Goal: Task Accomplishment & Management: Complete application form

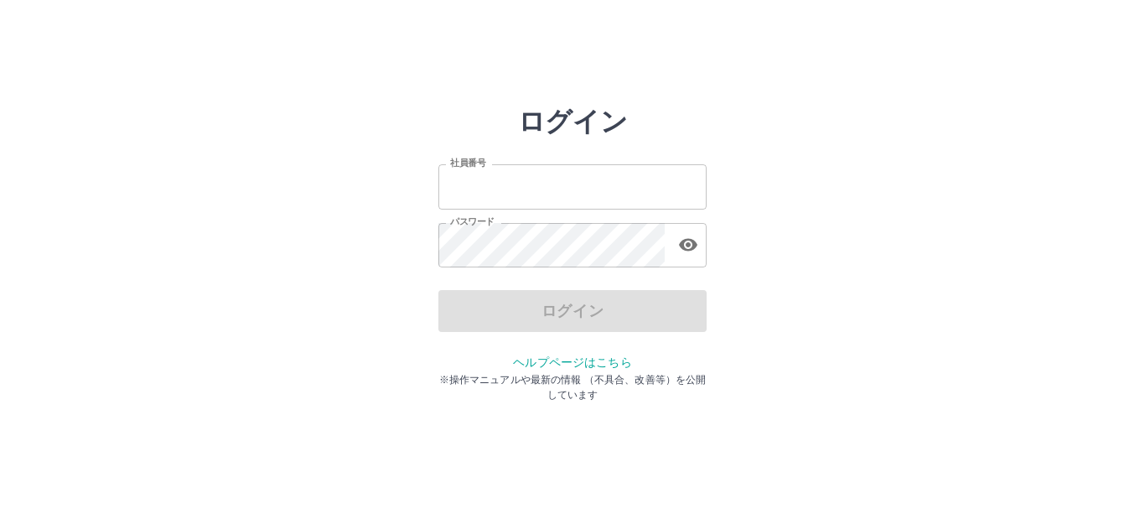
type input "*******"
click at [571, 318] on div "ログイン" at bounding box center [572, 311] width 268 height 42
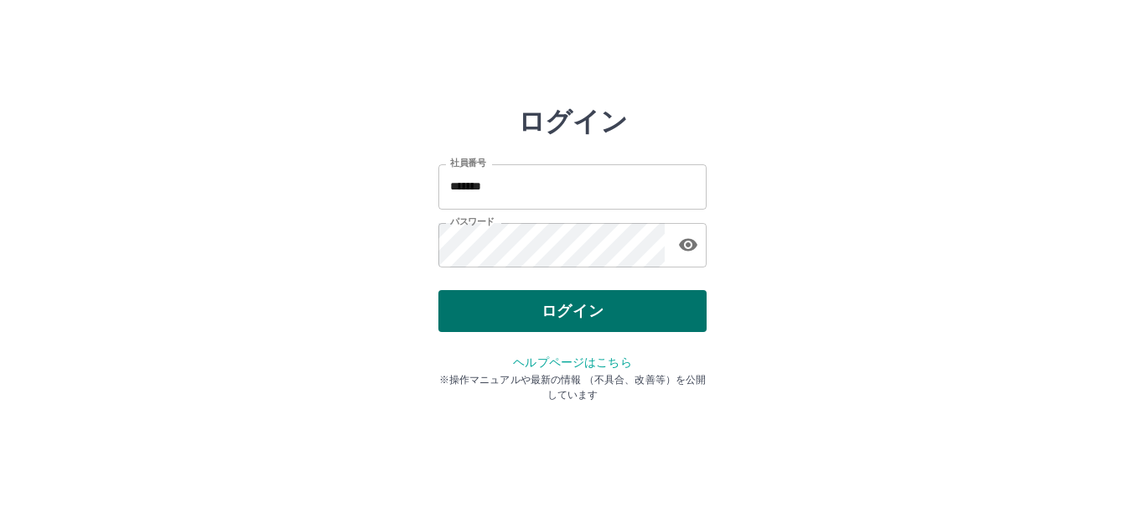
click at [573, 304] on button "ログイン" at bounding box center [572, 311] width 268 height 42
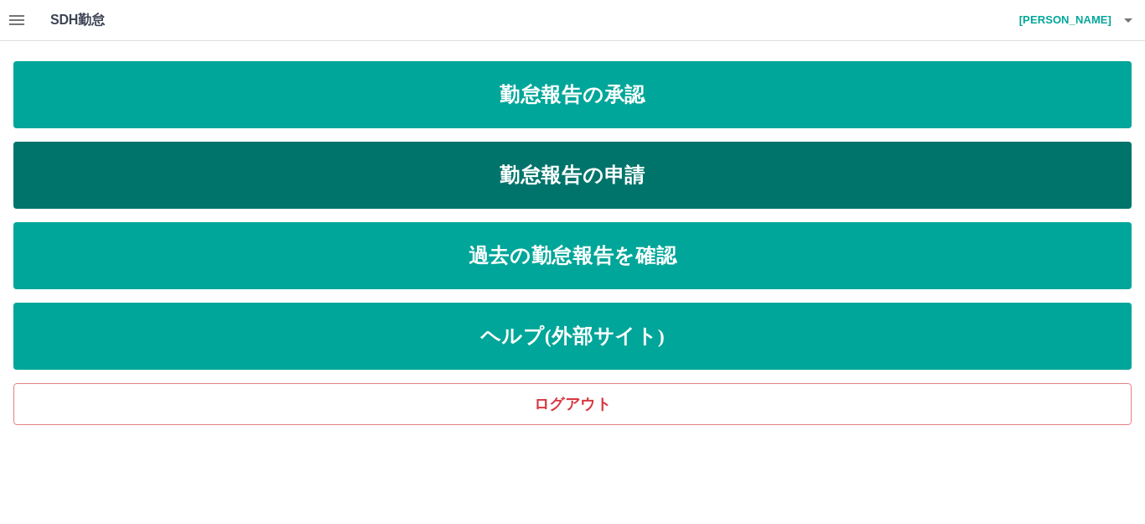
click at [613, 172] on link "勤怠報告の申請" at bounding box center [572, 175] width 1118 height 67
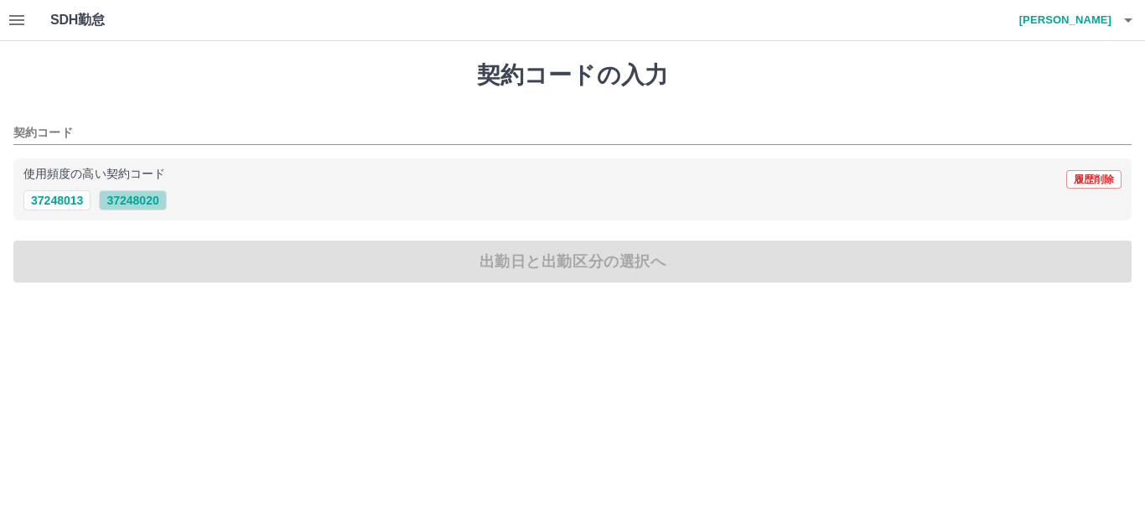
click at [132, 199] on button "37248020" at bounding box center [132, 200] width 67 height 20
type input "********"
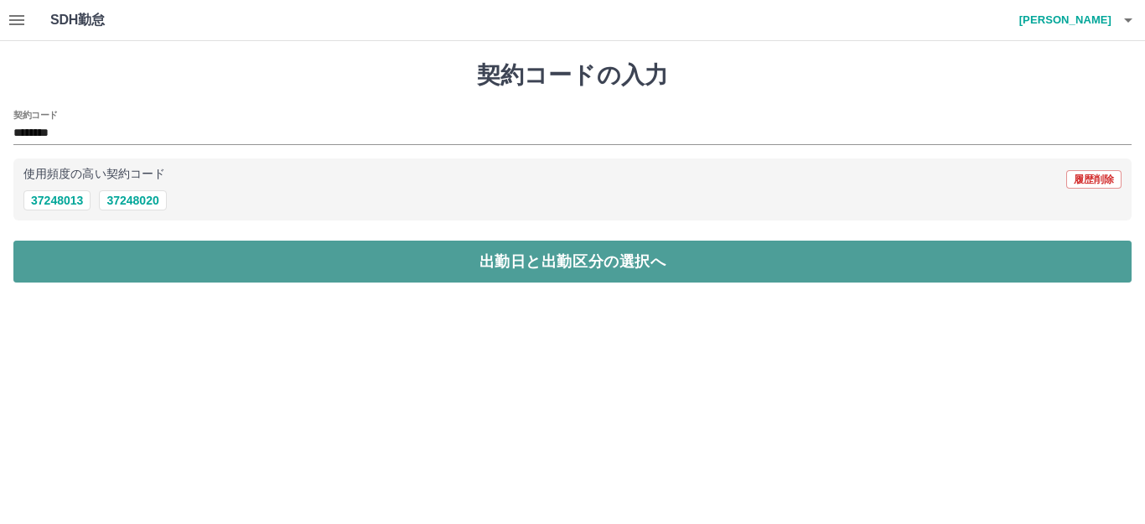
click at [538, 265] on button "出勤日と出勤区分の選択へ" at bounding box center [572, 261] width 1118 height 42
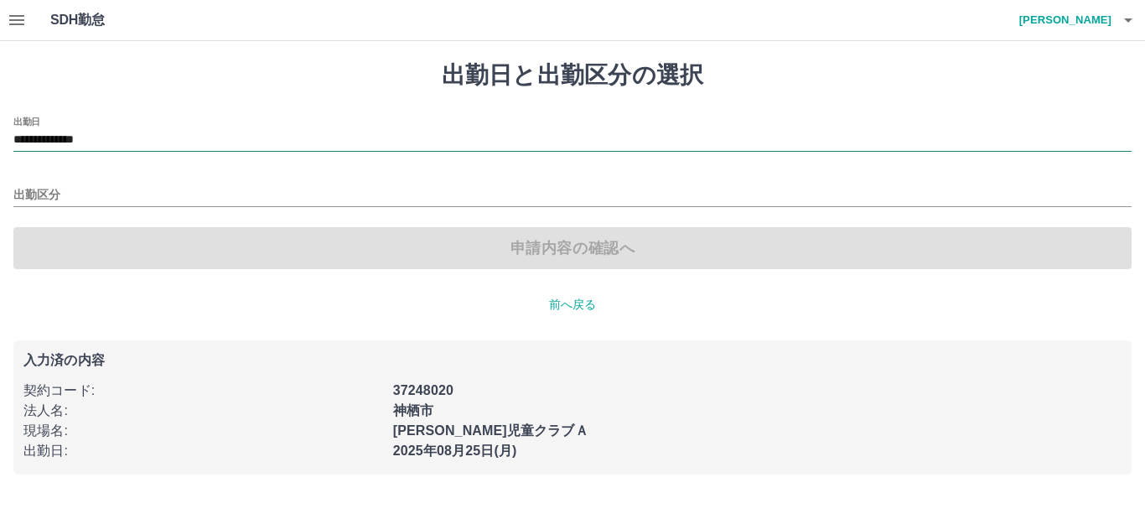
click at [160, 135] on input "**********" at bounding box center [572, 140] width 1118 height 21
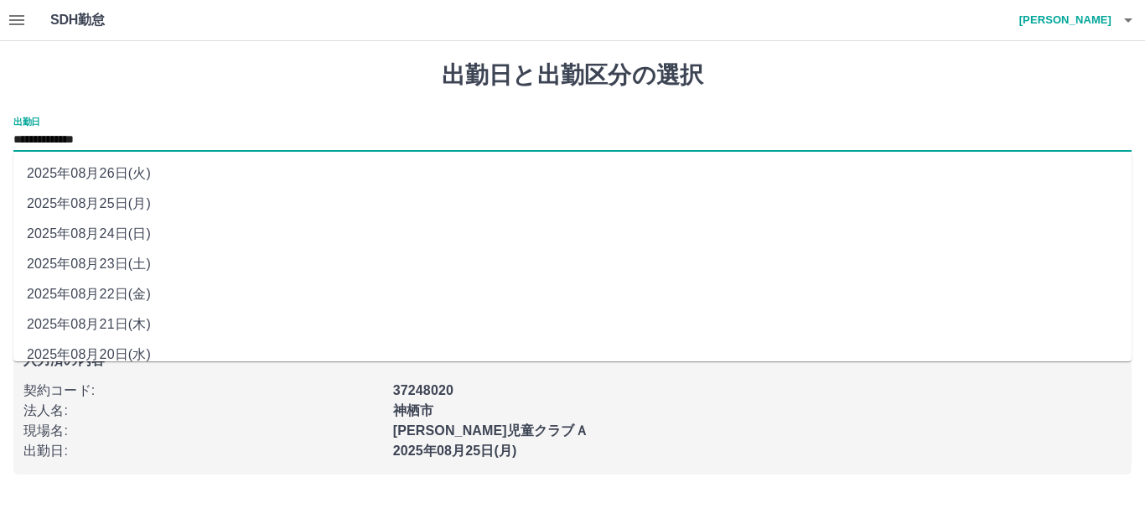
click at [98, 318] on li "2025年08月21日(木)" at bounding box center [572, 324] width 1118 height 30
type input "**********"
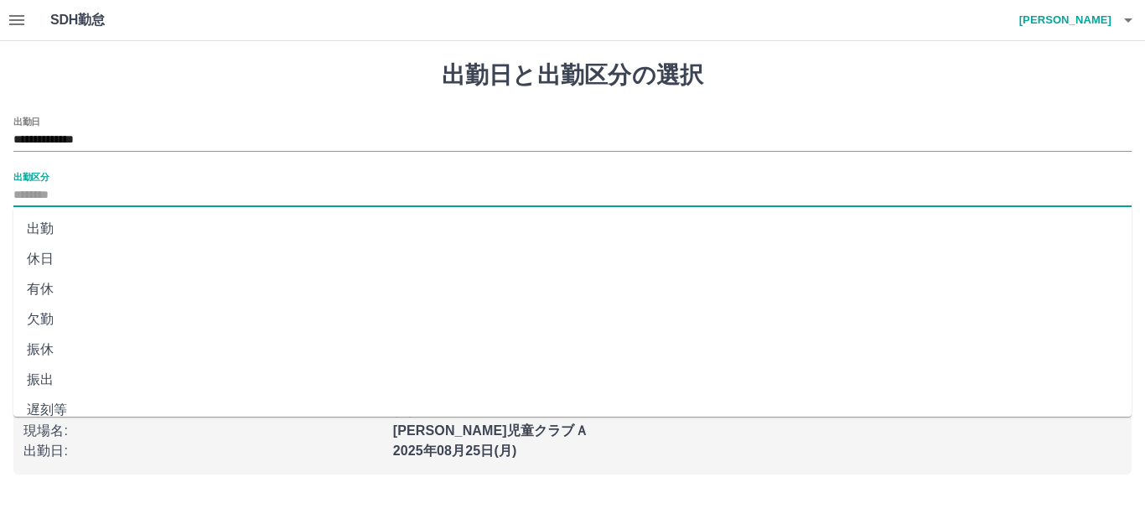
click at [67, 189] on input "出勤区分" at bounding box center [572, 195] width 1118 height 21
click at [57, 224] on li "出勤" at bounding box center [572, 229] width 1118 height 30
type input "**"
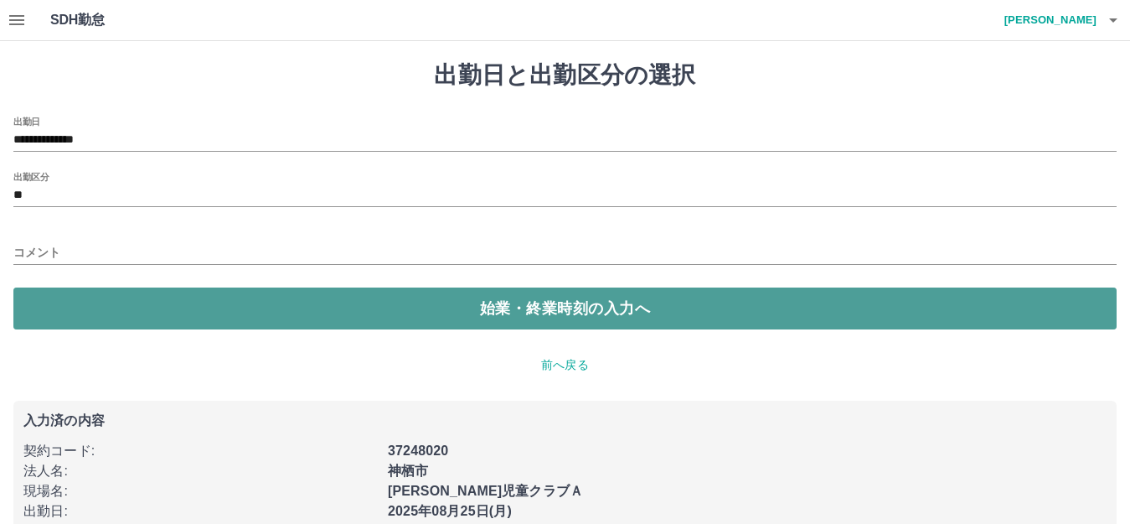
click at [534, 313] on button "始業・終業時刻の入力へ" at bounding box center [565, 308] width 1104 height 42
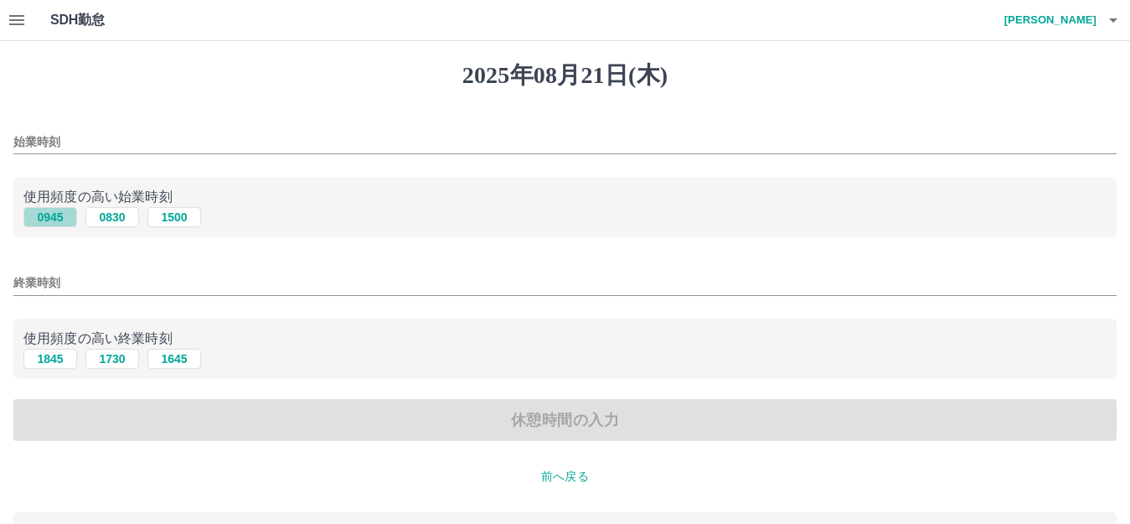
click at [53, 222] on button "0945" at bounding box center [50, 217] width 54 height 20
type input "****"
click at [49, 361] on button "1845" at bounding box center [50, 359] width 54 height 20
type input "****"
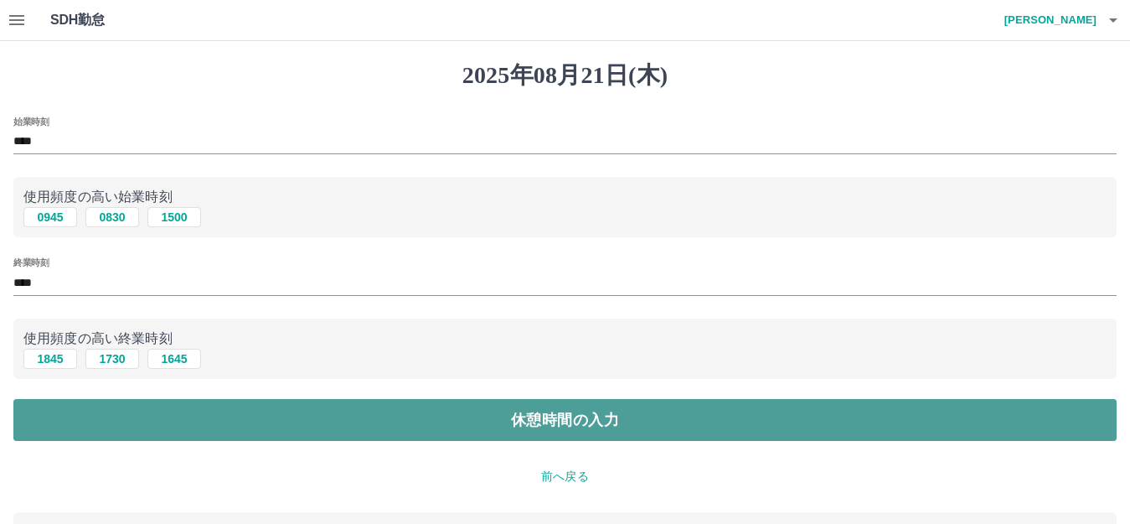
click at [522, 410] on button "休憩時間の入力" at bounding box center [565, 420] width 1104 height 42
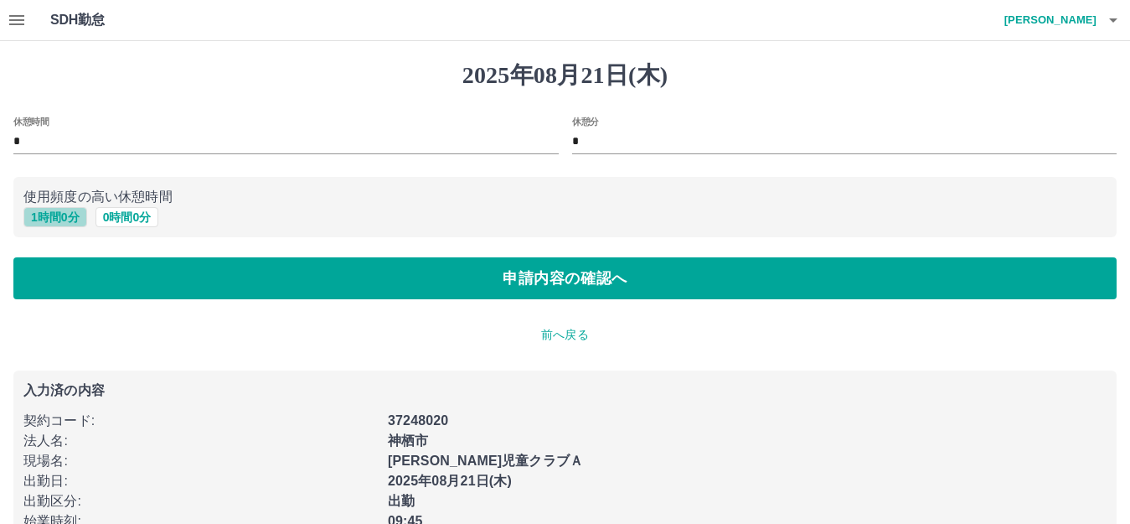
click at [58, 219] on button "1 時間 0 分" at bounding box center [55, 217] width 64 height 20
type input "*"
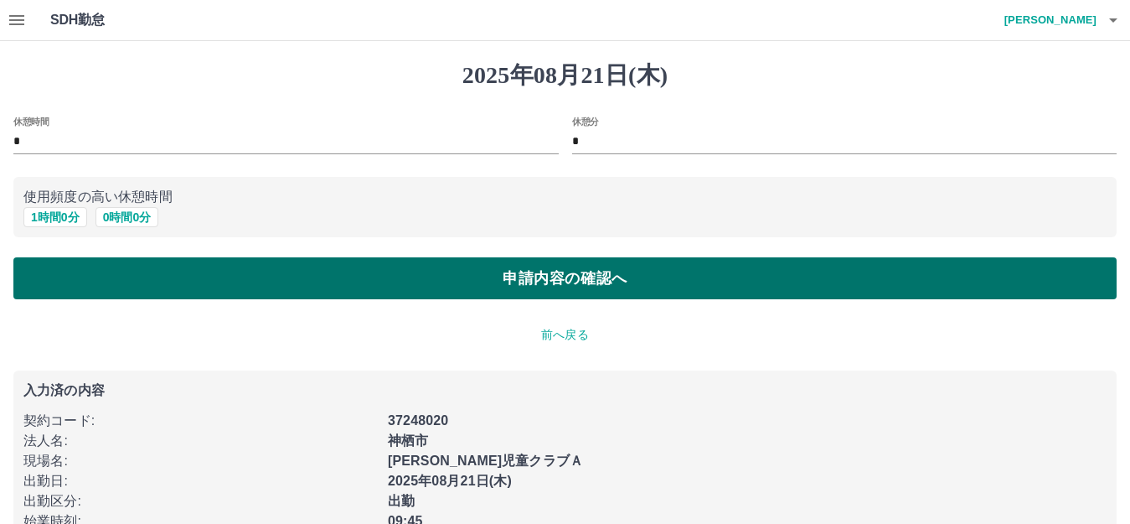
click at [525, 273] on button "申請内容の確認へ" at bounding box center [565, 278] width 1104 height 42
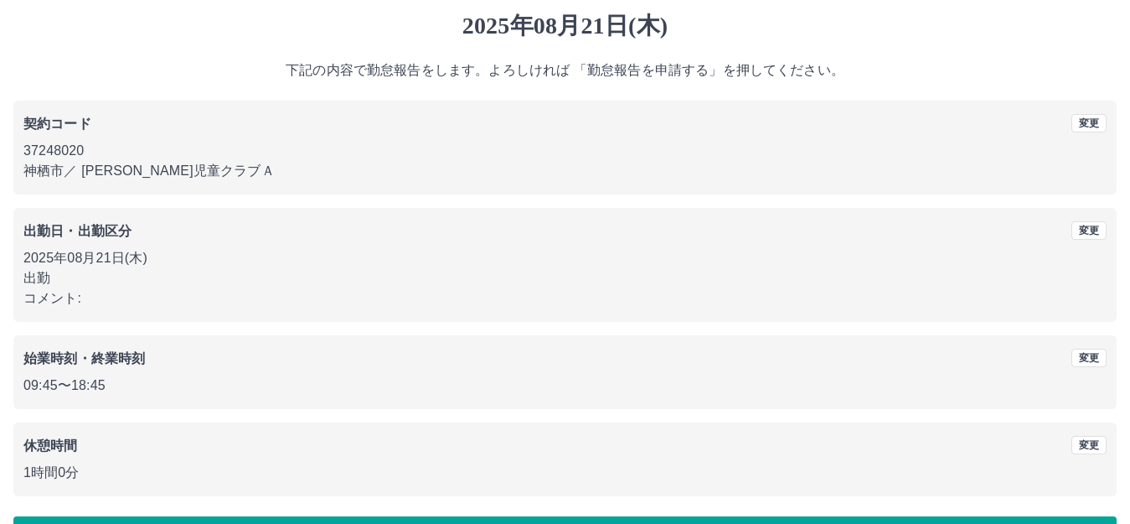
scroll to position [104, 0]
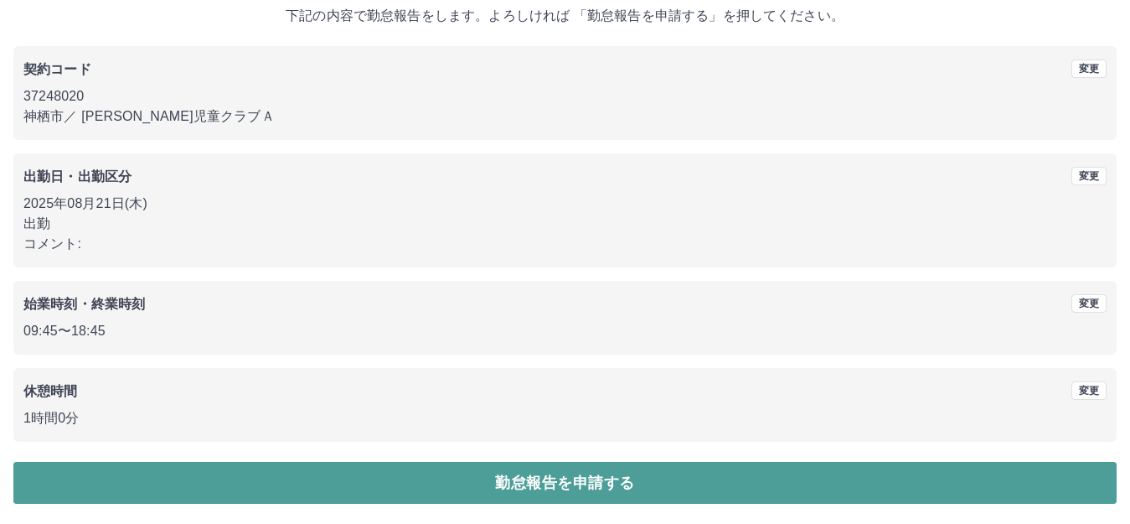
click at [590, 479] on button "勤怠報告を申請する" at bounding box center [565, 483] width 1104 height 42
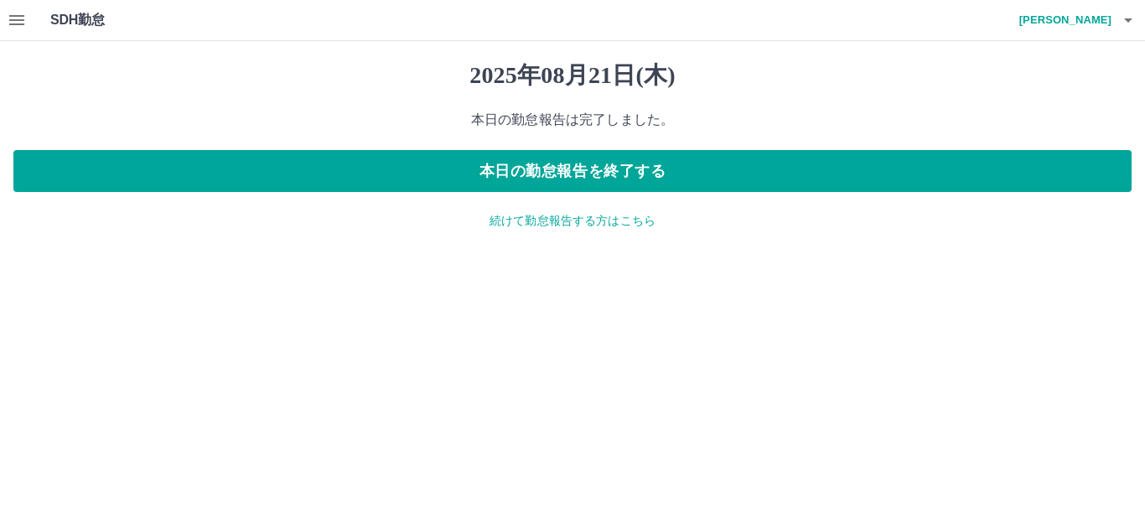
click at [581, 222] on p "続けて勤怠報告する方はこちら" at bounding box center [572, 221] width 1118 height 18
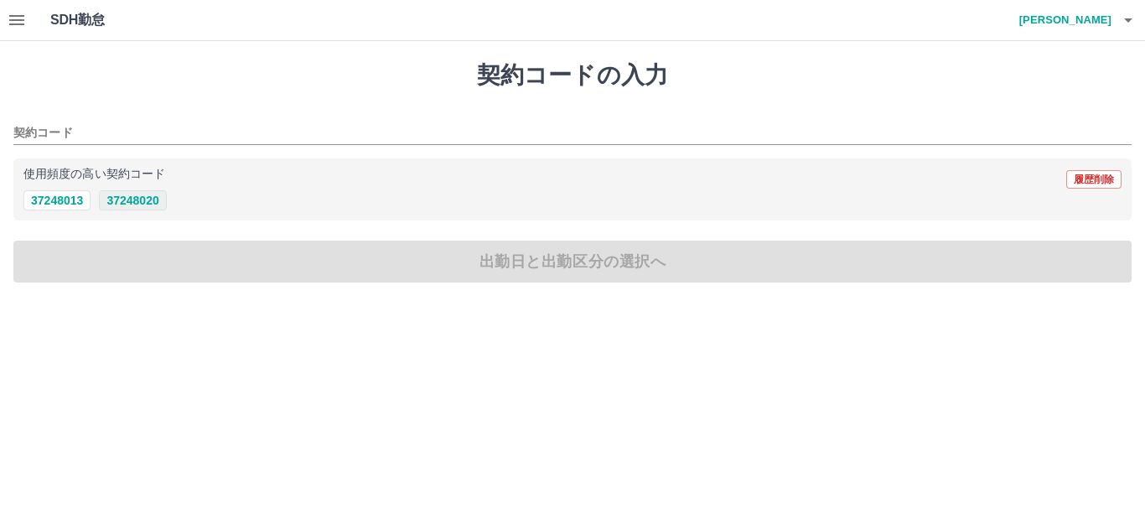
click at [148, 200] on button "37248020" at bounding box center [132, 200] width 67 height 20
type input "********"
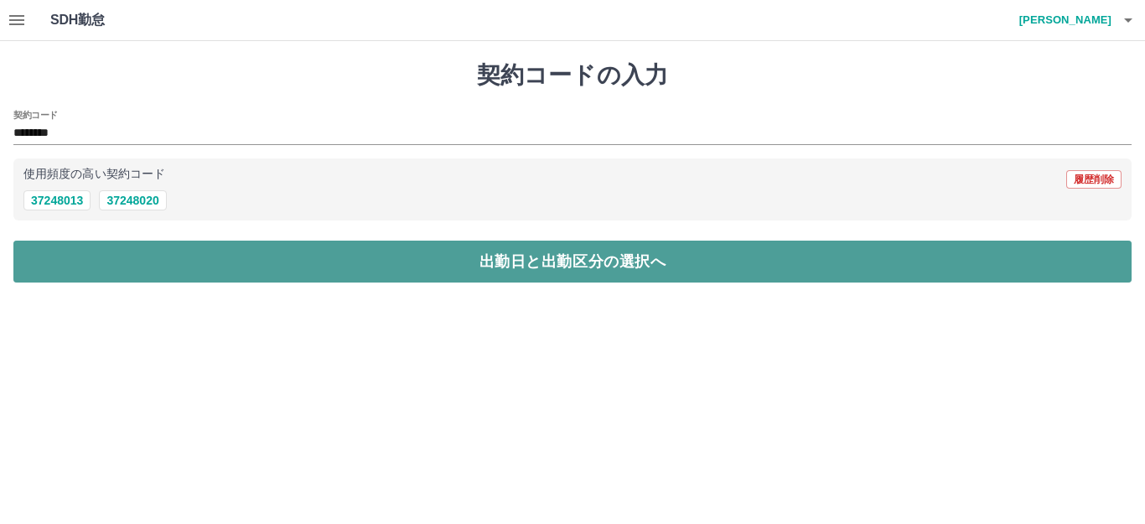
click at [514, 266] on button "出勤日と出勤区分の選択へ" at bounding box center [572, 261] width 1118 height 42
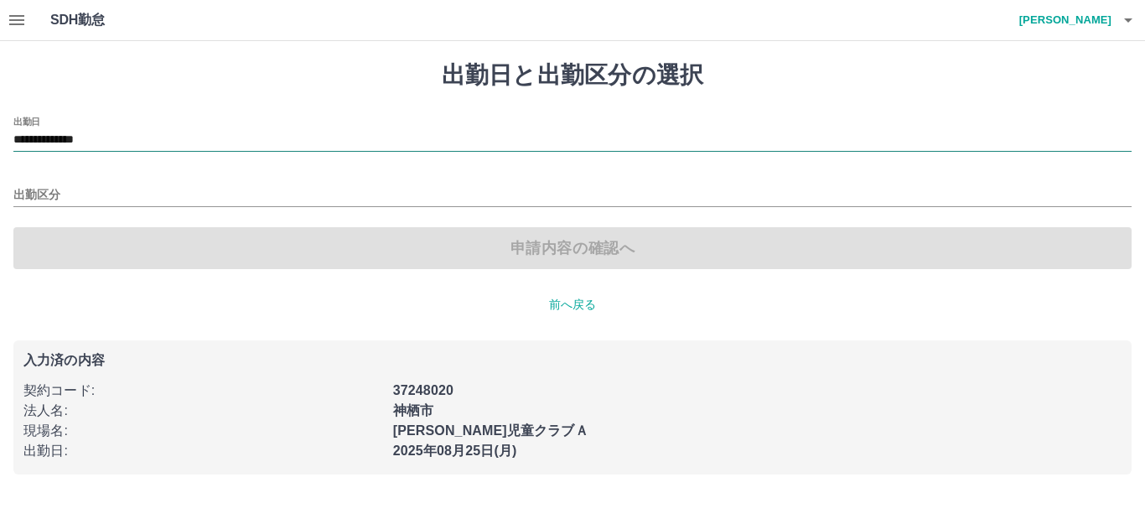
click at [159, 133] on input "**********" at bounding box center [572, 140] width 1118 height 21
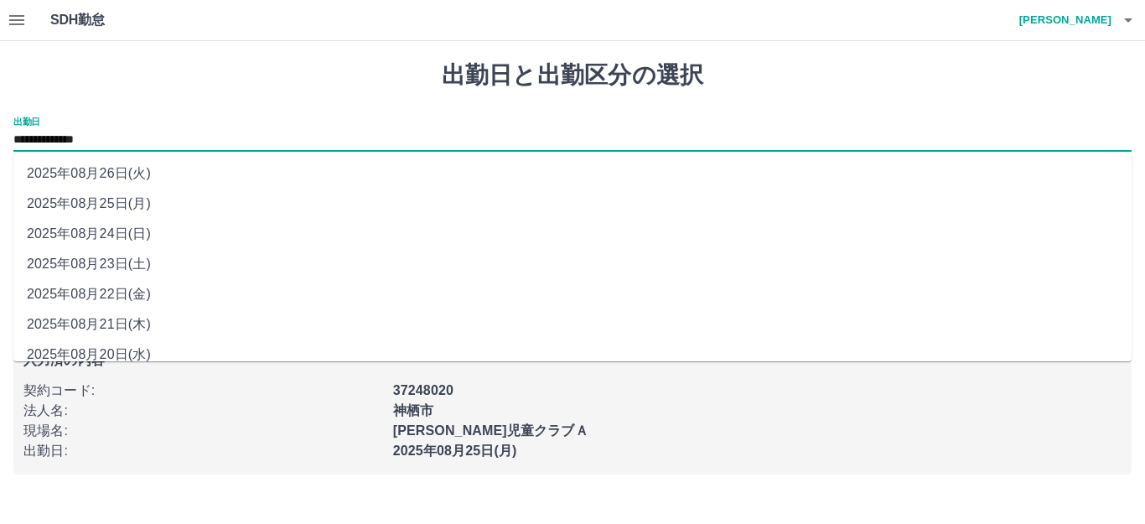
click at [105, 295] on li "2025年08月22日(金)" at bounding box center [572, 294] width 1118 height 30
type input "**********"
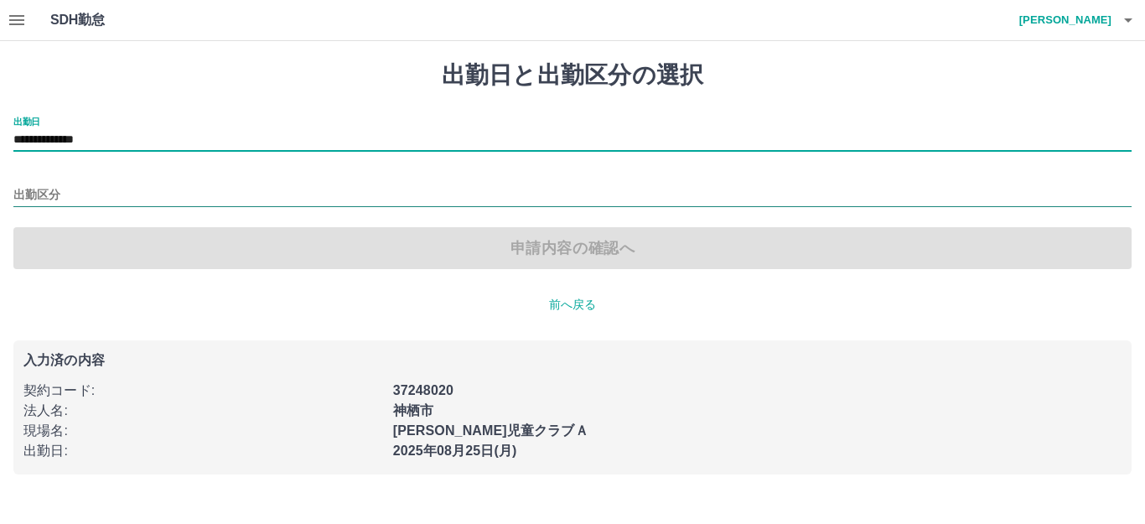
click at [57, 195] on input "出勤区分" at bounding box center [572, 195] width 1118 height 21
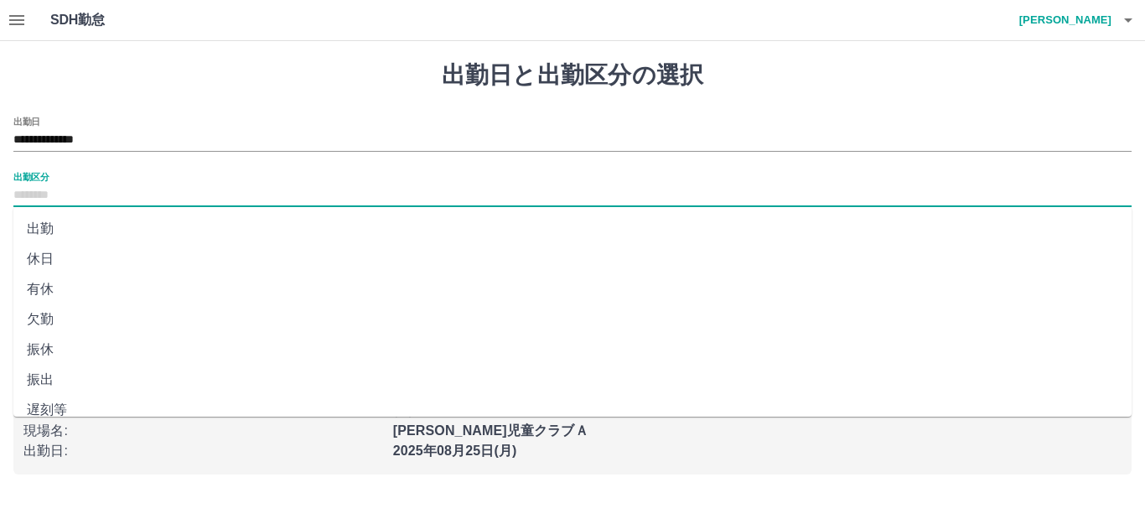
click at [54, 225] on li "出勤" at bounding box center [572, 229] width 1118 height 30
type input "**"
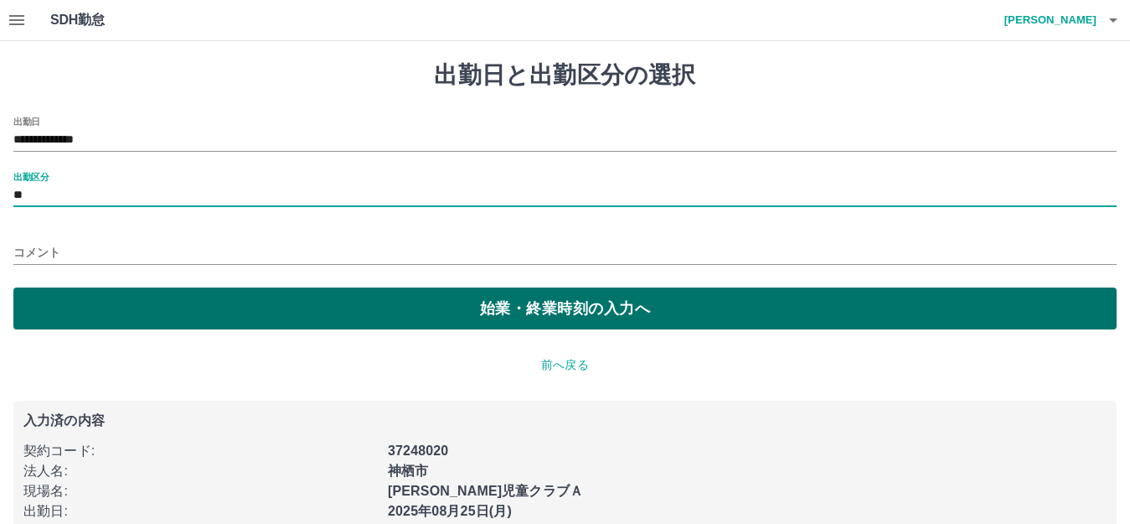
click at [513, 307] on button "始業・終業時刻の入力へ" at bounding box center [565, 308] width 1104 height 42
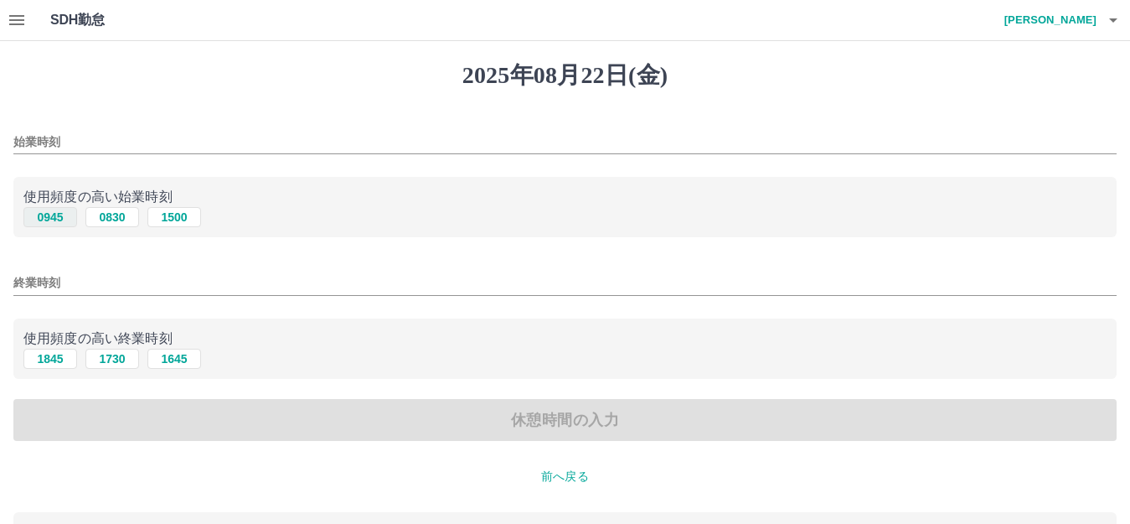
click at [54, 214] on button "0945" at bounding box center [50, 217] width 54 height 20
type input "****"
click at [40, 357] on button "1845" at bounding box center [50, 359] width 54 height 20
type input "****"
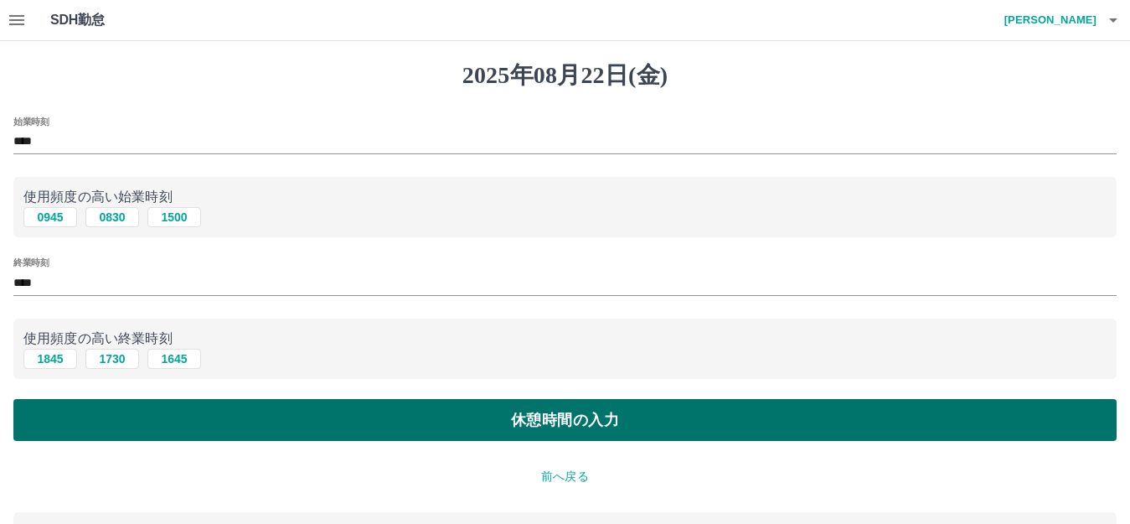
click at [565, 427] on button "休憩時間の入力" at bounding box center [565, 420] width 1104 height 42
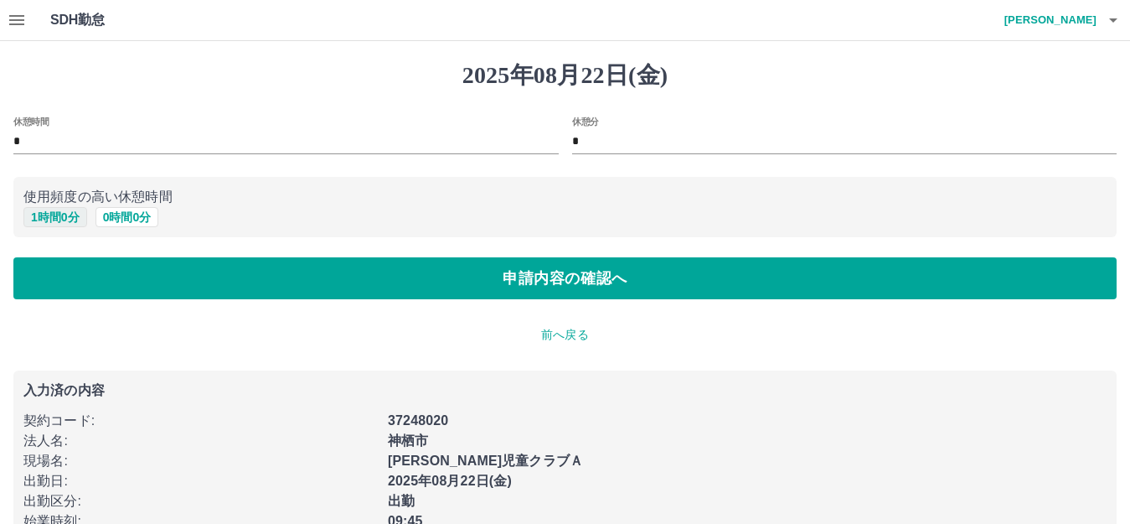
click at [54, 217] on button "1 時間 0 分" at bounding box center [55, 217] width 64 height 20
type input "*"
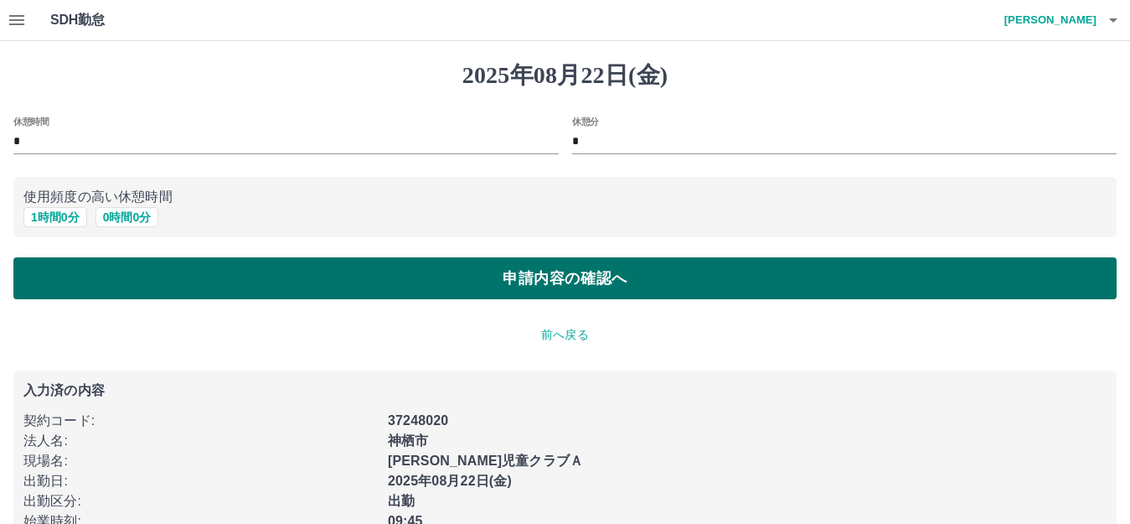
click at [569, 289] on button "申請内容の確認へ" at bounding box center [565, 278] width 1104 height 42
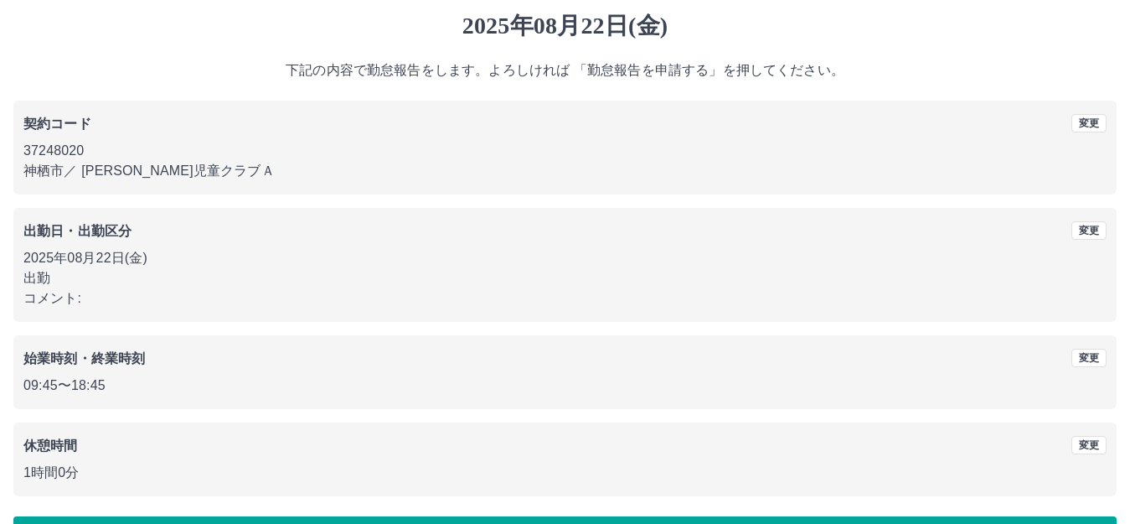
scroll to position [104, 0]
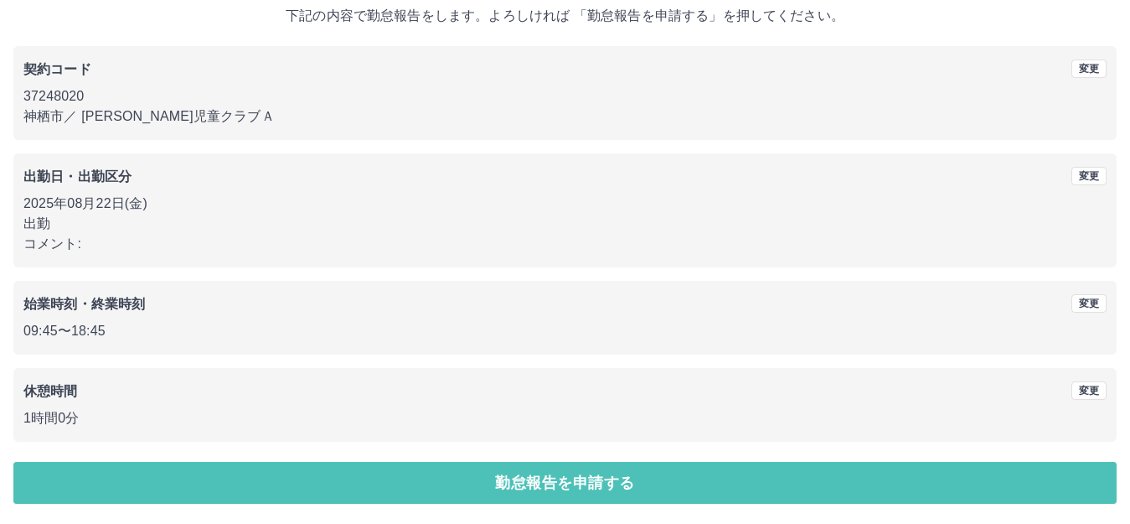
click at [592, 475] on button "勤怠報告を申請する" at bounding box center [565, 483] width 1104 height 42
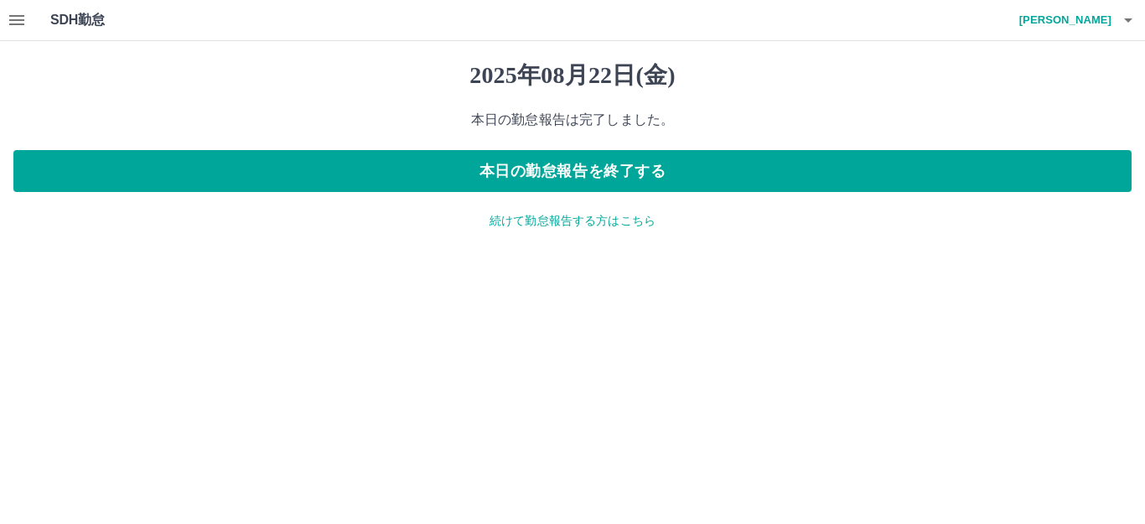
click at [562, 220] on p "続けて勤怠報告する方はこちら" at bounding box center [572, 221] width 1118 height 18
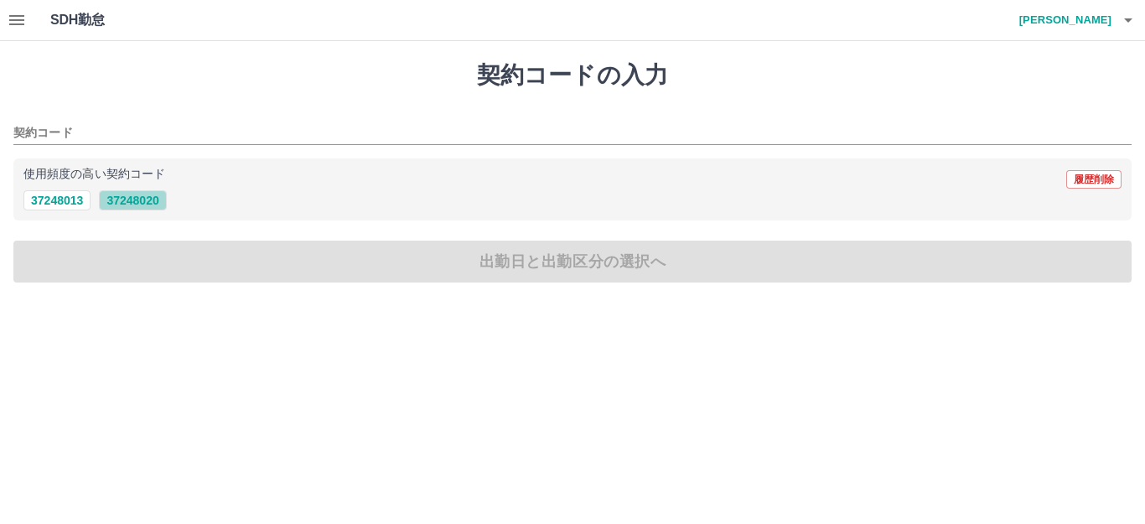
click at [131, 204] on button "37248020" at bounding box center [132, 200] width 67 height 20
type input "********"
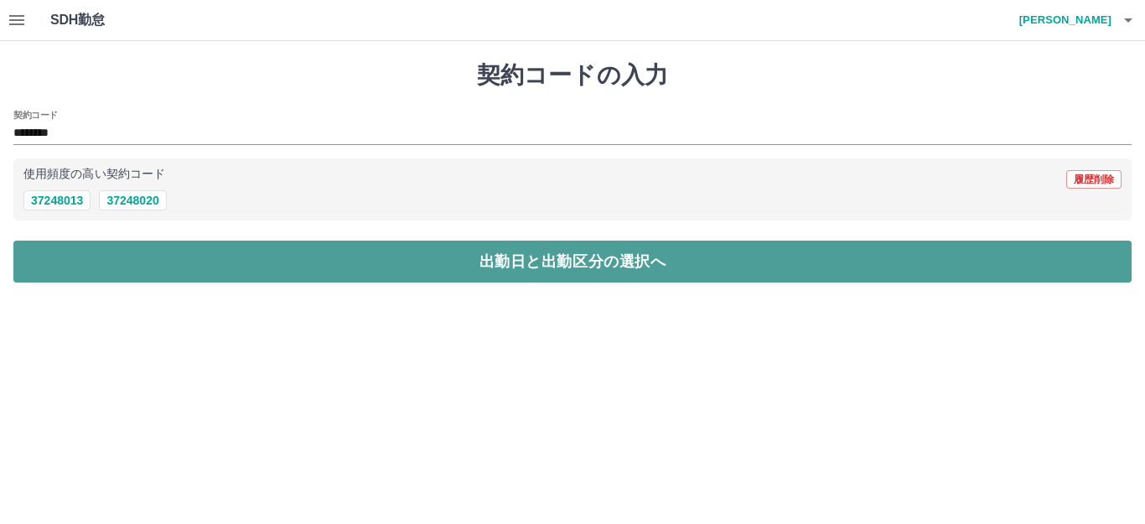
click at [556, 261] on button "出勤日と出勤区分の選択へ" at bounding box center [572, 261] width 1118 height 42
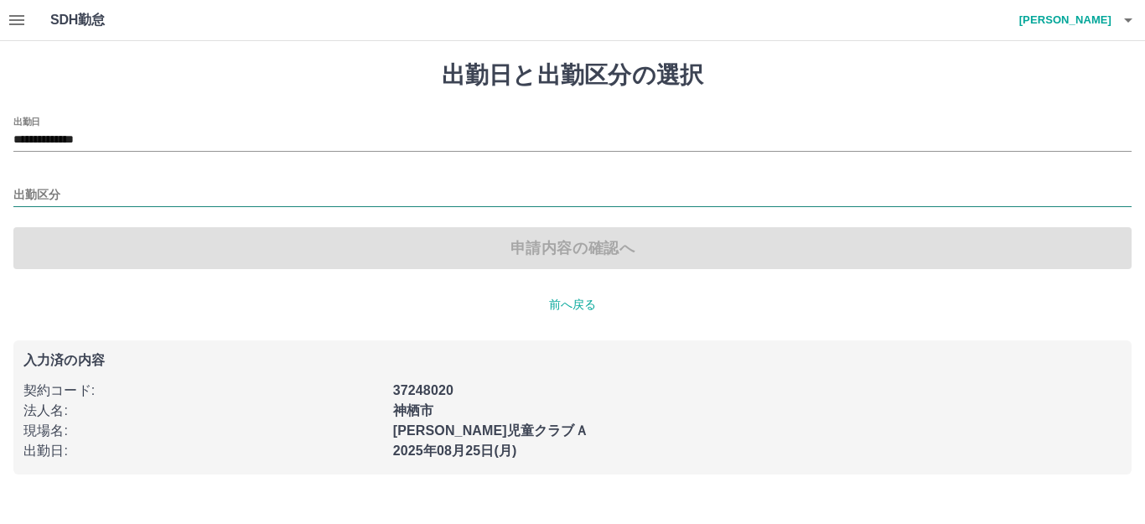
click at [65, 189] on input "出勤区分" at bounding box center [572, 195] width 1118 height 21
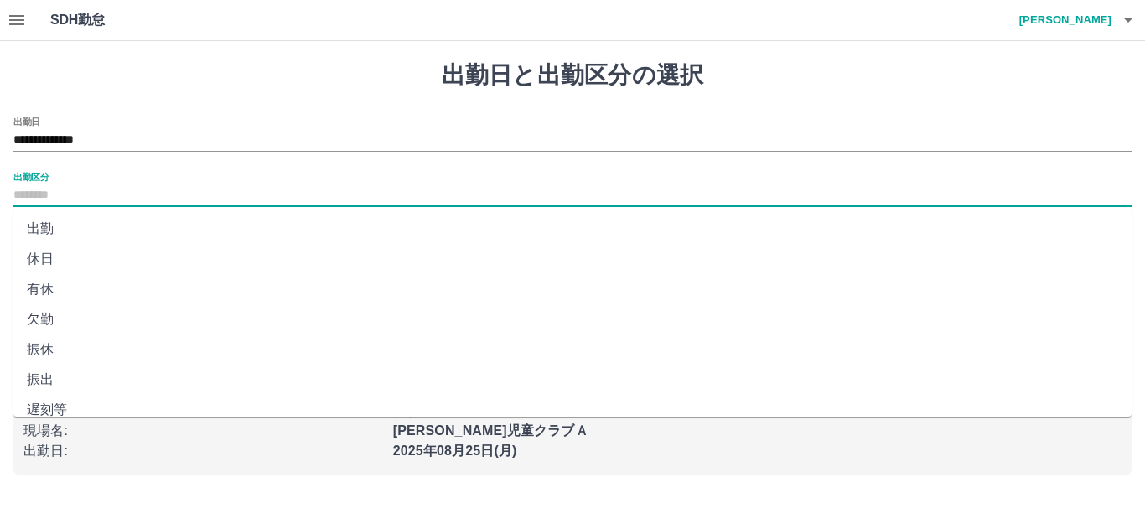
click at [39, 228] on li "出勤" at bounding box center [572, 229] width 1118 height 30
type input "**"
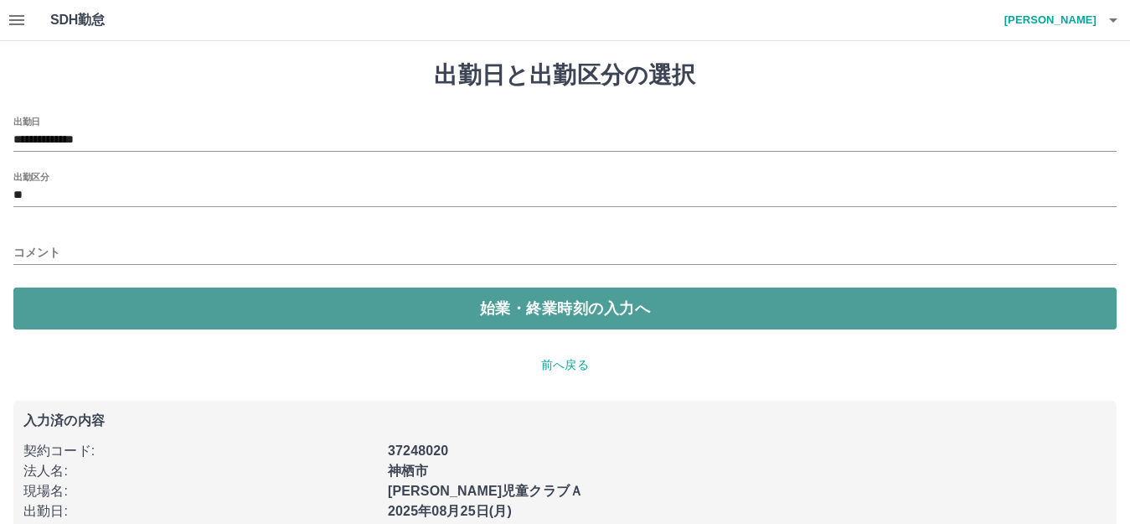
click at [560, 302] on button "始業・終業時刻の入力へ" at bounding box center [565, 308] width 1104 height 42
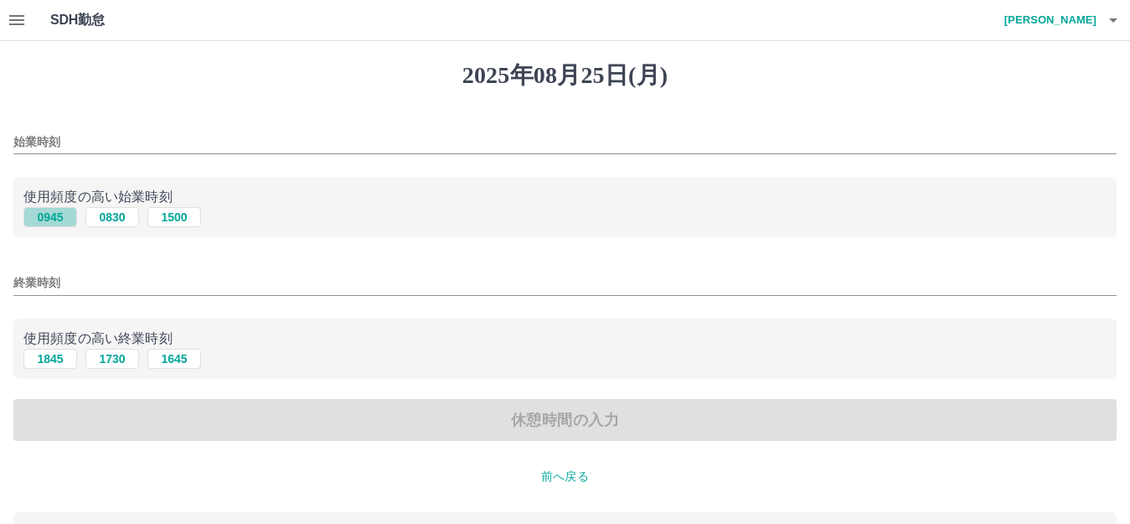
click at [36, 214] on button "0945" at bounding box center [50, 217] width 54 height 20
type input "****"
click at [46, 366] on button "1845" at bounding box center [50, 359] width 54 height 20
type input "****"
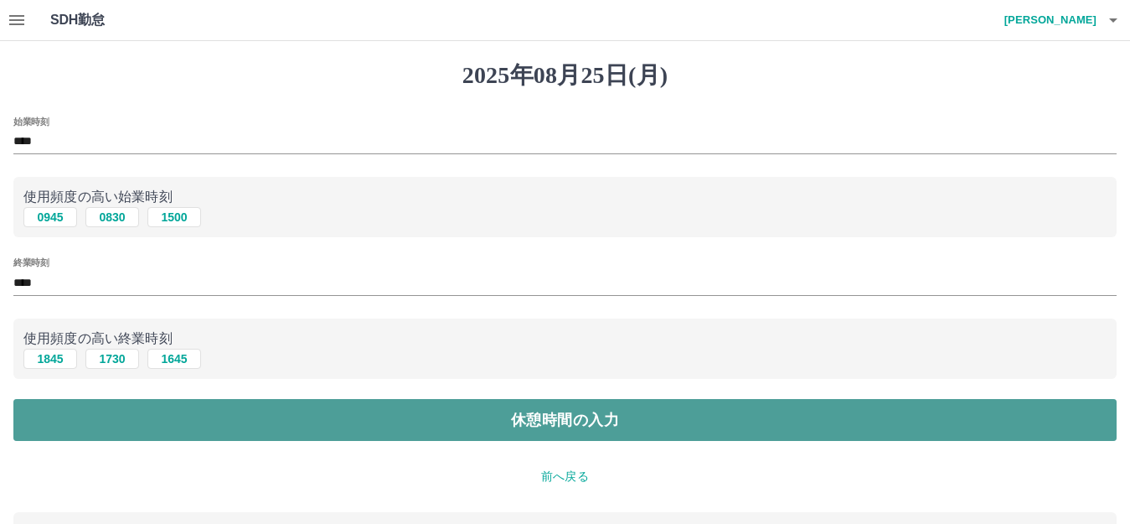
click at [577, 422] on button "休憩時間の入力" at bounding box center [565, 420] width 1104 height 42
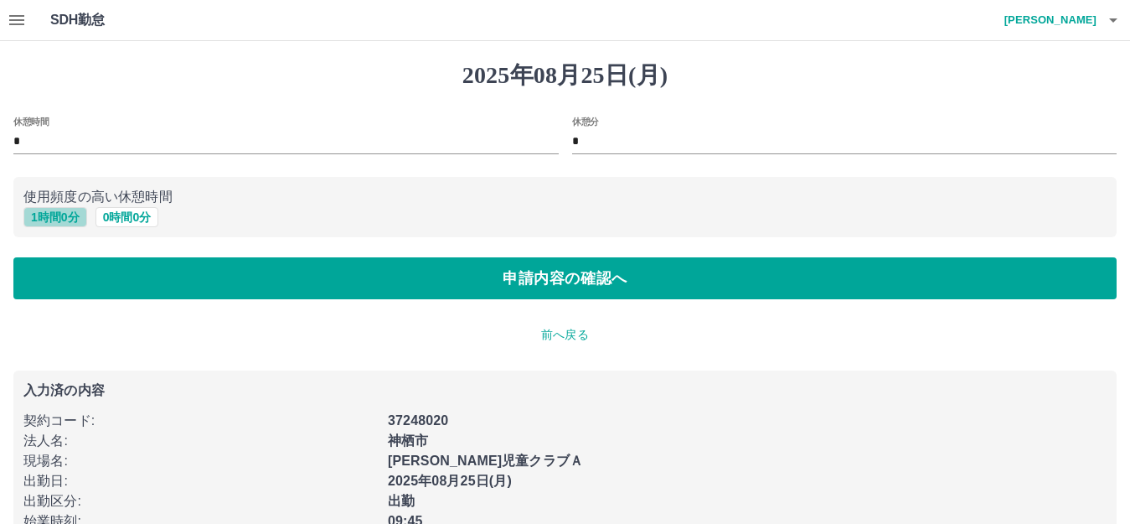
click at [49, 215] on button "1 時間 0 分" at bounding box center [55, 217] width 64 height 20
type input "*"
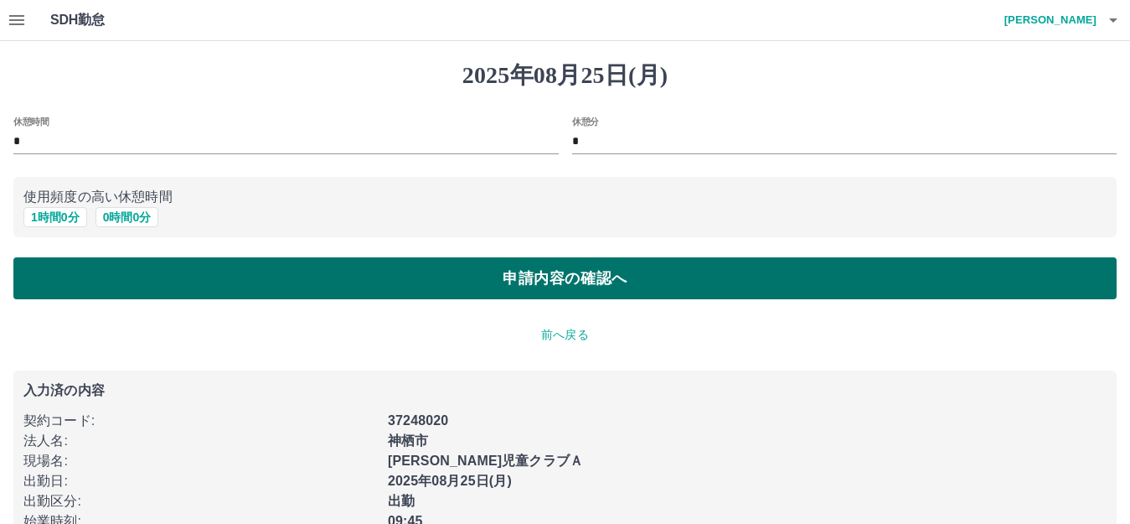
click at [582, 281] on button "申請内容の確認へ" at bounding box center [565, 278] width 1104 height 42
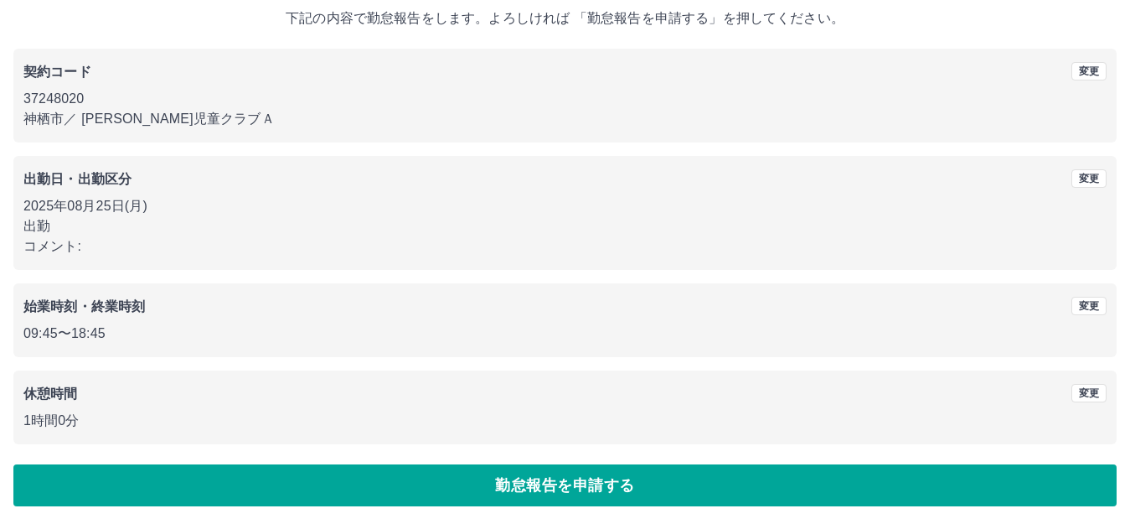
scroll to position [104, 0]
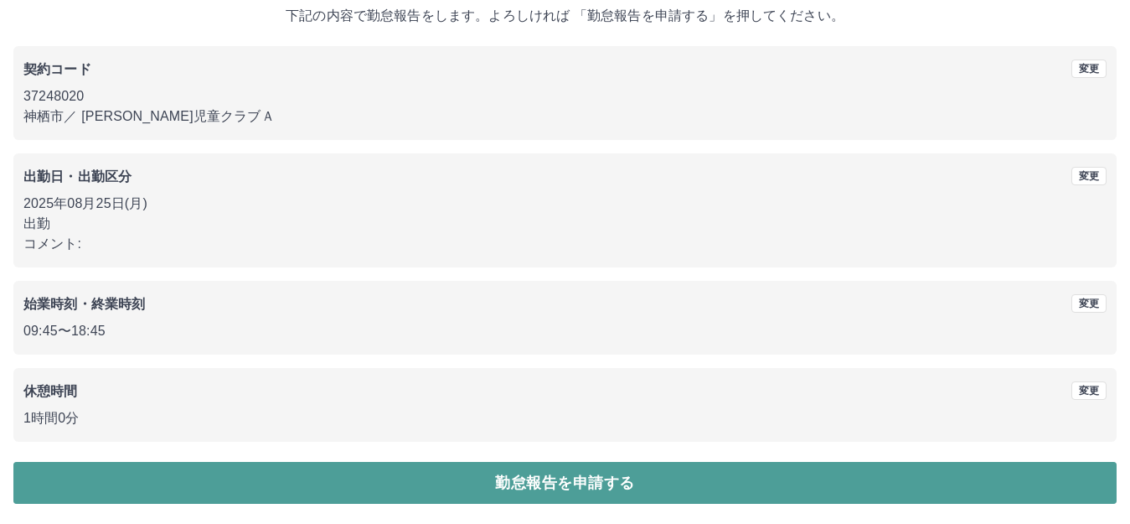
click at [530, 490] on button "勤怠報告を申請する" at bounding box center [565, 483] width 1104 height 42
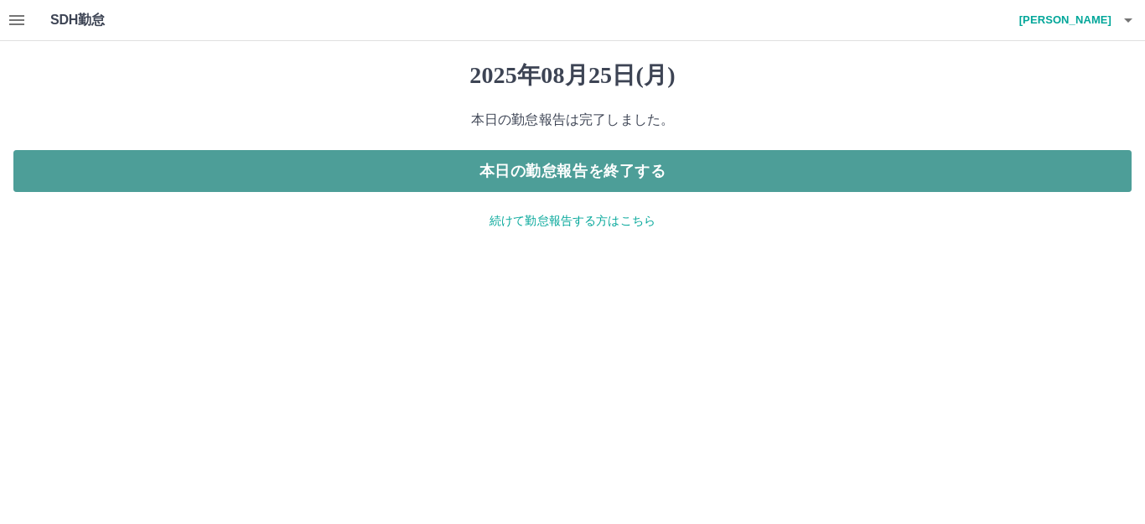
click at [596, 169] on button "本日の勤怠報告を終了する" at bounding box center [572, 171] width 1118 height 42
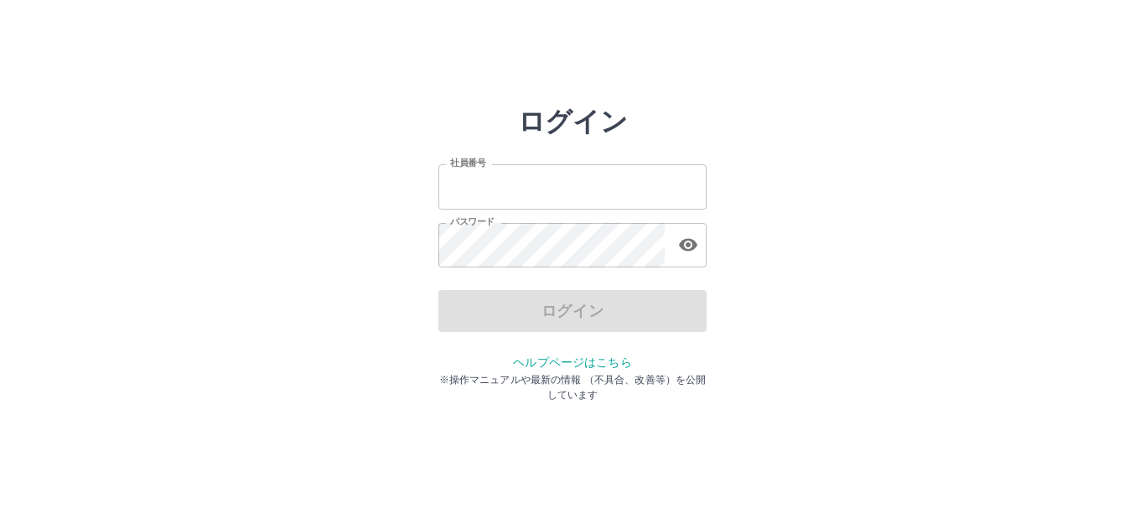
type input "*******"
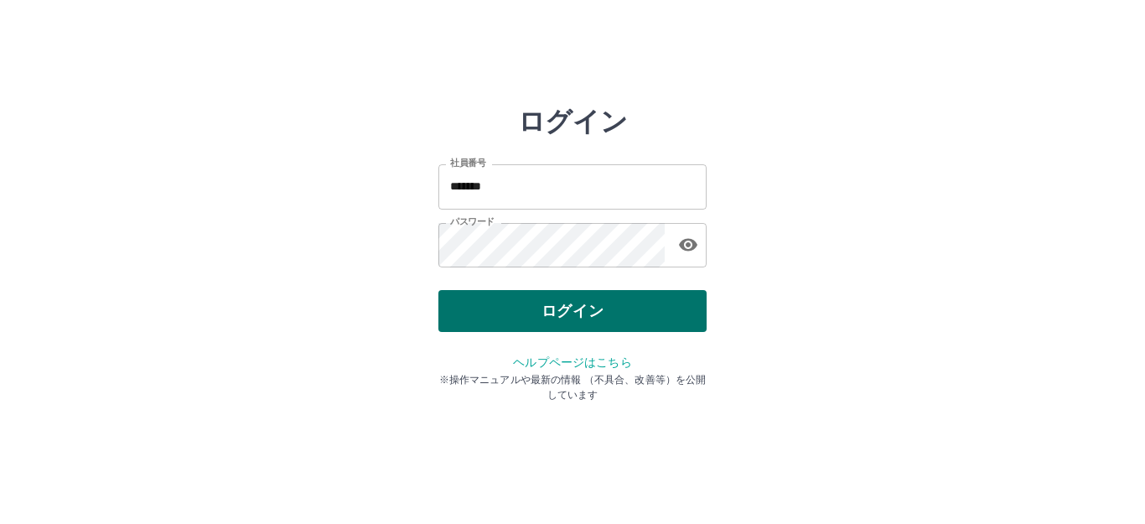
click at [577, 320] on div "ログイン" at bounding box center [572, 311] width 268 height 42
click at [576, 318] on button "ログイン" at bounding box center [572, 311] width 268 height 42
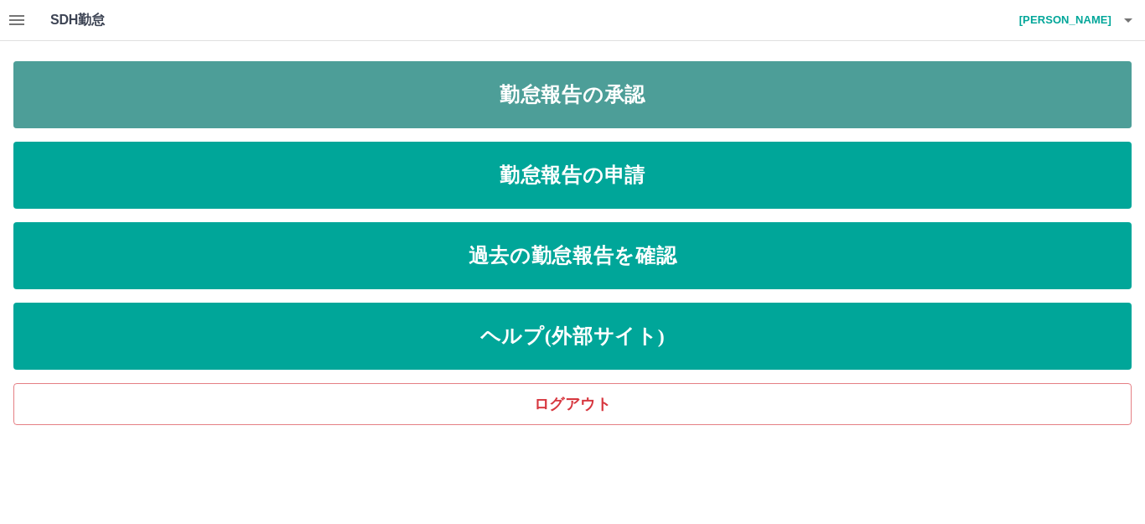
click at [597, 96] on link "勤怠報告の承認" at bounding box center [572, 94] width 1118 height 67
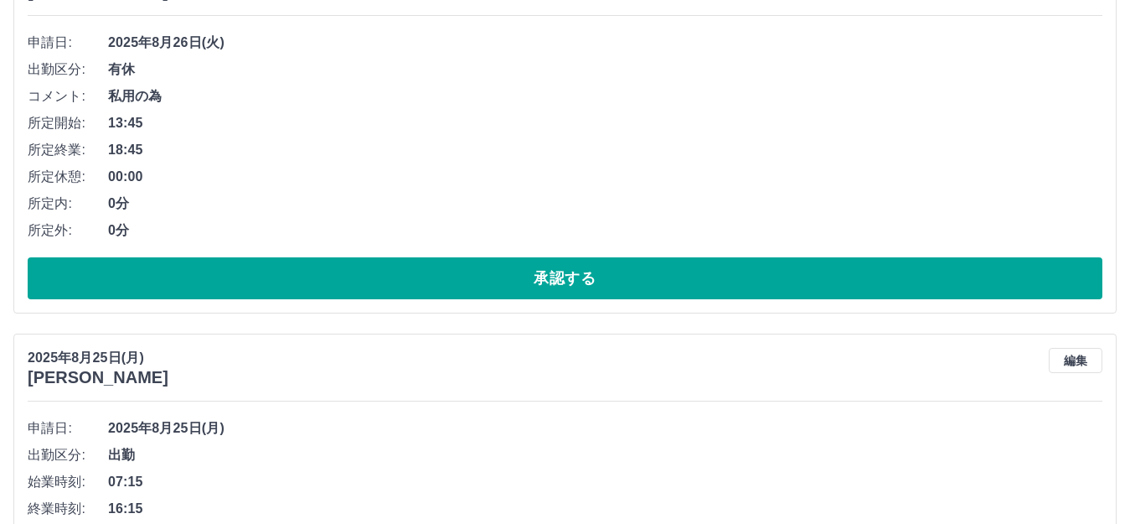
scroll to position [251, 0]
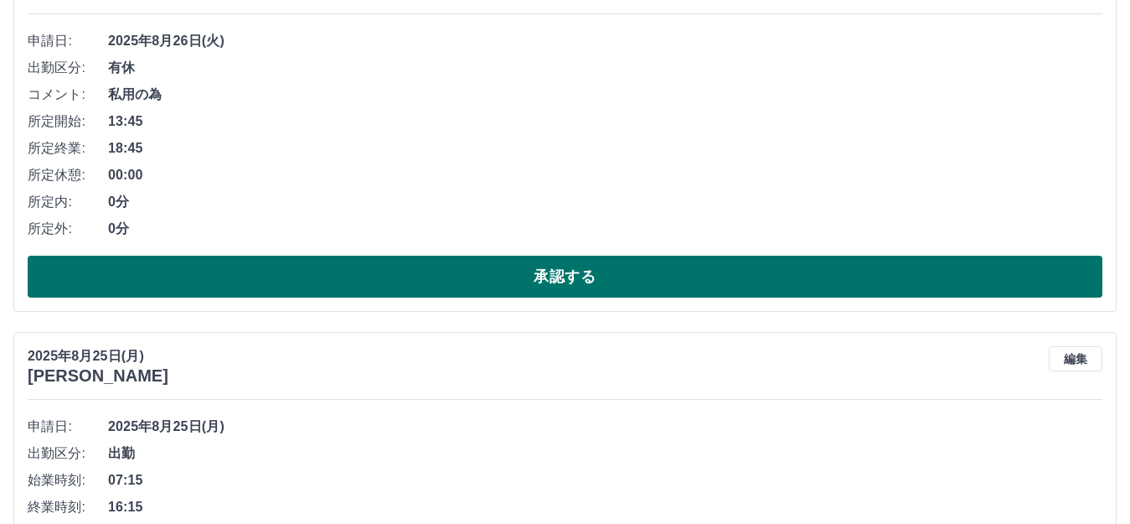
click at [534, 277] on button "承認する" at bounding box center [565, 277] width 1075 height 42
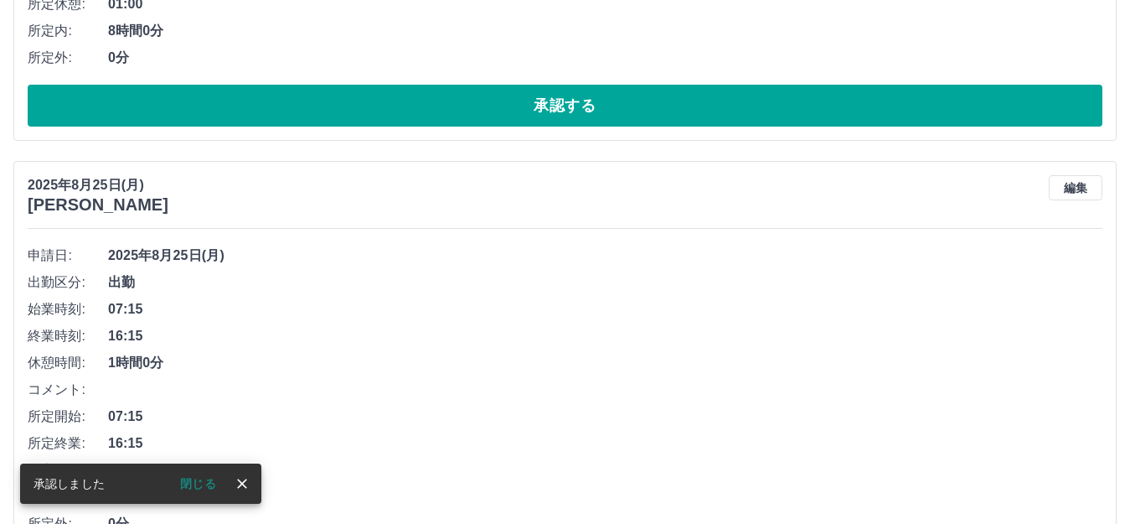
scroll to position [117, 0]
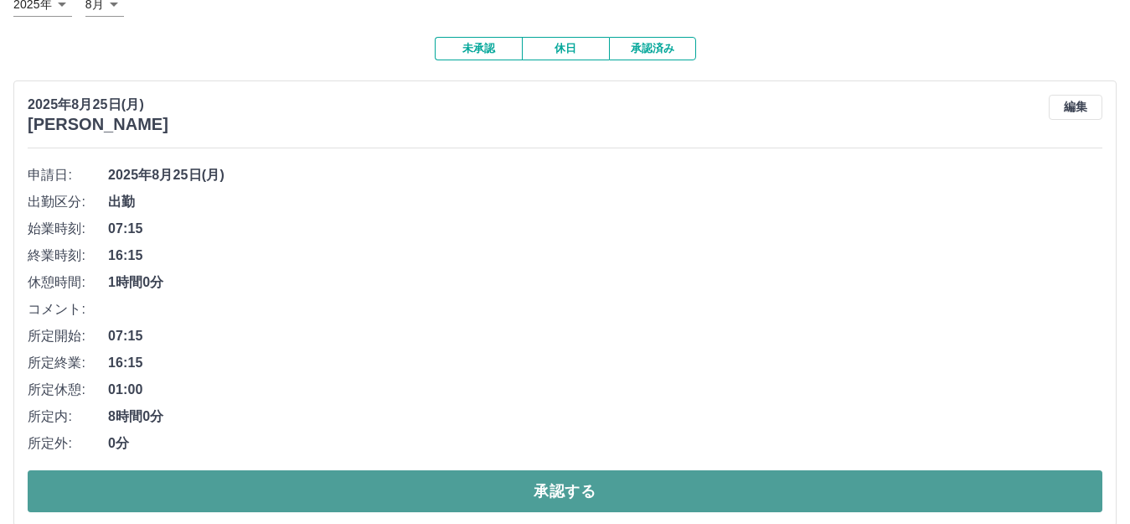
click at [546, 487] on button "承認する" at bounding box center [565, 491] width 1075 height 42
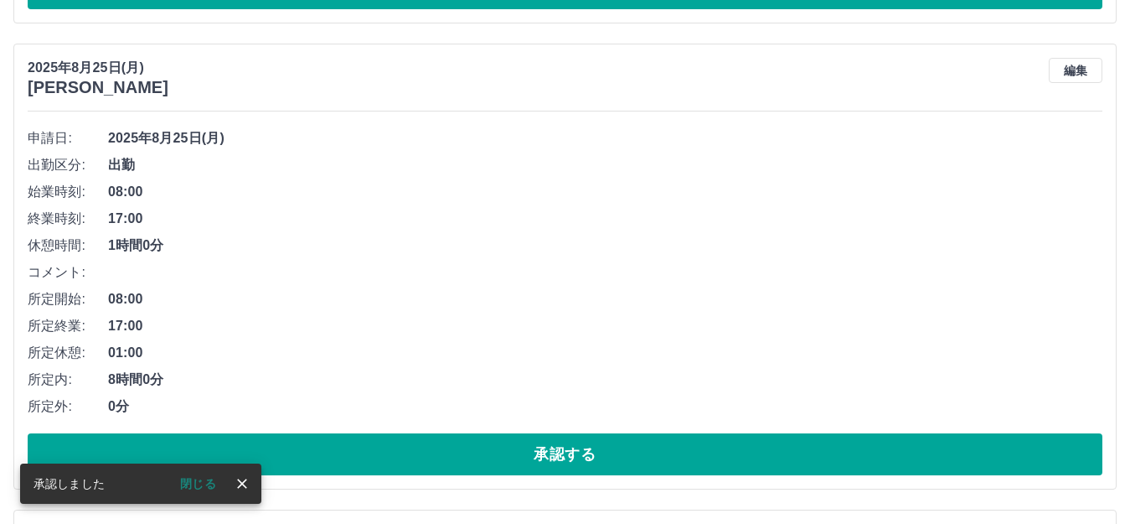
scroll to position [154, 0]
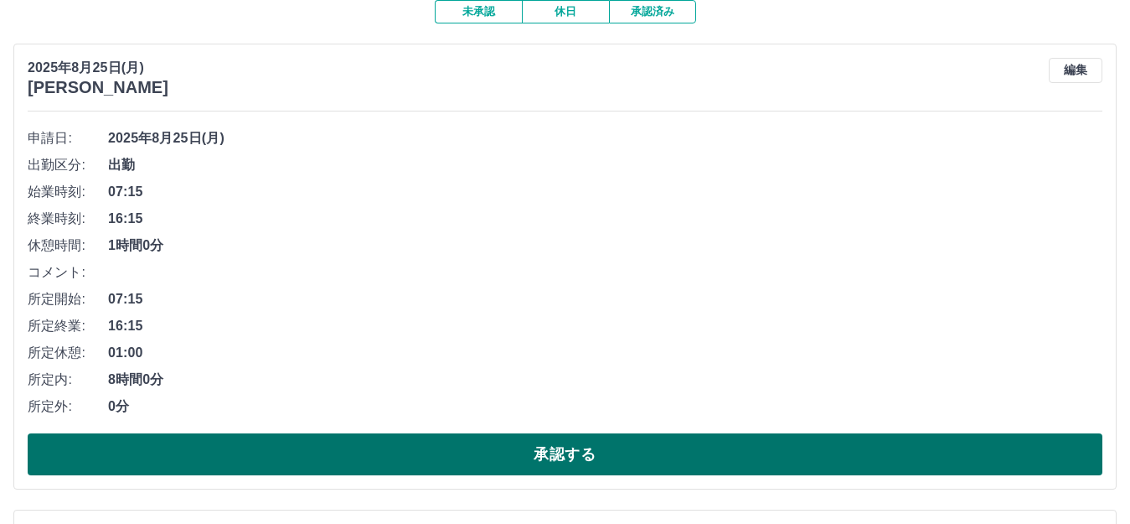
click at [551, 449] on button "承認する" at bounding box center [565, 454] width 1075 height 42
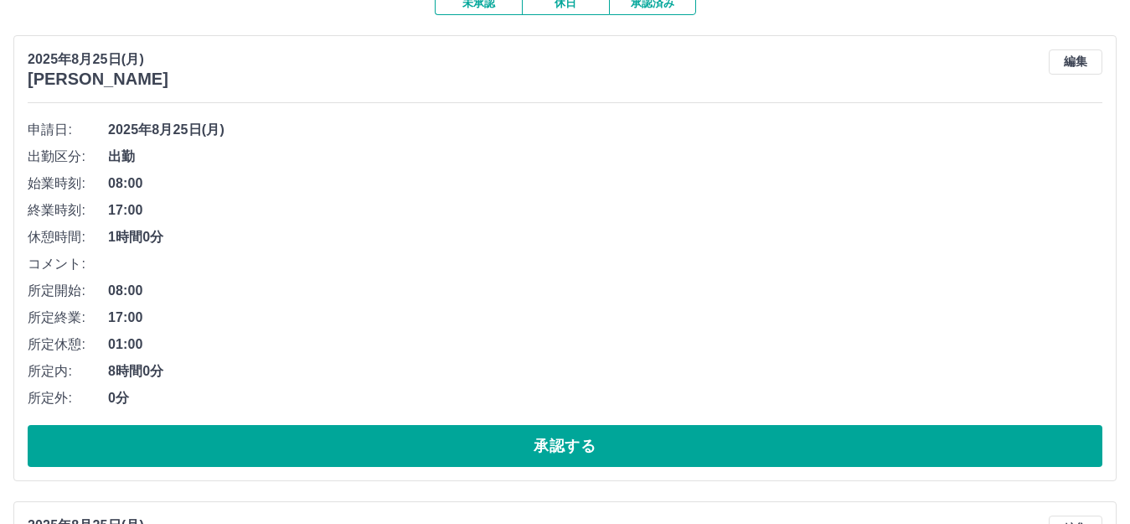
scroll to position [275, 0]
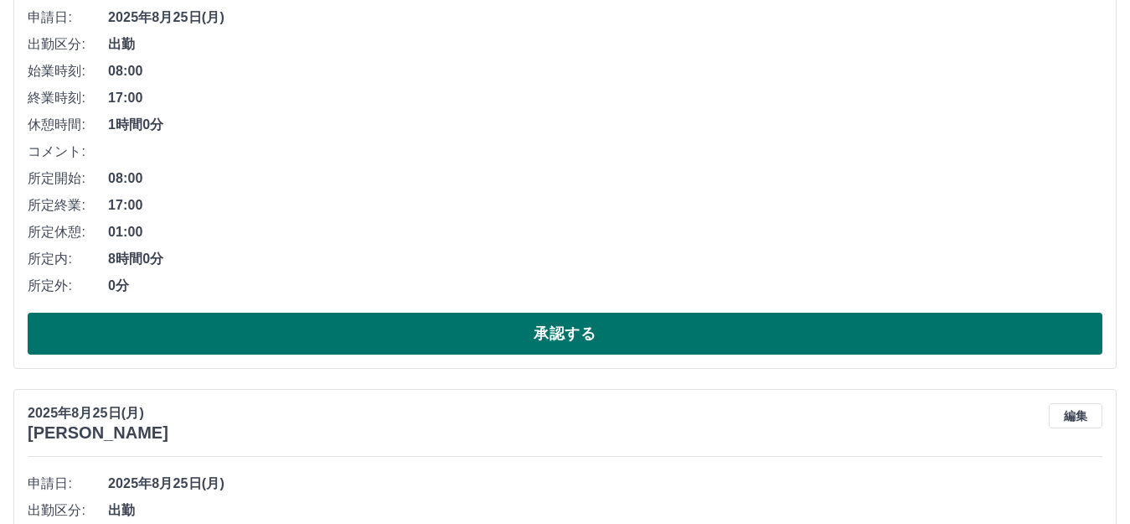
click at [571, 331] on button "承認する" at bounding box center [565, 334] width 1075 height 42
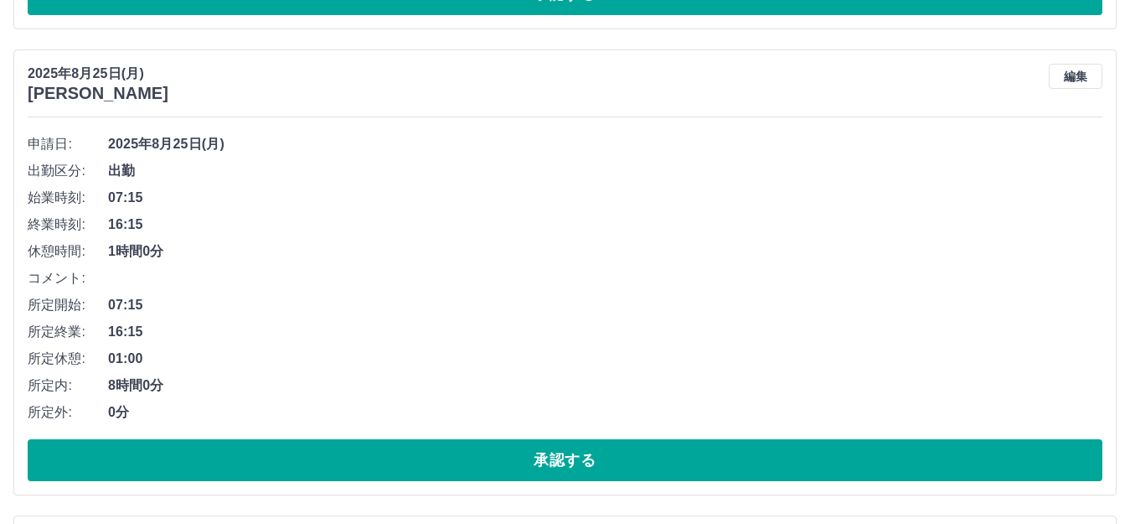
scroll to position [647, 0]
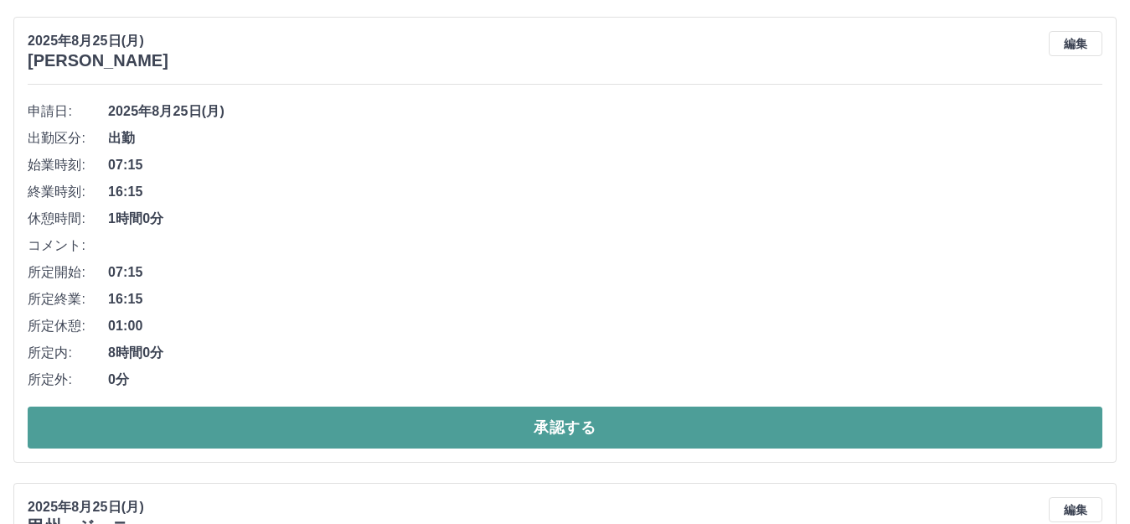
click at [549, 422] on button "承認する" at bounding box center [565, 427] width 1075 height 42
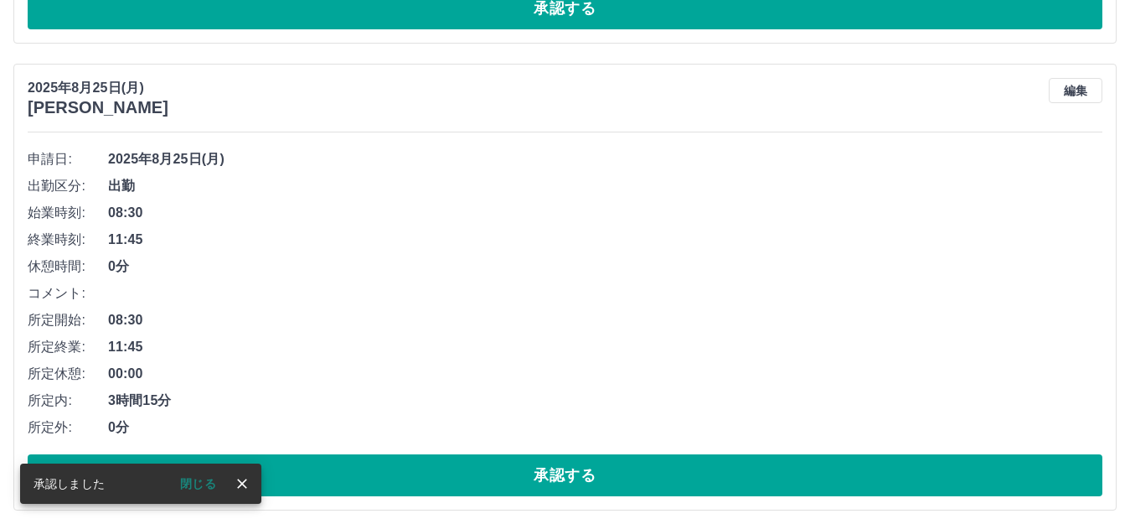
scroll to position [600, 0]
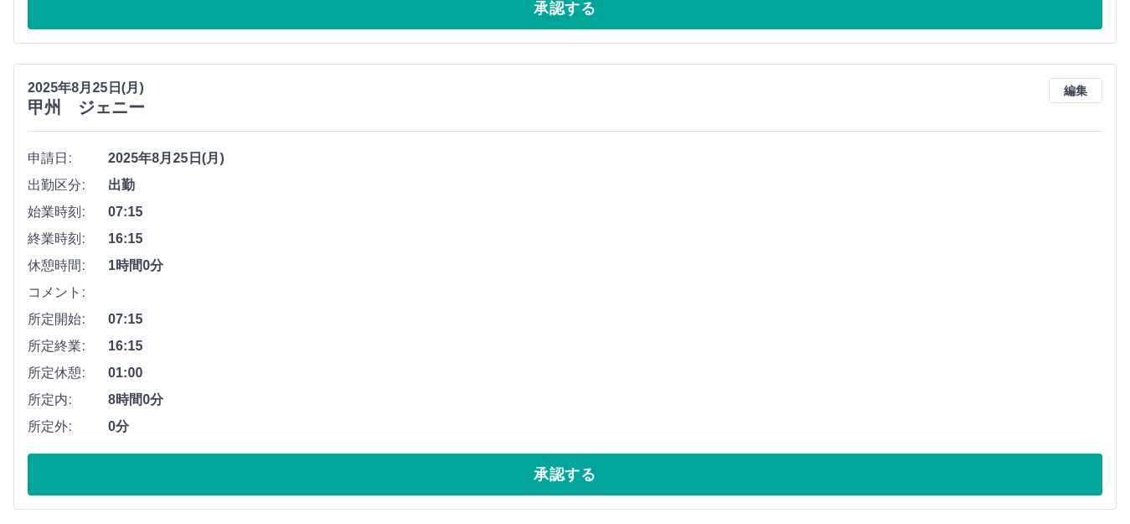
drag, startPoint x: 562, startPoint y: 478, endPoint x: 556, endPoint y: 452, distance: 27.4
click at [562, 478] on button "承認する" at bounding box center [565, 474] width 1075 height 42
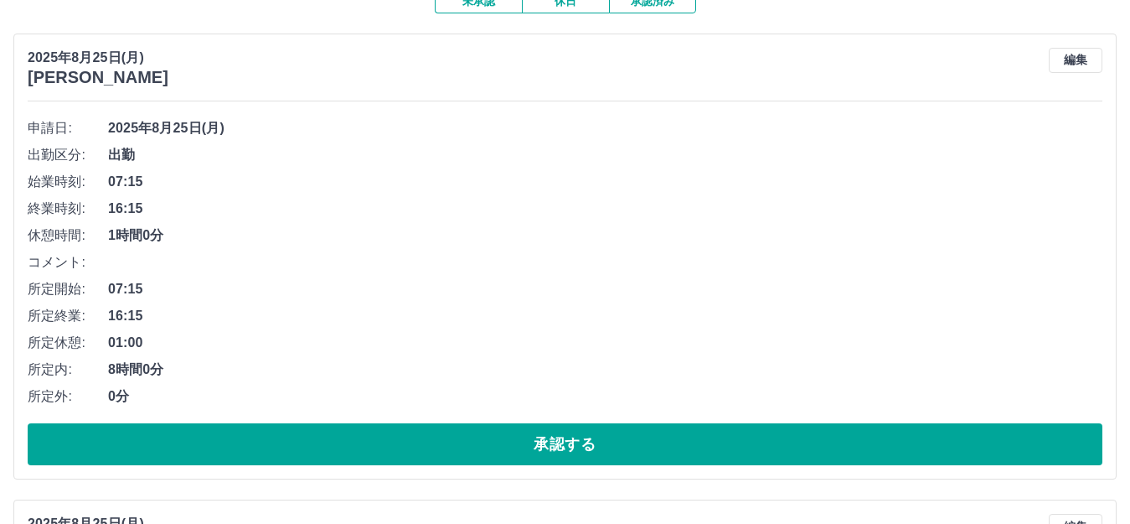
scroll to position [134, 0]
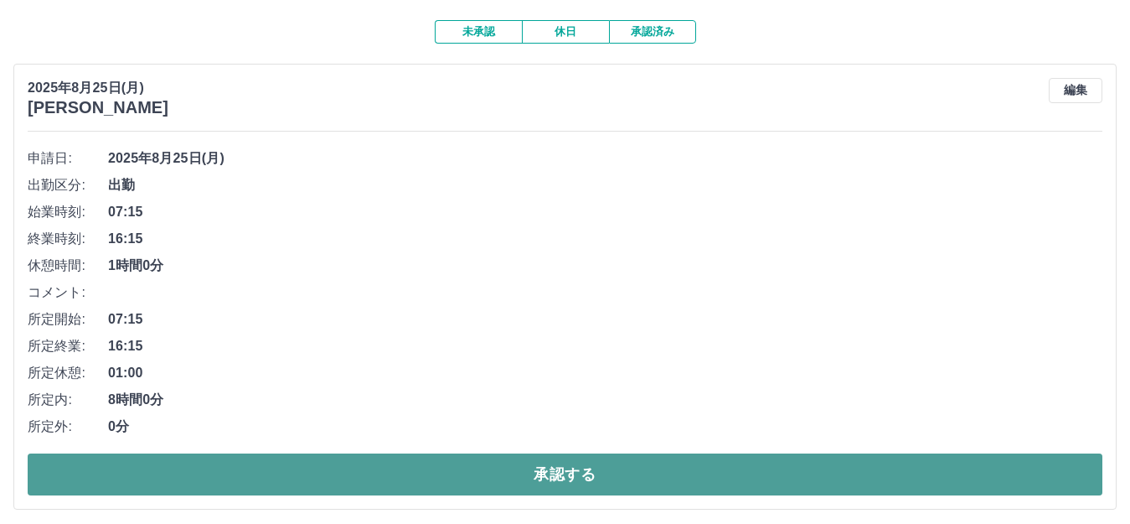
click at [567, 476] on button "承認する" at bounding box center [565, 474] width 1075 height 42
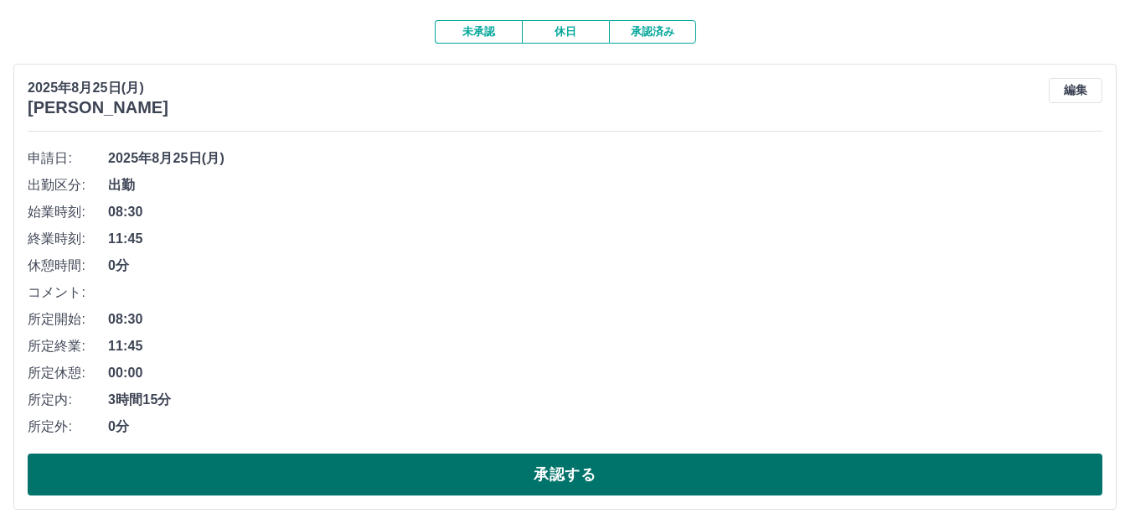
click at [561, 471] on button "承認する" at bounding box center [565, 474] width 1075 height 42
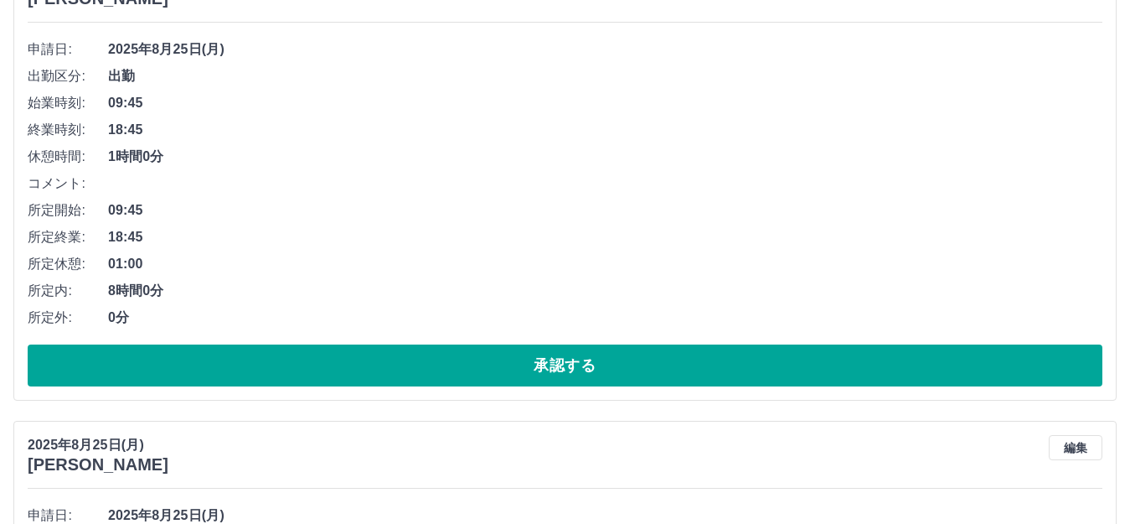
scroll to position [255, 0]
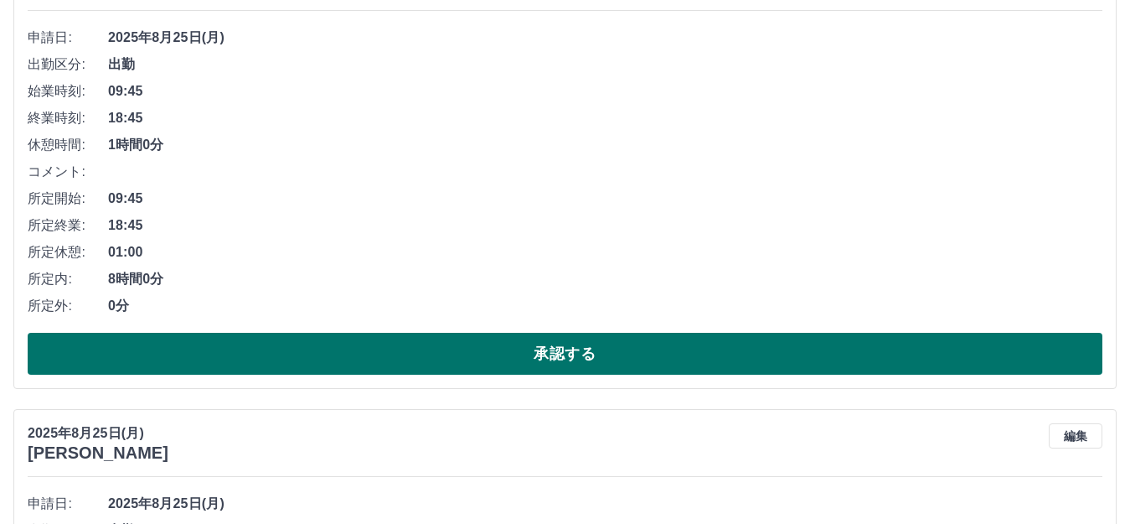
click at [557, 354] on button "承認する" at bounding box center [565, 354] width 1075 height 42
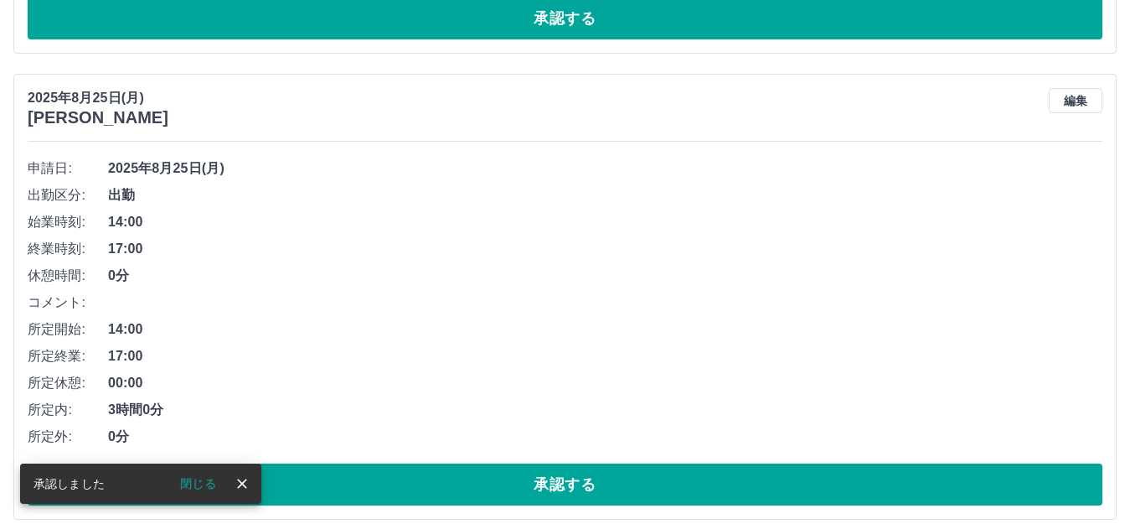
scroll to position [124, 0]
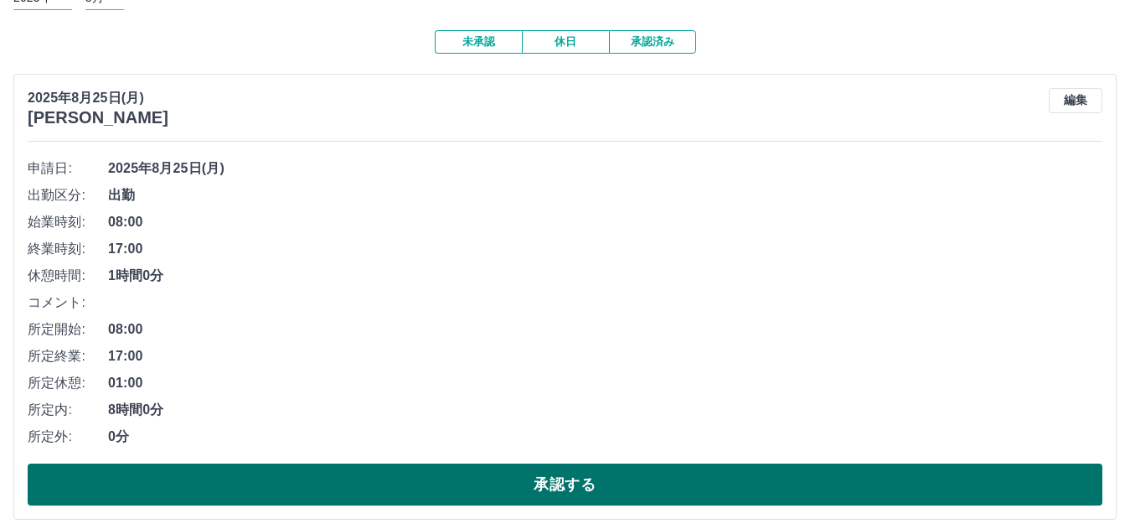
click at [556, 475] on button "承認する" at bounding box center [565, 484] width 1075 height 42
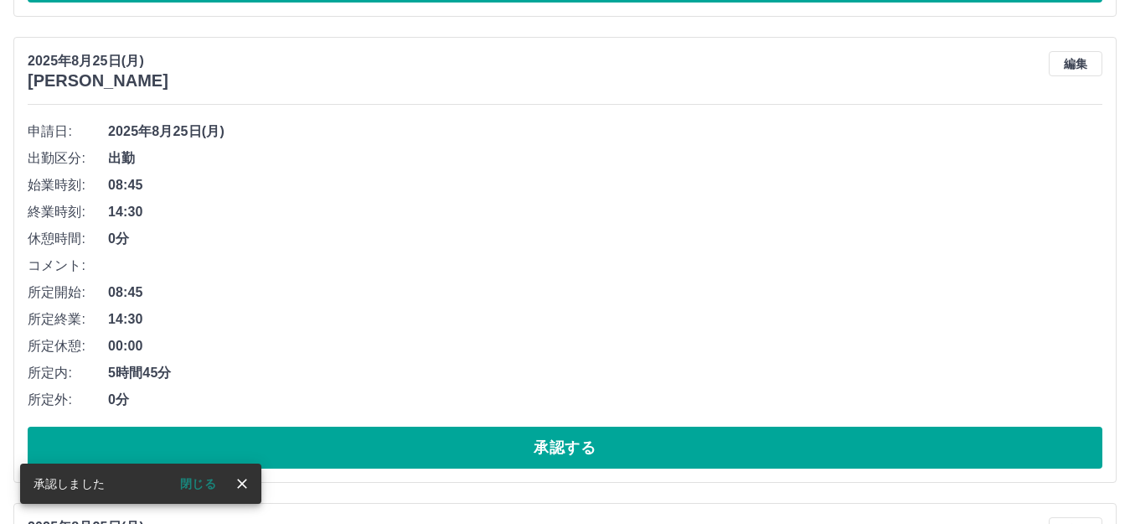
scroll to position [161, 0]
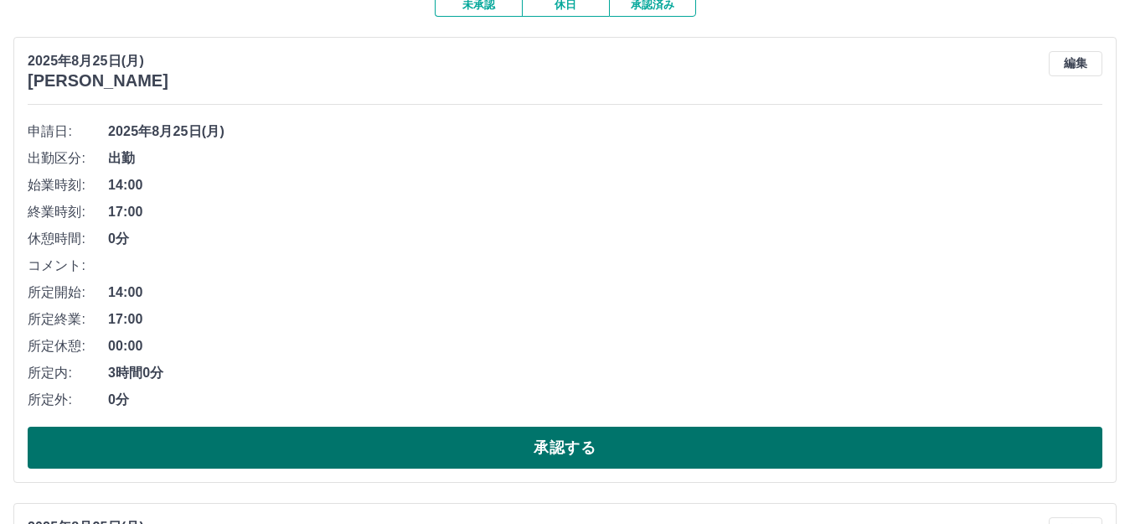
click at [571, 453] on button "承認する" at bounding box center [565, 448] width 1075 height 42
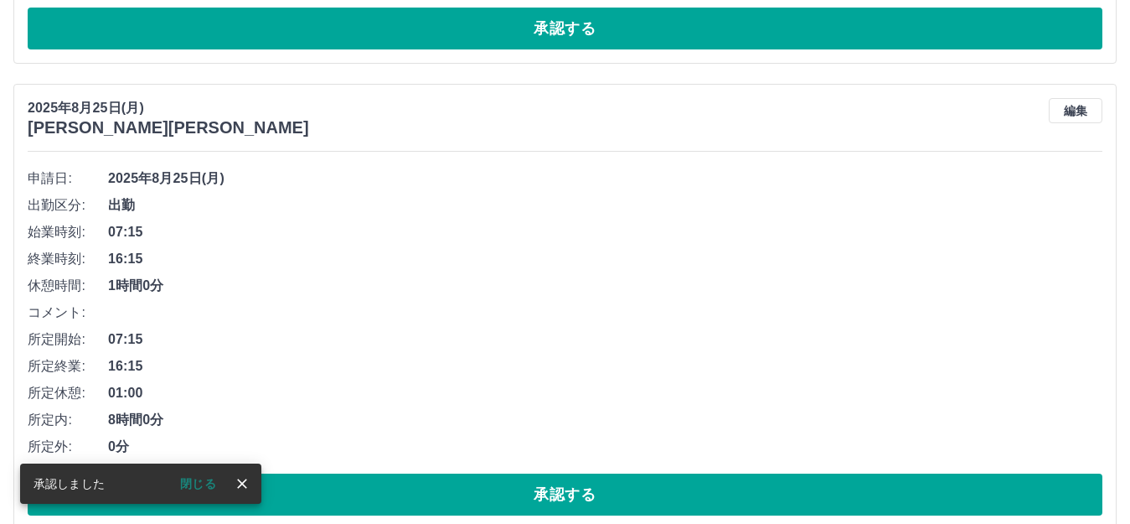
scroll to position [114, 0]
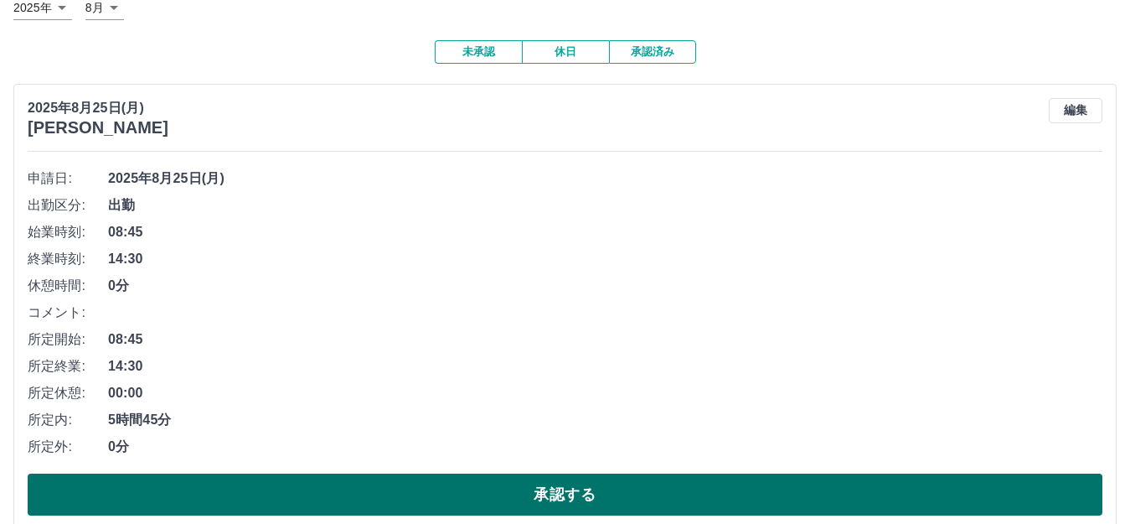
click at [584, 496] on button "承認する" at bounding box center [565, 494] width 1075 height 42
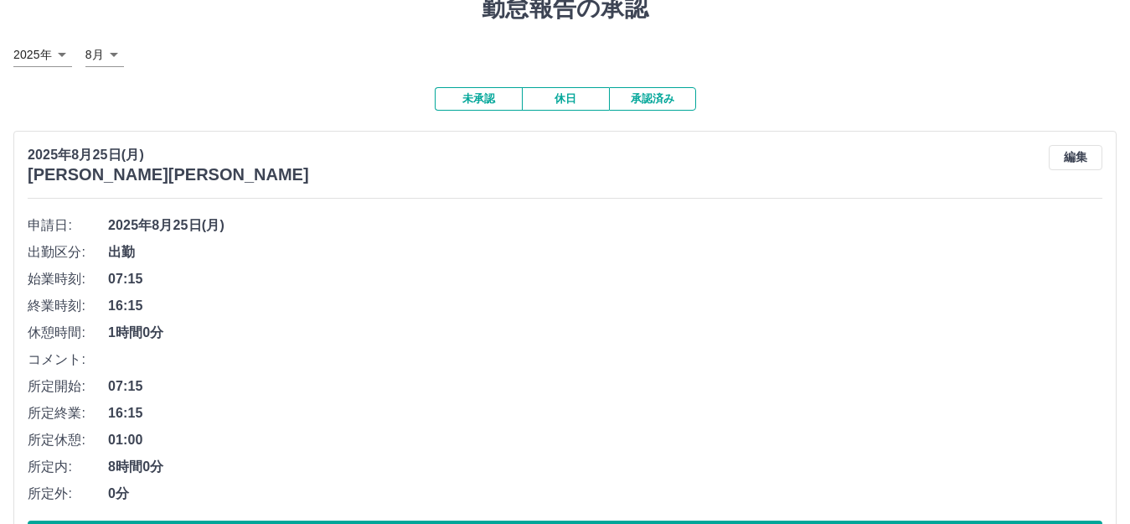
scroll to position [151, 0]
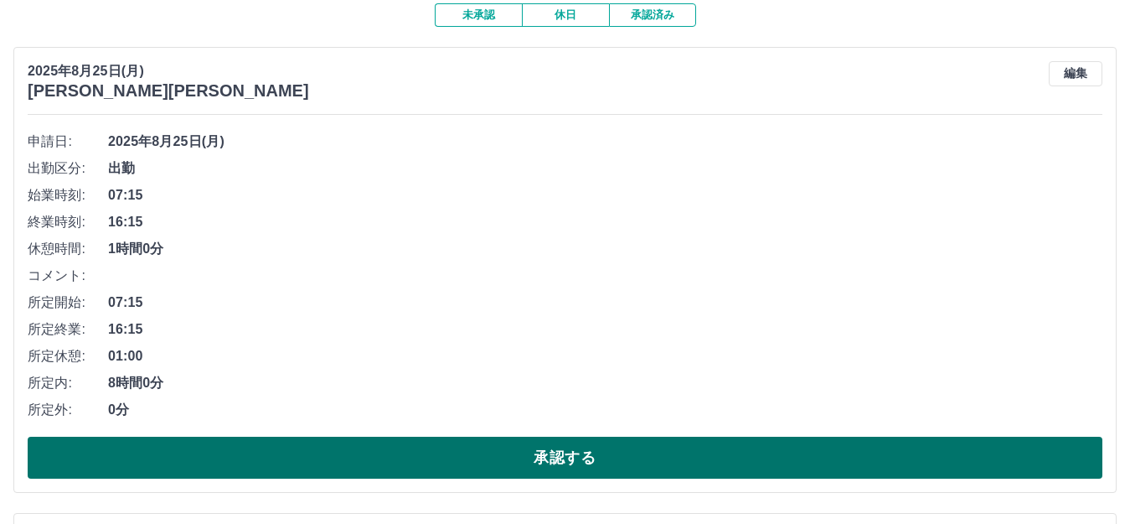
click at [560, 455] on button "承認する" at bounding box center [565, 458] width 1075 height 42
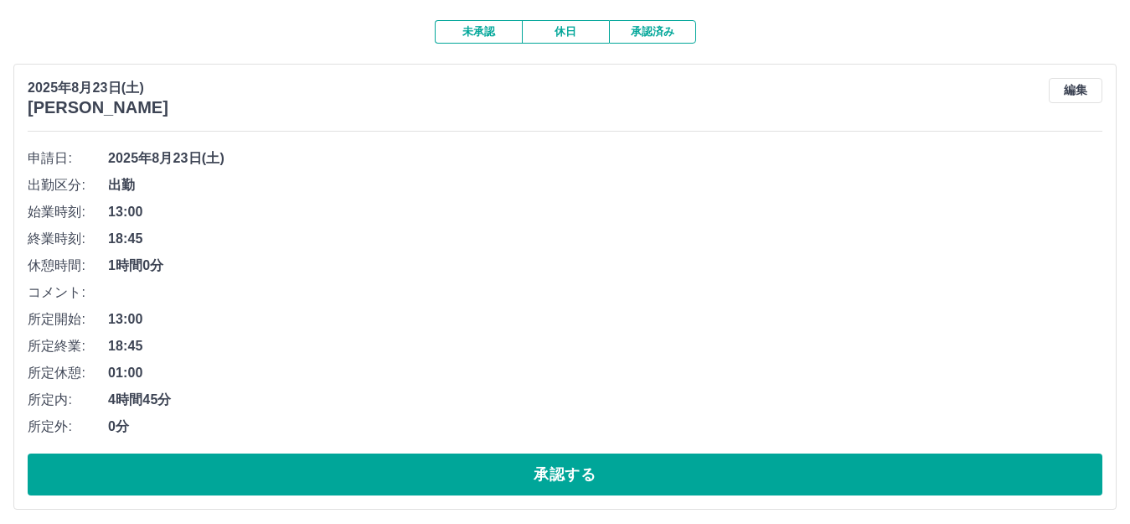
scroll to position [188, 0]
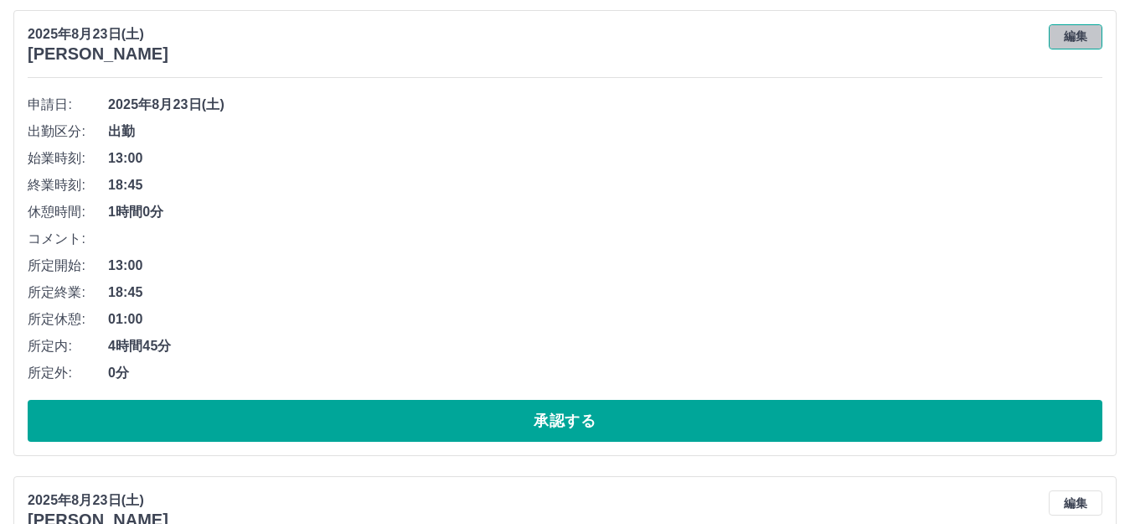
click at [1070, 37] on button "編集" at bounding box center [1076, 36] width 54 height 25
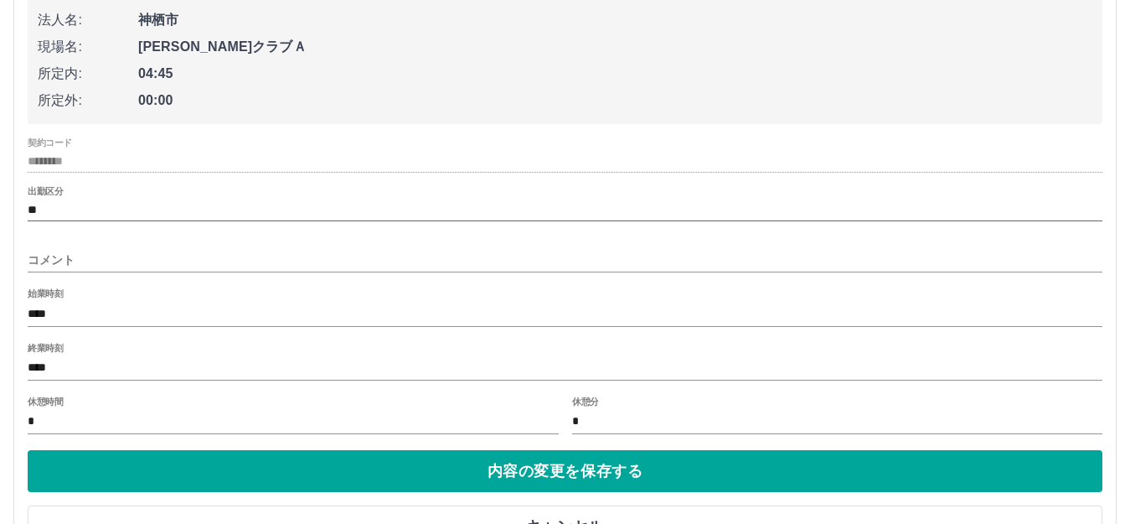
scroll to position [355, 0]
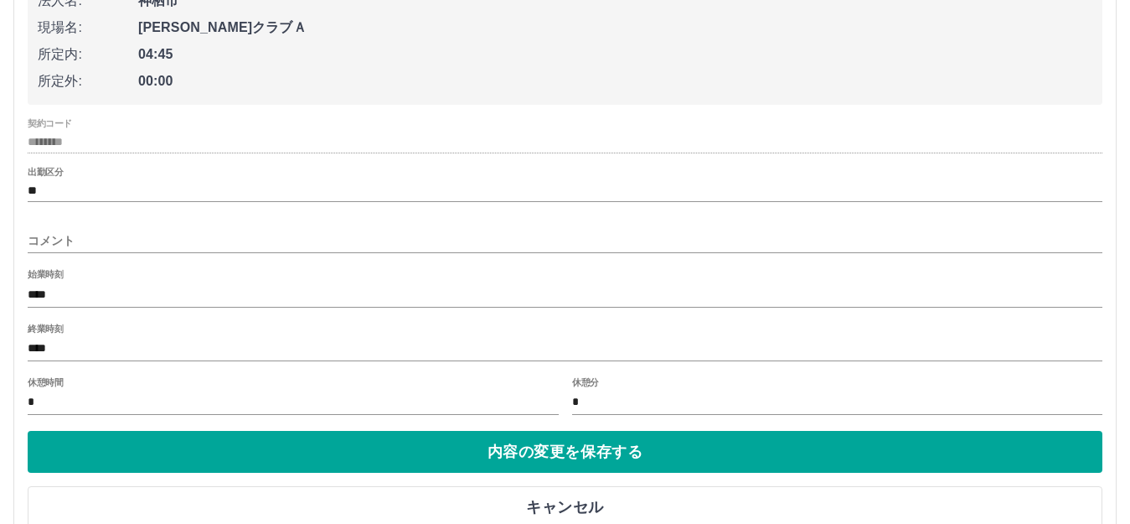
click at [47, 410] on input "*" at bounding box center [293, 402] width 531 height 24
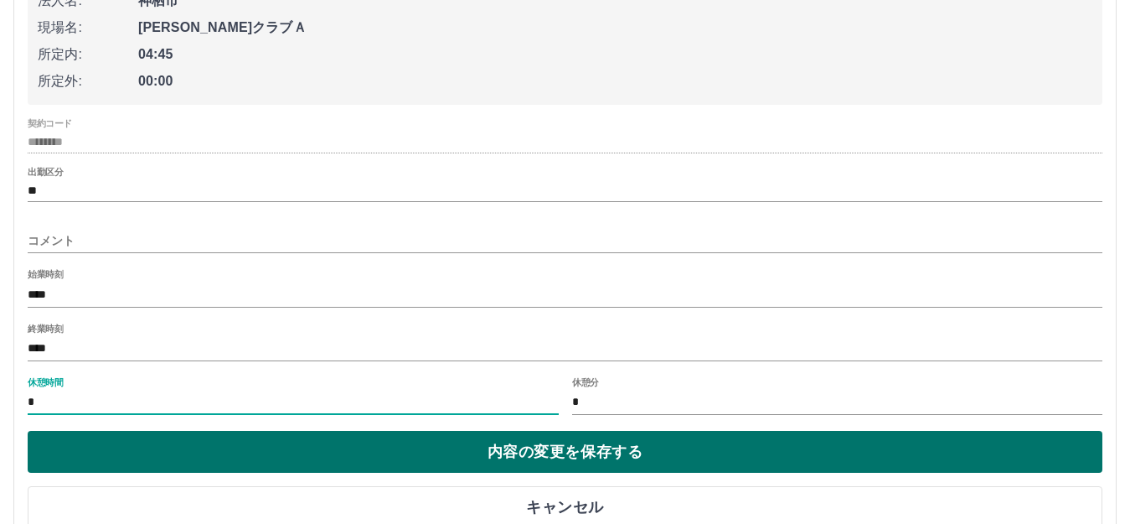
type input "*"
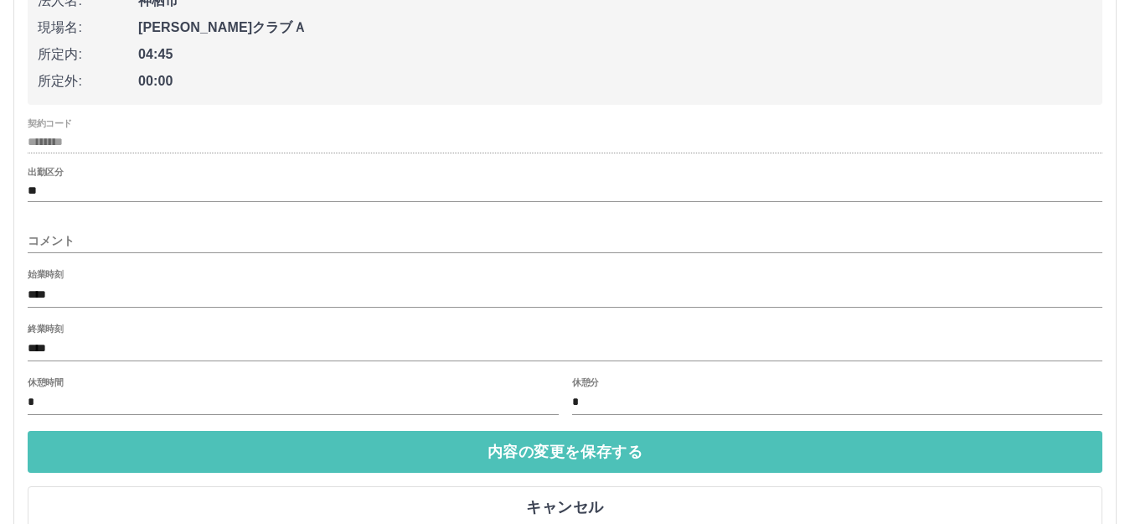
click at [540, 449] on button "内容の変更を保存する" at bounding box center [565, 452] width 1075 height 42
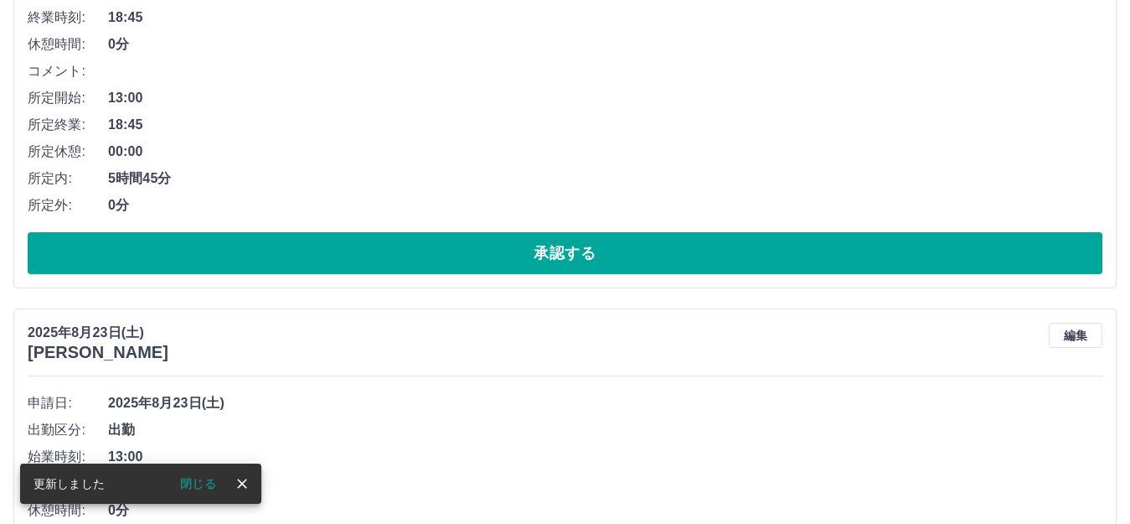
scroll to position [821, 0]
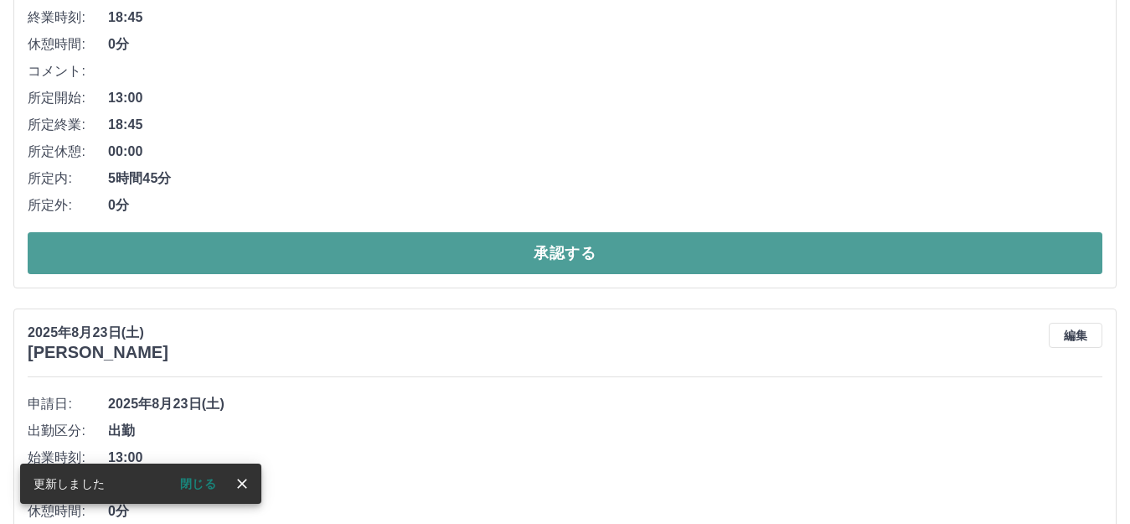
click at [557, 246] on button "承認する" at bounding box center [565, 253] width 1075 height 42
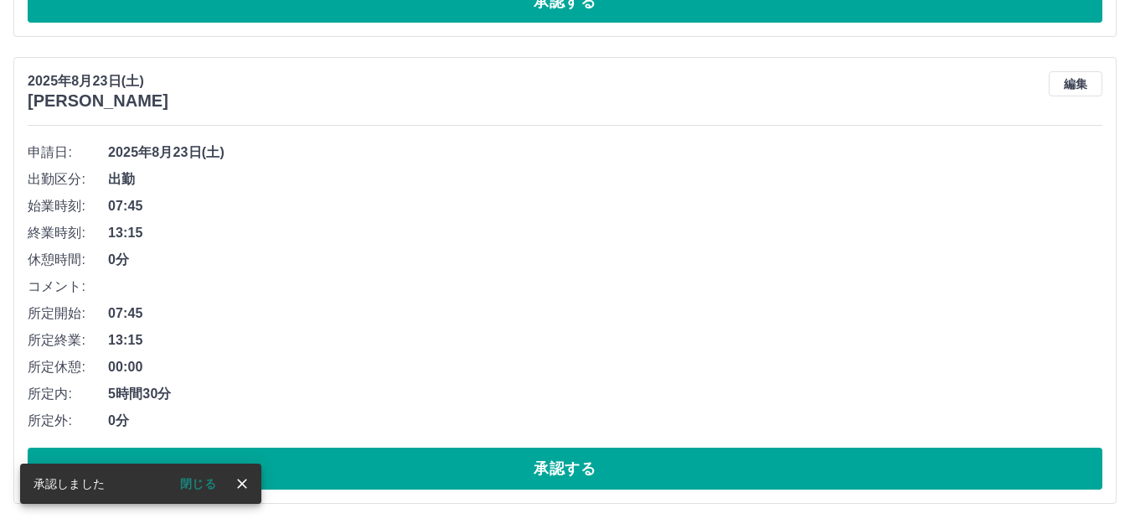
scroll to position [607, 0]
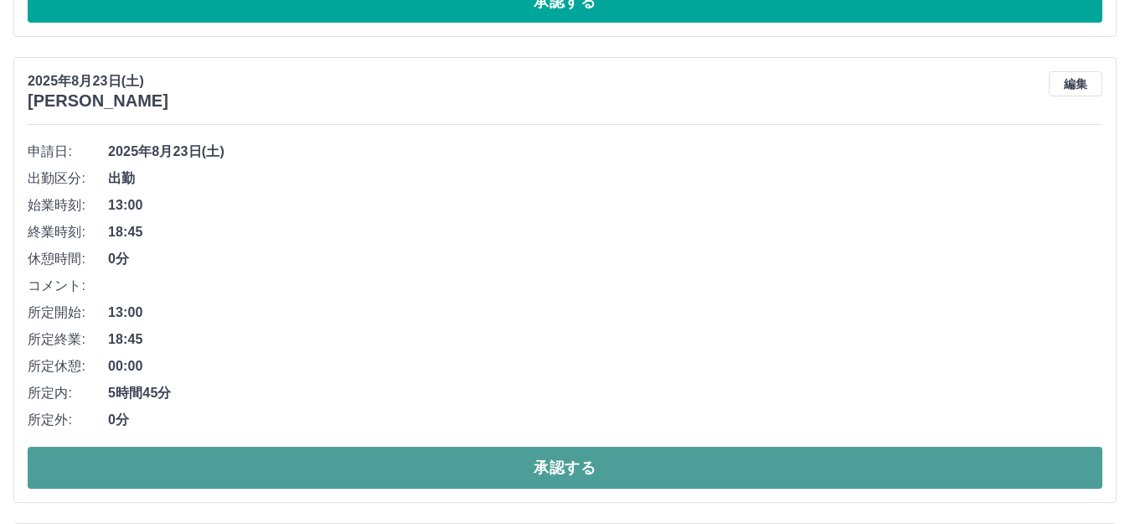
click at [567, 463] on button "承認する" at bounding box center [565, 468] width 1075 height 42
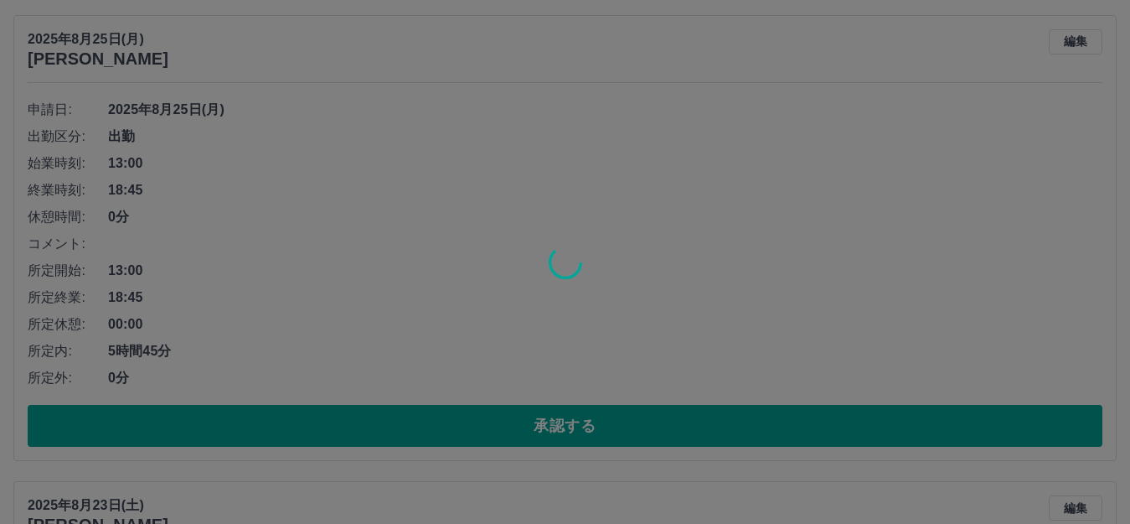
scroll to position [188, 0]
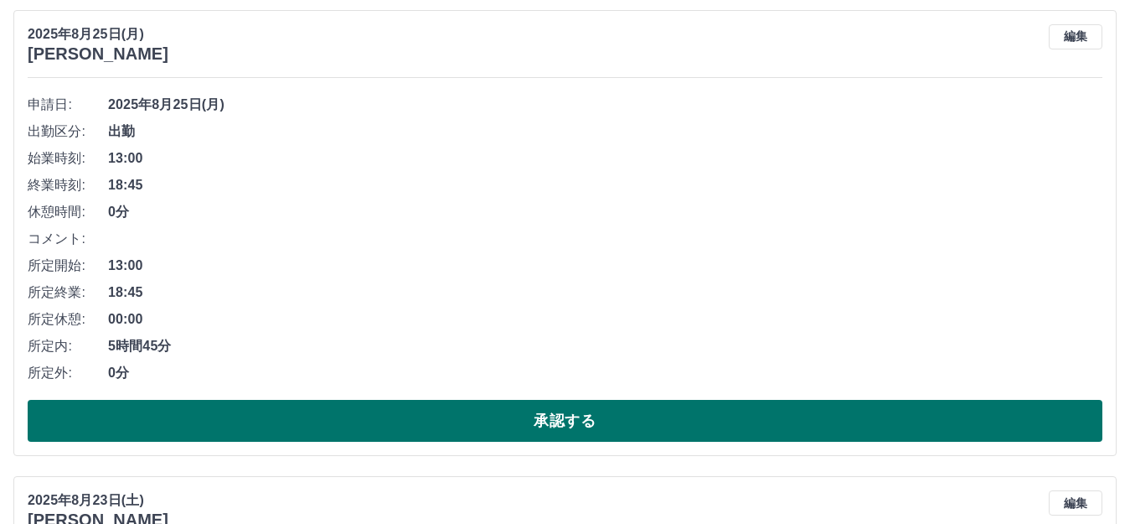
click at [577, 411] on button "承認する" at bounding box center [565, 421] width 1075 height 42
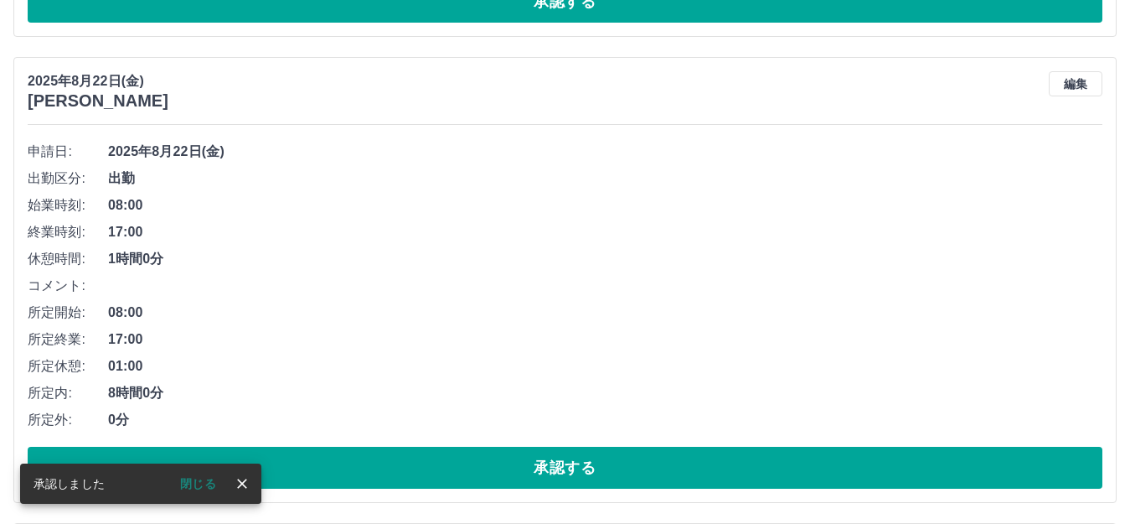
scroll to position [141, 0]
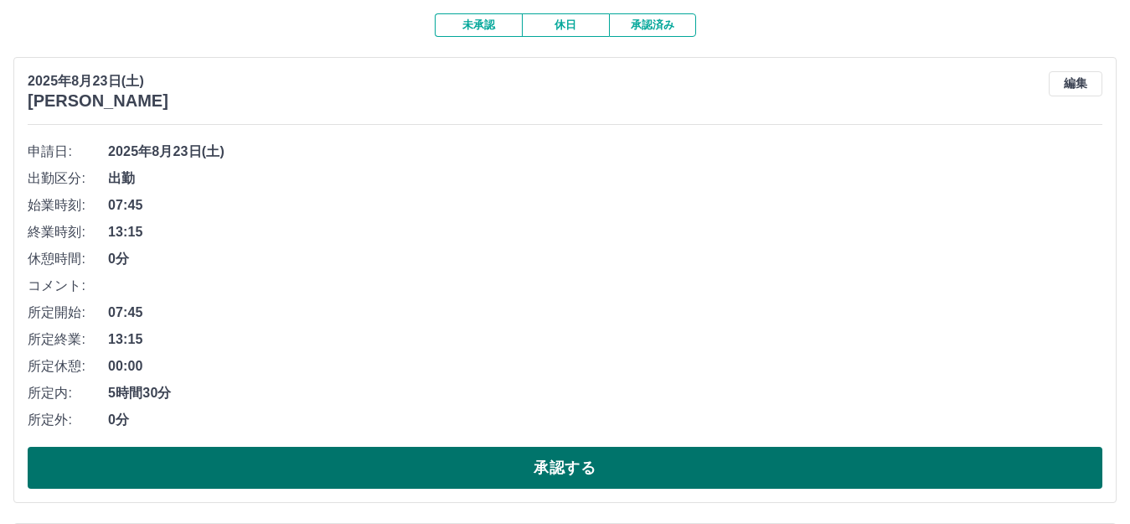
click at [563, 467] on button "承認する" at bounding box center [565, 468] width 1075 height 42
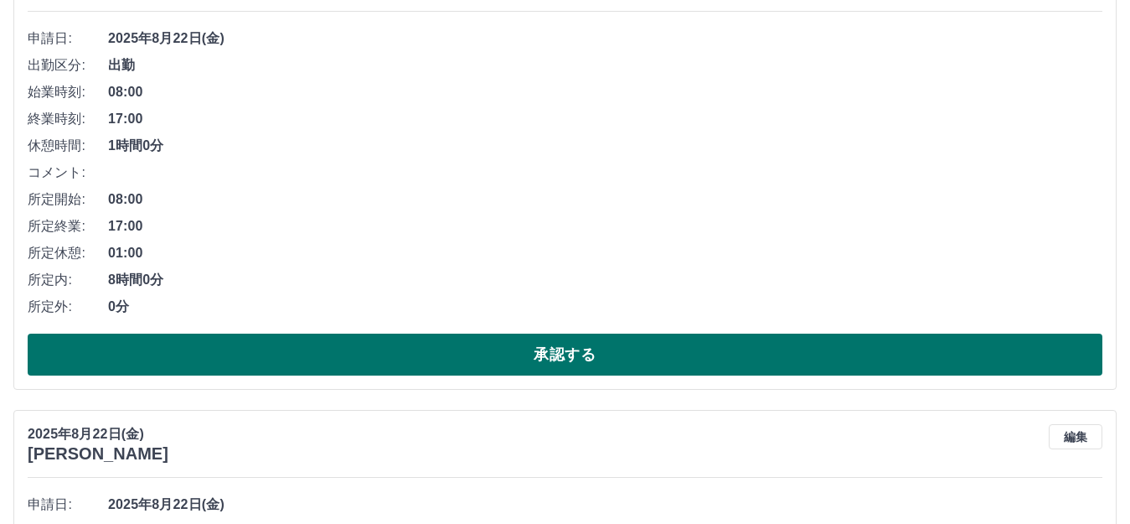
scroll to position [261, 0]
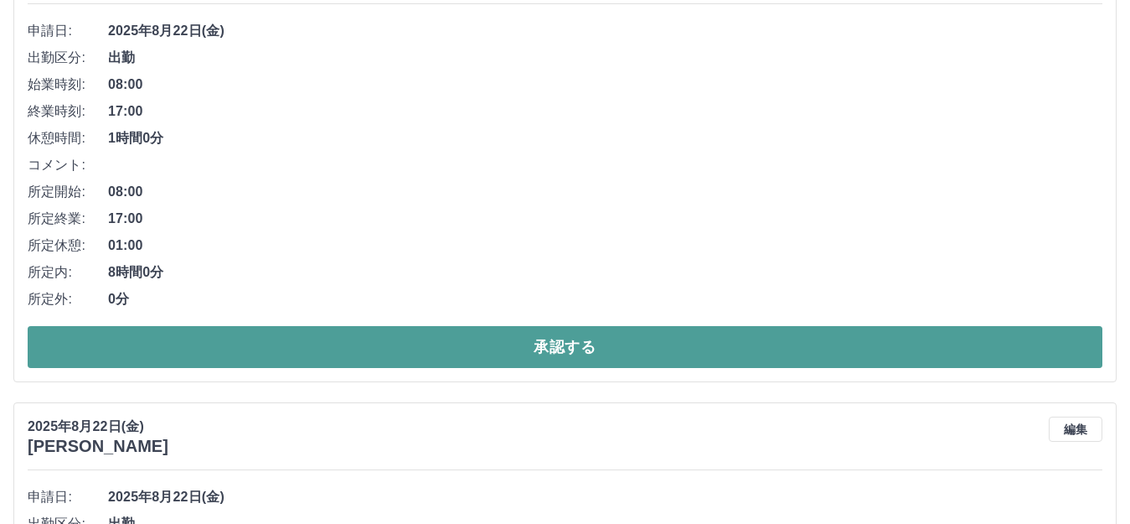
click at [555, 342] on button "承認する" at bounding box center [565, 347] width 1075 height 42
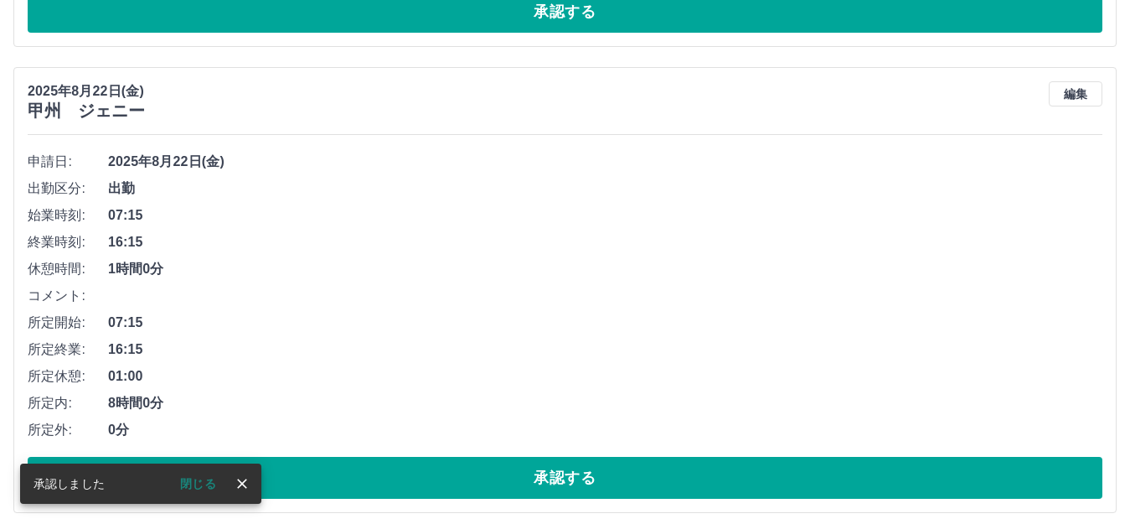
scroll to position [131, 0]
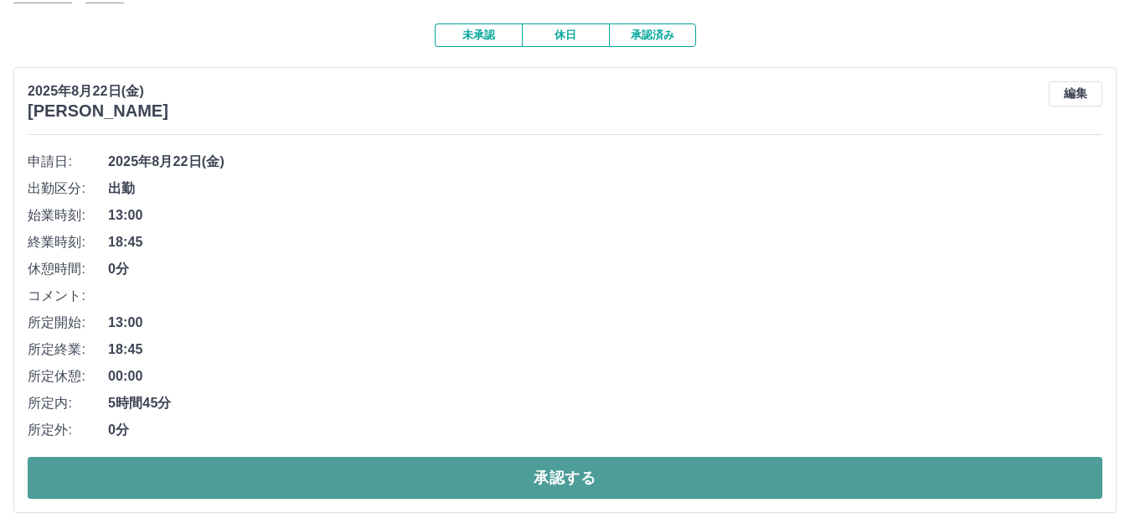
click at [553, 479] on button "承認する" at bounding box center [565, 478] width 1075 height 42
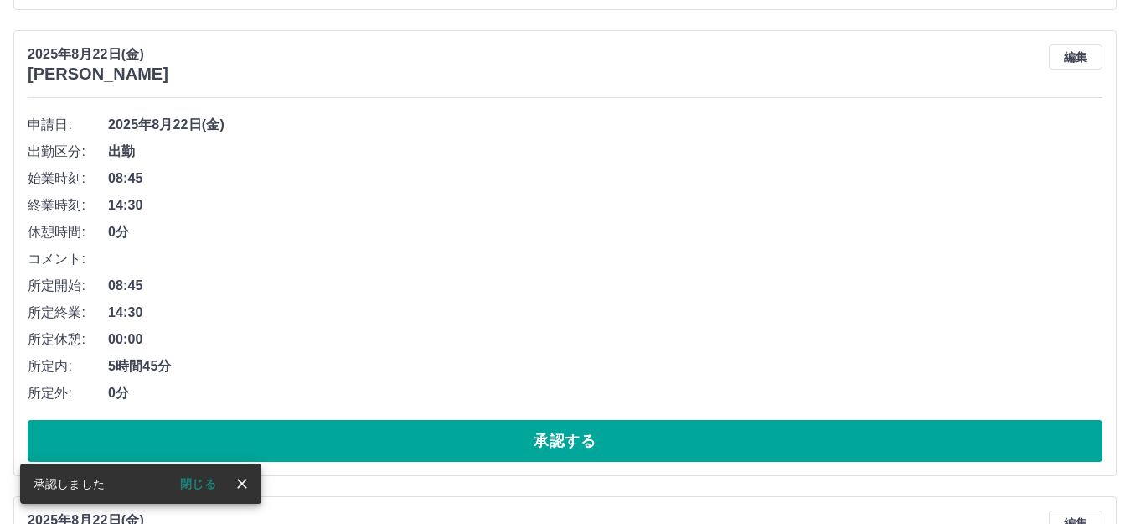
scroll to position [168, 0]
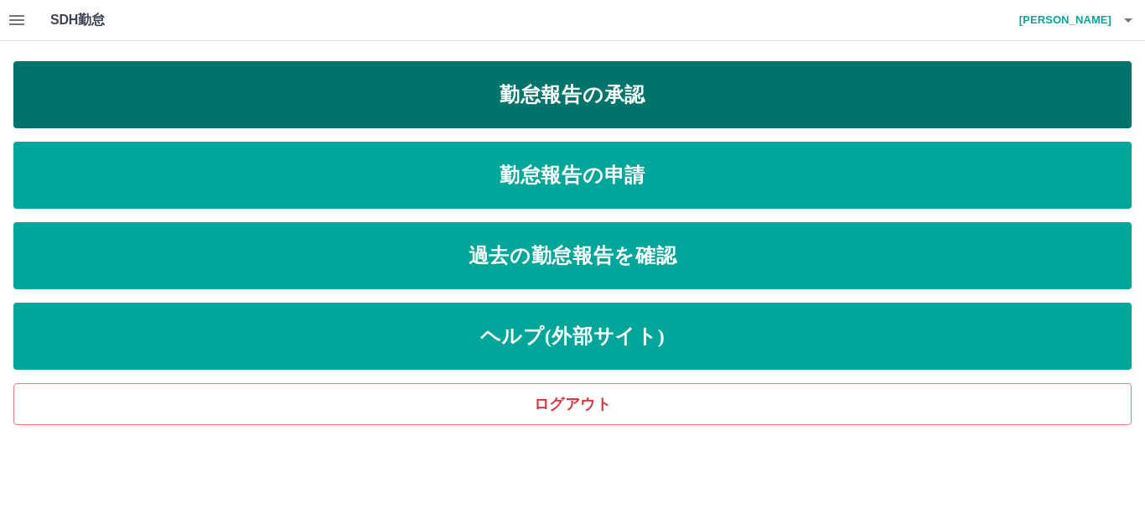
click at [627, 95] on link "勤怠報告の承認" at bounding box center [572, 94] width 1118 height 67
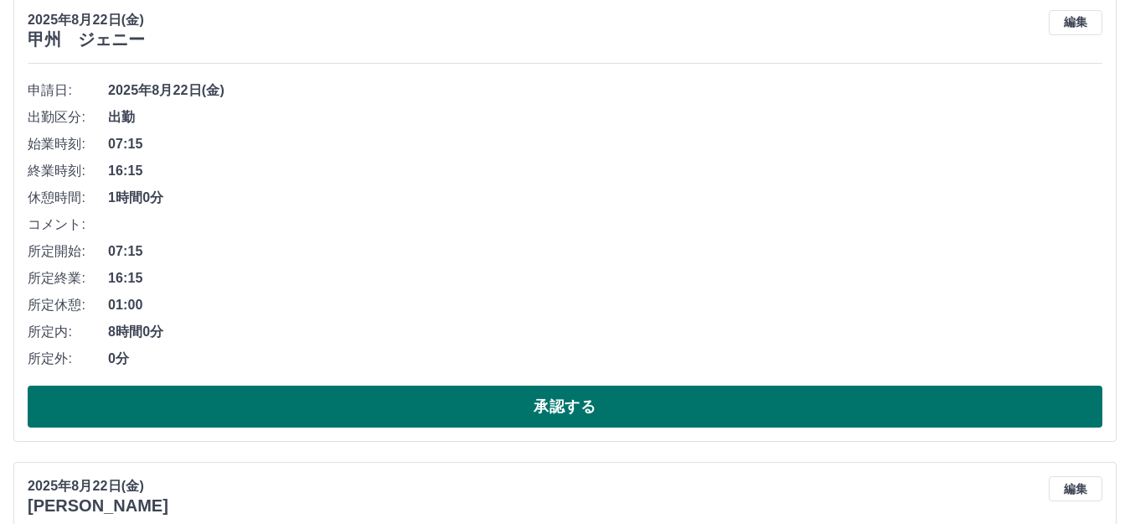
scroll to position [251, 0]
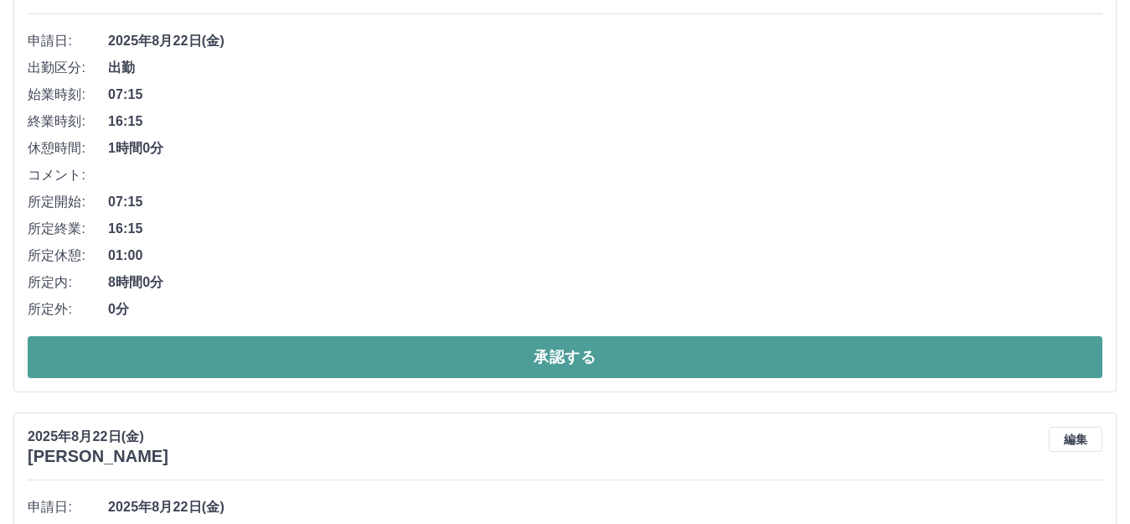
click at [566, 358] on button "承認する" at bounding box center [565, 357] width 1075 height 42
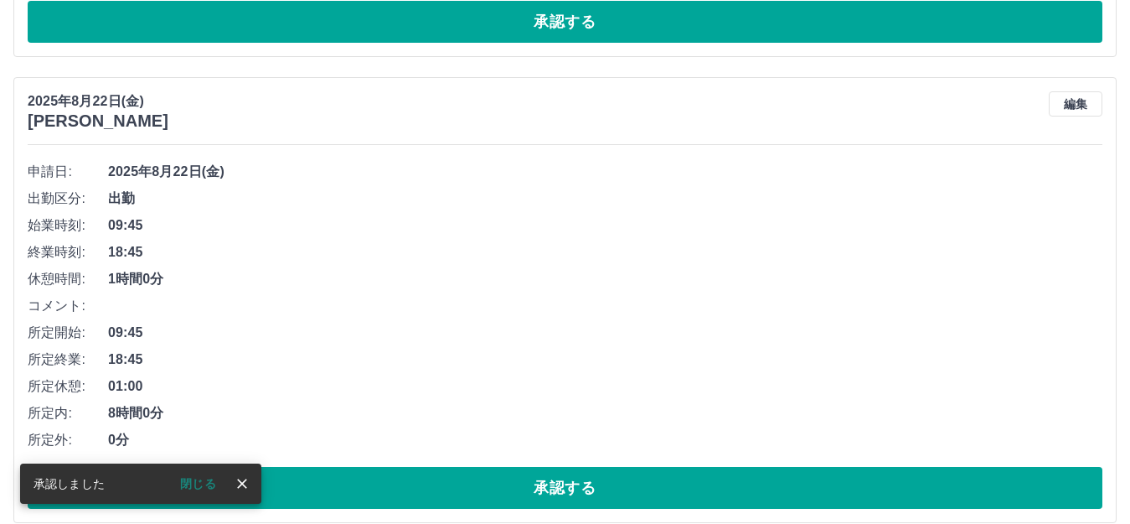
scroll to position [121, 0]
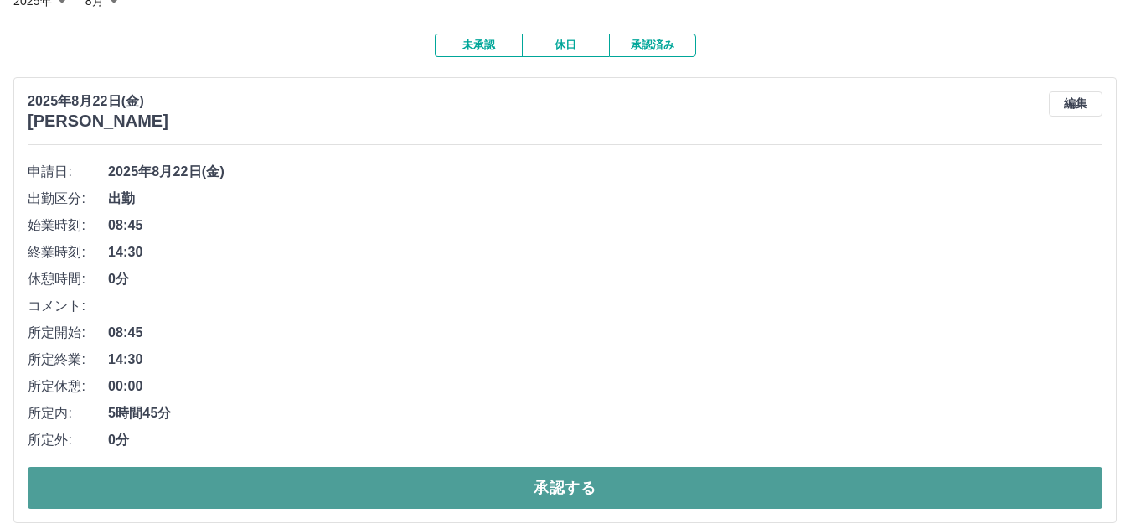
click at [568, 489] on button "承認する" at bounding box center [565, 488] width 1075 height 42
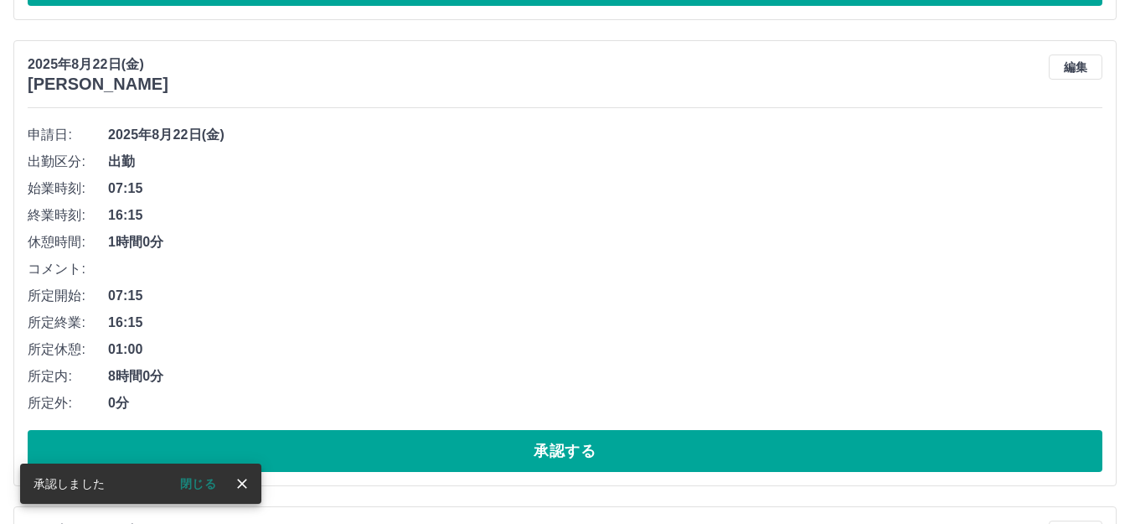
scroll to position [158, 0]
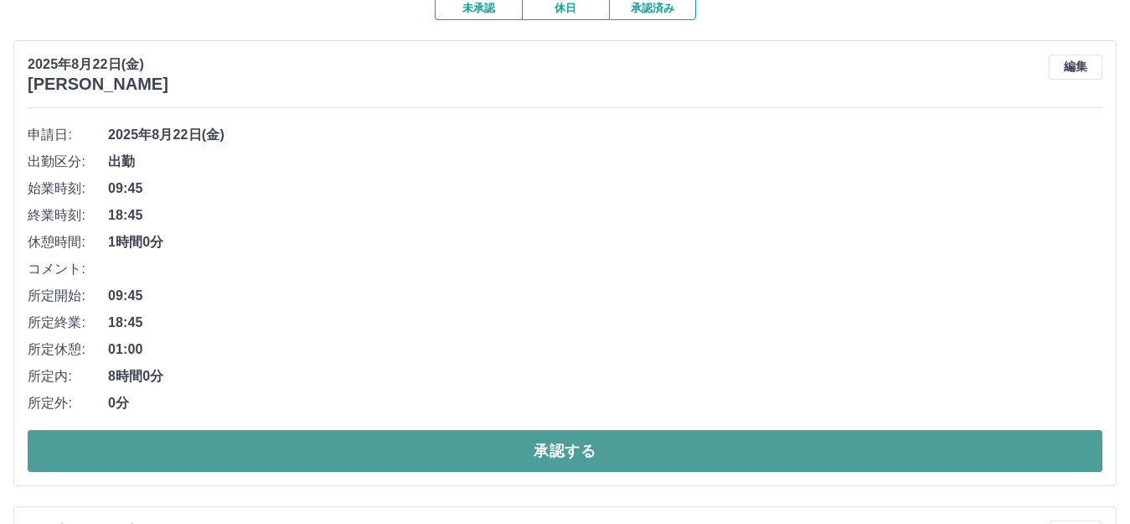
click at [550, 446] on button "承認する" at bounding box center [565, 451] width 1075 height 42
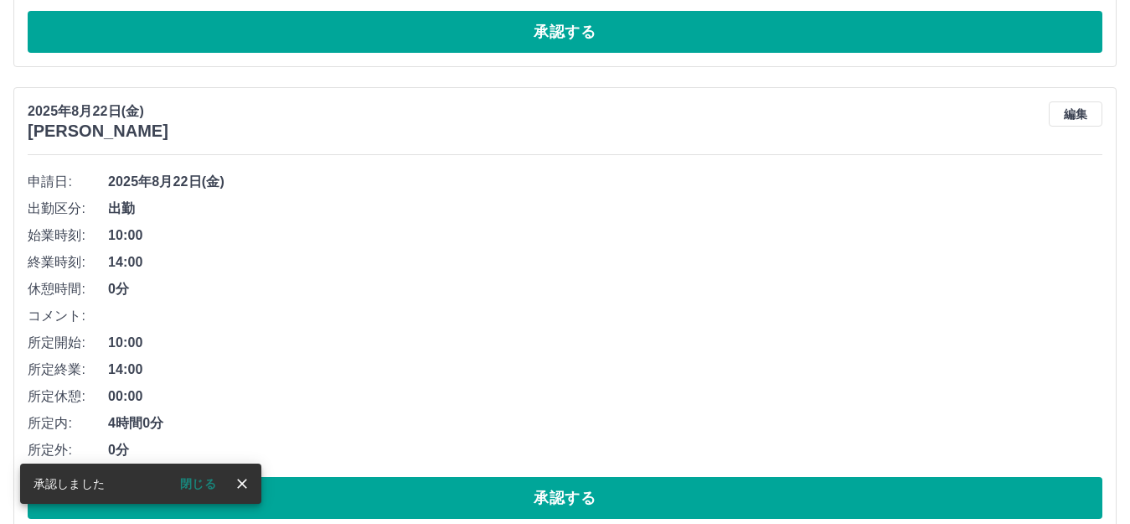
scroll to position [111, 0]
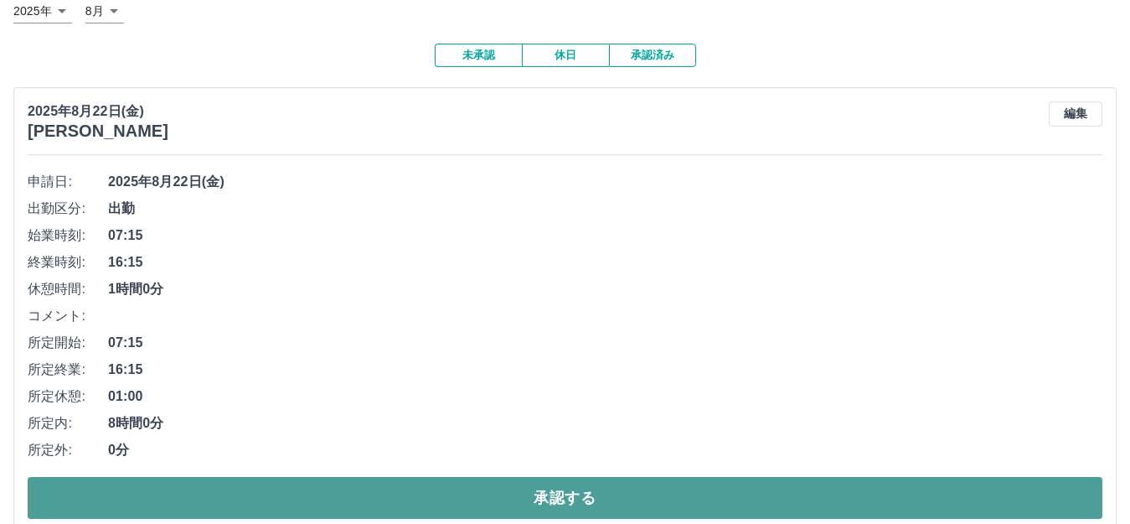
click at [565, 492] on button "承認する" at bounding box center [565, 498] width 1075 height 42
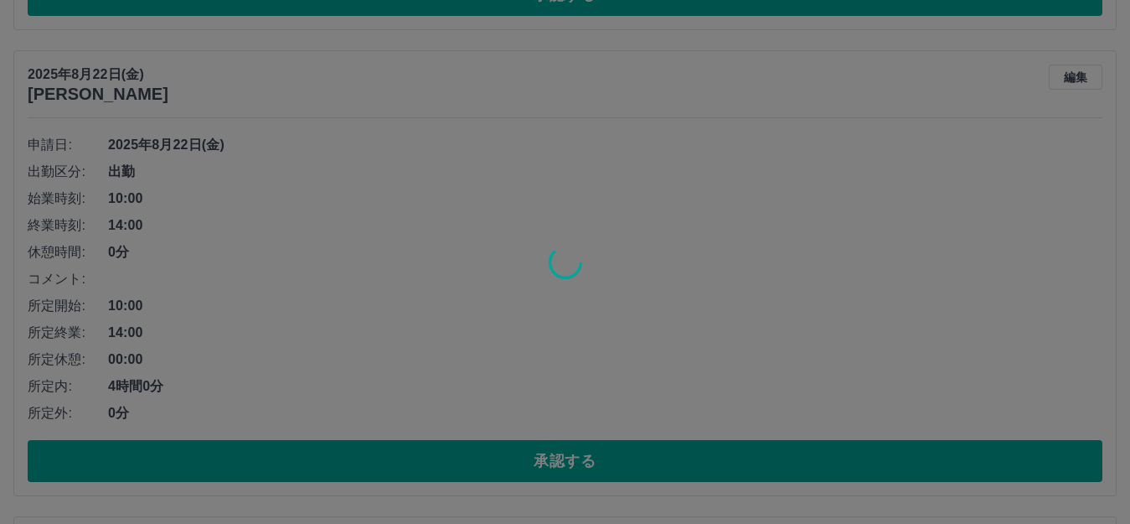
scroll to position [147, 0]
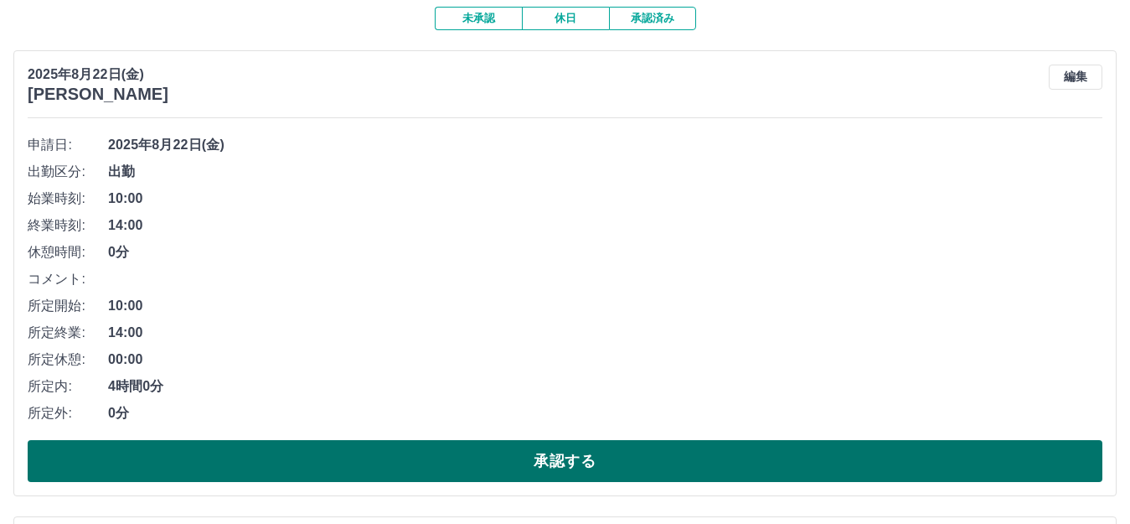
click at [569, 458] on button "承認する" at bounding box center [565, 461] width 1075 height 42
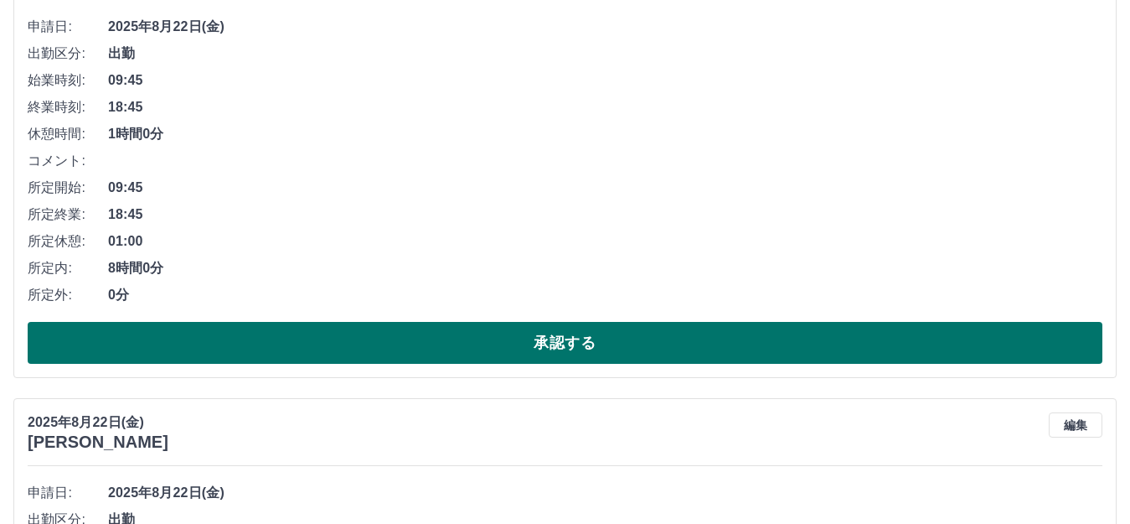
scroll to position [268, 0]
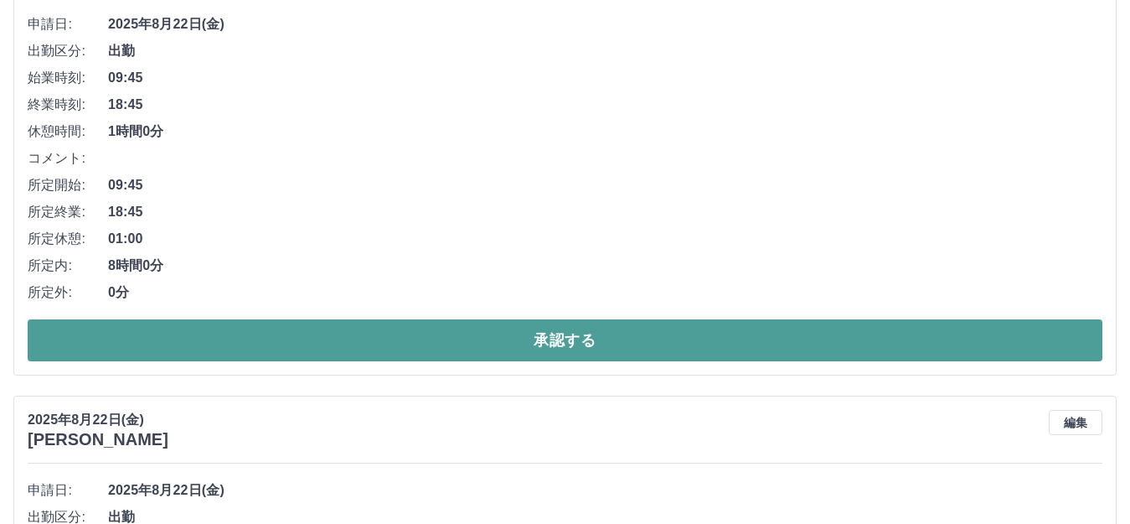
click at [550, 328] on button "承認する" at bounding box center [565, 340] width 1075 height 42
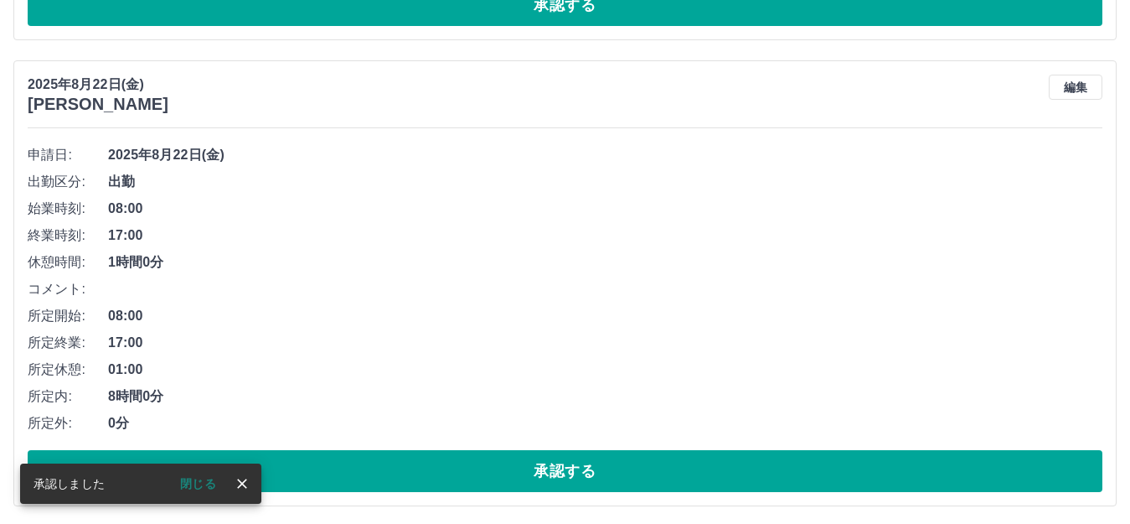
scroll to position [137, 0]
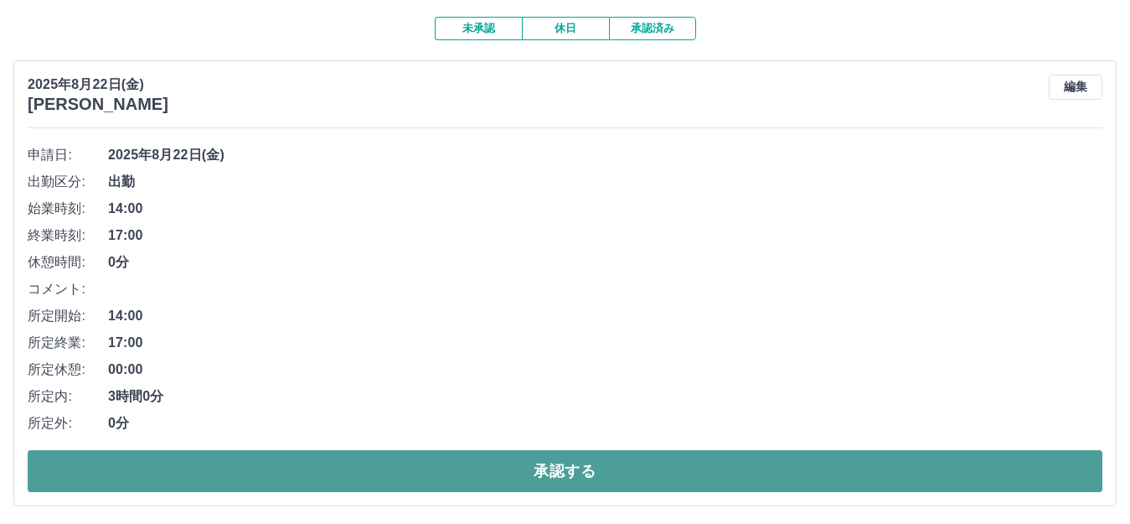
click at [551, 468] on button "承認する" at bounding box center [565, 471] width 1075 height 42
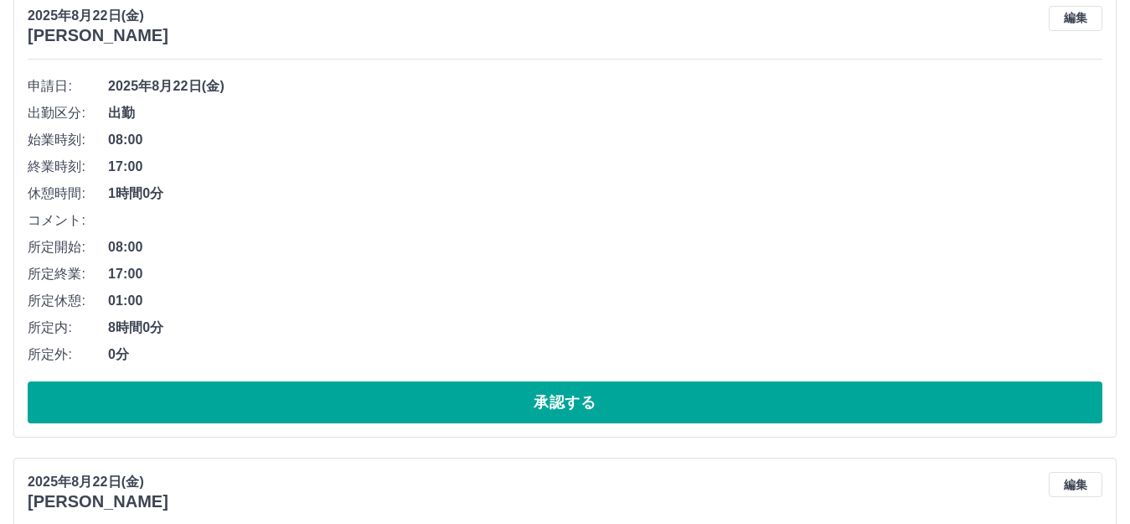
scroll to position [258, 0]
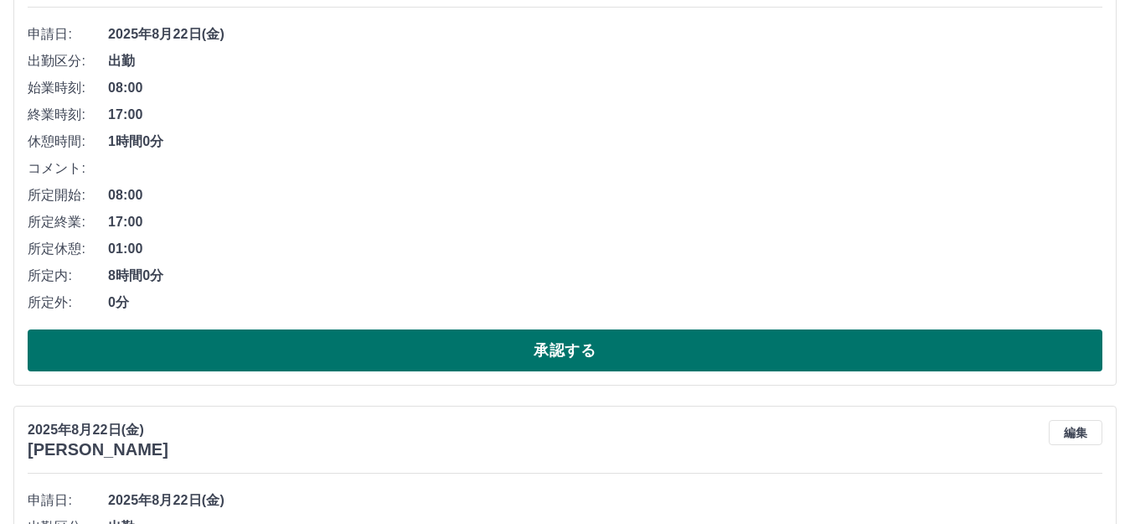
click at [567, 356] on button "承認する" at bounding box center [565, 350] width 1075 height 42
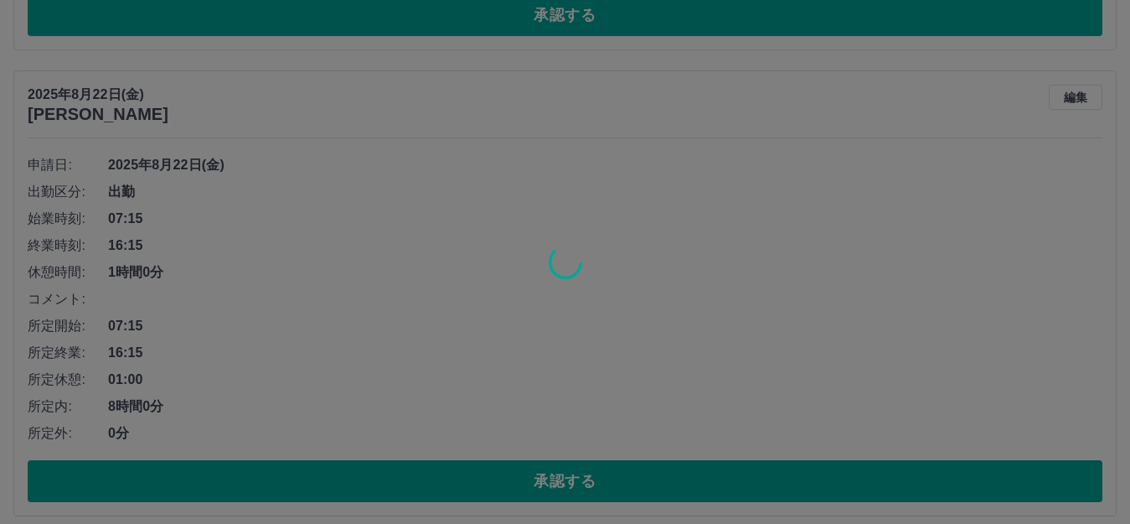
scroll to position [127, 0]
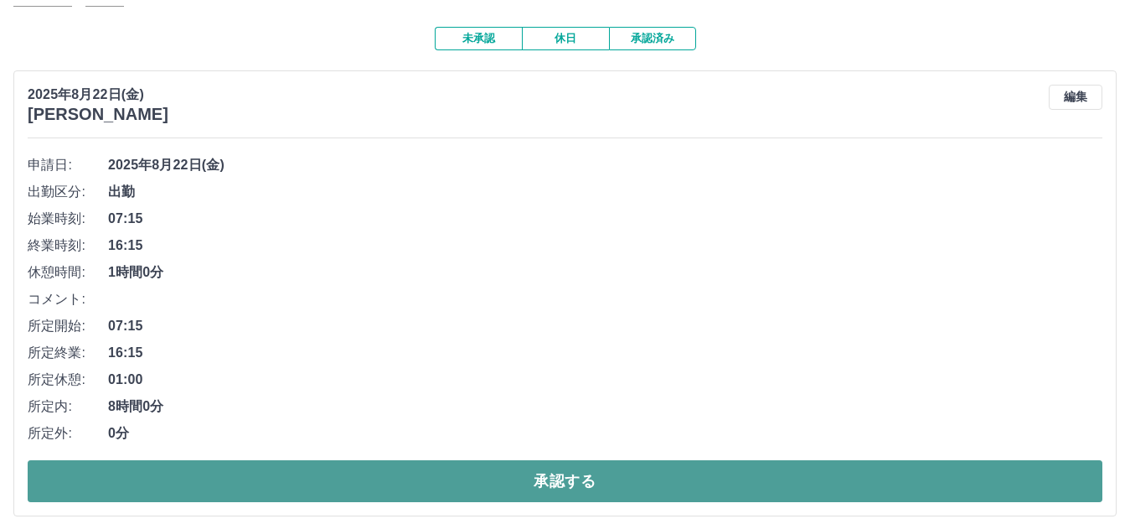
click at [571, 473] on button "承認する" at bounding box center [565, 481] width 1075 height 42
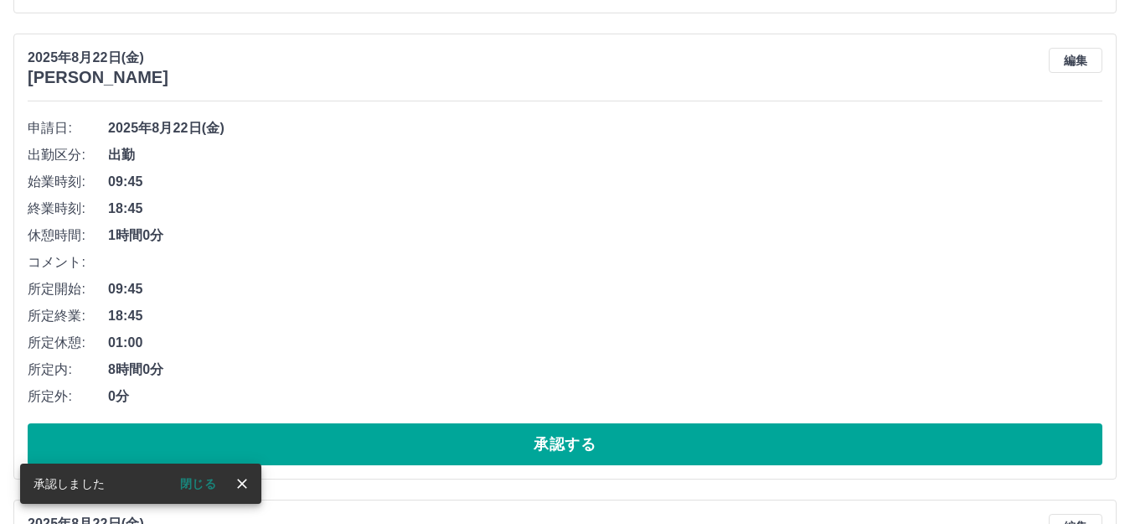
scroll to position [164, 0]
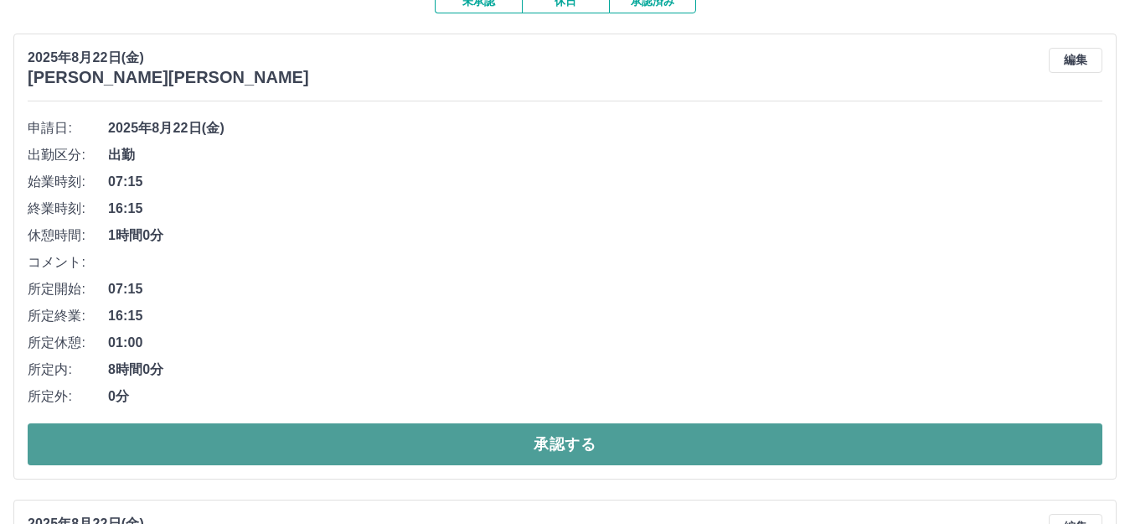
click at [554, 446] on button "承認する" at bounding box center [565, 444] width 1075 height 42
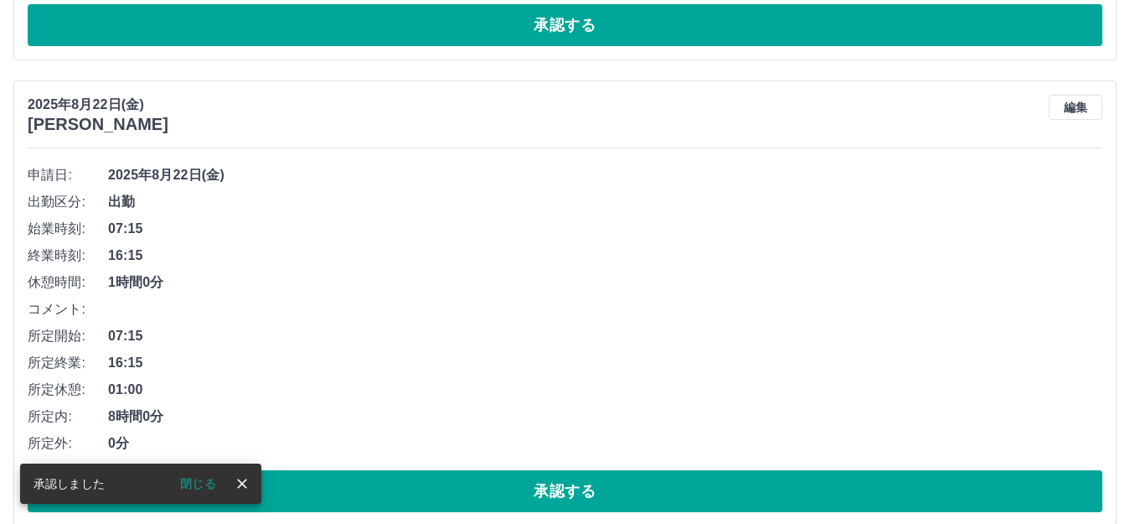
scroll to position [117, 0]
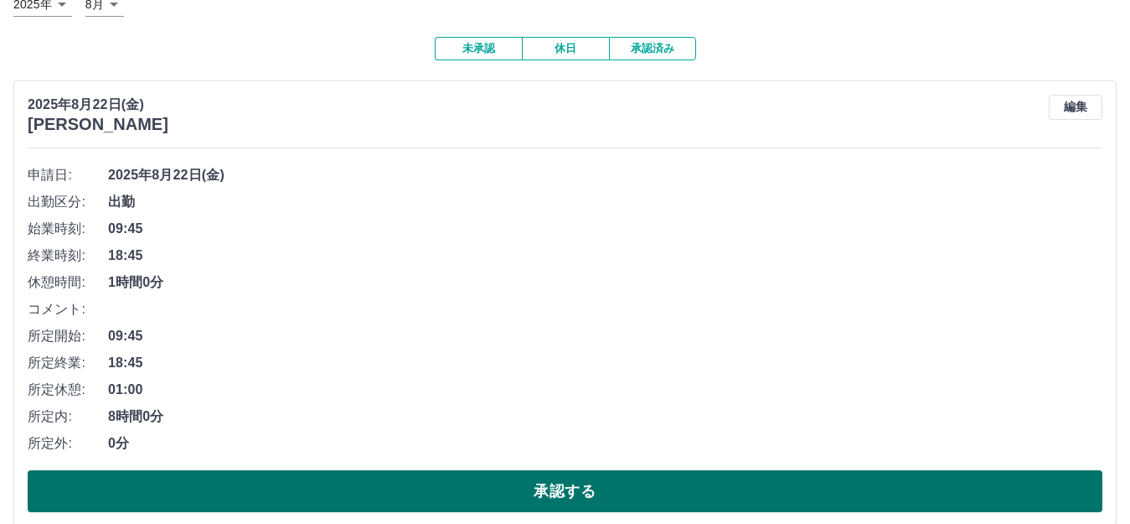
click at [561, 486] on button "承認する" at bounding box center [565, 491] width 1075 height 42
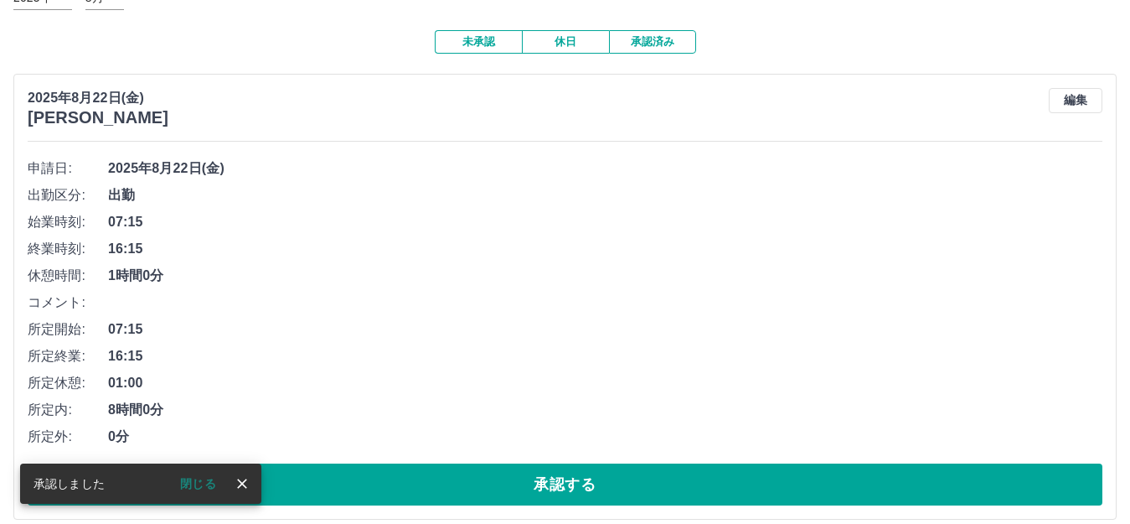
scroll to position [154, 0]
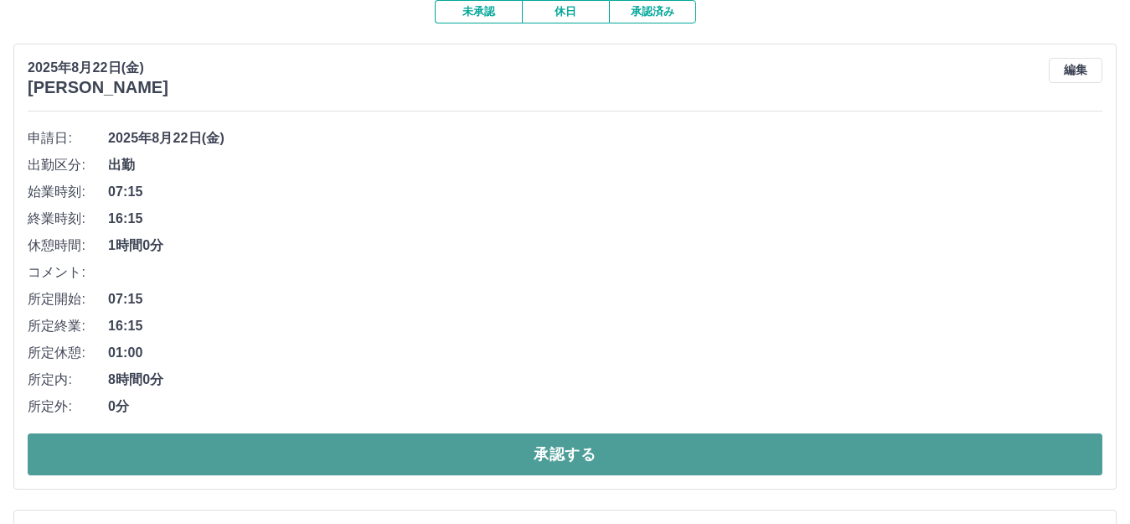
click at [542, 450] on button "承認する" at bounding box center [565, 454] width 1075 height 42
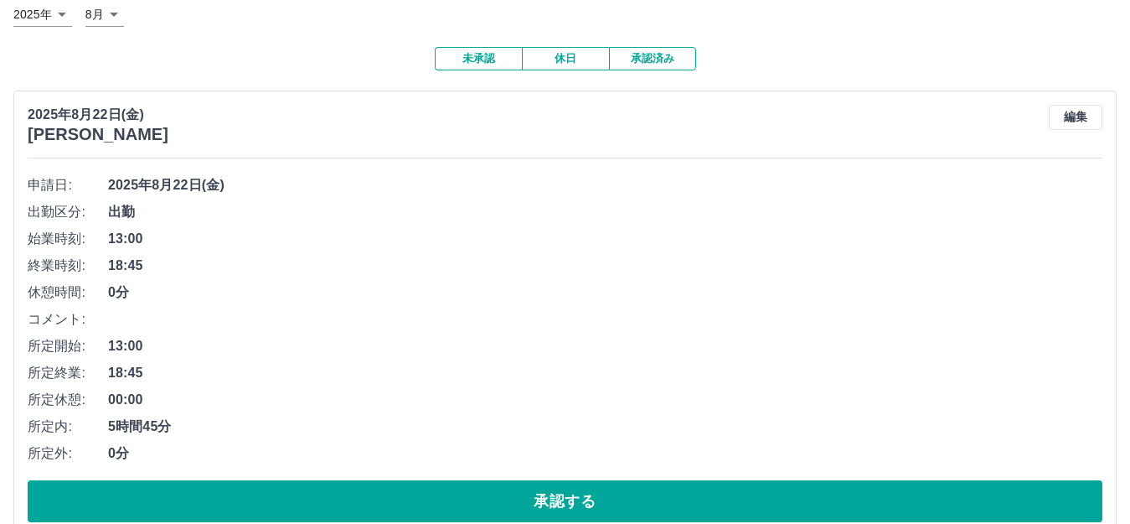
scroll to position [191, 0]
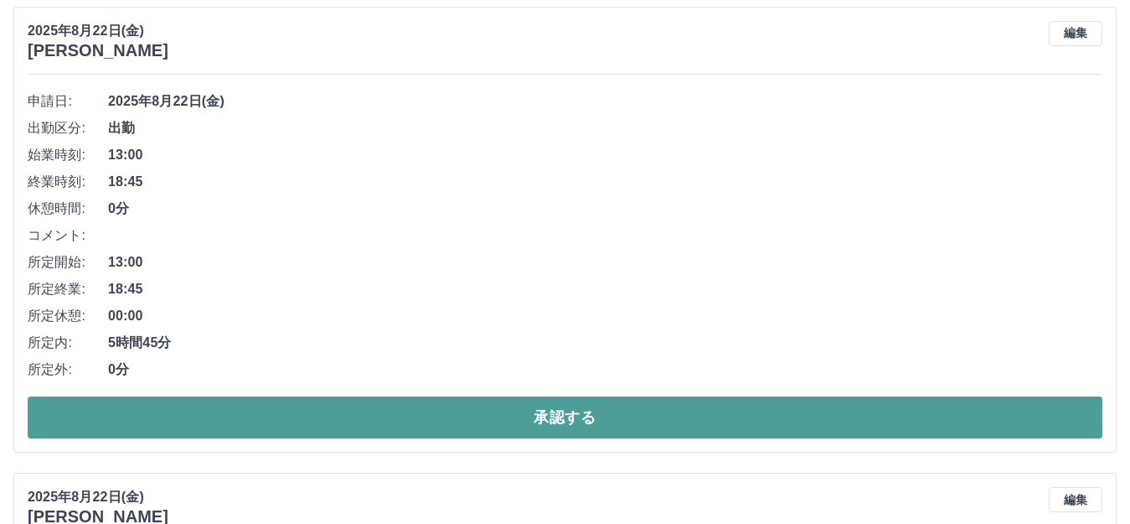
click at [552, 414] on button "承認する" at bounding box center [565, 417] width 1075 height 42
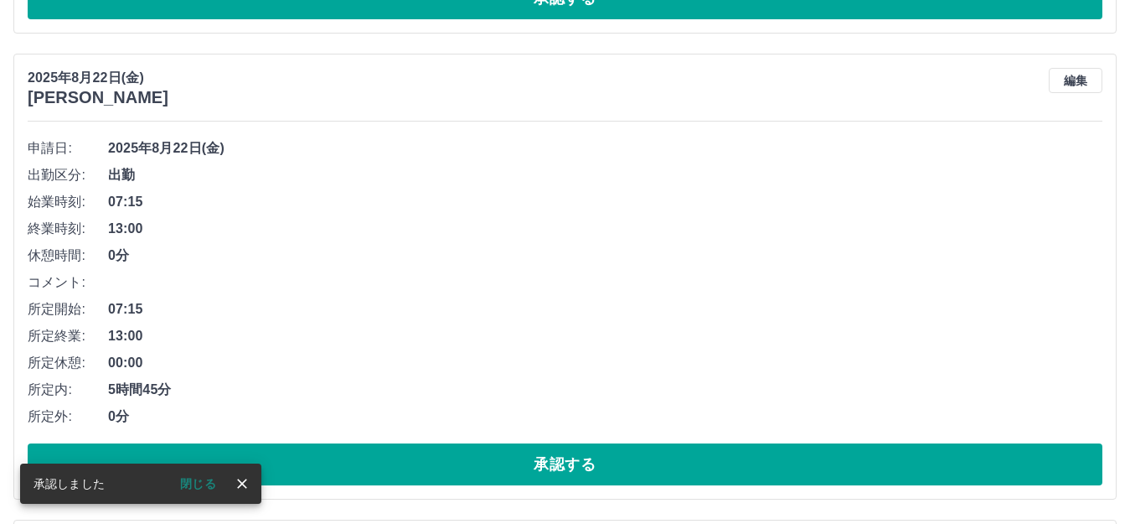
scroll to position [144, 0]
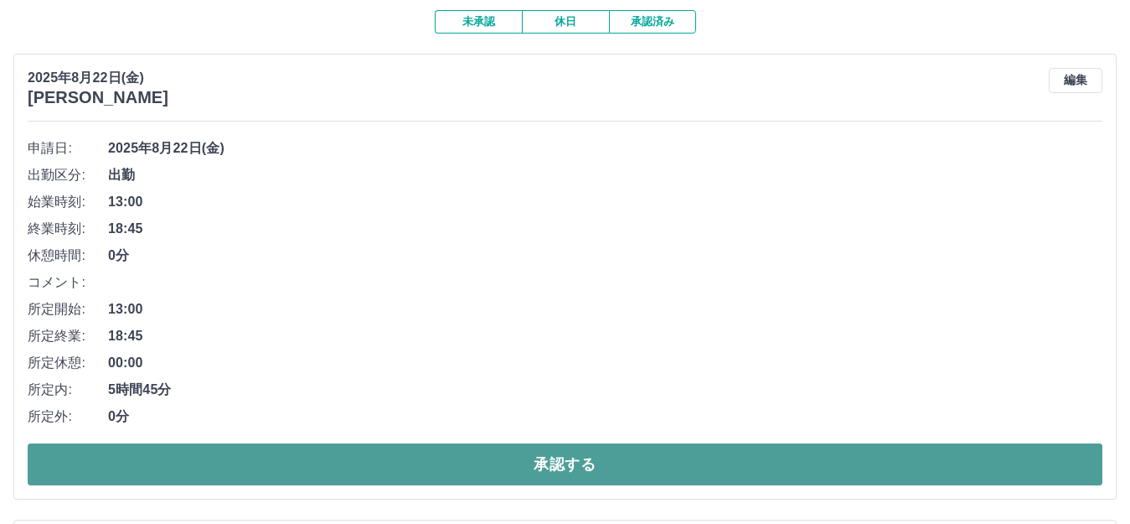
click at [553, 466] on button "承認する" at bounding box center [565, 464] width 1075 height 42
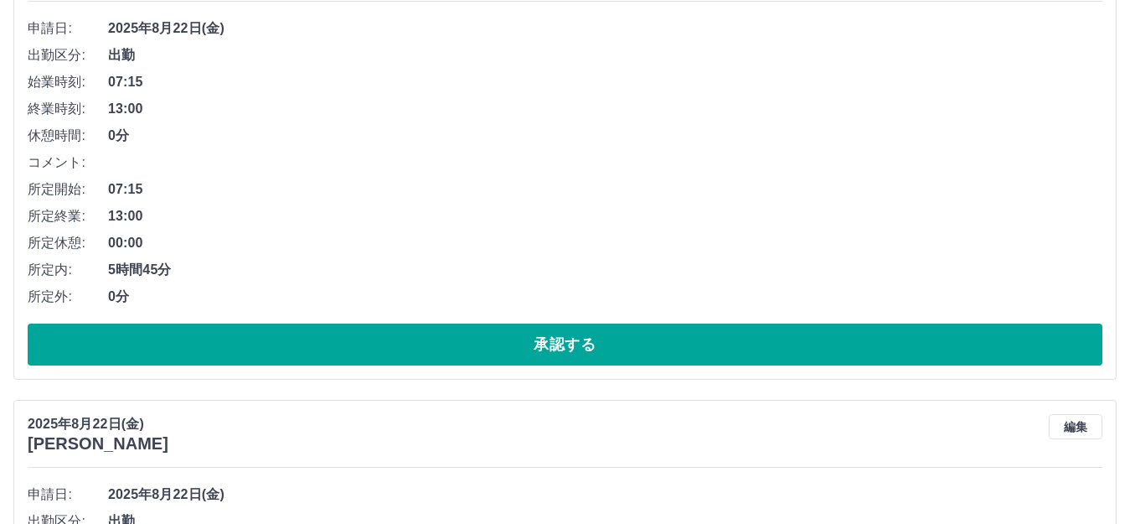
scroll to position [265, 0]
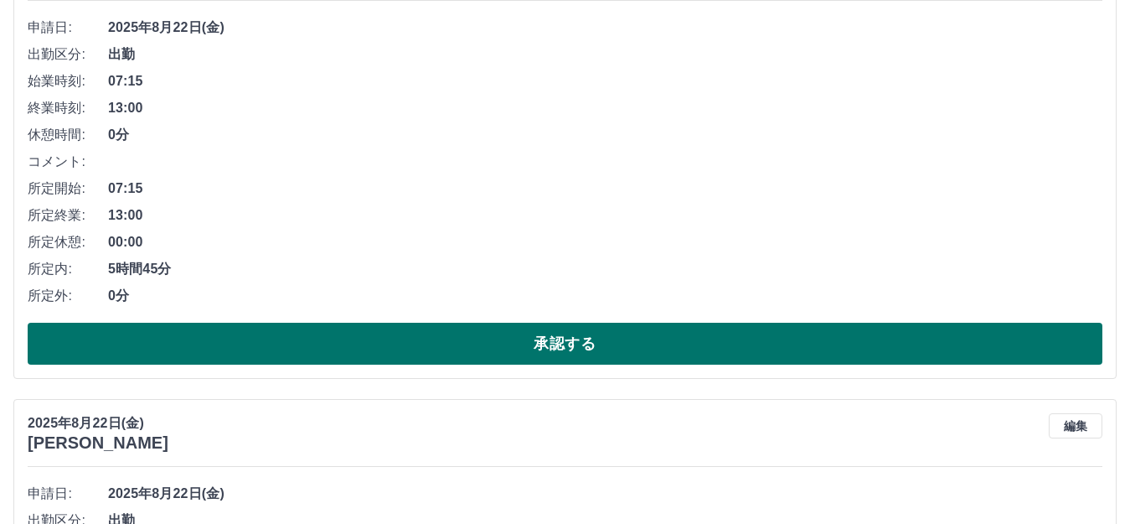
click at [571, 341] on button "承認する" at bounding box center [565, 344] width 1075 height 42
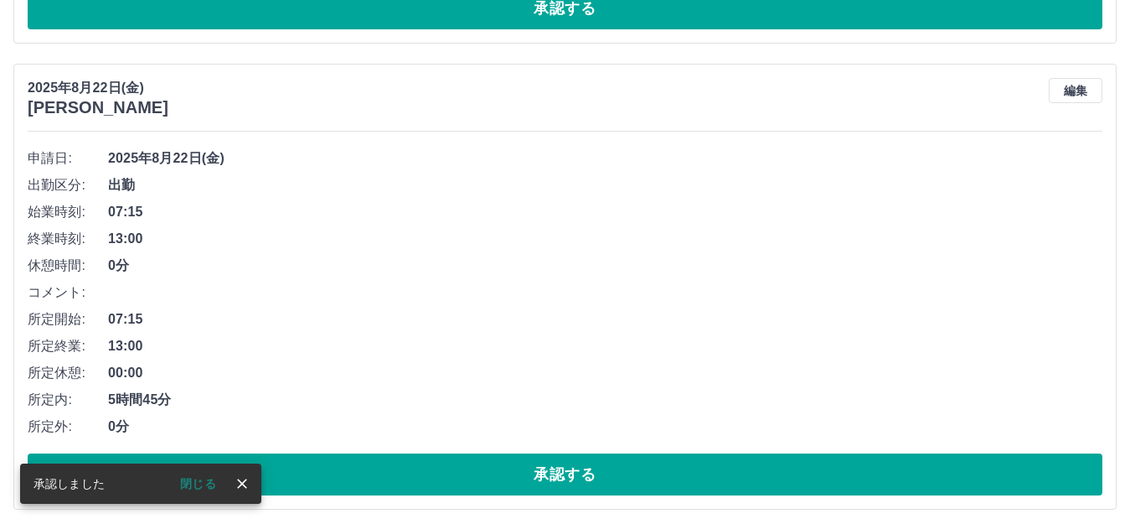
scroll to position [134, 0]
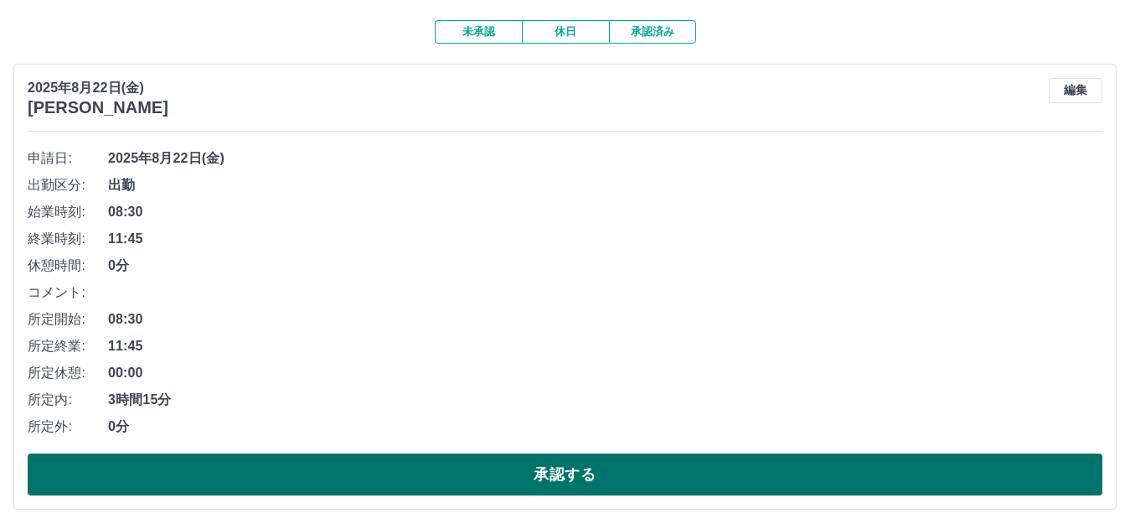
click at [558, 472] on button "承認する" at bounding box center [565, 474] width 1075 height 42
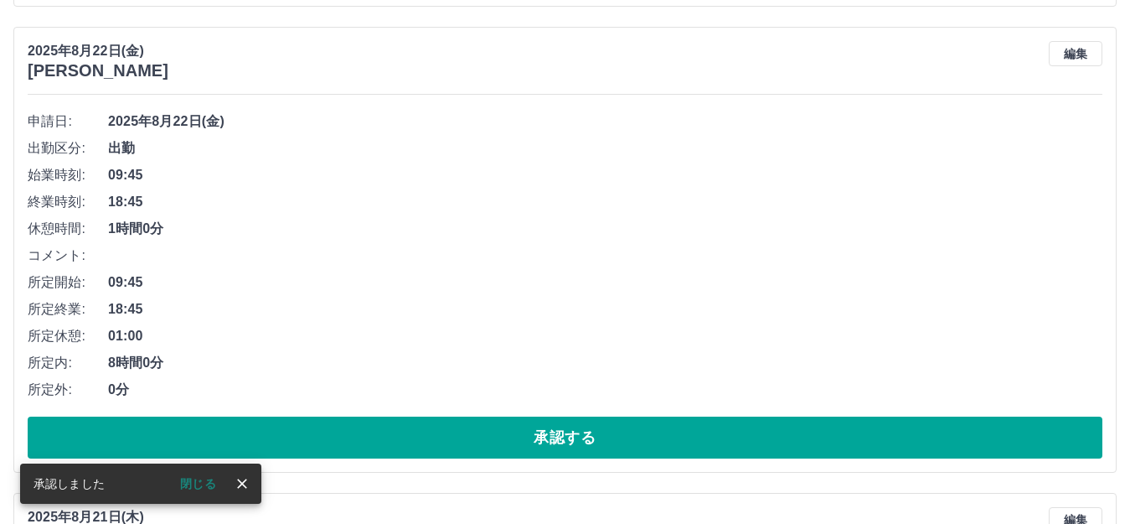
scroll to position [171, 0]
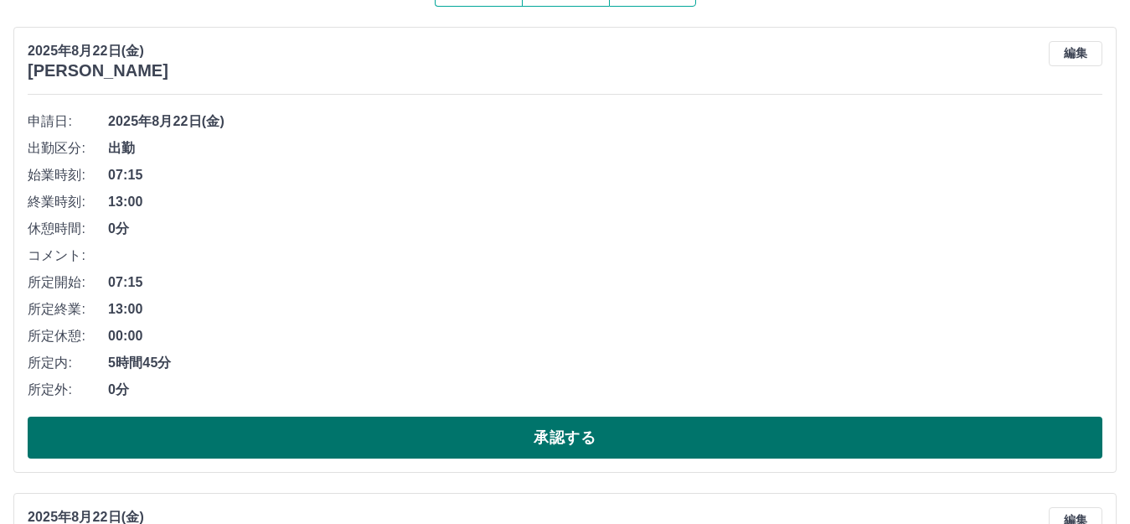
click at [564, 440] on button "承認する" at bounding box center [565, 437] width 1075 height 42
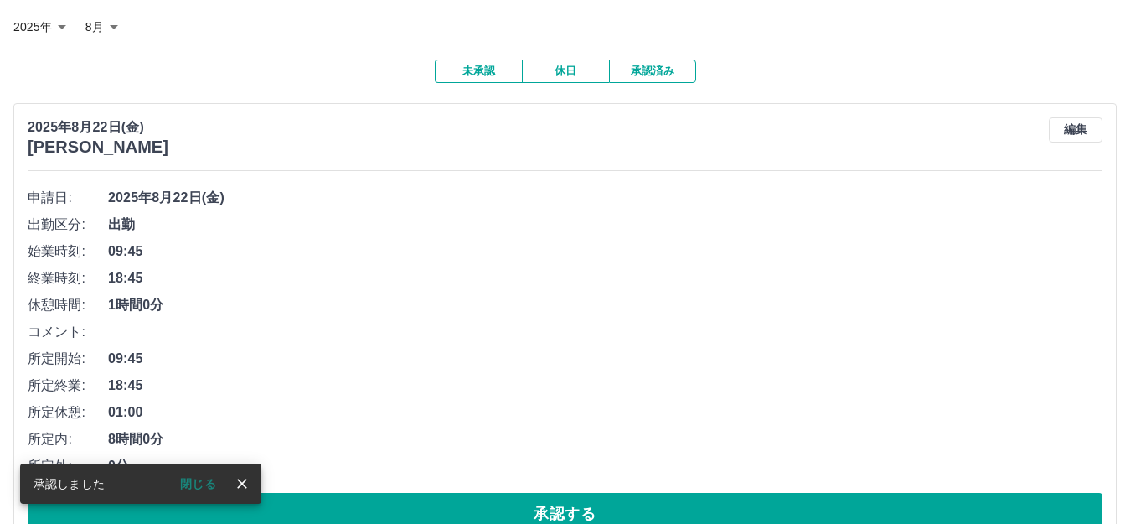
scroll to position [124, 0]
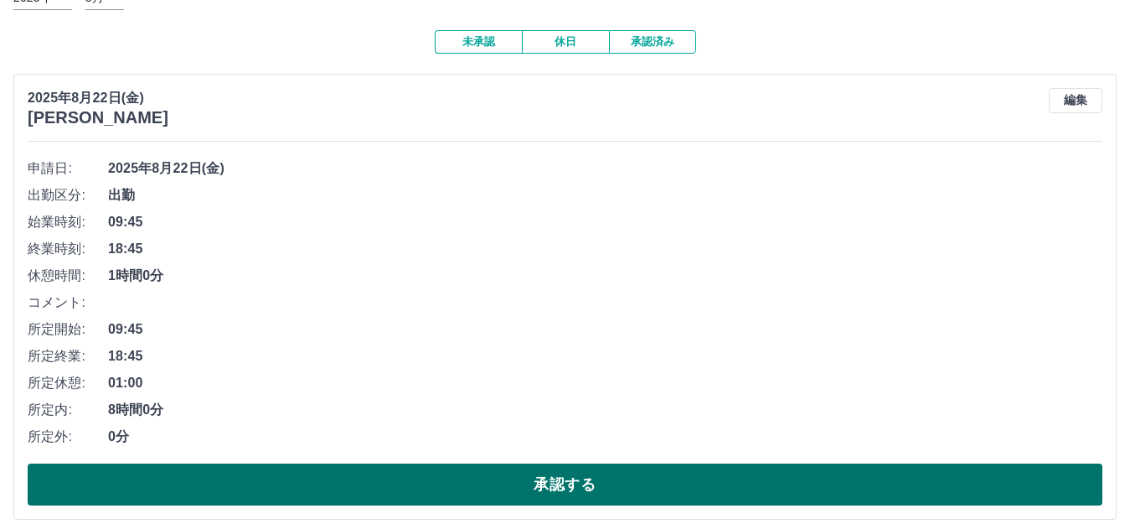
click at [561, 483] on button "承認する" at bounding box center [565, 484] width 1075 height 42
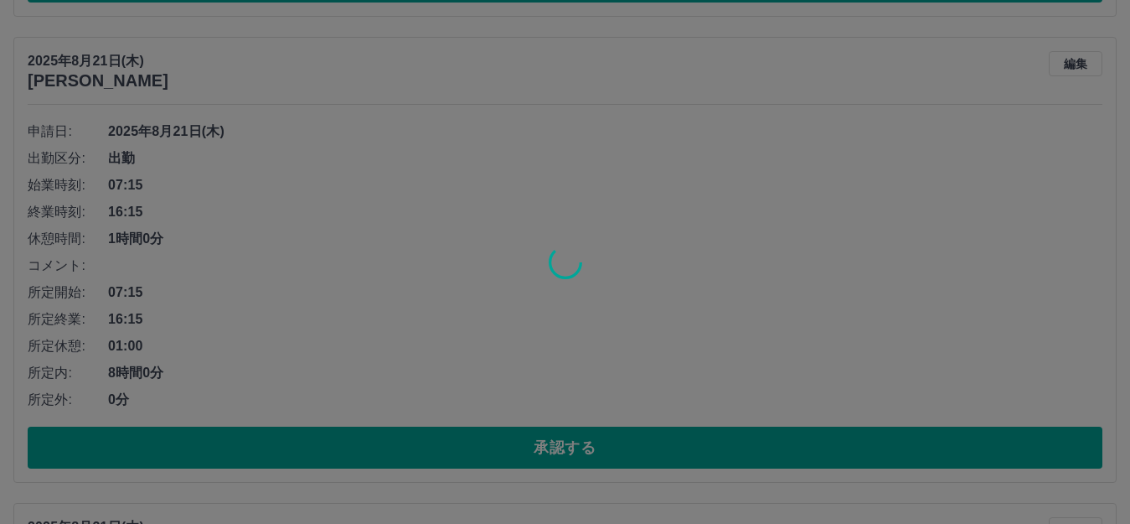
scroll to position [161, 0]
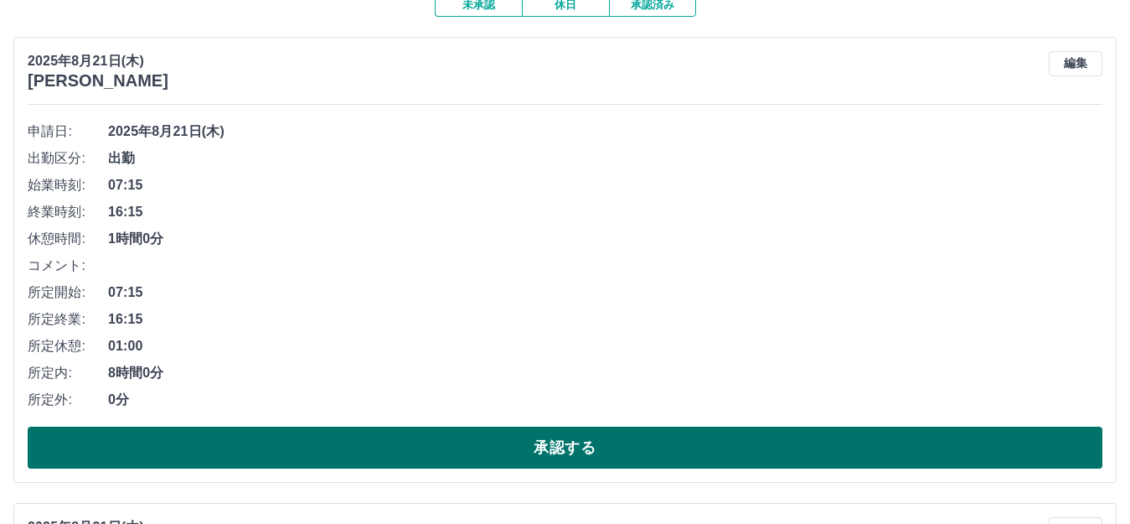
click at [555, 452] on button "承認する" at bounding box center [565, 448] width 1075 height 42
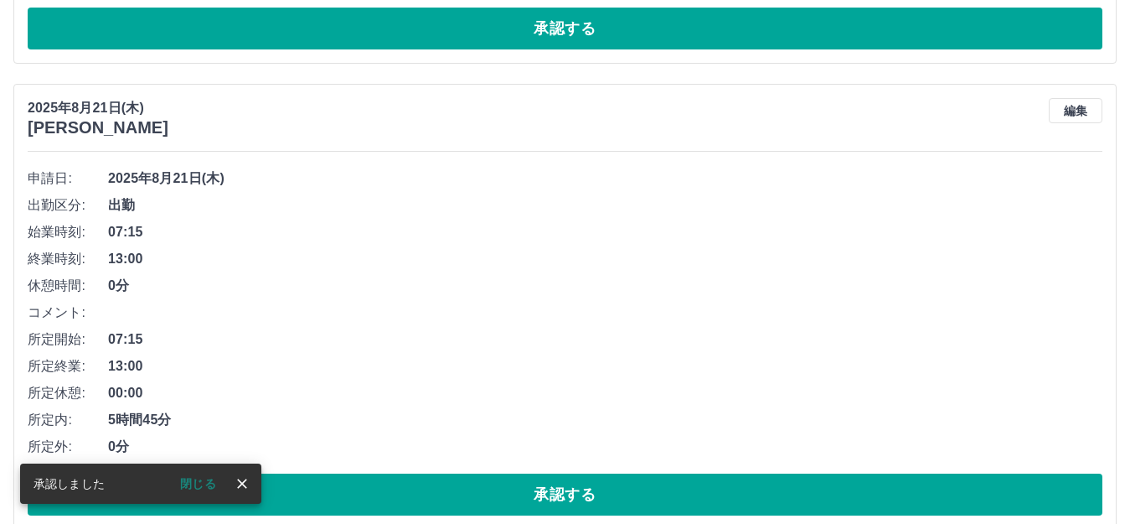
scroll to position [114, 0]
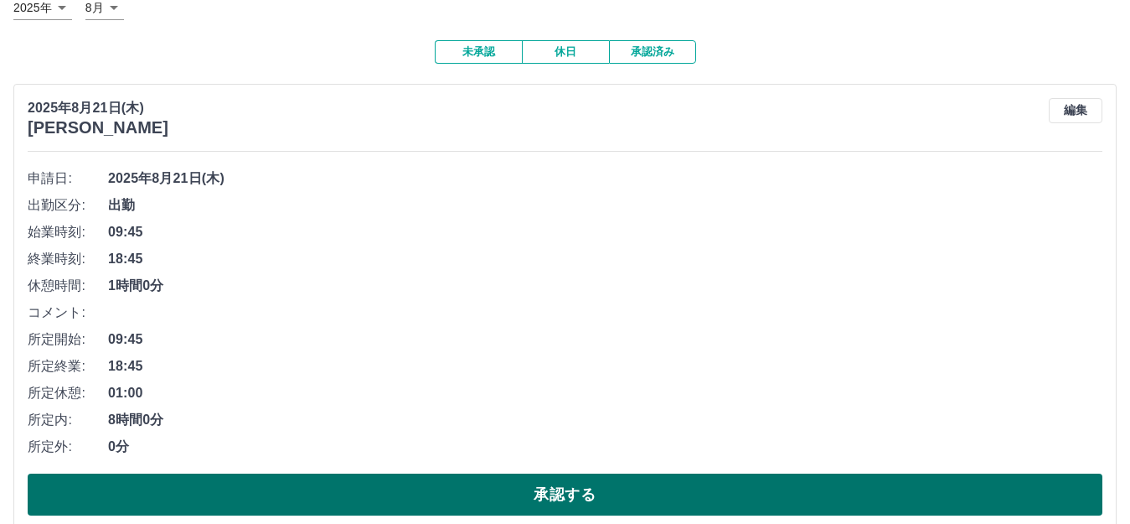
click at [572, 487] on button "承認する" at bounding box center [565, 494] width 1075 height 42
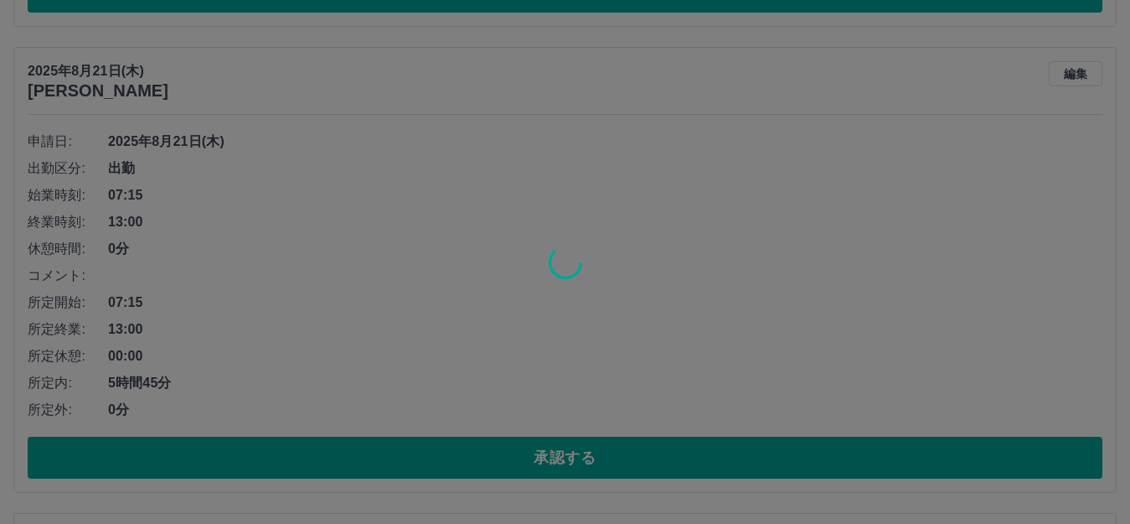
scroll to position [151, 0]
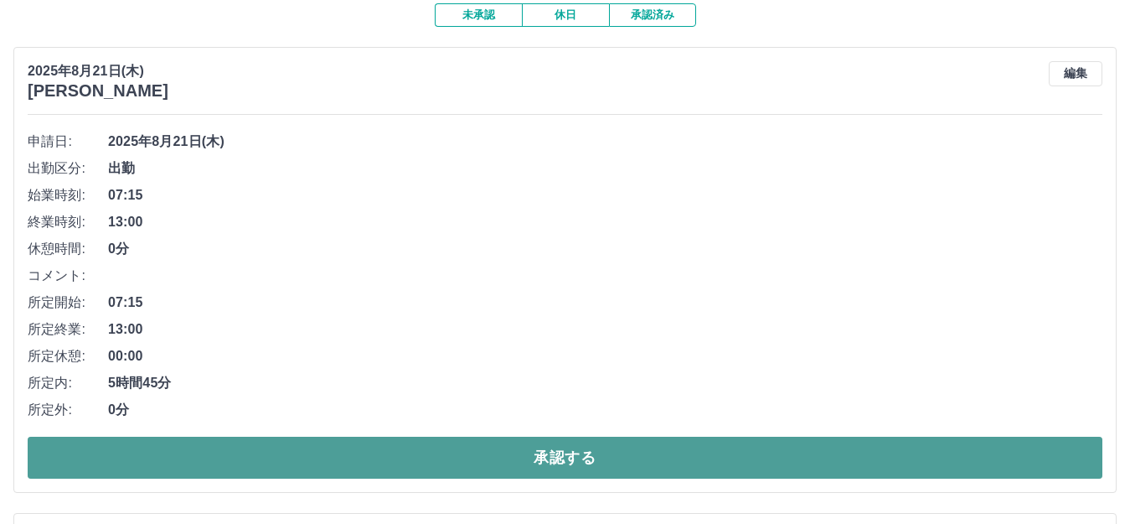
click at [551, 454] on button "承認する" at bounding box center [565, 458] width 1075 height 42
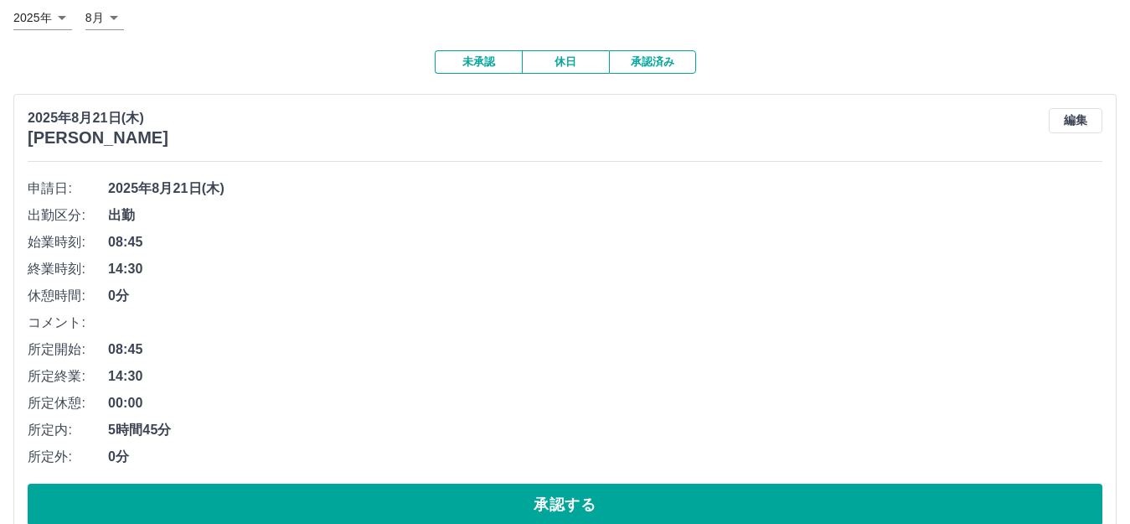
scroll to position [188, 0]
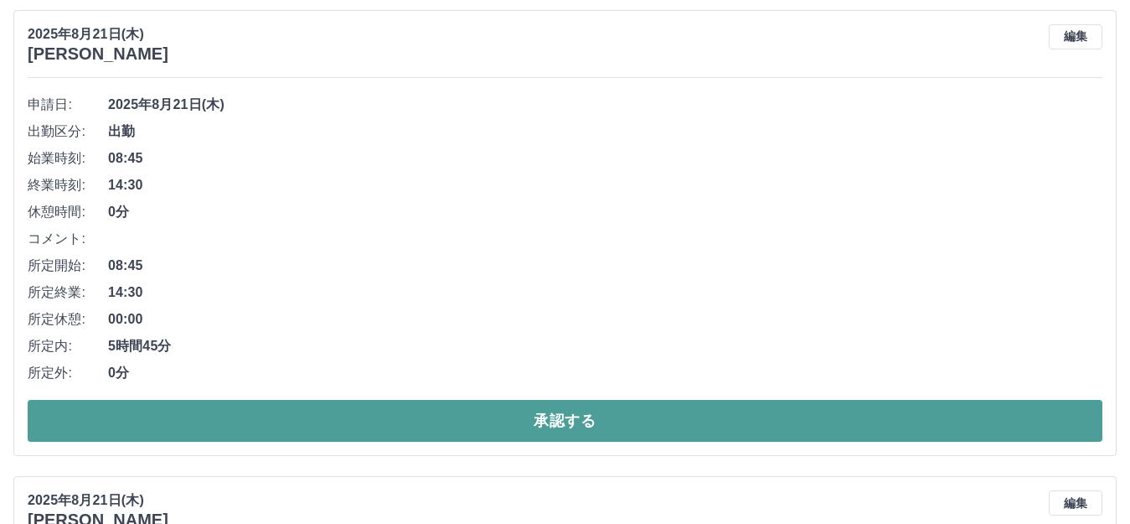
click at [565, 416] on button "承認する" at bounding box center [565, 421] width 1075 height 42
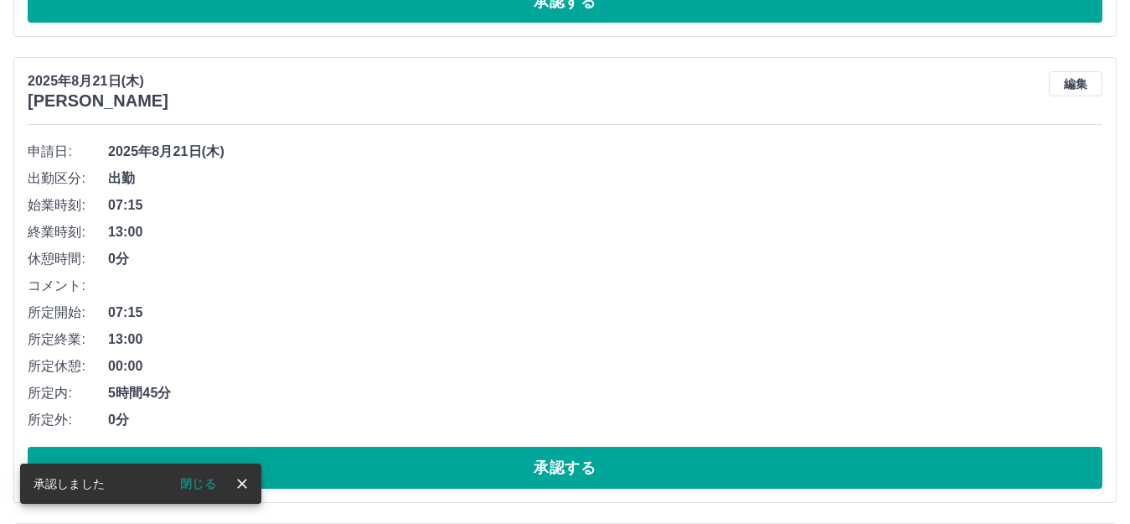
scroll to position [141, 0]
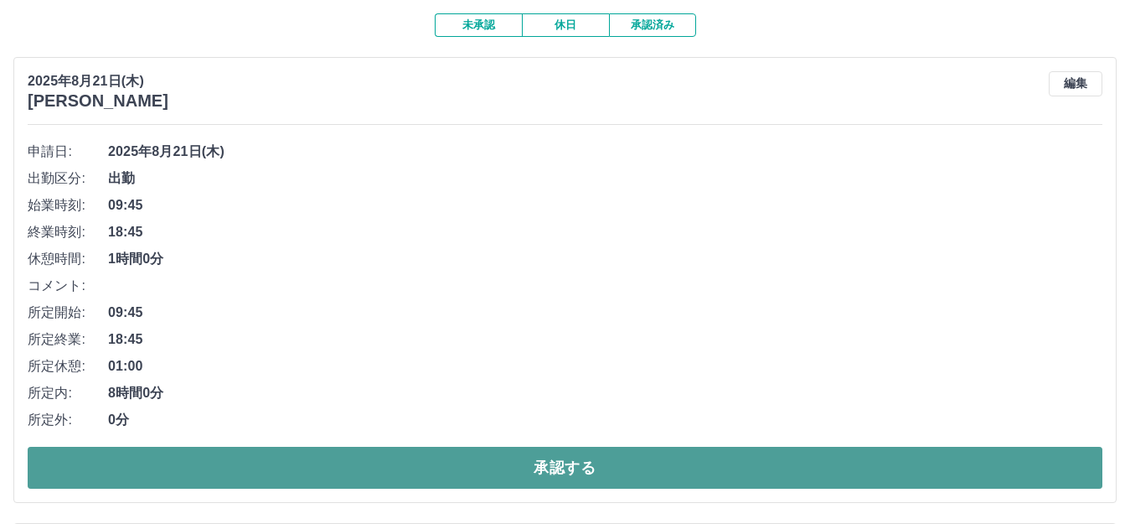
click at [551, 463] on button "承認する" at bounding box center [565, 468] width 1075 height 42
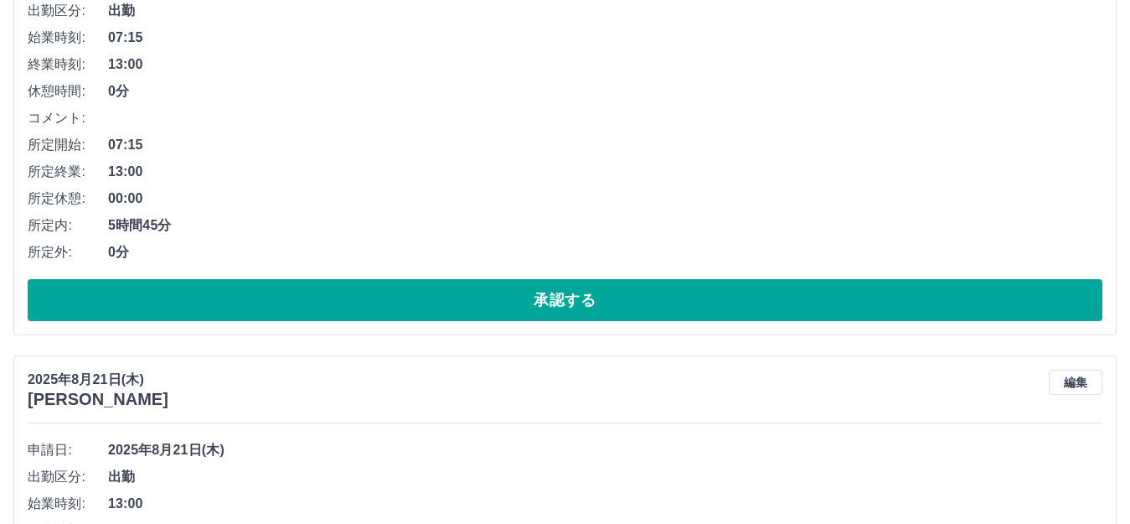
scroll to position [345, 0]
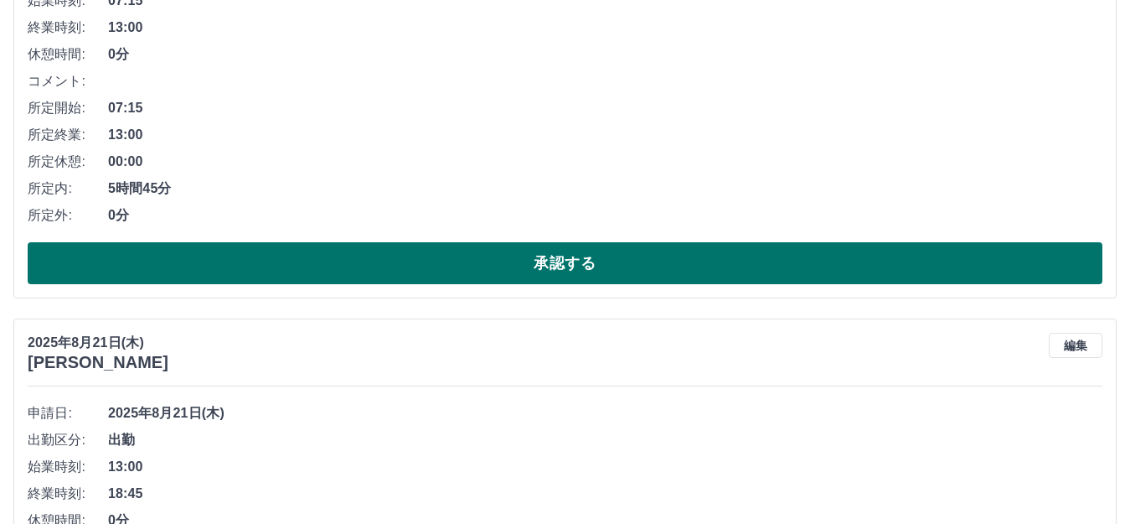
click at [546, 255] on button "承認する" at bounding box center [565, 263] width 1075 height 42
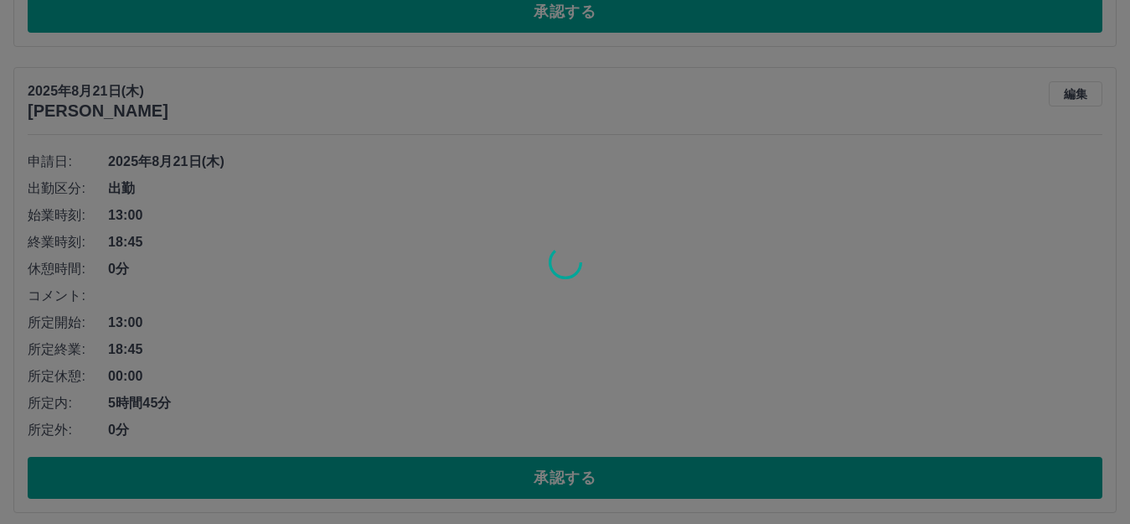
scroll to position [131, 0]
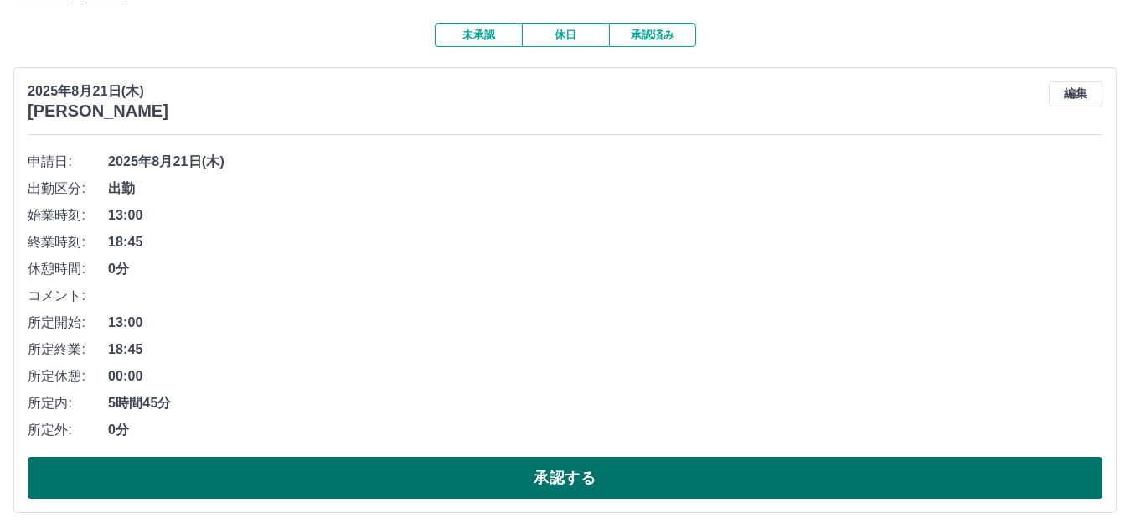
click at [558, 475] on button "承認する" at bounding box center [565, 478] width 1075 height 42
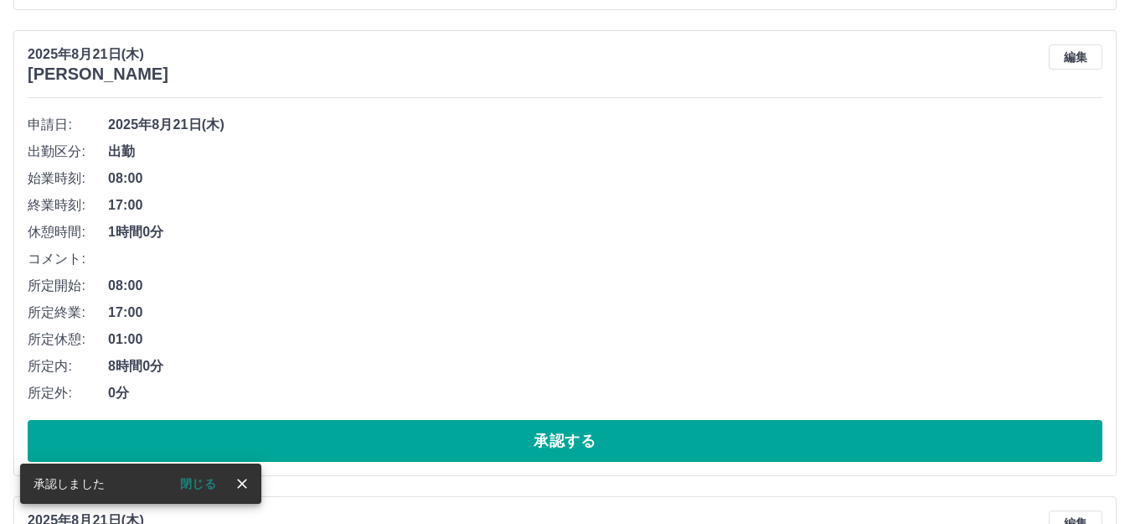
scroll to position [168, 0]
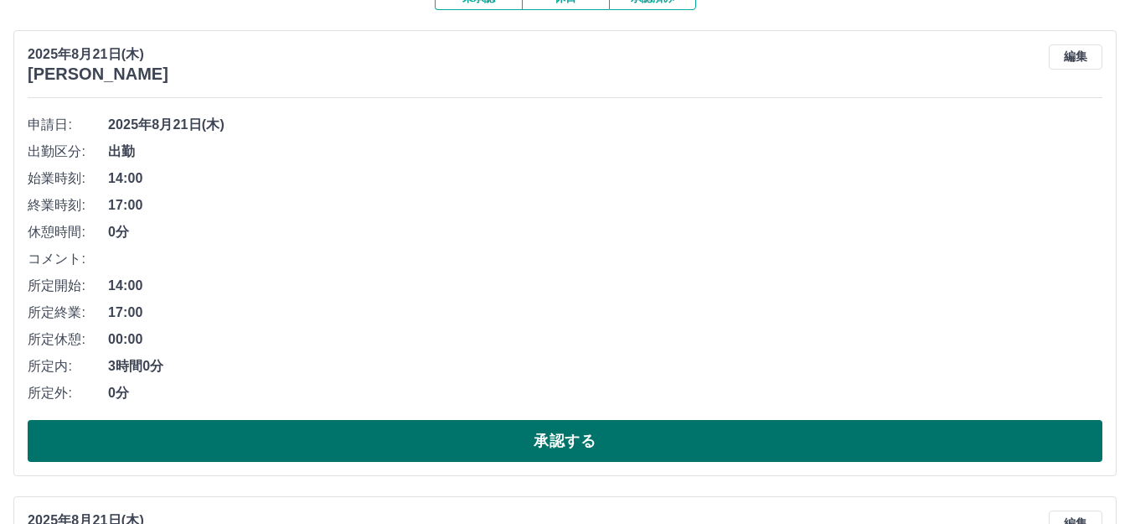
click at [566, 437] on button "承認する" at bounding box center [565, 441] width 1075 height 42
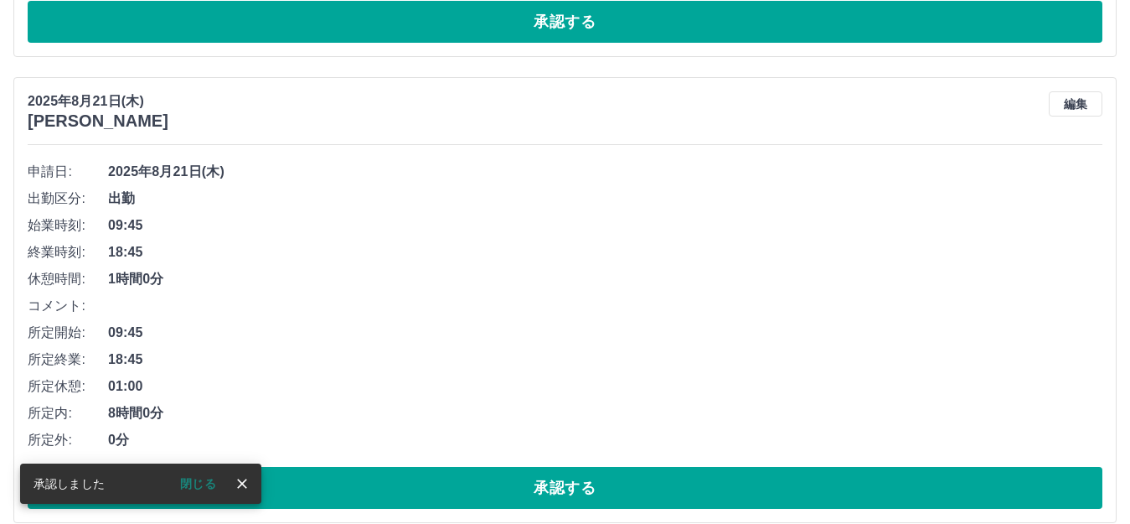
scroll to position [121, 0]
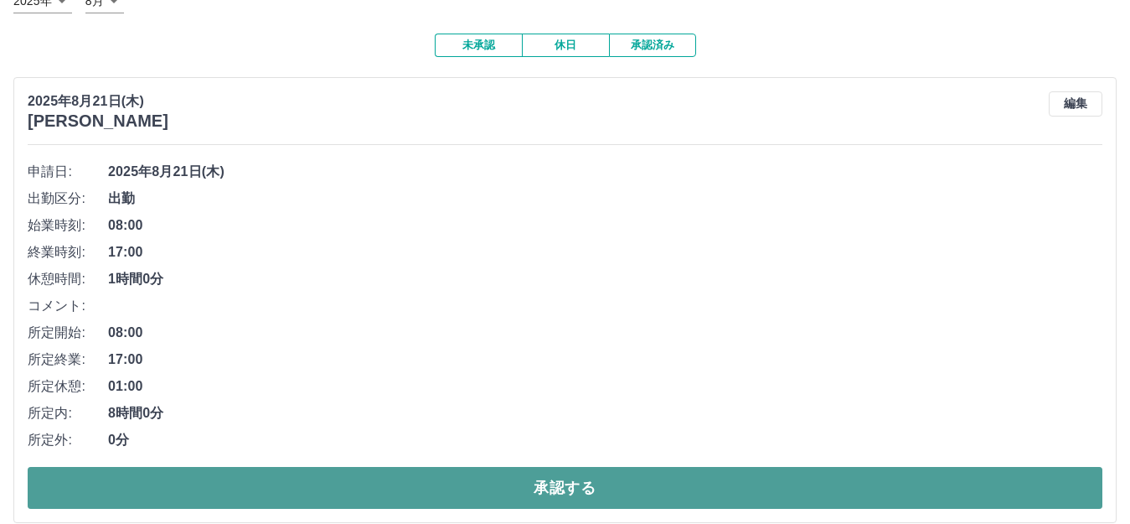
click at [564, 476] on button "承認する" at bounding box center [565, 488] width 1075 height 42
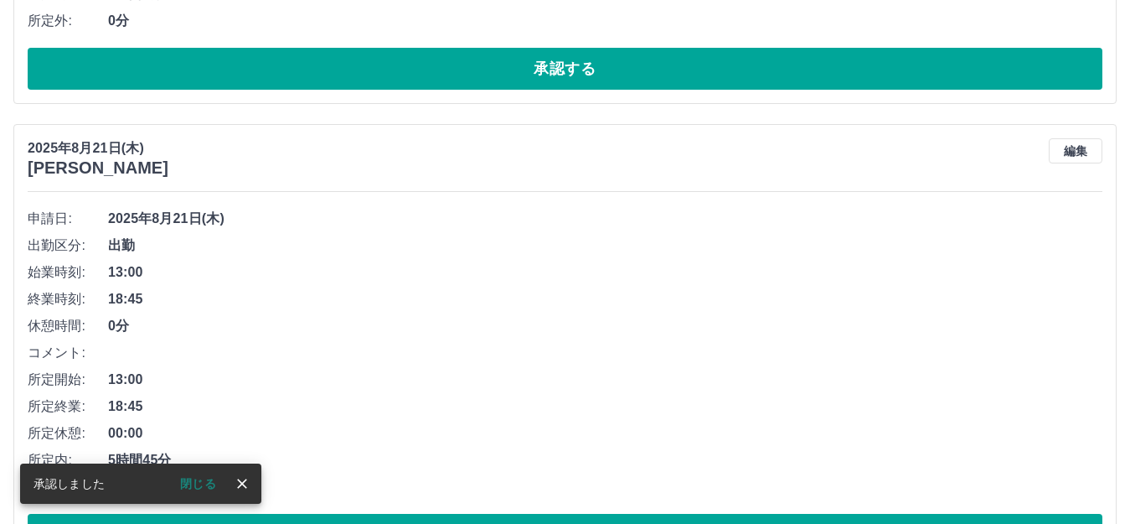
scroll to position [158, 0]
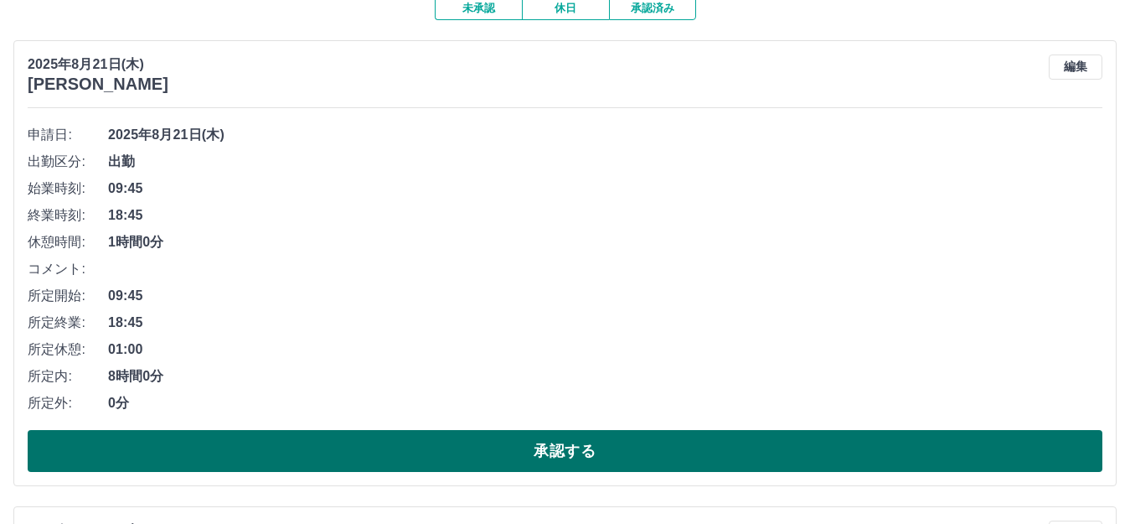
click at [561, 444] on button "承認する" at bounding box center [565, 451] width 1075 height 42
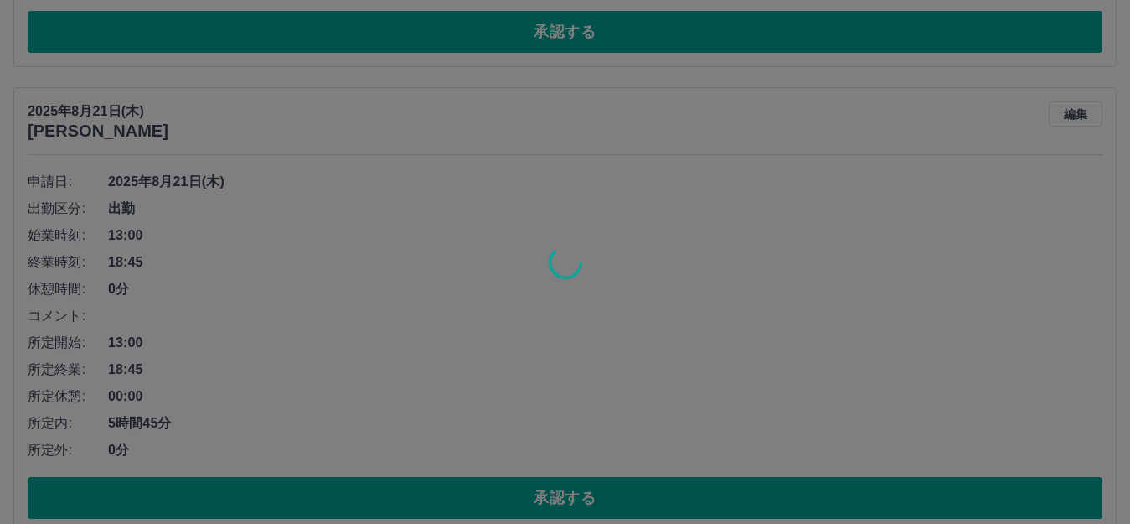
scroll to position [111, 0]
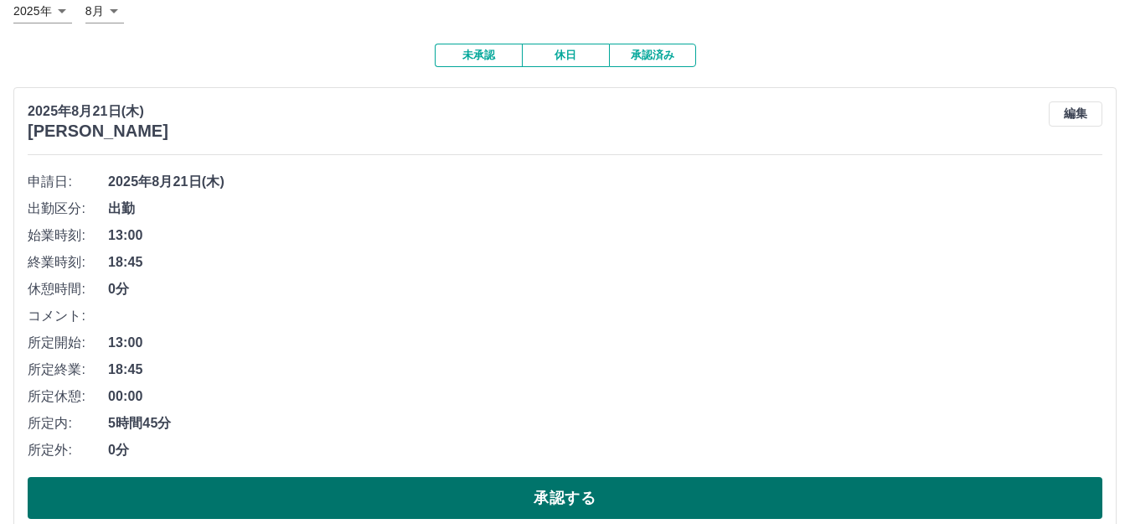
click at [563, 490] on button "承認する" at bounding box center [565, 498] width 1075 height 42
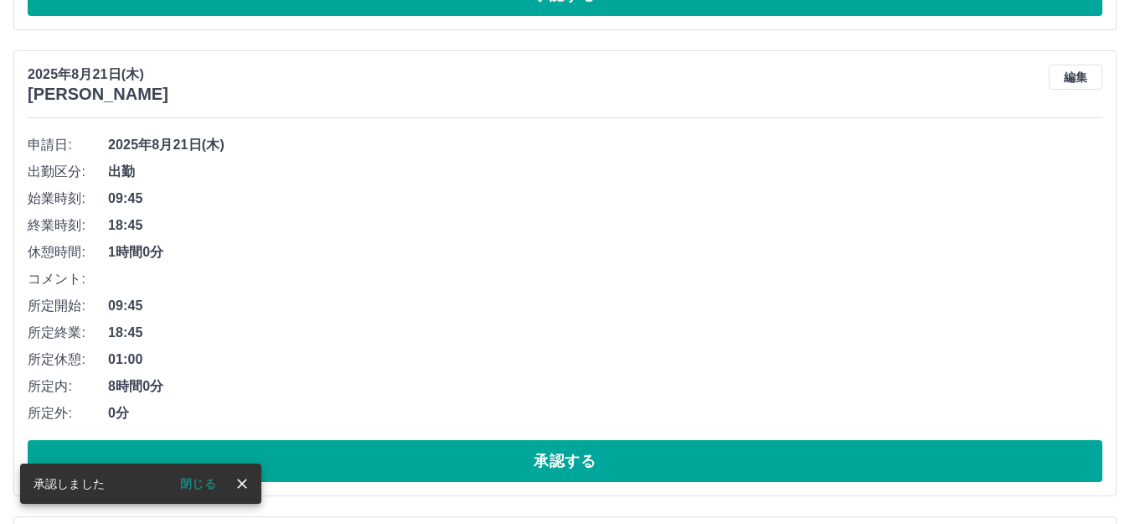
scroll to position [147, 0]
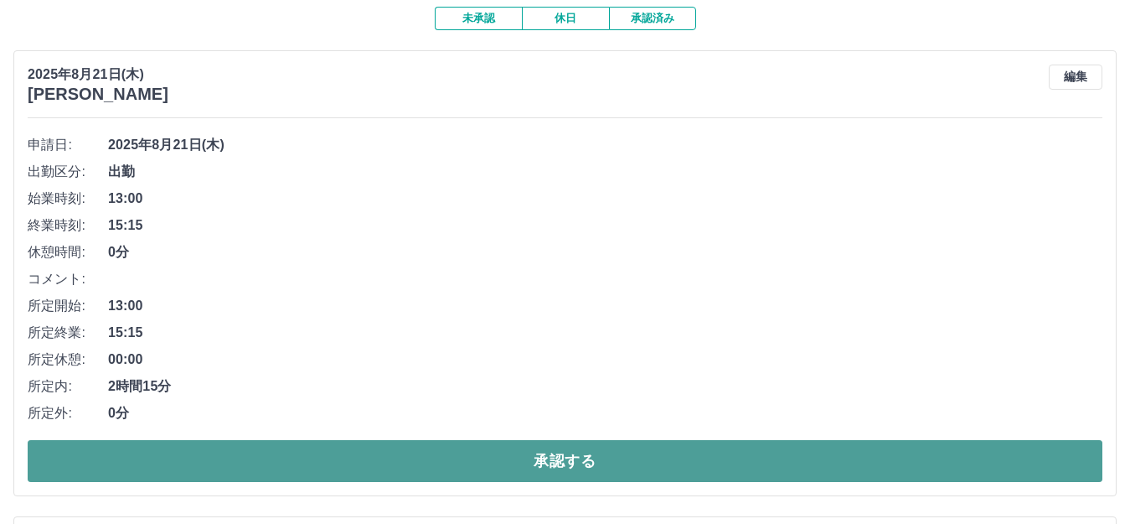
click at [547, 459] on button "承認する" at bounding box center [565, 461] width 1075 height 42
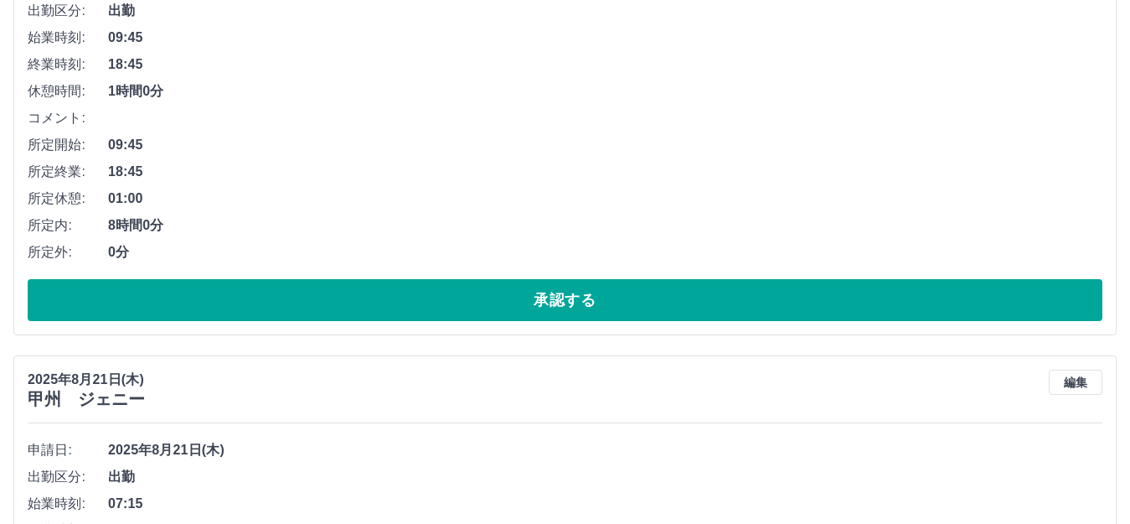
scroll to position [352, 0]
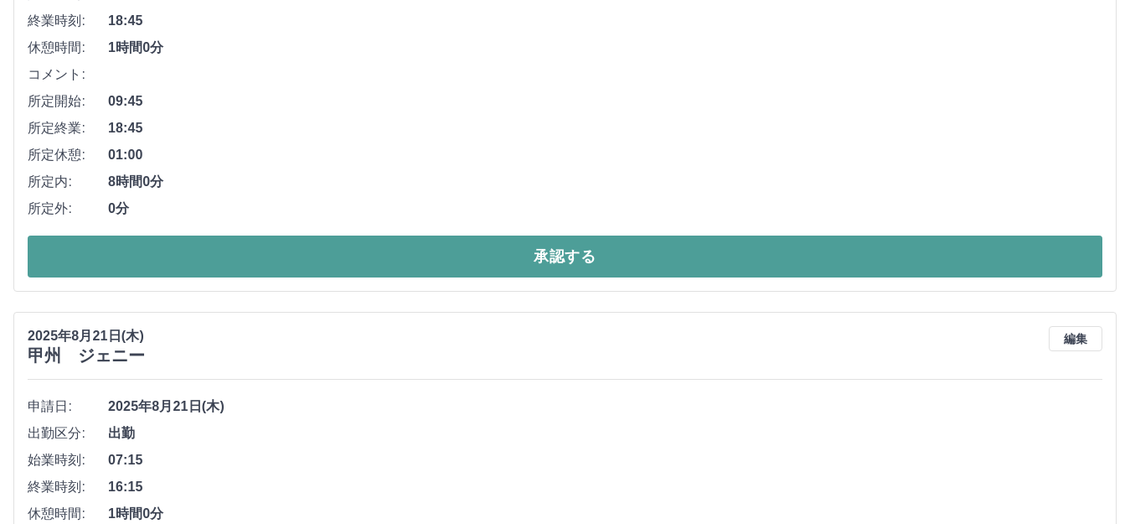
click at [573, 254] on button "承認する" at bounding box center [565, 256] width 1075 height 42
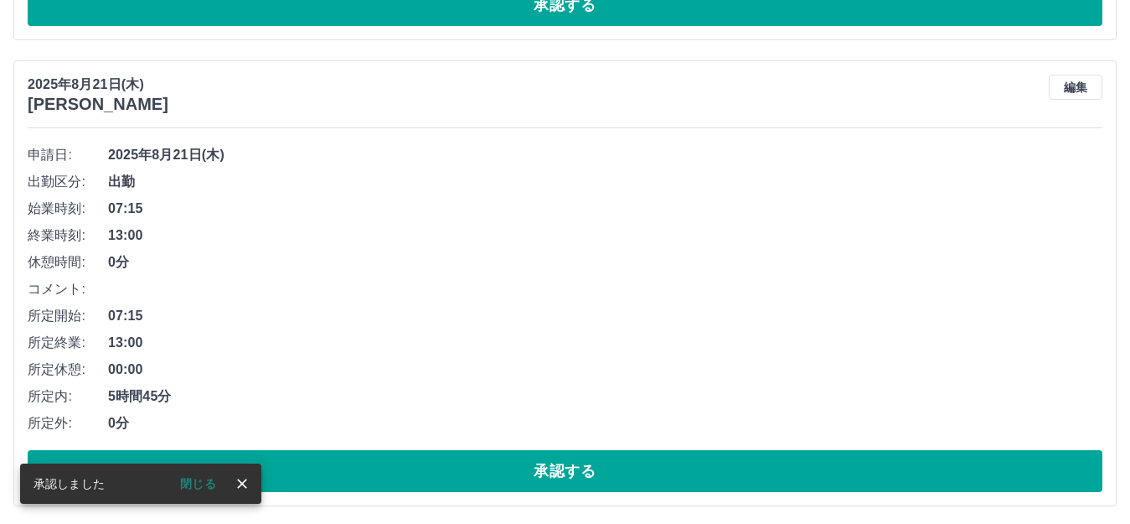
scroll to position [137, 0]
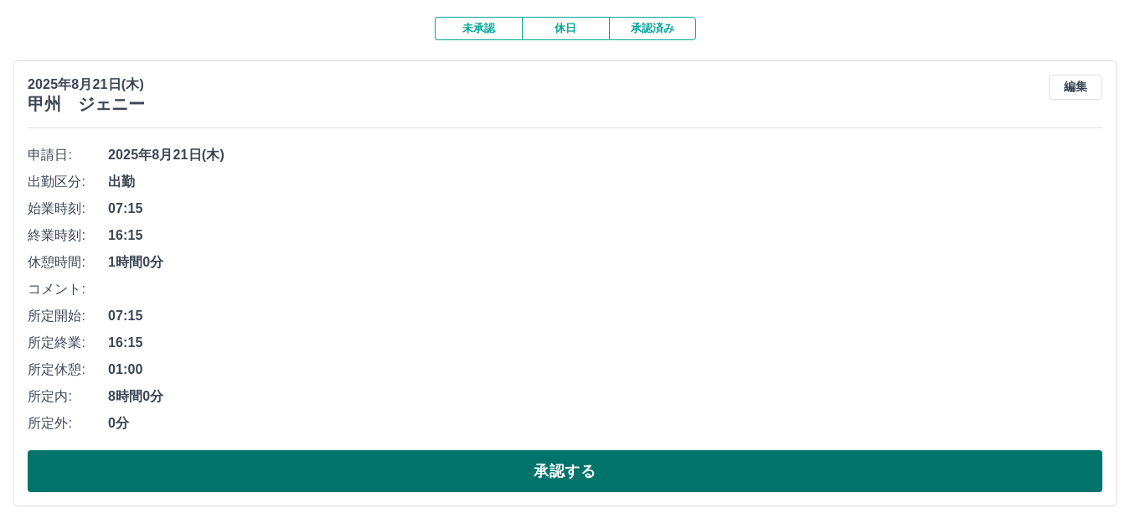
click at [569, 474] on button "承認する" at bounding box center [565, 471] width 1075 height 42
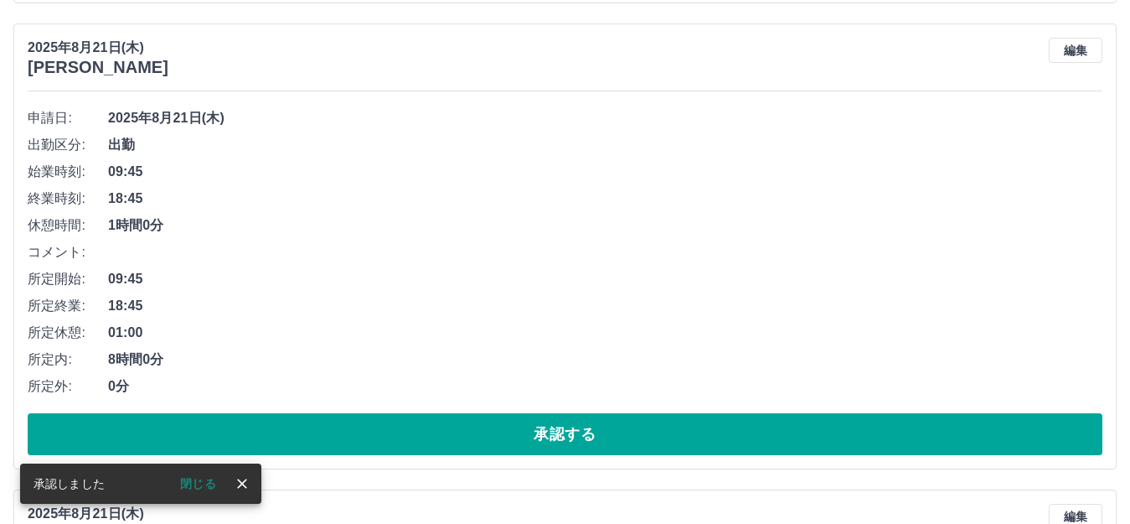
scroll to position [174, 0]
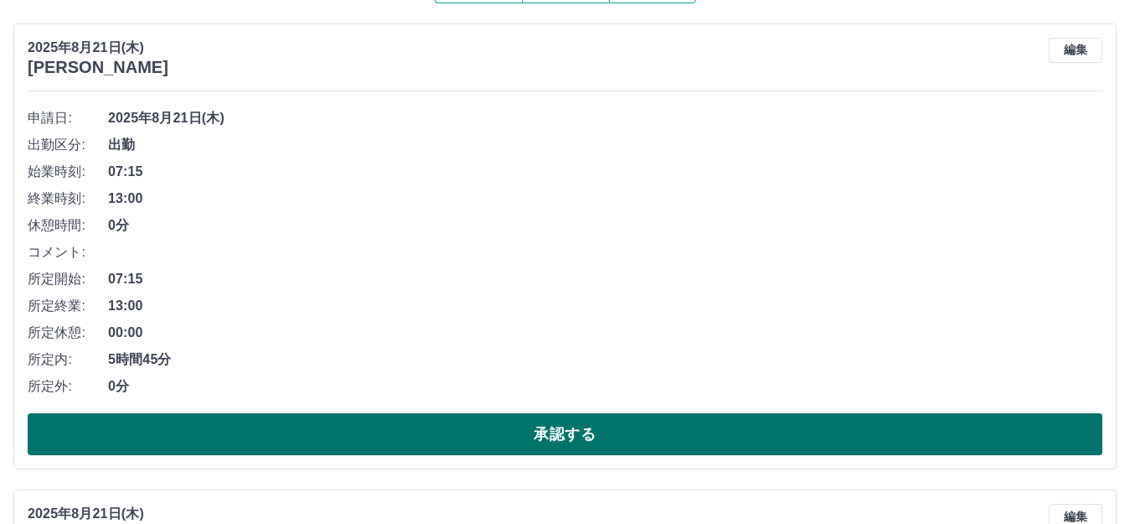
click at [551, 428] on button "承認する" at bounding box center [565, 434] width 1075 height 42
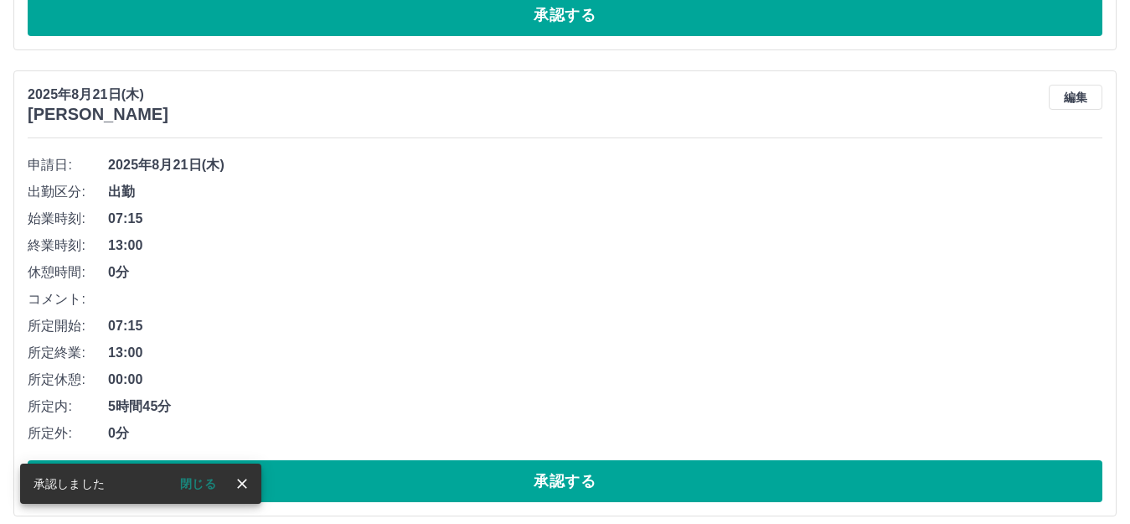
scroll to position [127, 0]
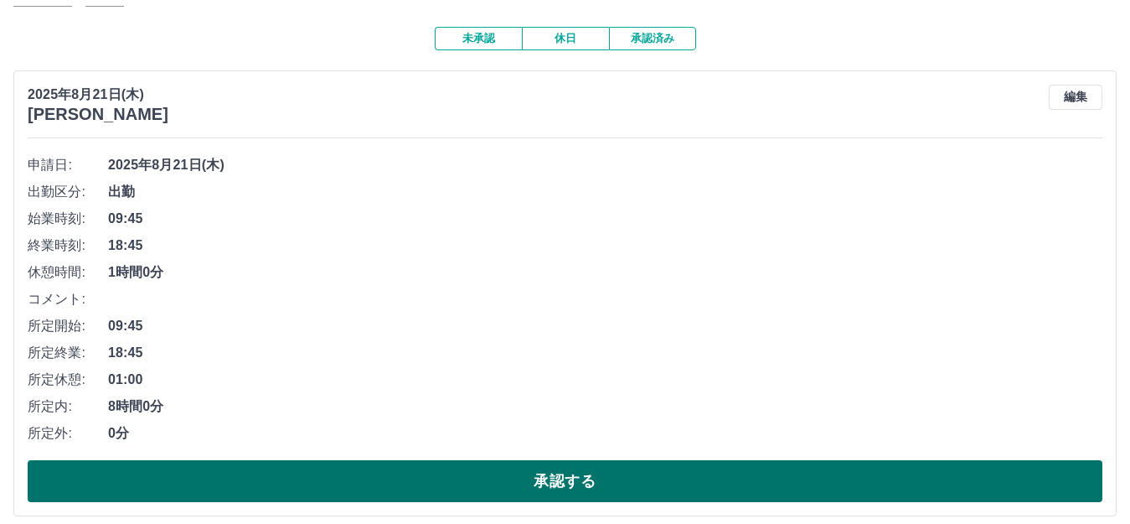
click at [554, 479] on button "承認する" at bounding box center [565, 481] width 1075 height 42
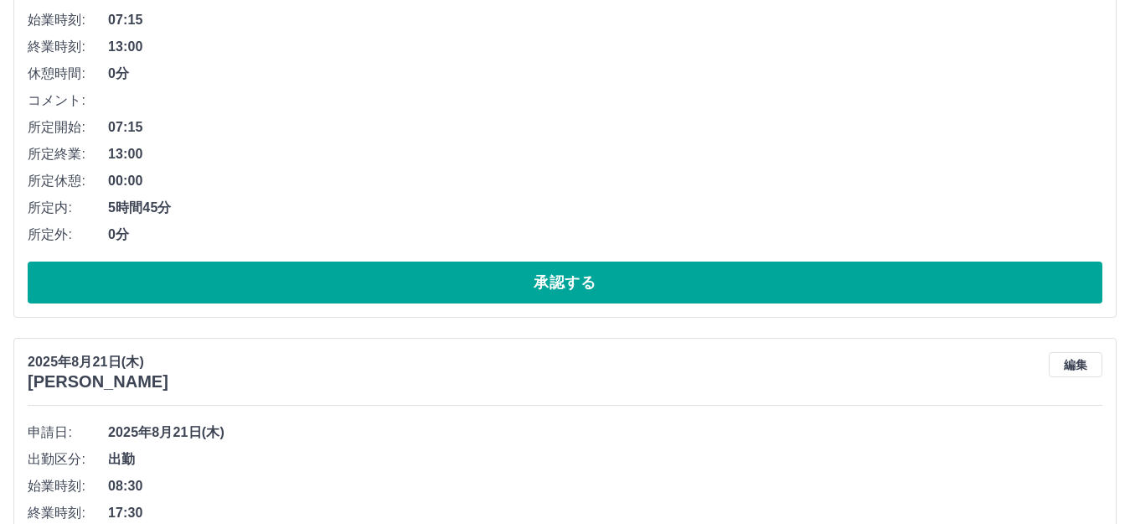
scroll to position [332, 0]
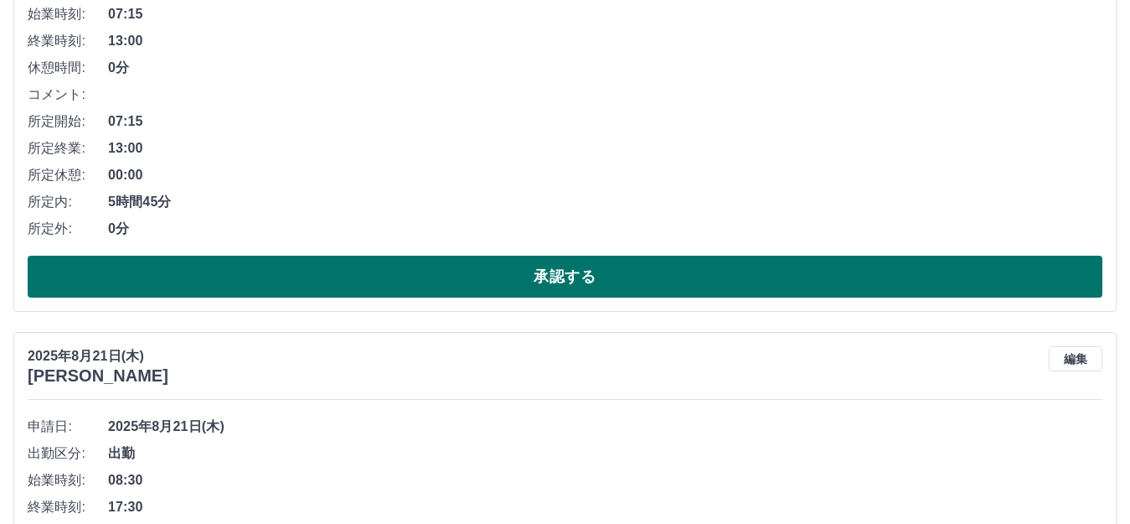
click at [570, 274] on button "承認する" at bounding box center [565, 277] width 1075 height 42
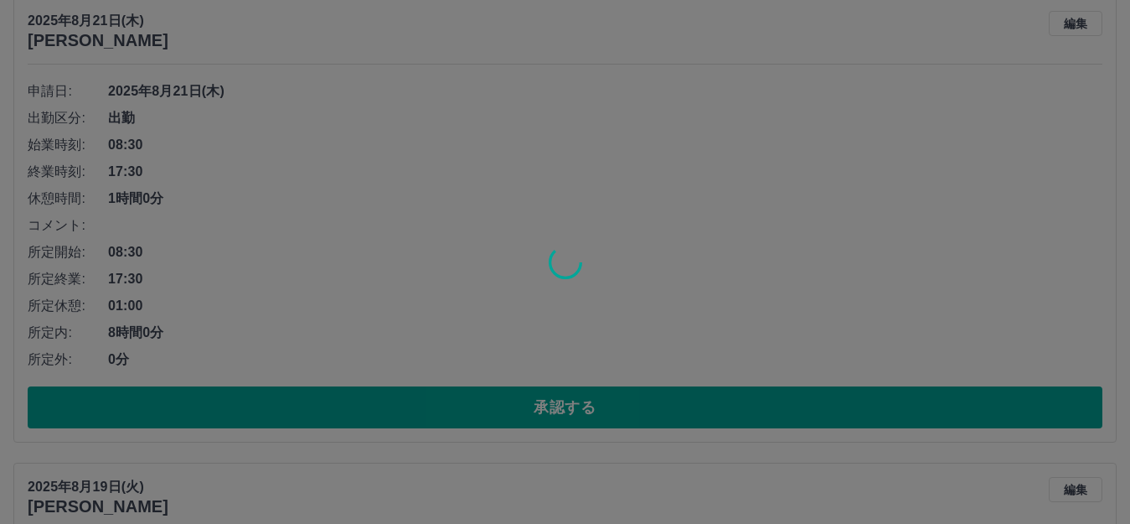
scroll to position [201, 0]
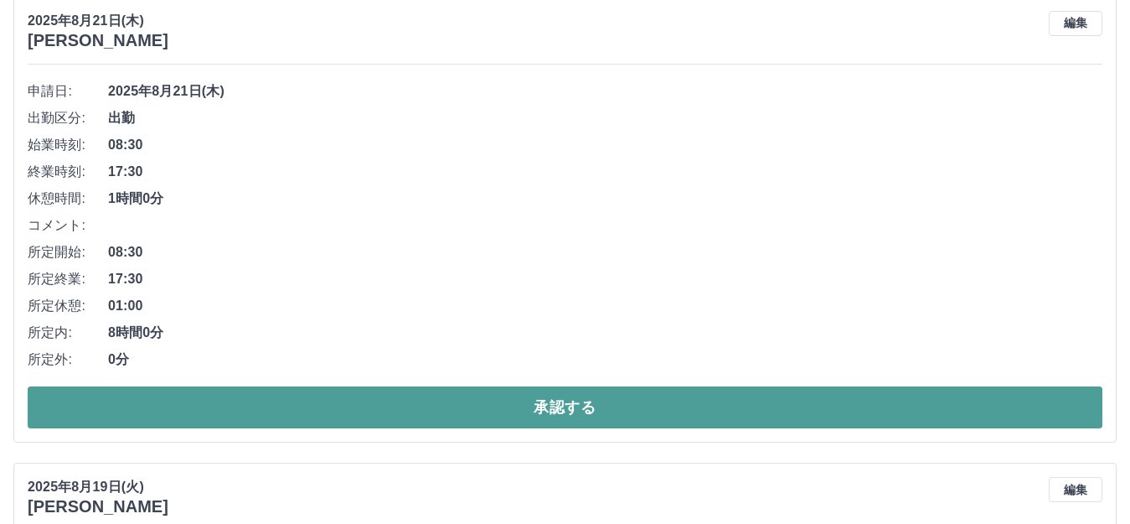
click at [544, 402] on button "承認する" at bounding box center [565, 407] width 1075 height 42
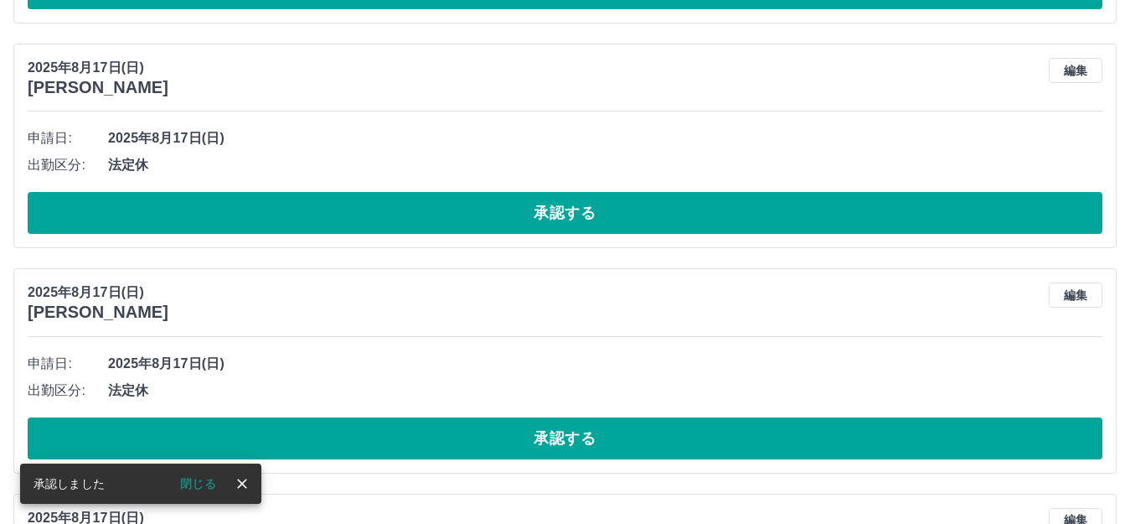
scroll to position [154, 0]
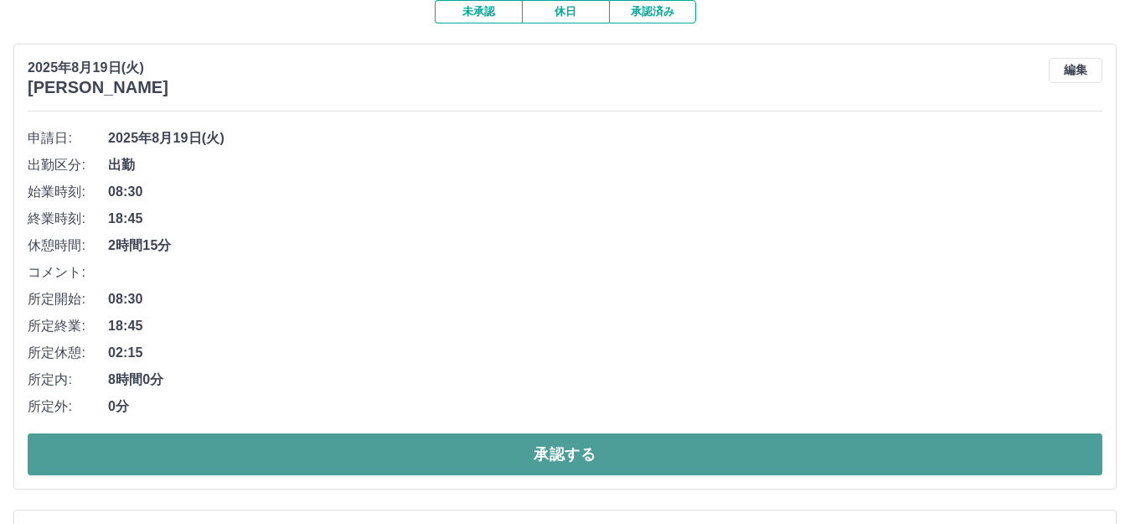
click at [563, 454] on button "承認する" at bounding box center [565, 454] width 1075 height 42
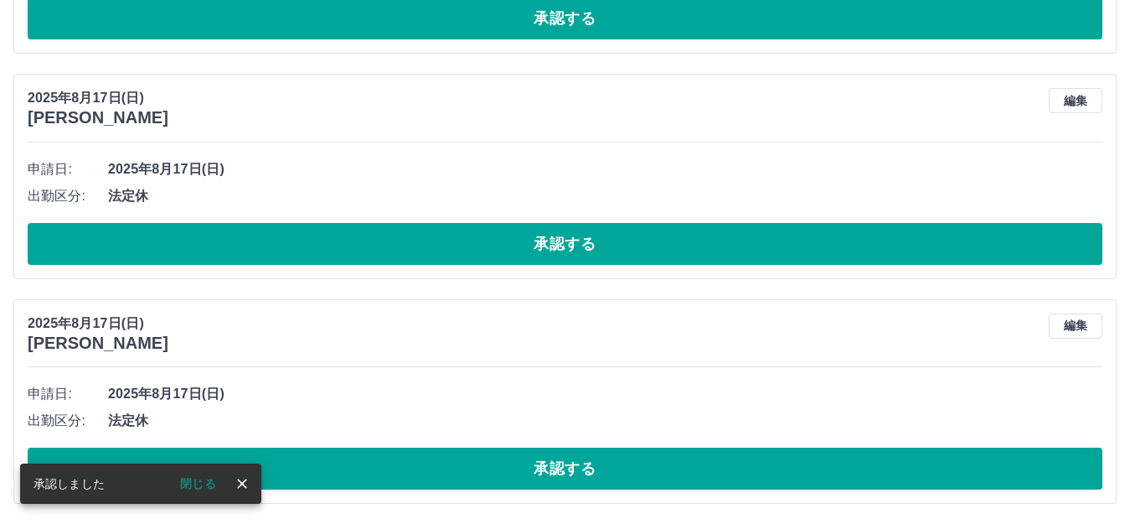
scroll to position [107, 0]
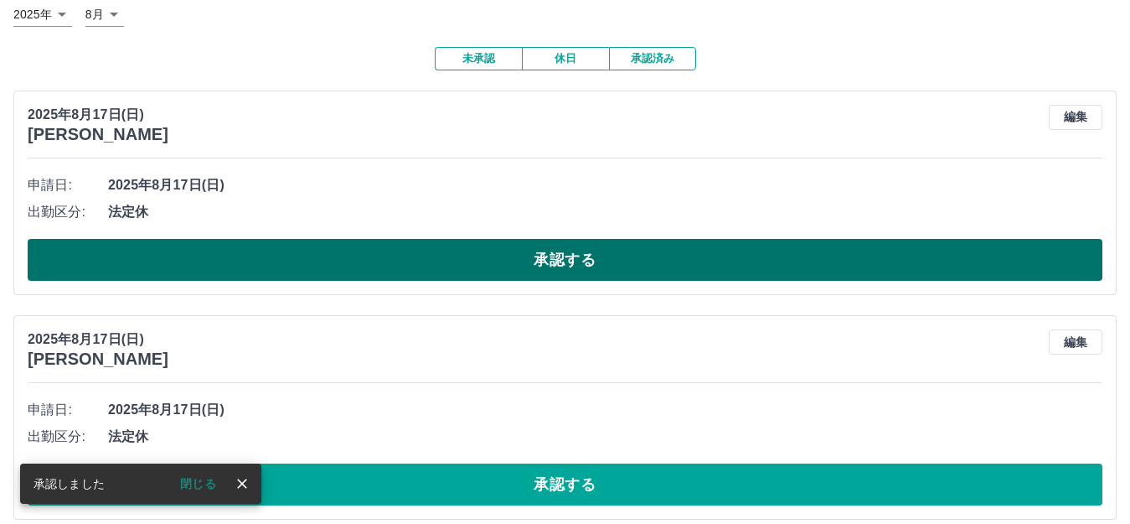
click at [558, 266] on button "承認する" at bounding box center [565, 260] width 1075 height 42
click at [564, 255] on button "承認する" at bounding box center [565, 260] width 1075 height 42
click at [575, 262] on button "承認する" at bounding box center [565, 260] width 1075 height 42
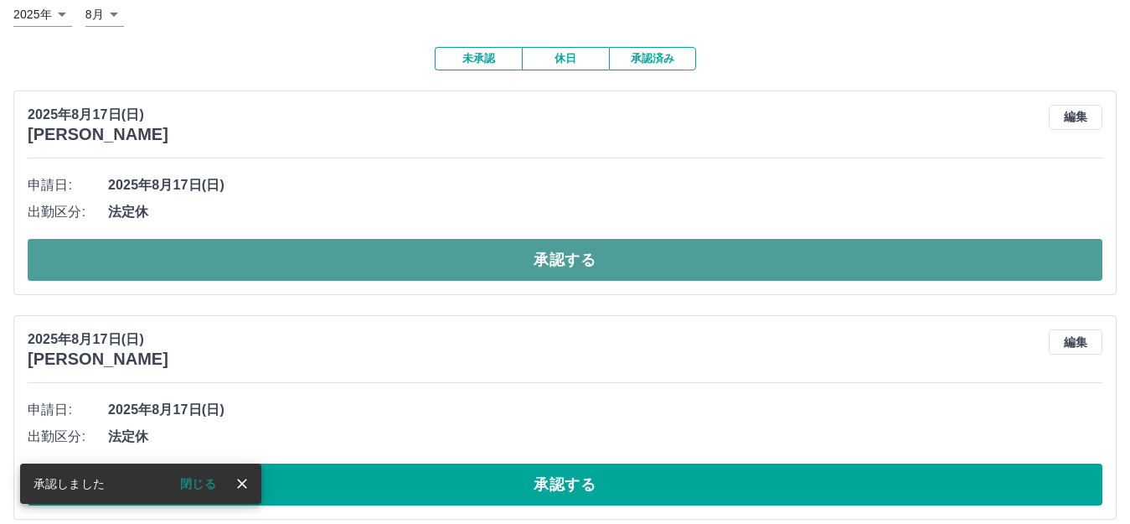
click at [575, 261] on button "承認する" at bounding box center [565, 260] width 1075 height 42
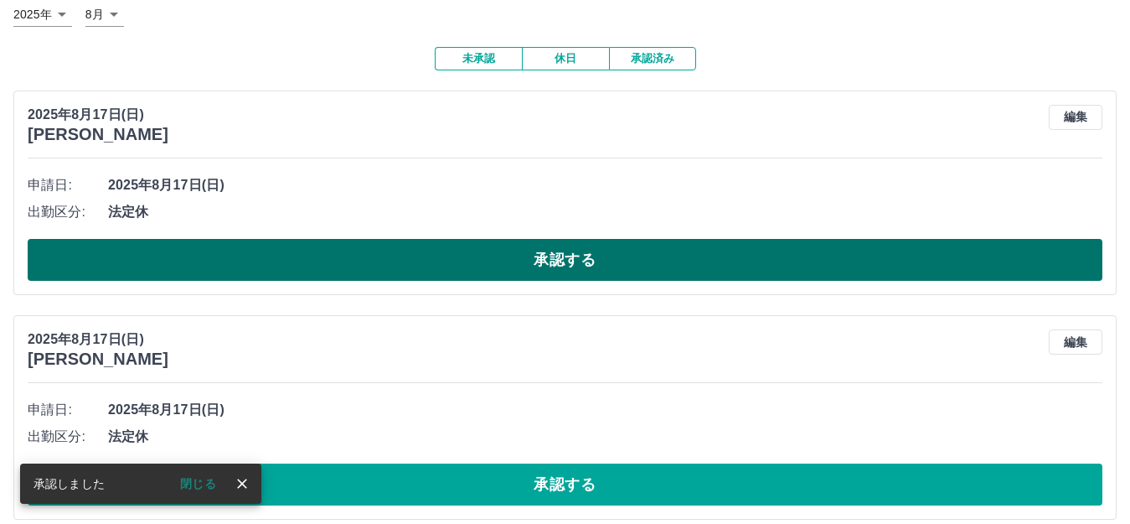
click at [567, 257] on button "承認する" at bounding box center [565, 260] width 1075 height 42
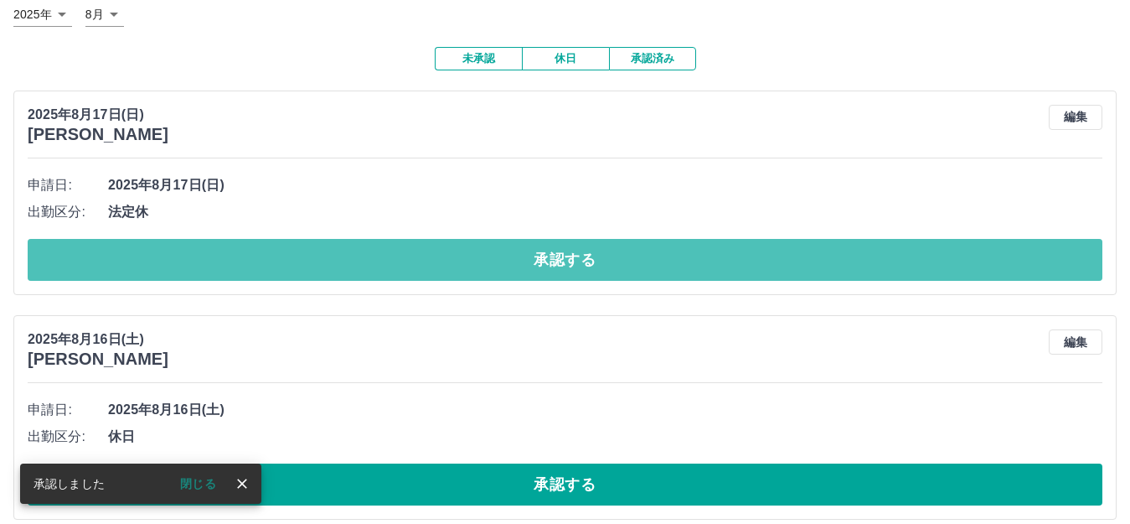
click at [566, 259] on button "承認する" at bounding box center [565, 260] width 1075 height 42
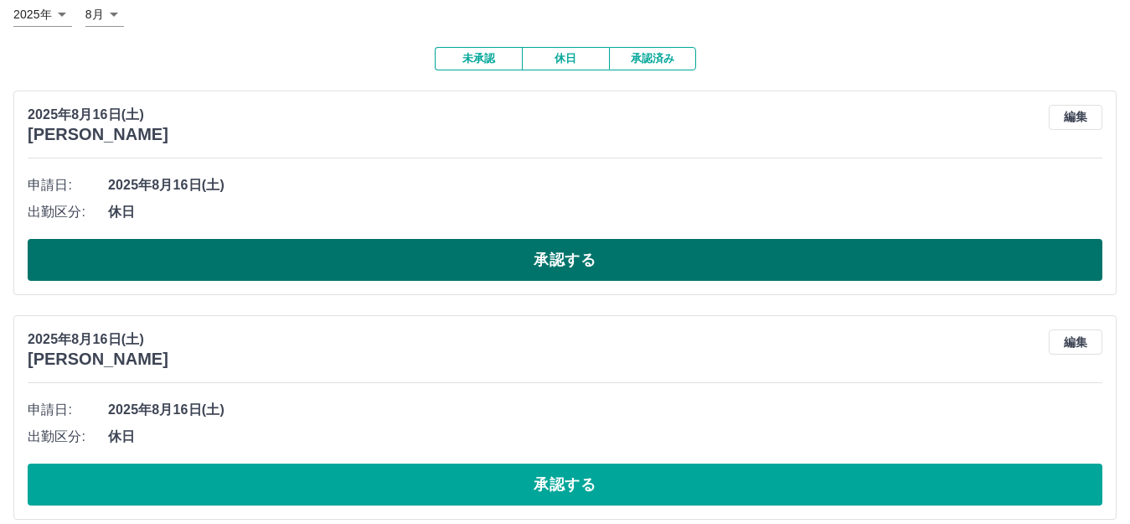
click at [593, 256] on button "承認する" at bounding box center [565, 260] width 1075 height 42
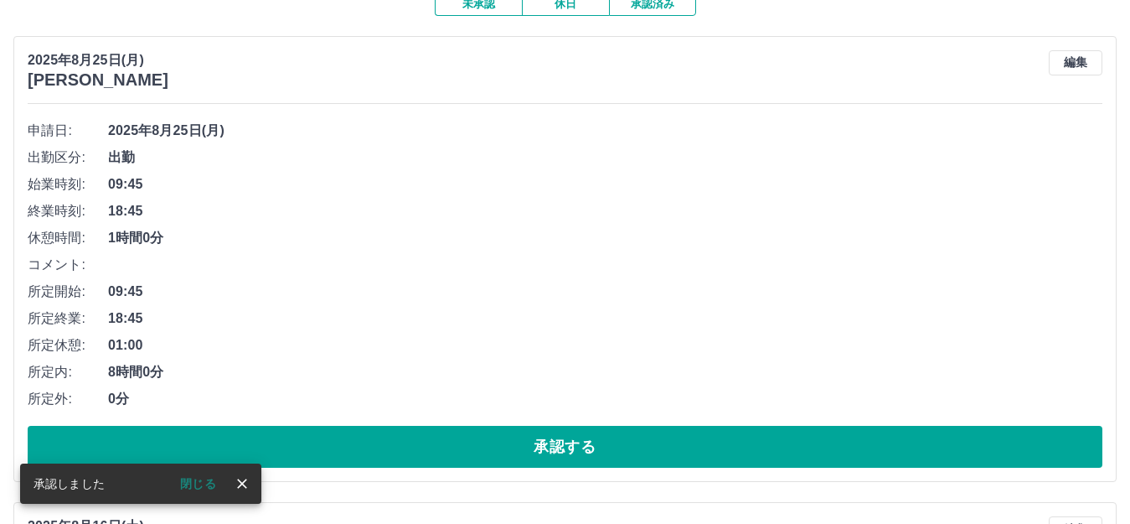
scroll to position [191, 0]
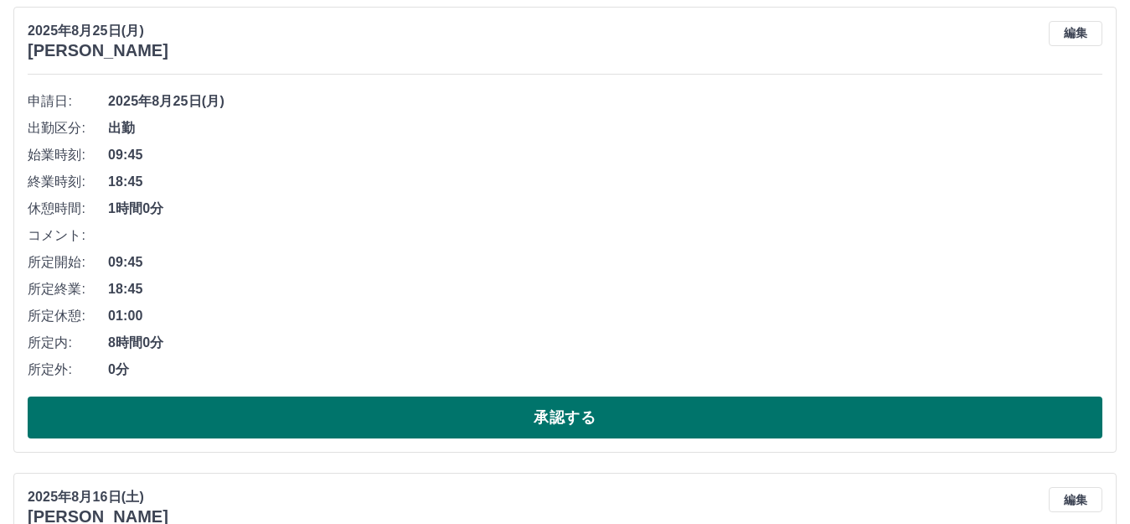
click at [553, 419] on button "承認する" at bounding box center [565, 417] width 1075 height 42
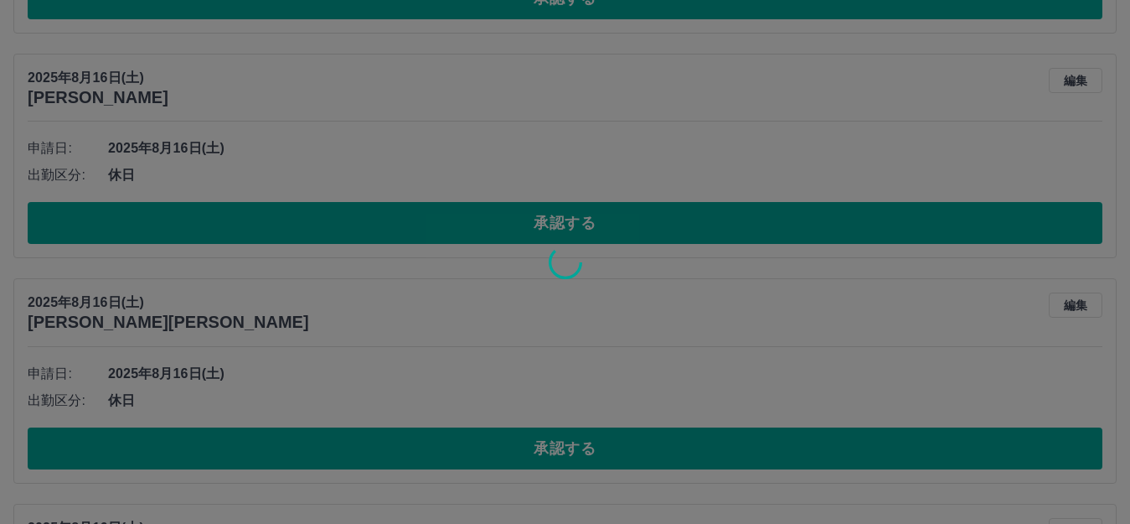
scroll to position [144, 0]
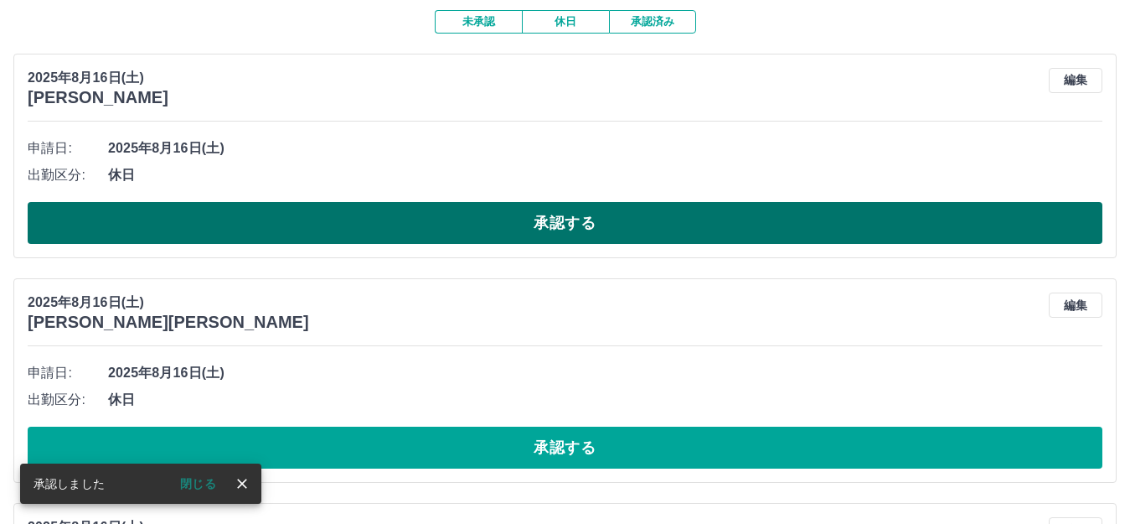
click at [586, 208] on button "承認する" at bounding box center [565, 223] width 1075 height 42
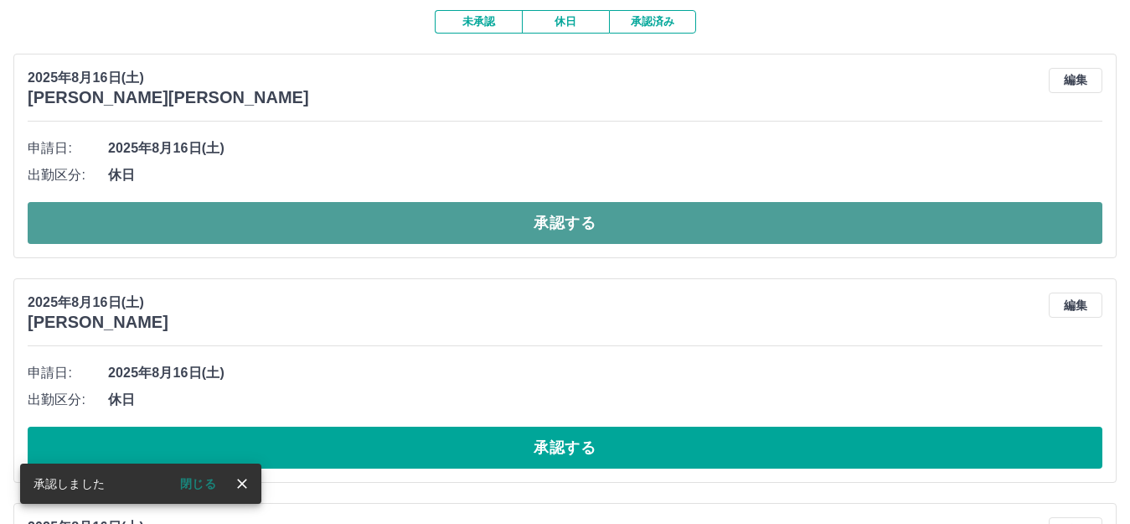
click at [561, 215] on button "承認する" at bounding box center [565, 223] width 1075 height 42
click at [548, 224] on button "承認する" at bounding box center [565, 223] width 1075 height 42
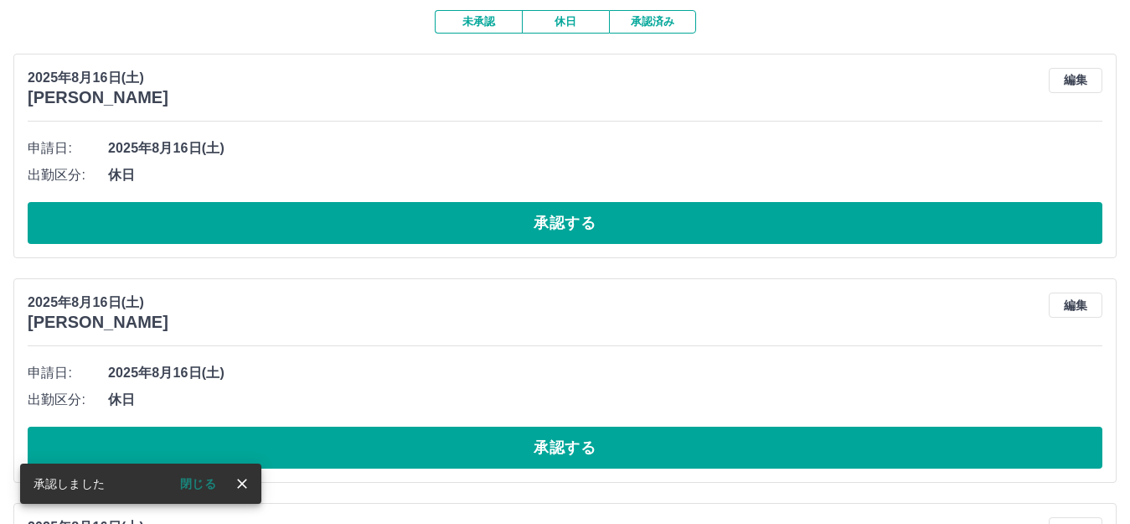
click at [551, 226] on button "承認する" at bounding box center [565, 223] width 1075 height 42
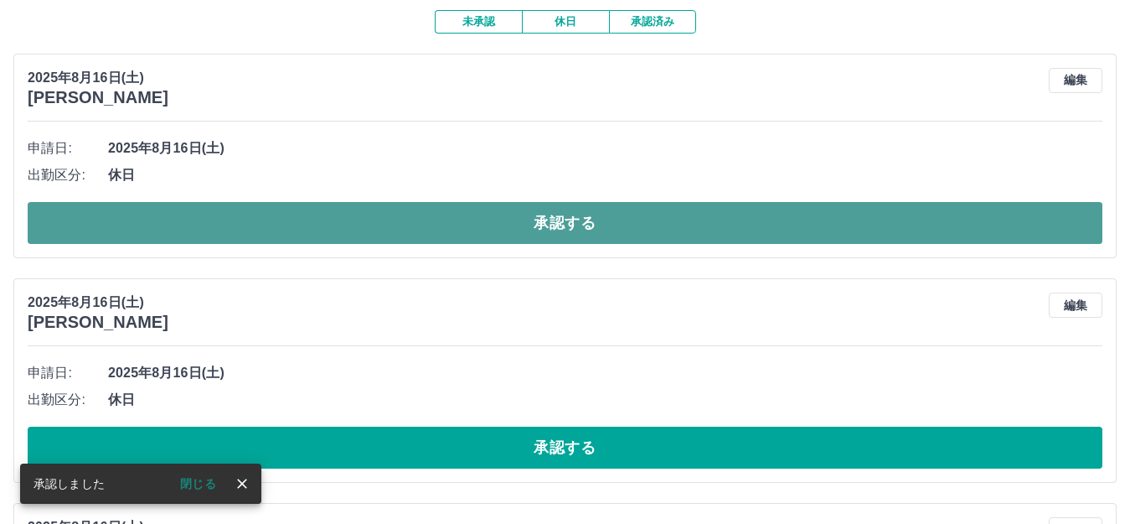
click at [551, 225] on button "承認する" at bounding box center [565, 223] width 1075 height 42
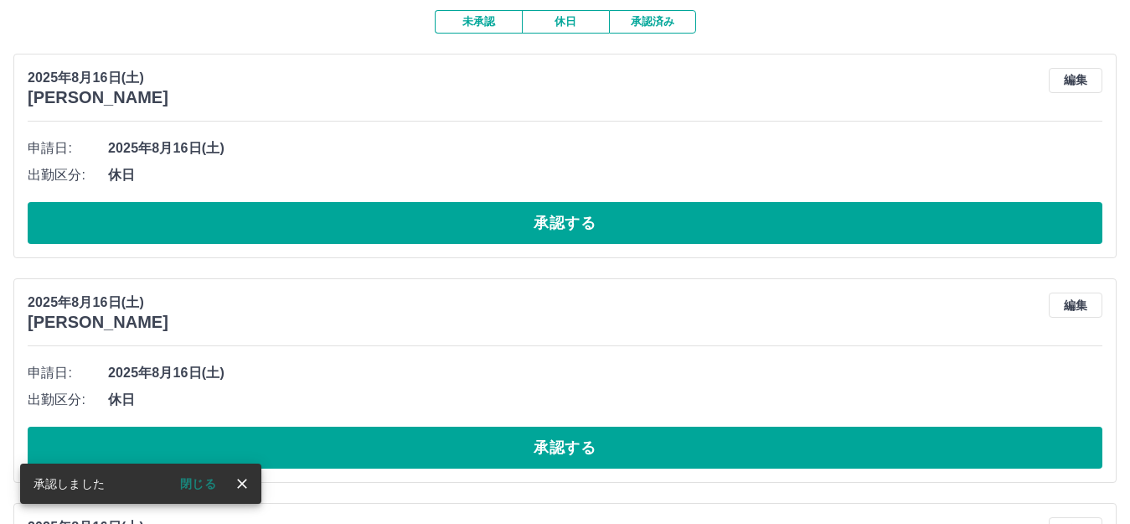
click at [551, 225] on button "承認する" at bounding box center [565, 223] width 1075 height 42
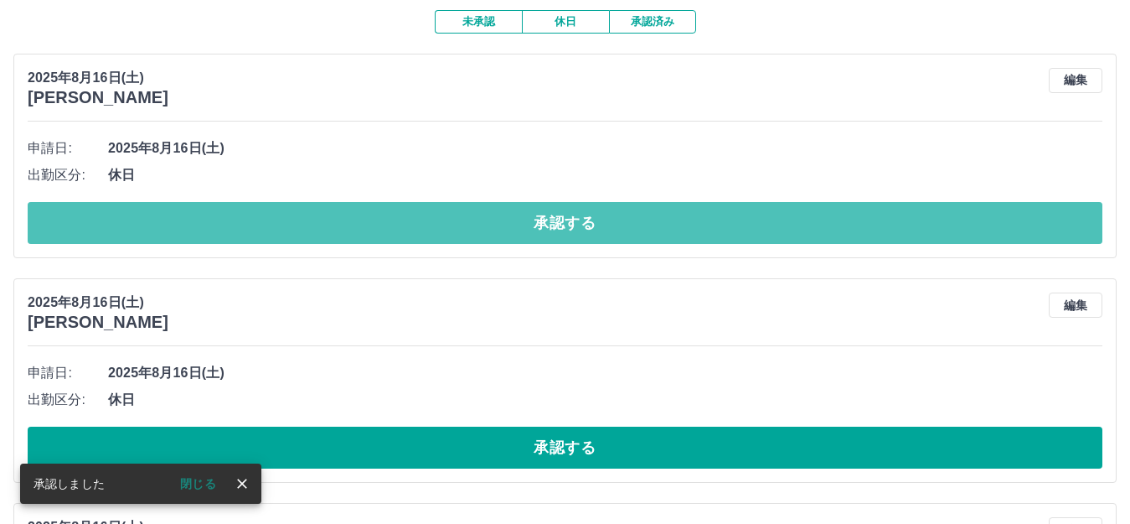
click at [551, 225] on button "承認する" at bounding box center [565, 223] width 1075 height 42
click at [556, 222] on button "承認する" at bounding box center [565, 223] width 1075 height 42
click at [558, 224] on button "承認する" at bounding box center [565, 223] width 1075 height 42
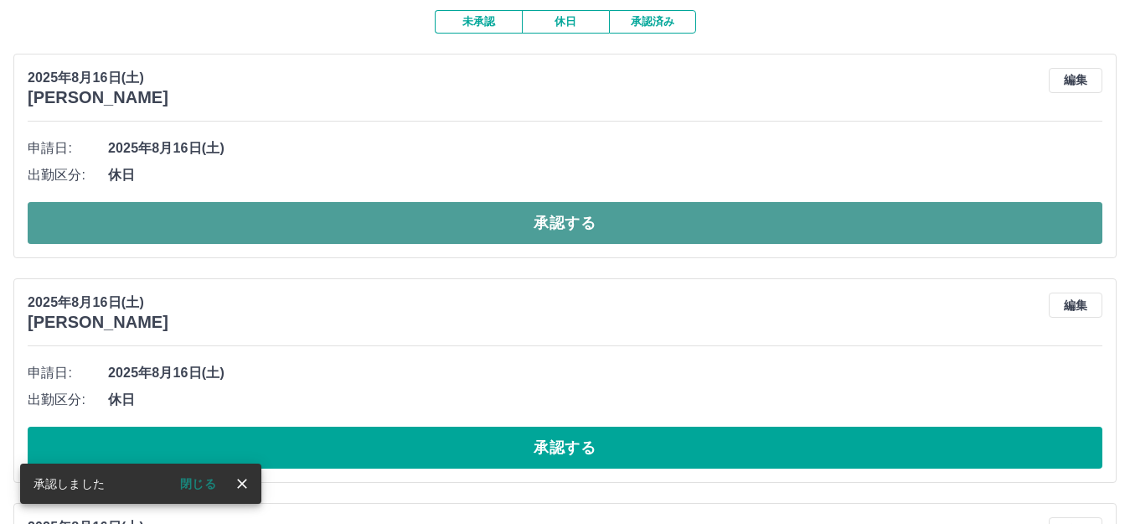
click at [561, 222] on button "承認する" at bounding box center [565, 223] width 1075 height 42
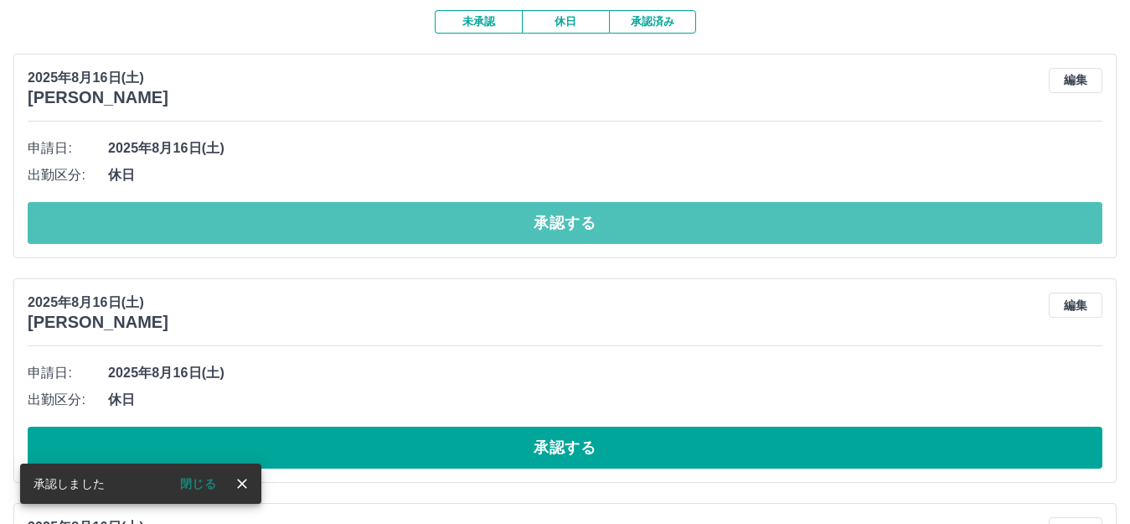
click at [561, 222] on button "承認する" at bounding box center [565, 223] width 1075 height 42
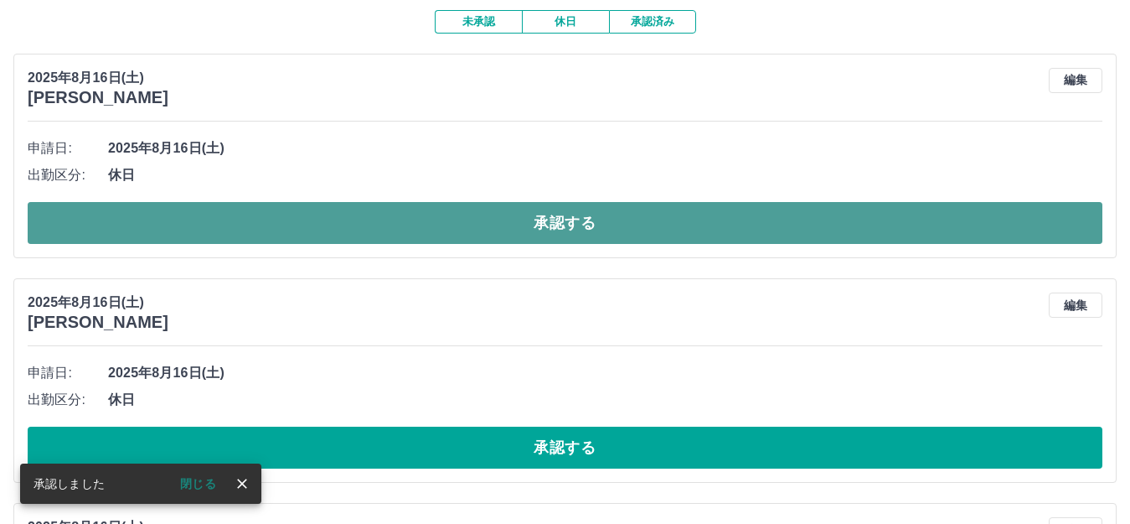
click at [561, 225] on button "承認する" at bounding box center [565, 223] width 1075 height 42
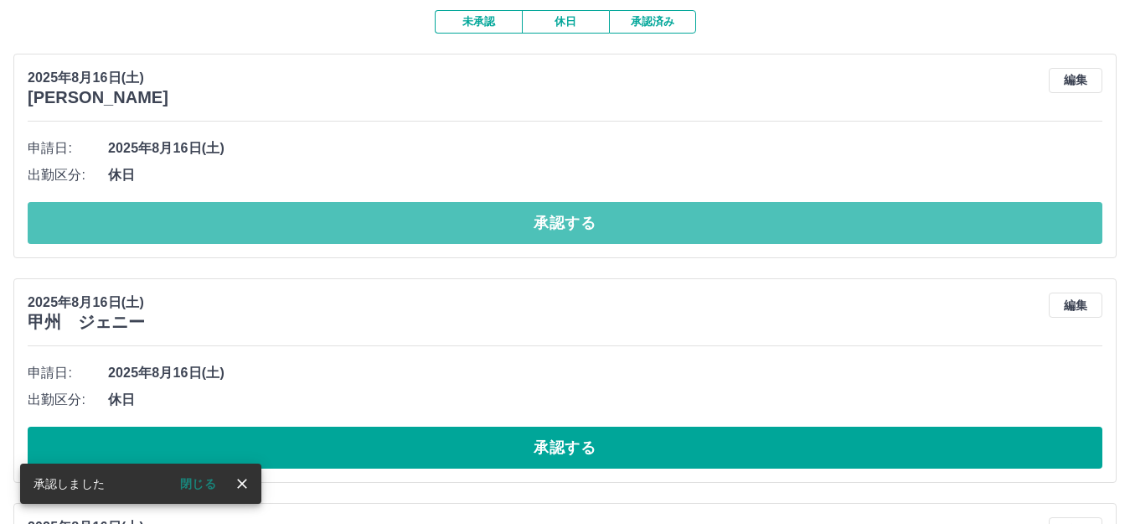
click at [561, 225] on button "承認する" at bounding box center [565, 223] width 1075 height 42
click at [567, 222] on button "承認する" at bounding box center [565, 223] width 1075 height 42
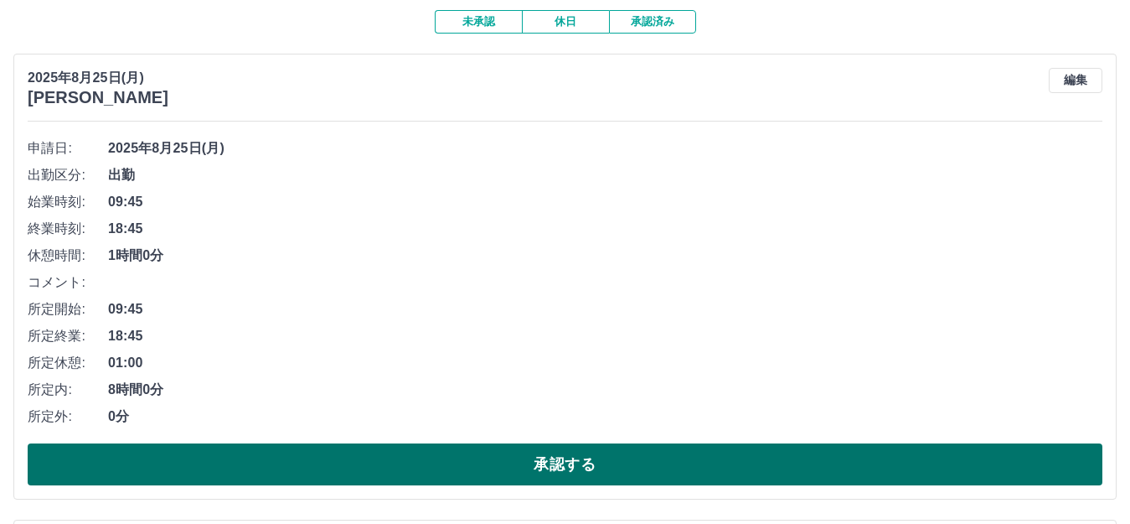
click at [555, 468] on button "承認する" at bounding box center [565, 464] width 1075 height 42
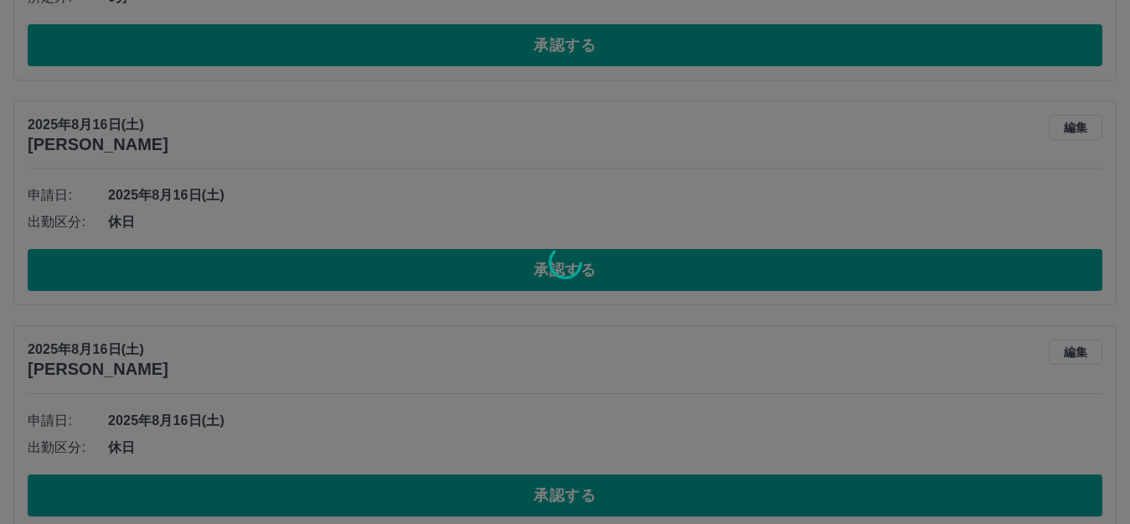
scroll to position [97, 0]
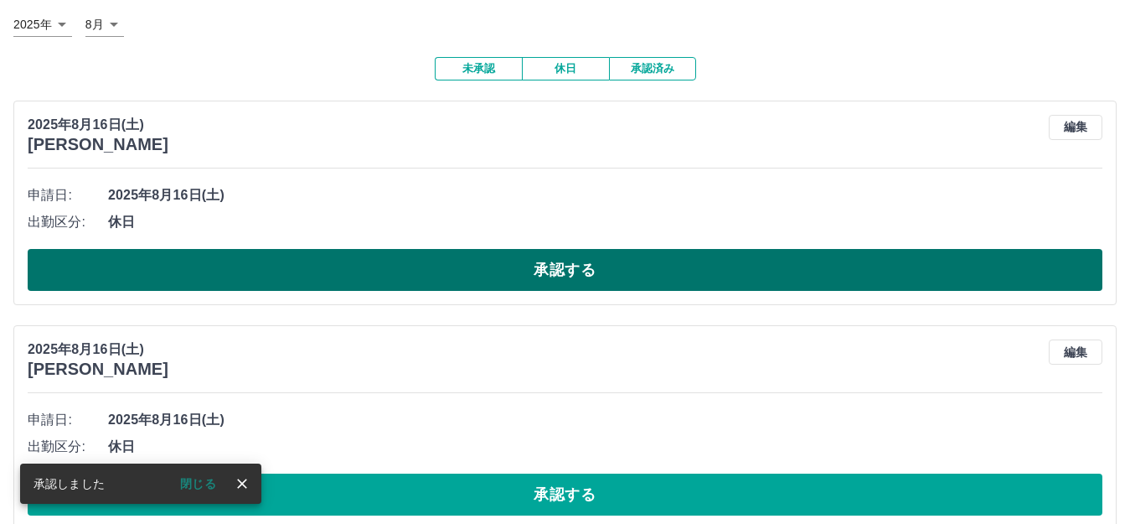
click at [565, 276] on button "承認する" at bounding box center [565, 270] width 1075 height 42
click at [572, 277] on button "承認する" at bounding box center [565, 270] width 1075 height 42
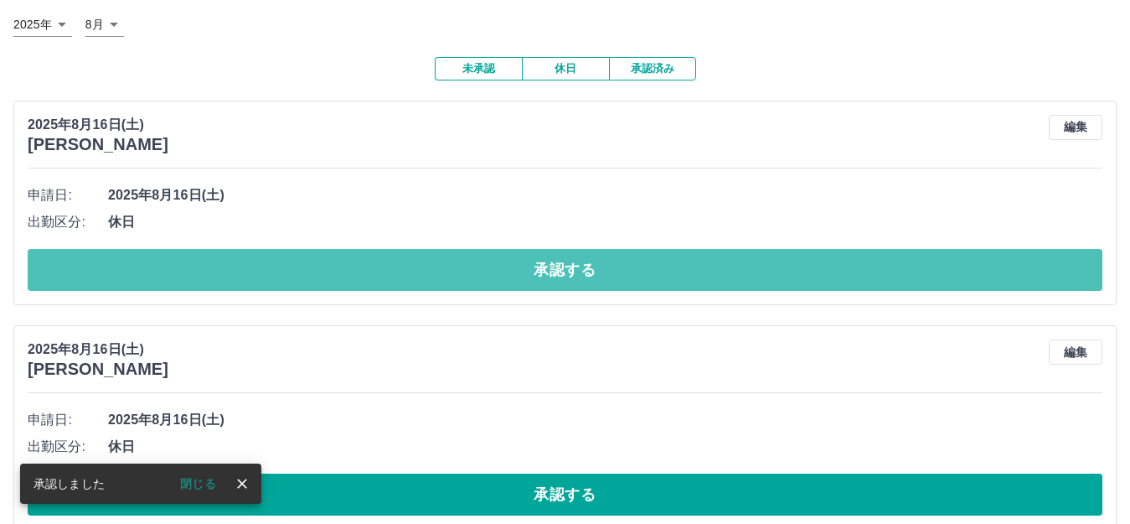
click at [545, 272] on button "承認する" at bounding box center [565, 270] width 1075 height 42
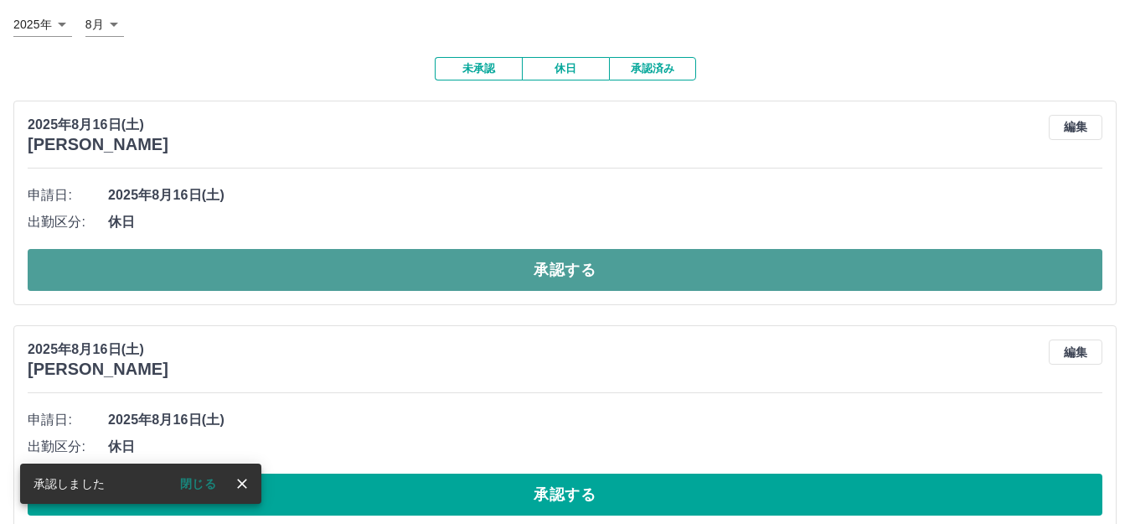
click at [544, 274] on button "承認する" at bounding box center [565, 270] width 1075 height 42
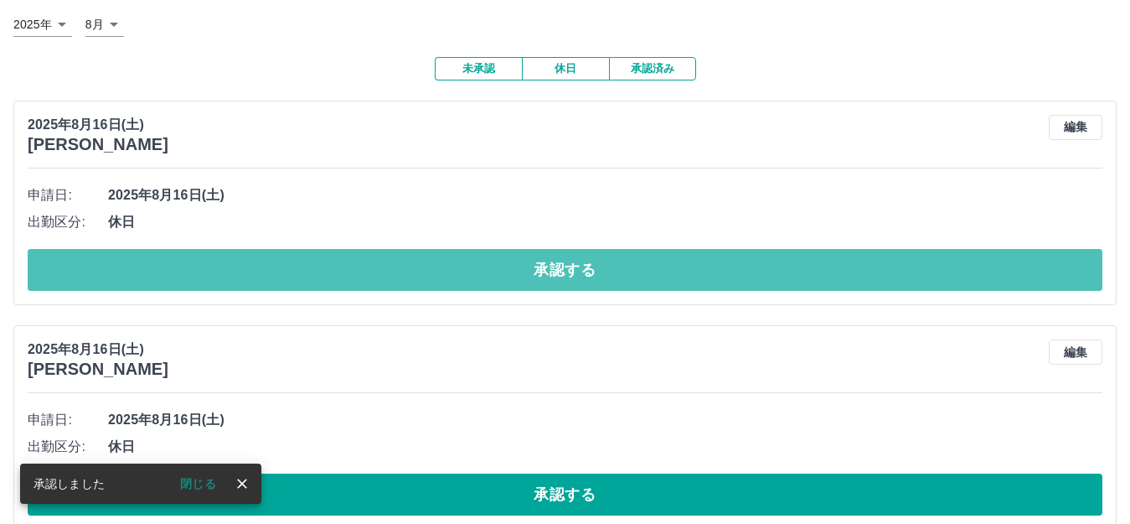
click at [545, 274] on button "承認する" at bounding box center [565, 270] width 1075 height 42
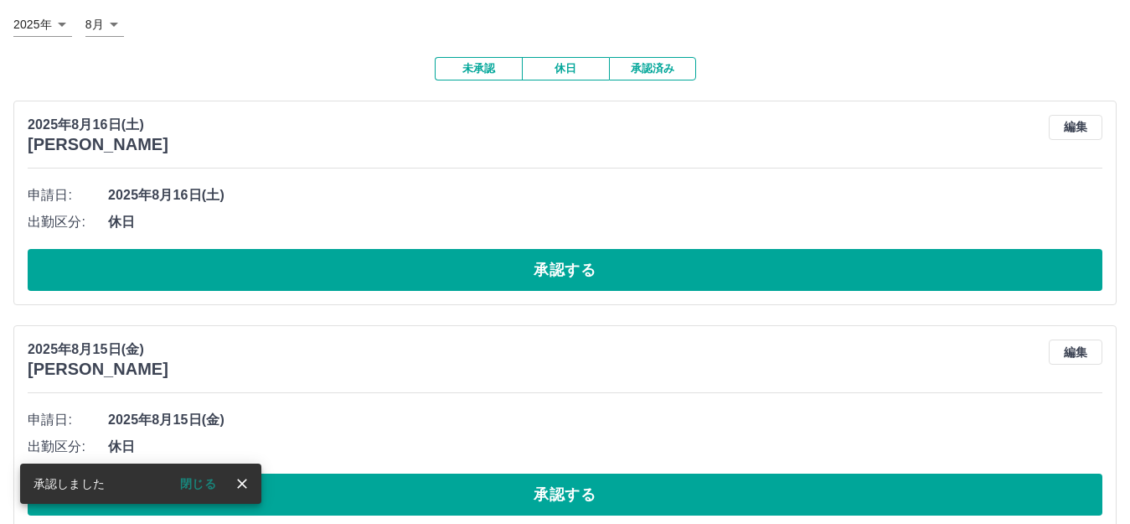
click at [551, 271] on button "承認する" at bounding box center [565, 270] width 1075 height 42
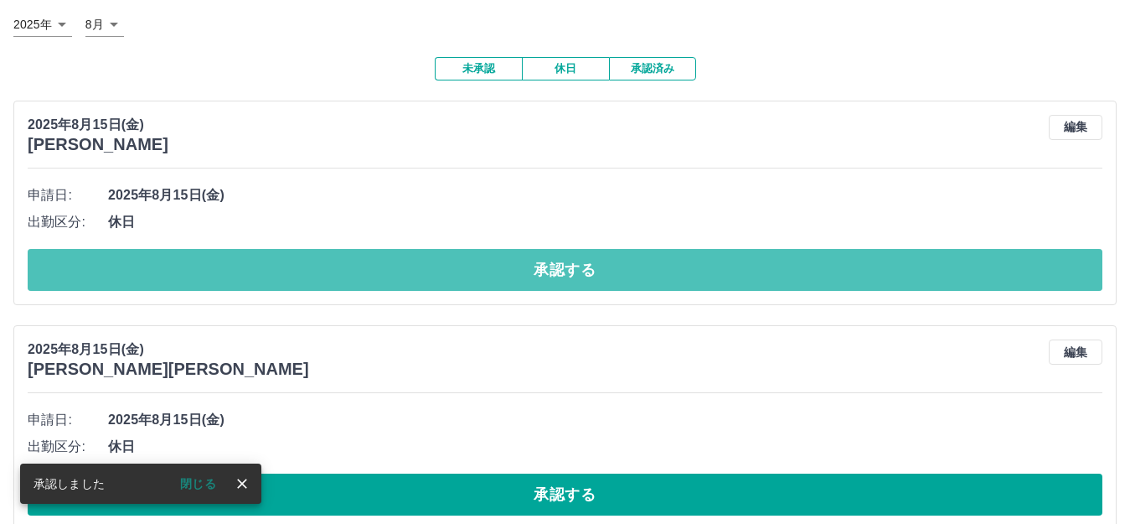
click at [551, 271] on button "承認する" at bounding box center [565, 270] width 1075 height 42
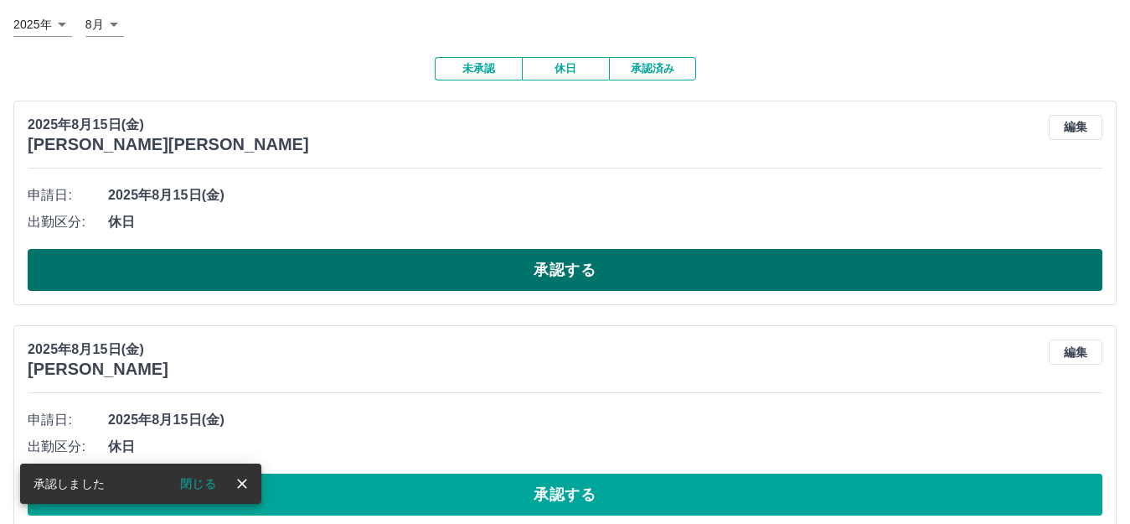
click at [557, 272] on button "承認する" at bounding box center [565, 270] width 1075 height 42
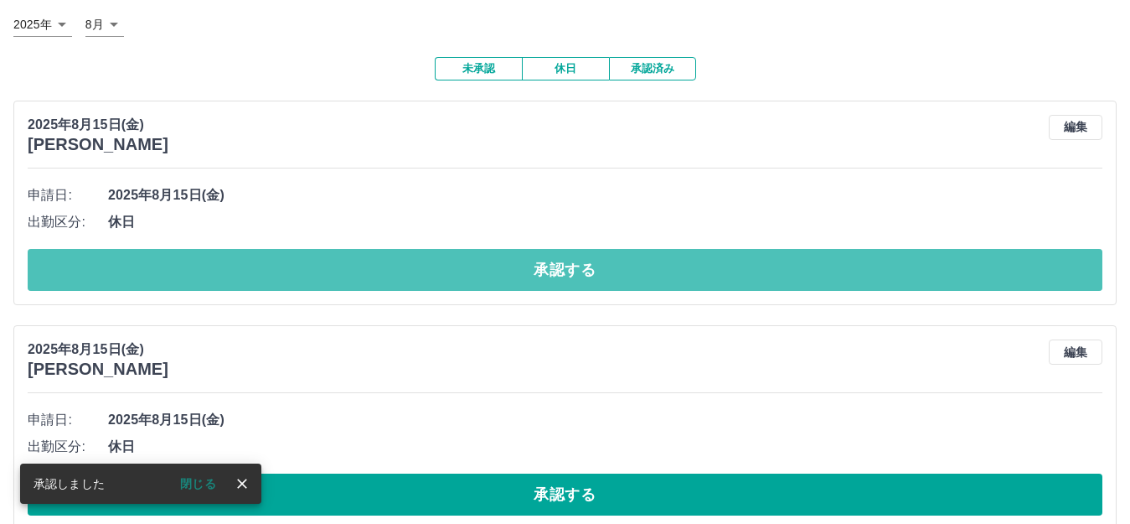
click at [557, 272] on button "承認する" at bounding box center [565, 270] width 1075 height 42
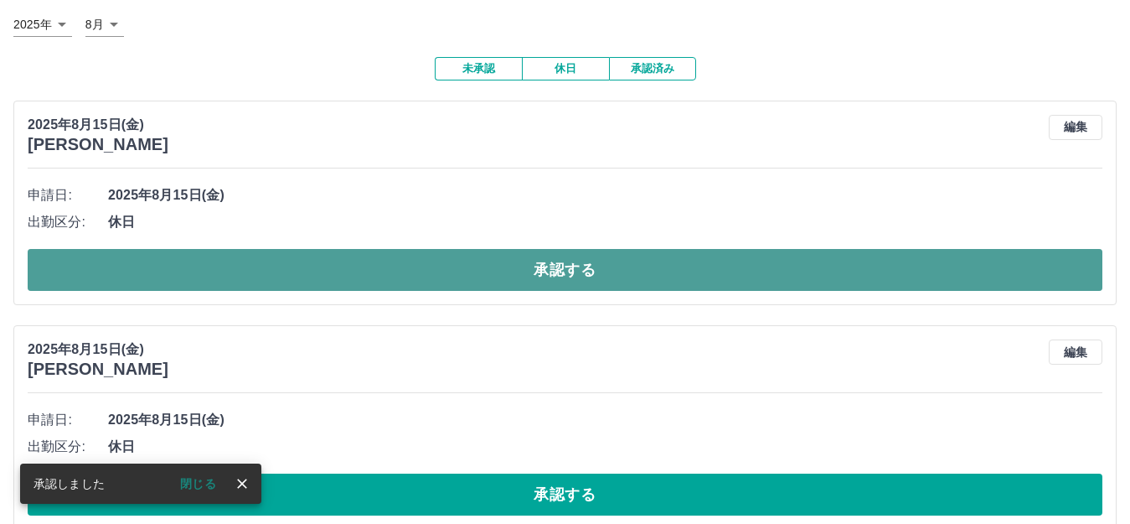
click at [560, 272] on button "承認する" at bounding box center [565, 270] width 1075 height 42
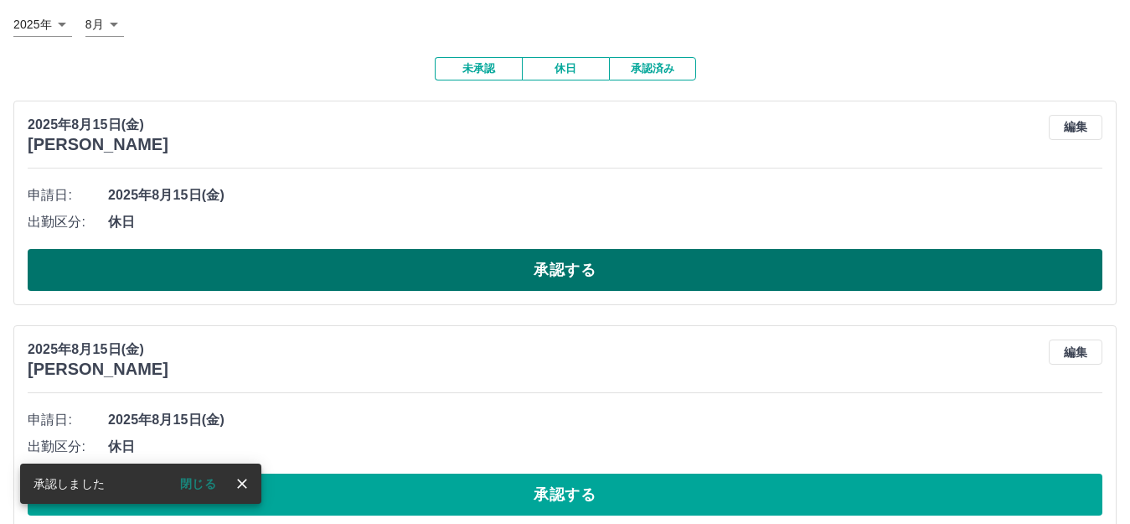
click at [566, 264] on button "承認する" at bounding box center [565, 270] width 1075 height 42
click at [563, 272] on button "承認する" at bounding box center [565, 270] width 1075 height 42
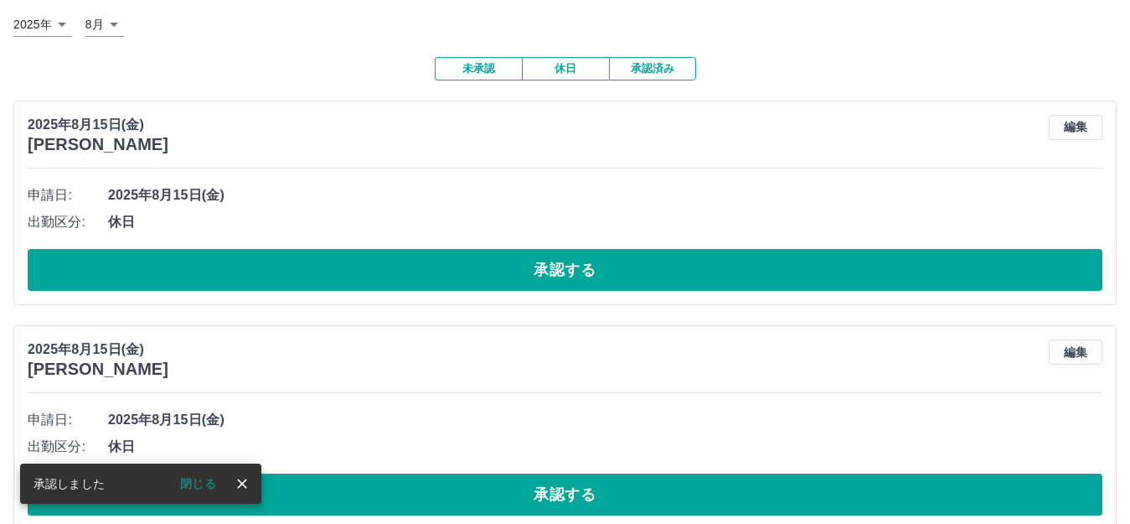
click at [559, 271] on button "承認する" at bounding box center [565, 270] width 1075 height 42
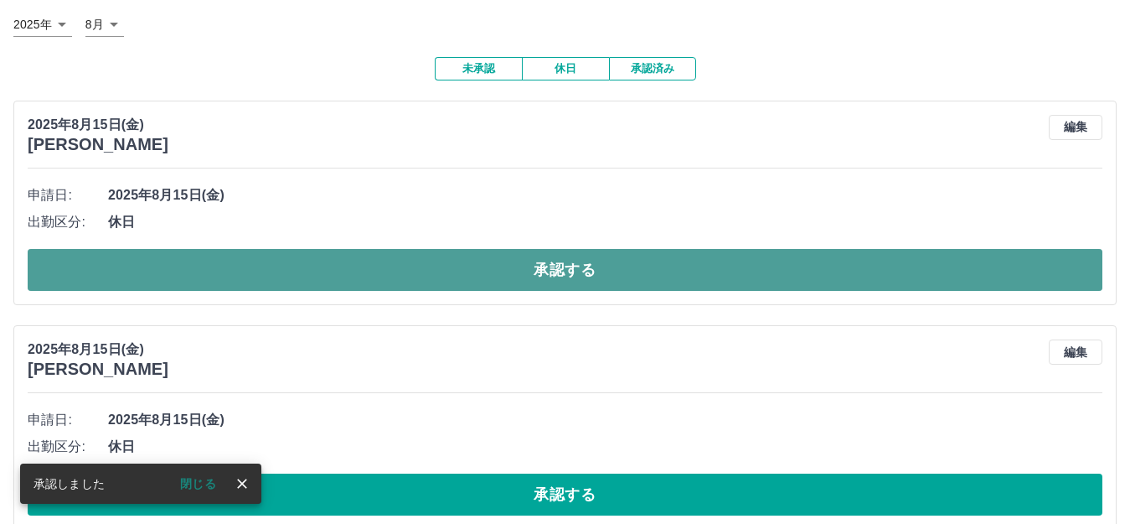
click at [547, 269] on button "承認する" at bounding box center [565, 270] width 1075 height 42
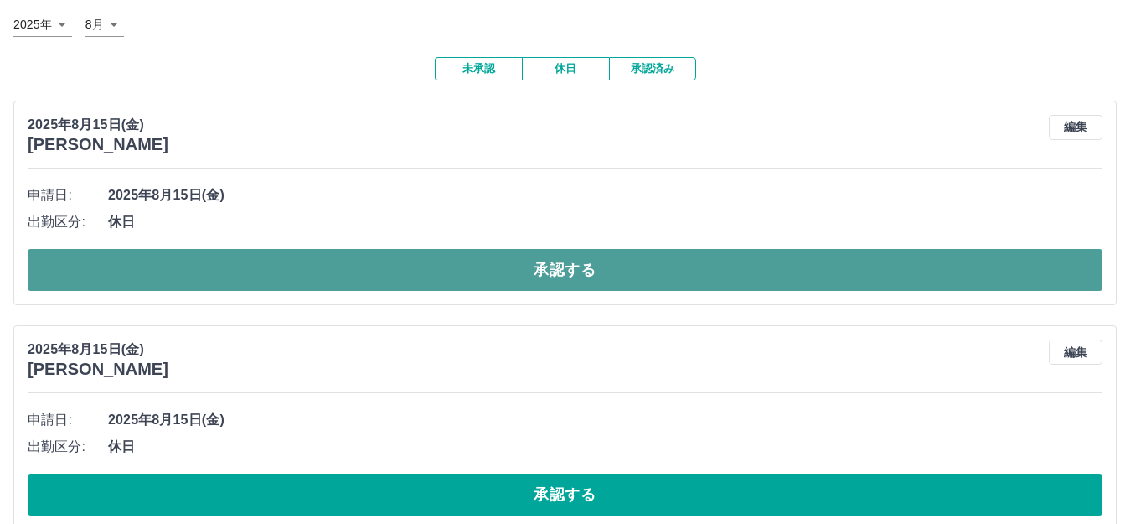
click at [557, 265] on button "承認する" at bounding box center [565, 270] width 1075 height 42
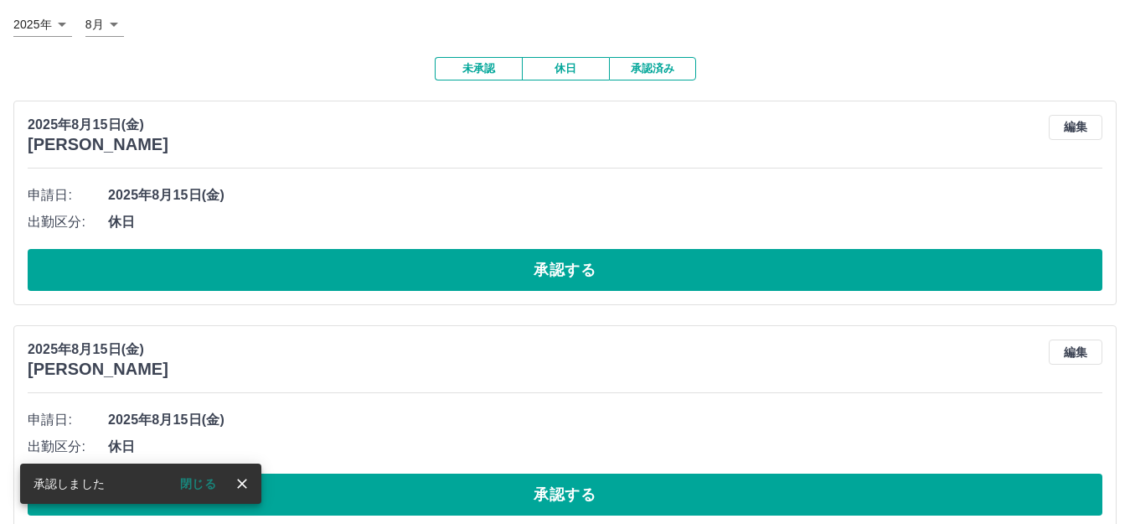
click at [554, 268] on button "承認する" at bounding box center [565, 270] width 1075 height 42
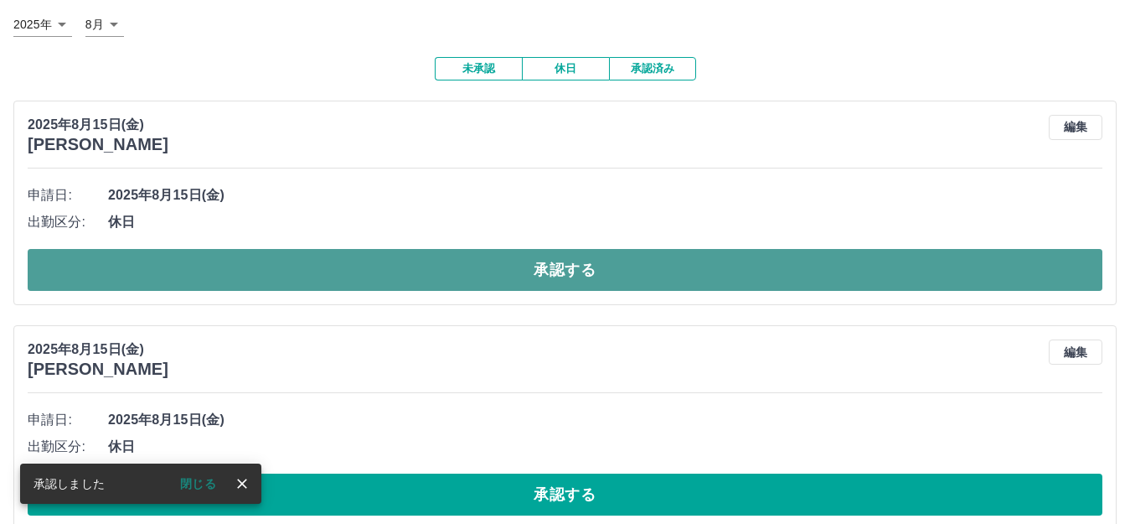
click at [551, 266] on button "承認する" at bounding box center [565, 270] width 1075 height 42
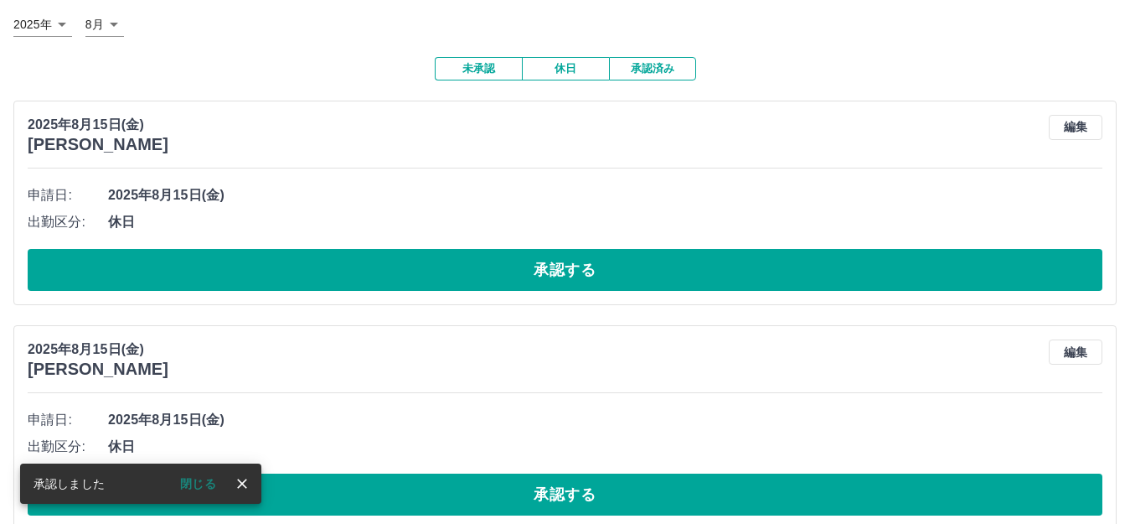
click at [551, 266] on button "承認する" at bounding box center [565, 270] width 1075 height 42
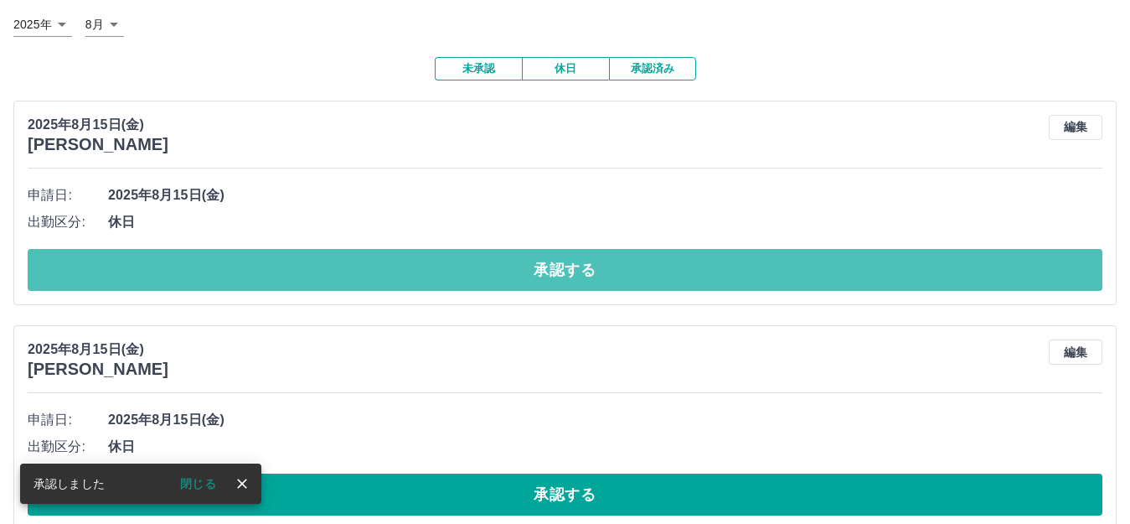
click at [551, 269] on button "承認する" at bounding box center [565, 270] width 1075 height 42
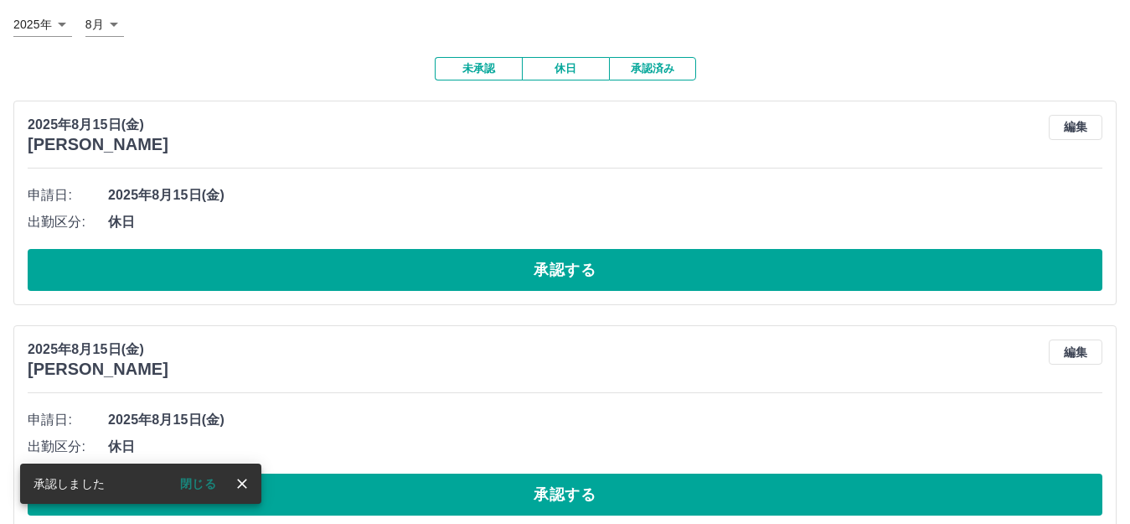
click at [551, 269] on button "承認する" at bounding box center [565, 270] width 1075 height 42
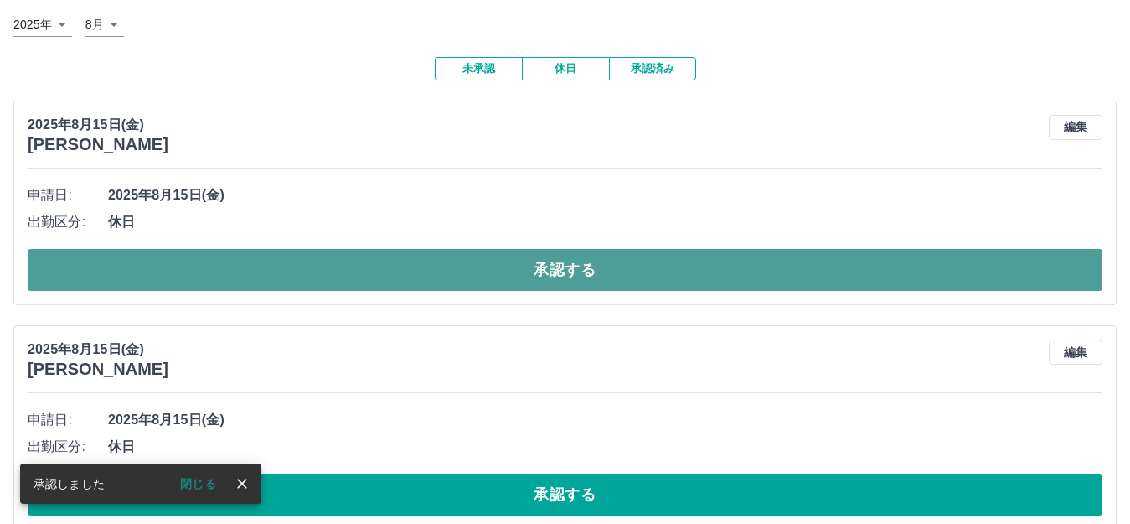
click at [554, 268] on button "承認する" at bounding box center [565, 270] width 1075 height 42
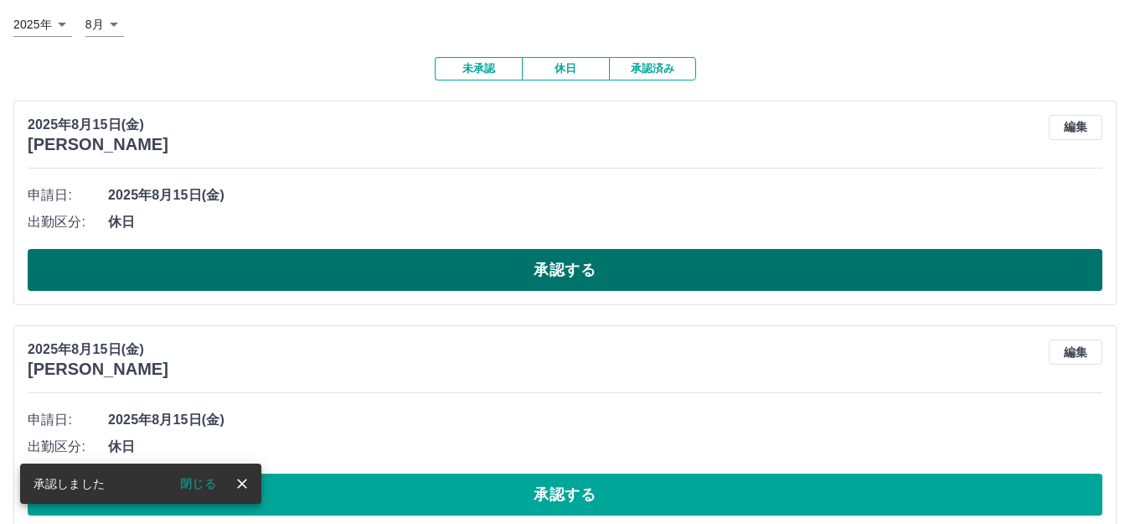
click at [546, 273] on button "承認する" at bounding box center [565, 270] width 1075 height 42
click at [565, 270] on button "承認する" at bounding box center [565, 270] width 1075 height 42
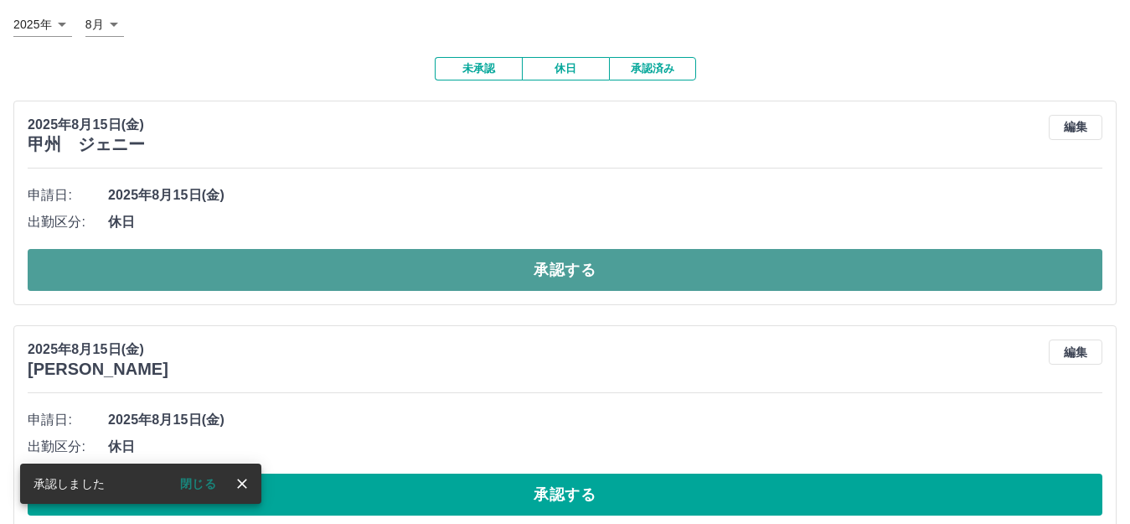
click at [571, 265] on button "承認する" at bounding box center [565, 270] width 1075 height 42
click at [571, 266] on button "承認する" at bounding box center [565, 270] width 1075 height 42
click at [546, 266] on button "承認する" at bounding box center [565, 270] width 1075 height 42
click at [557, 268] on button "承認する" at bounding box center [565, 270] width 1075 height 42
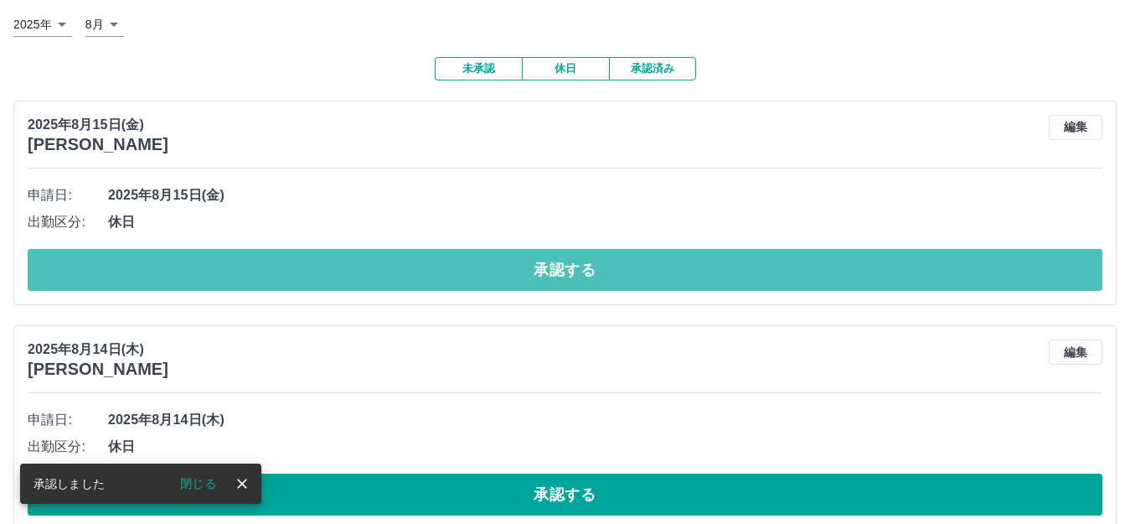
click at [554, 269] on button "承認する" at bounding box center [565, 270] width 1075 height 42
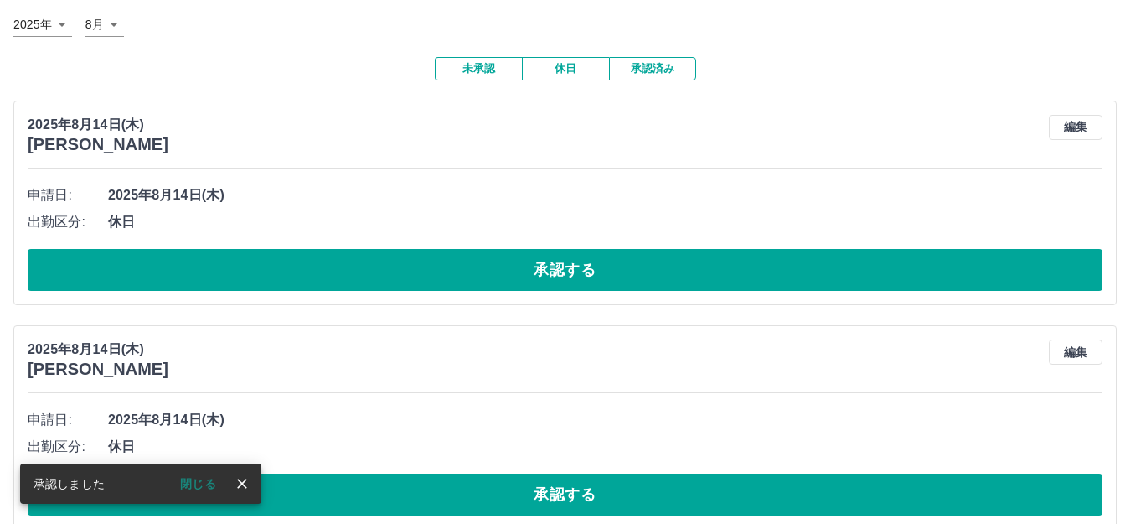
click at [554, 272] on button "承認する" at bounding box center [565, 270] width 1075 height 42
click at [555, 272] on button "承認する" at bounding box center [565, 270] width 1075 height 42
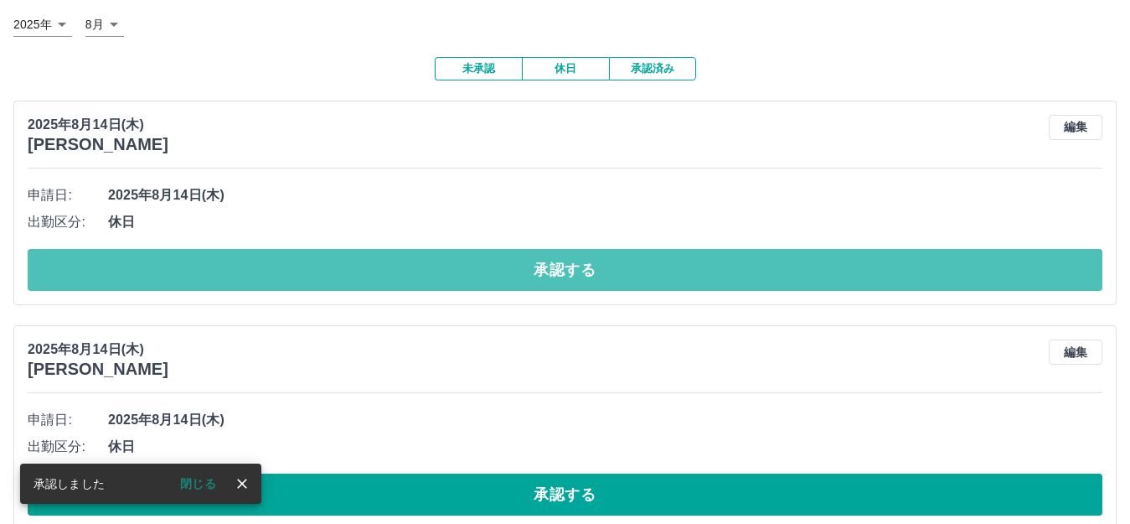
click at [555, 272] on button "承認する" at bounding box center [565, 270] width 1075 height 42
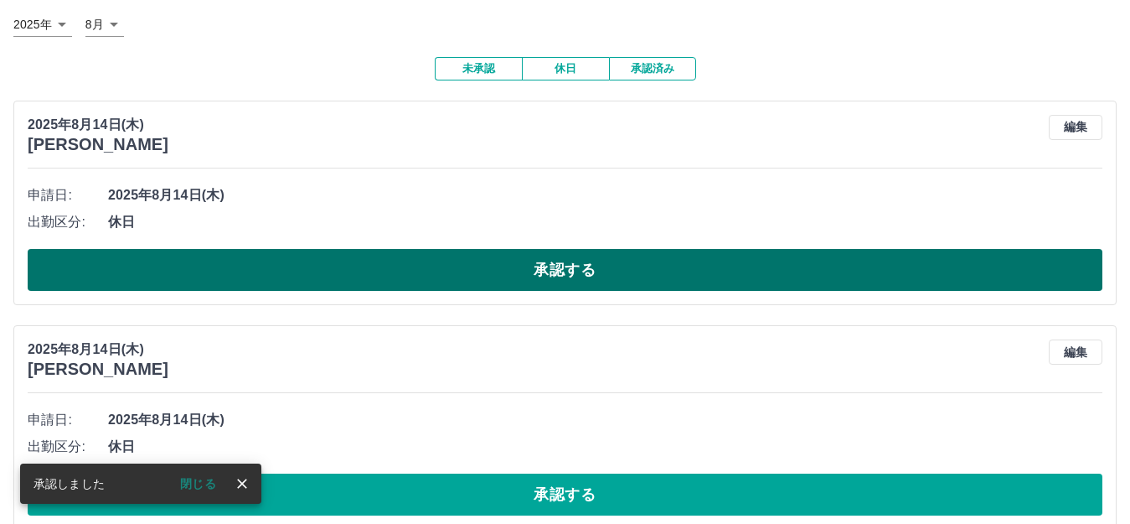
click at [555, 270] on button "承認する" at bounding box center [565, 270] width 1075 height 42
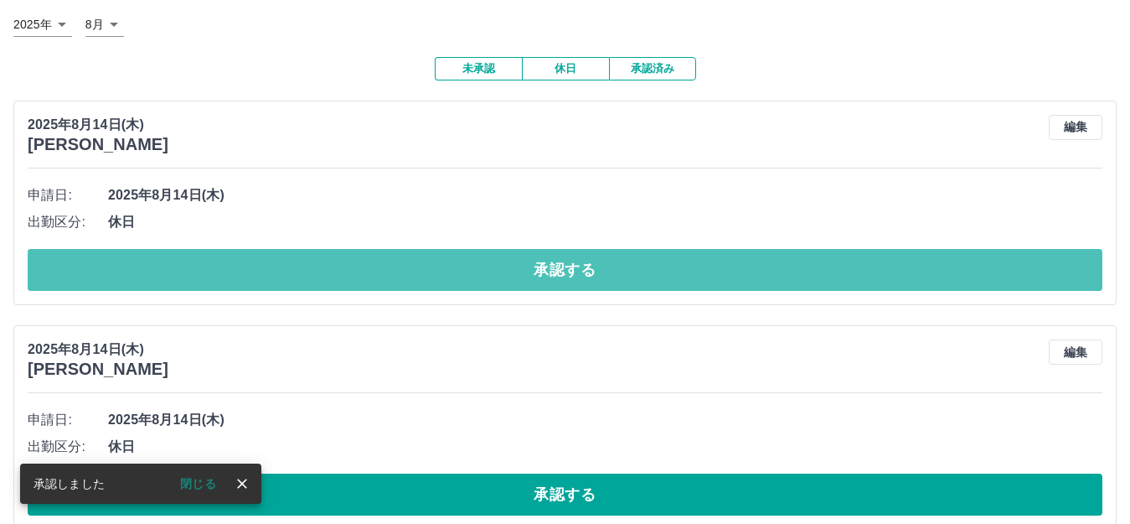
click at [554, 269] on button "承認する" at bounding box center [565, 270] width 1075 height 42
click at [556, 269] on button "承認する" at bounding box center [565, 270] width 1075 height 42
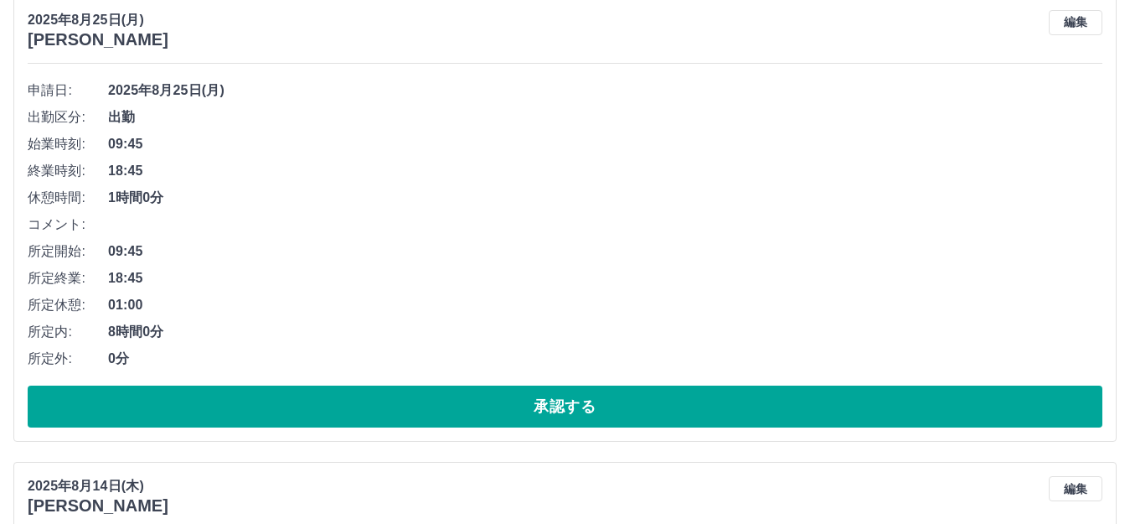
scroll to position [265, 0]
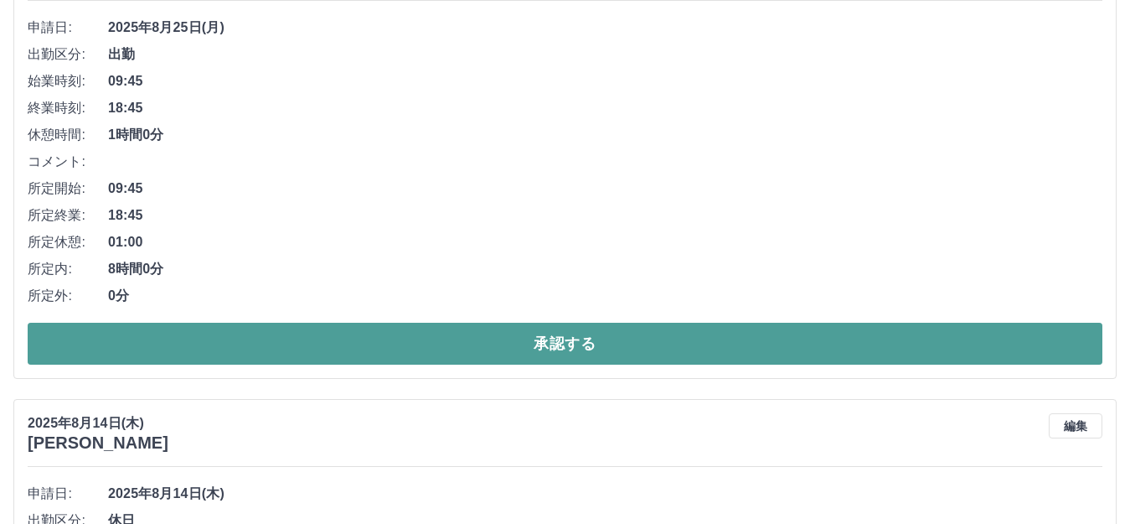
click at [553, 344] on button "承認する" at bounding box center [565, 344] width 1075 height 42
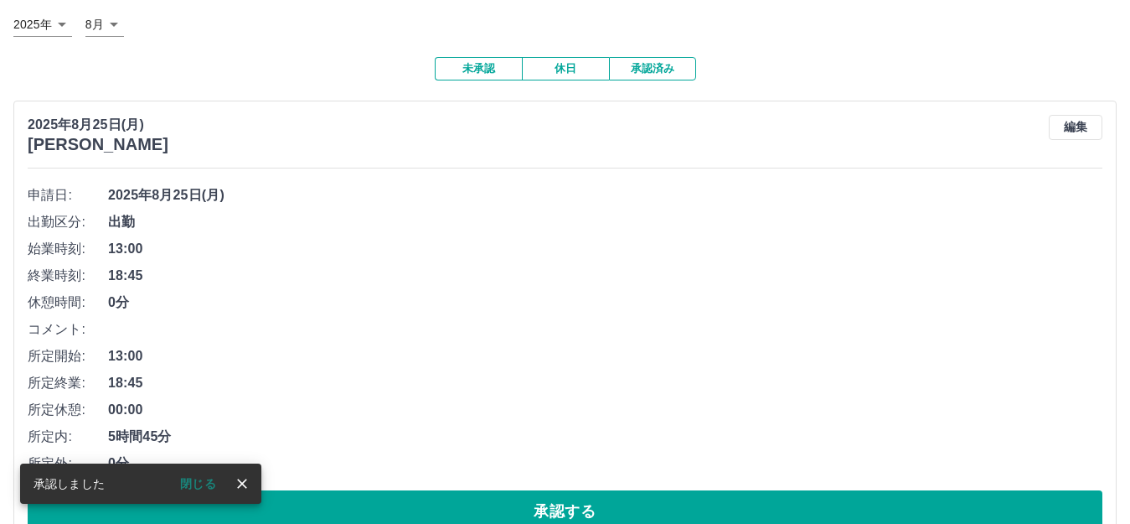
scroll to position [181, 0]
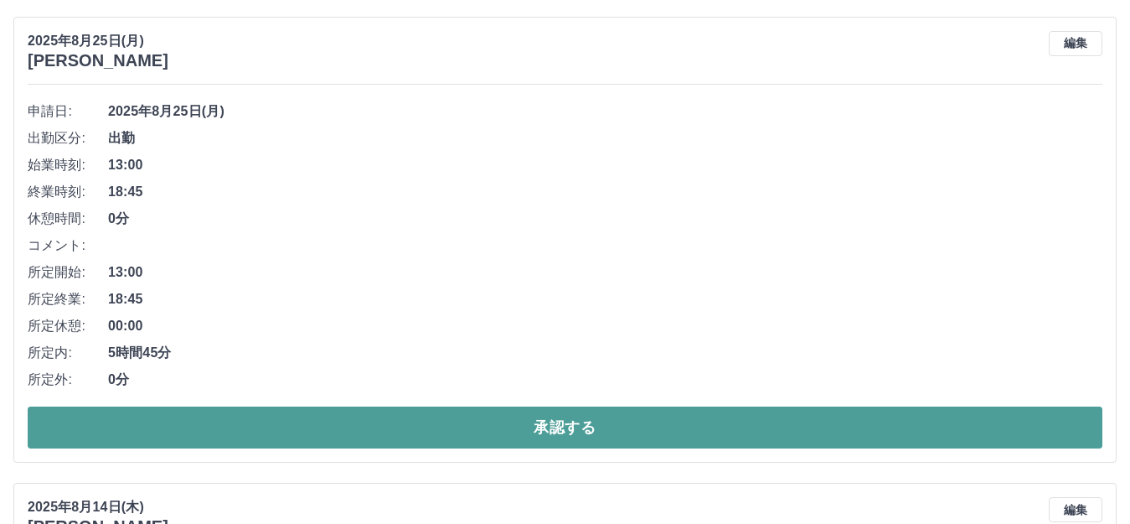
click at [570, 425] on button "承認する" at bounding box center [565, 427] width 1075 height 42
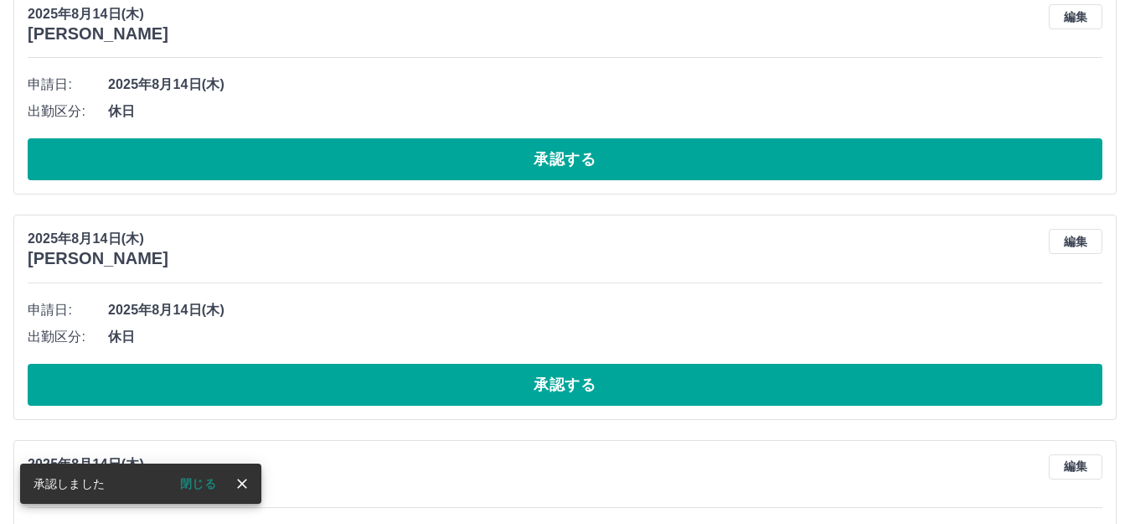
scroll to position [0, 0]
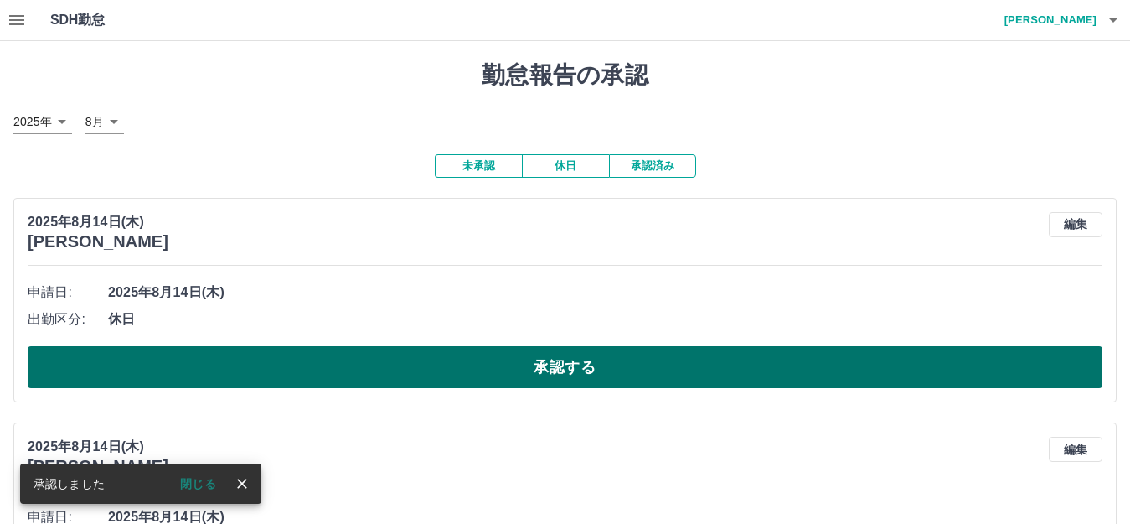
click at [575, 370] on button "承認する" at bounding box center [565, 367] width 1075 height 42
click at [549, 365] on button "承認する" at bounding box center [565, 367] width 1075 height 42
click at [560, 356] on button "承認する" at bounding box center [565, 367] width 1075 height 42
click at [572, 370] on button "承認する" at bounding box center [565, 367] width 1075 height 42
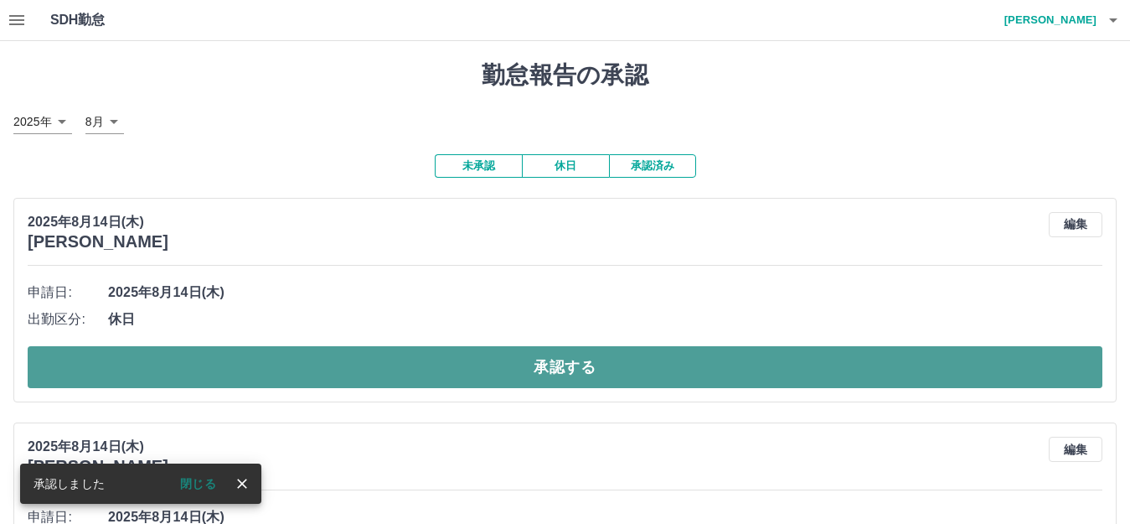
click at [579, 368] on button "承認する" at bounding box center [565, 367] width 1075 height 42
click at [556, 360] on button "承認する" at bounding box center [565, 367] width 1075 height 42
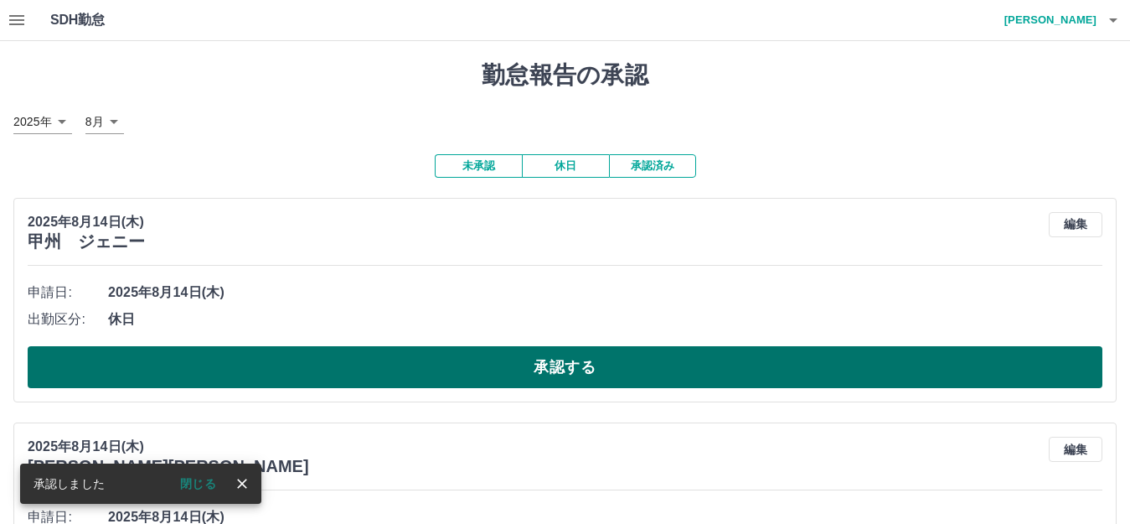
click at [554, 360] on button "承認する" at bounding box center [565, 367] width 1075 height 42
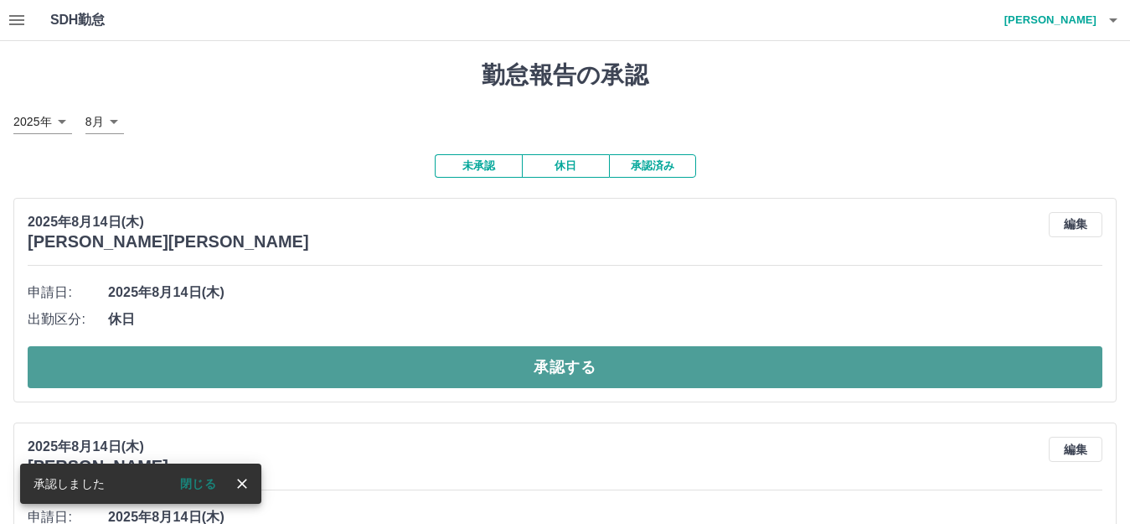
click at [587, 352] on button "承認する" at bounding box center [565, 367] width 1075 height 42
click at [541, 375] on button "承認する" at bounding box center [565, 367] width 1075 height 42
click at [578, 357] on button "承認する" at bounding box center [565, 367] width 1075 height 42
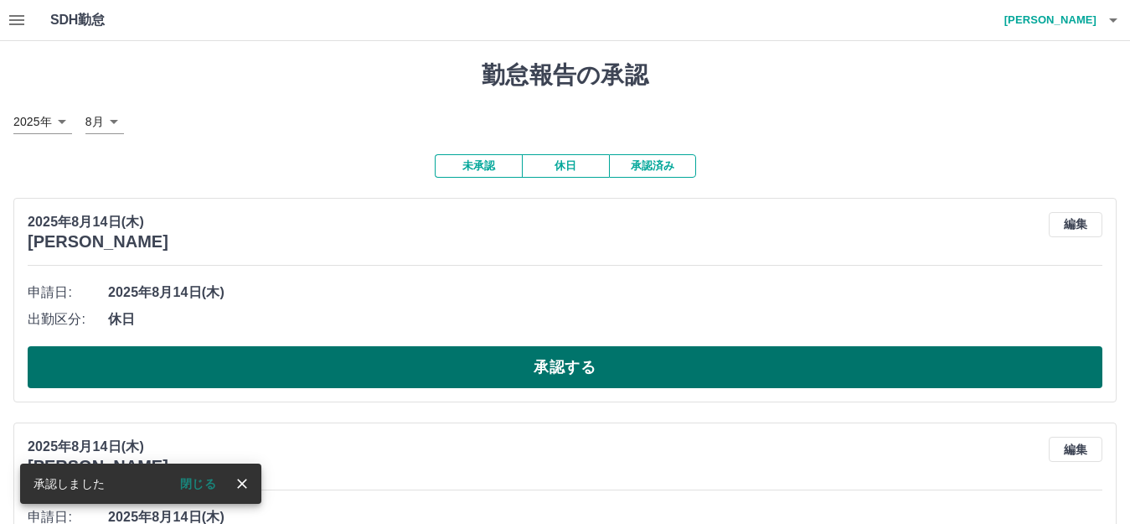
click at [563, 371] on button "承認する" at bounding box center [565, 367] width 1075 height 42
click at [536, 361] on button "承認する" at bounding box center [565, 367] width 1075 height 42
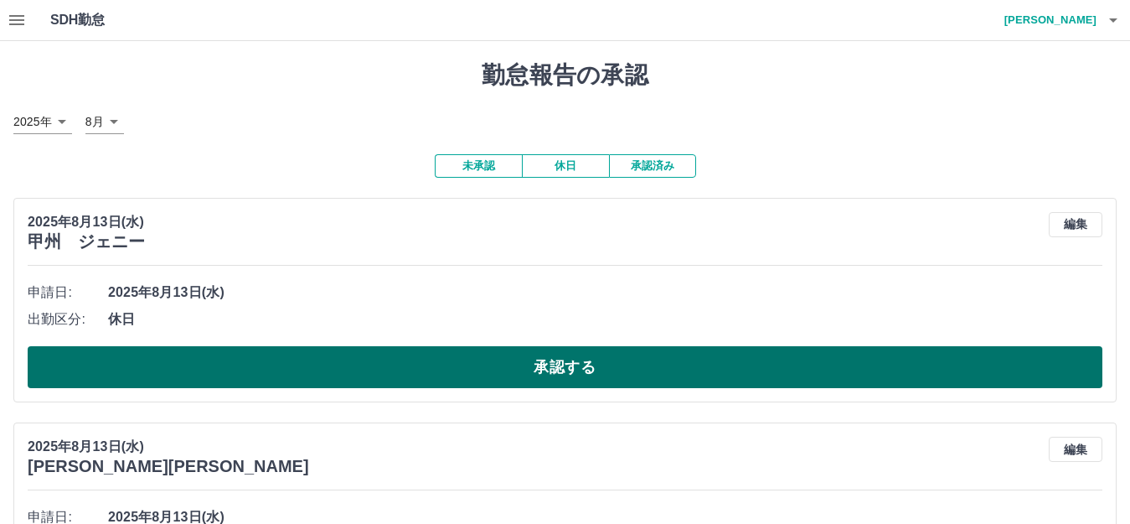
click at [577, 359] on button "承認する" at bounding box center [565, 367] width 1075 height 42
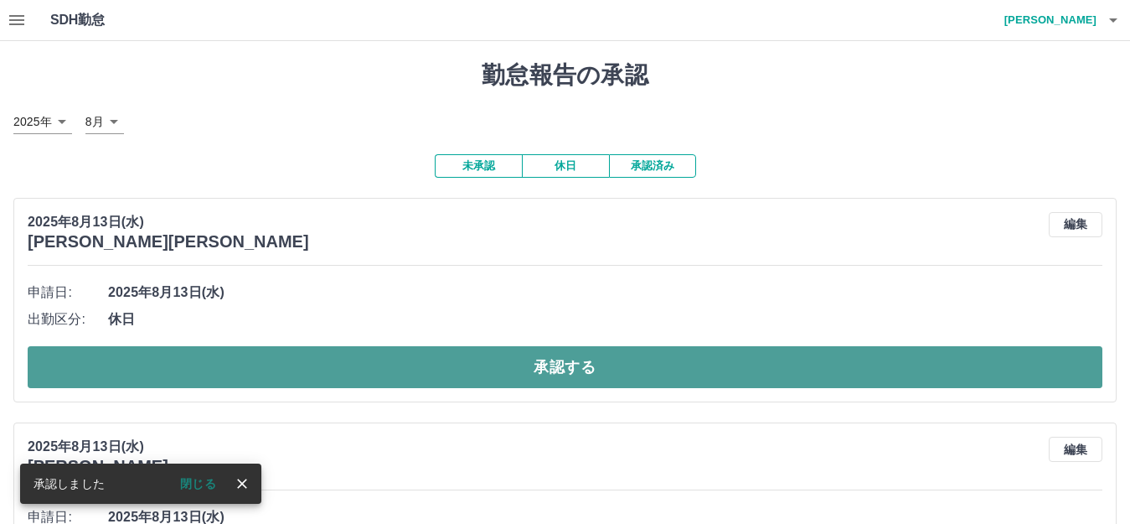
click at [577, 368] on button "承認する" at bounding box center [565, 367] width 1075 height 42
click at [554, 365] on button "承認する" at bounding box center [565, 367] width 1075 height 42
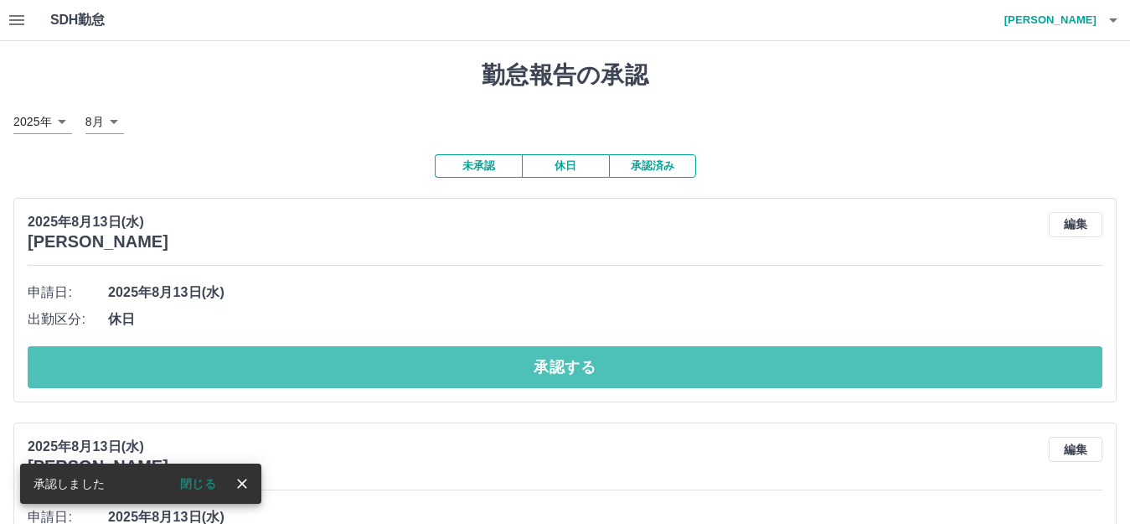
click at [554, 366] on button "承認する" at bounding box center [565, 367] width 1075 height 42
click at [554, 365] on button "承認する" at bounding box center [565, 367] width 1075 height 42
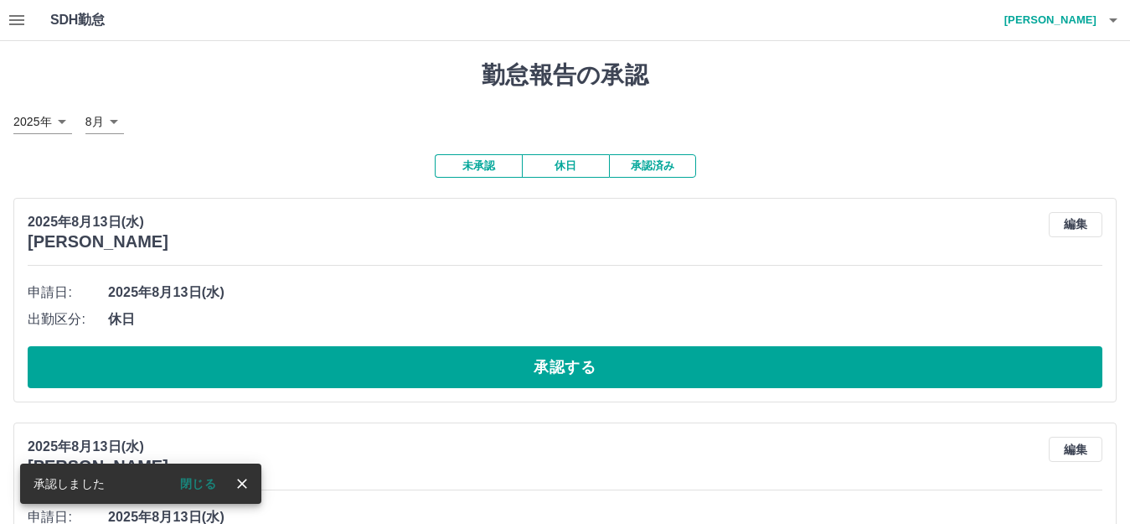
click at [556, 367] on button "承認する" at bounding box center [565, 367] width 1075 height 42
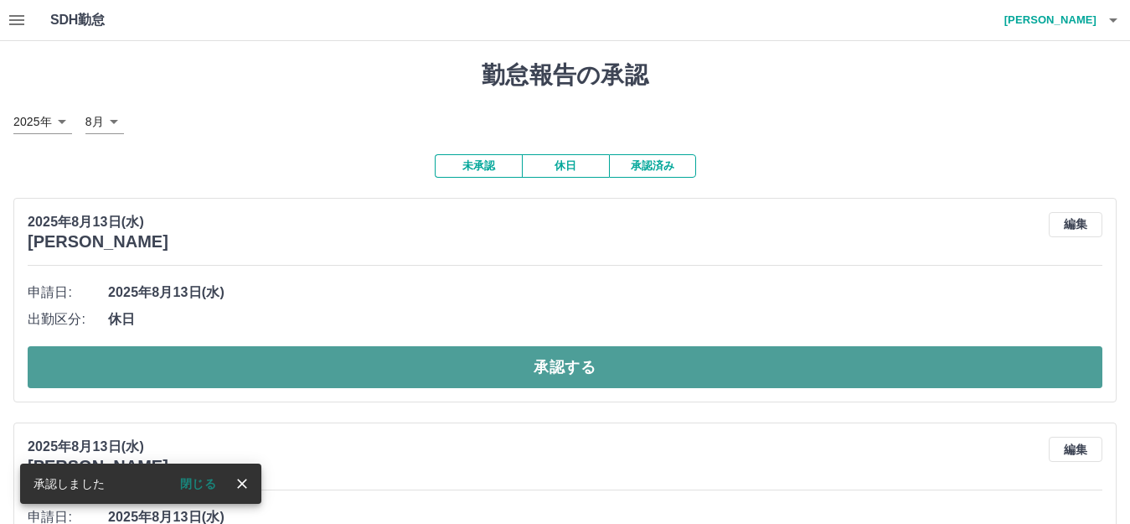
click at [543, 361] on button "承認する" at bounding box center [565, 367] width 1075 height 42
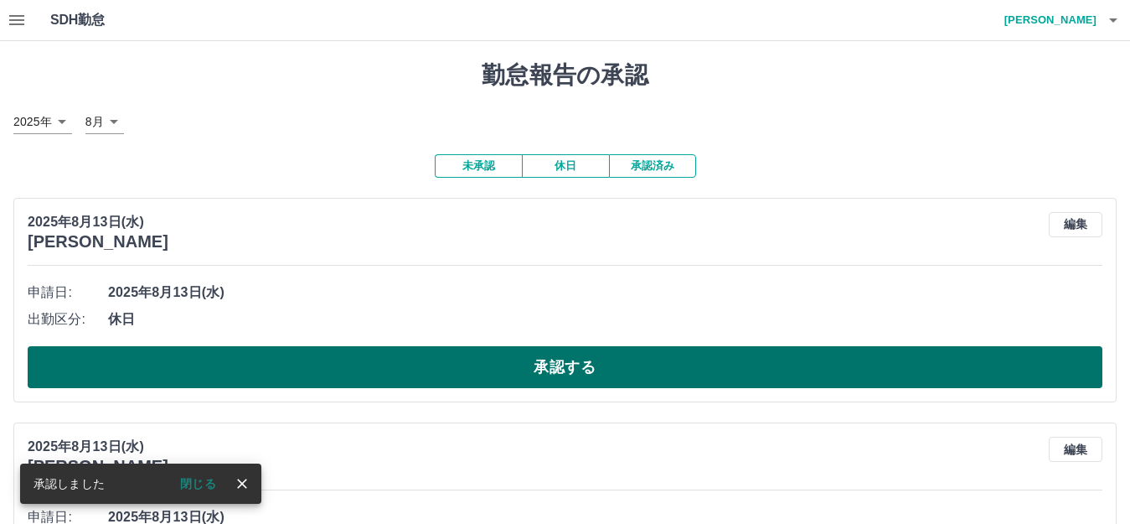
click at [546, 374] on button "承認する" at bounding box center [565, 367] width 1075 height 42
click at [556, 365] on button "承認する" at bounding box center [565, 367] width 1075 height 42
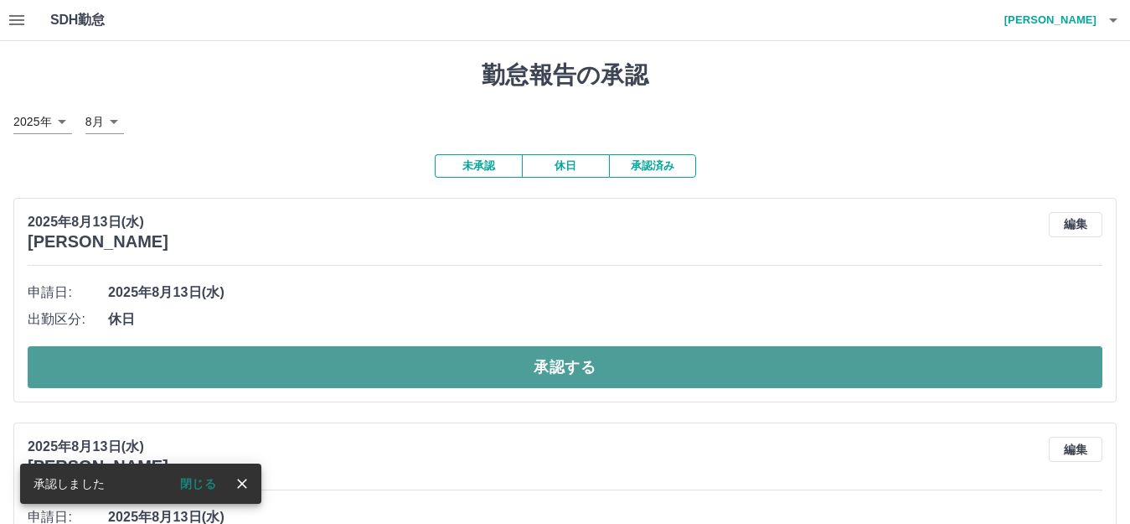
click at [546, 369] on button "承認する" at bounding box center [565, 367] width 1075 height 42
click at [549, 370] on button "承認する" at bounding box center [565, 367] width 1075 height 42
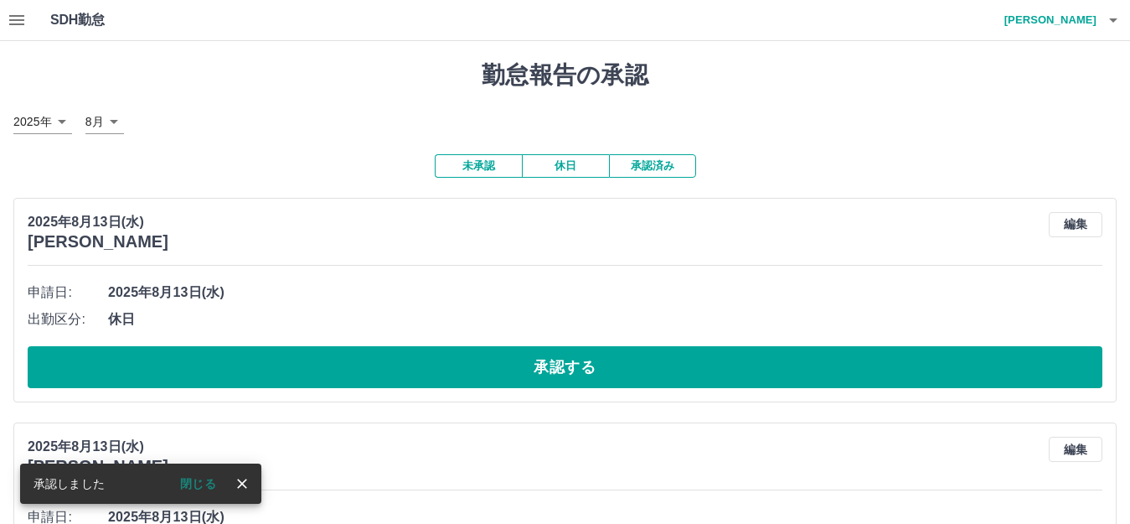
click at [549, 366] on button "承認する" at bounding box center [565, 367] width 1075 height 42
click at [550, 365] on button "承認する" at bounding box center [565, 367] width 1075 height 42
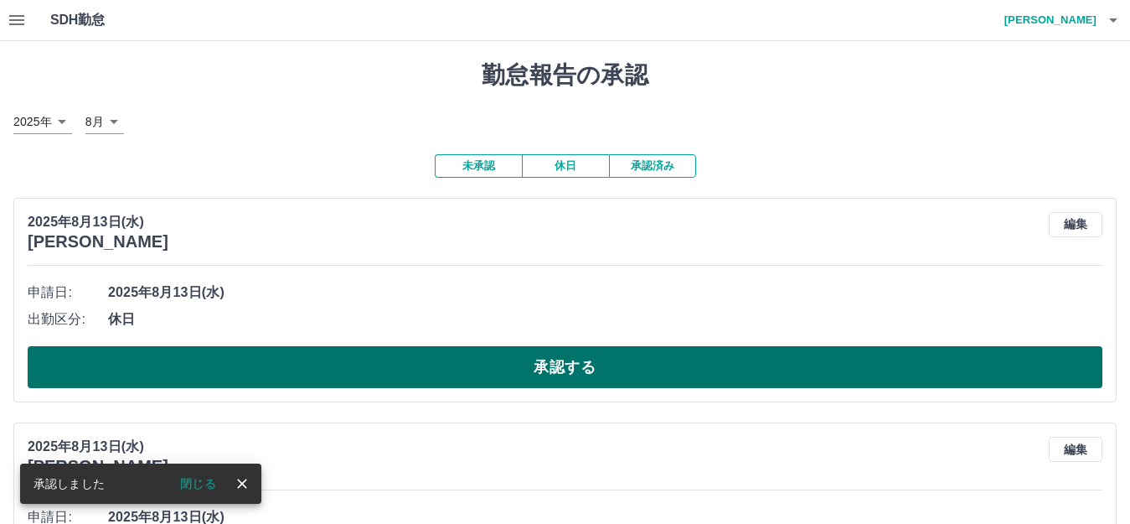
click at [557, 359] on button "承認する" at bounding box center [565, 367] width 1075 height 42
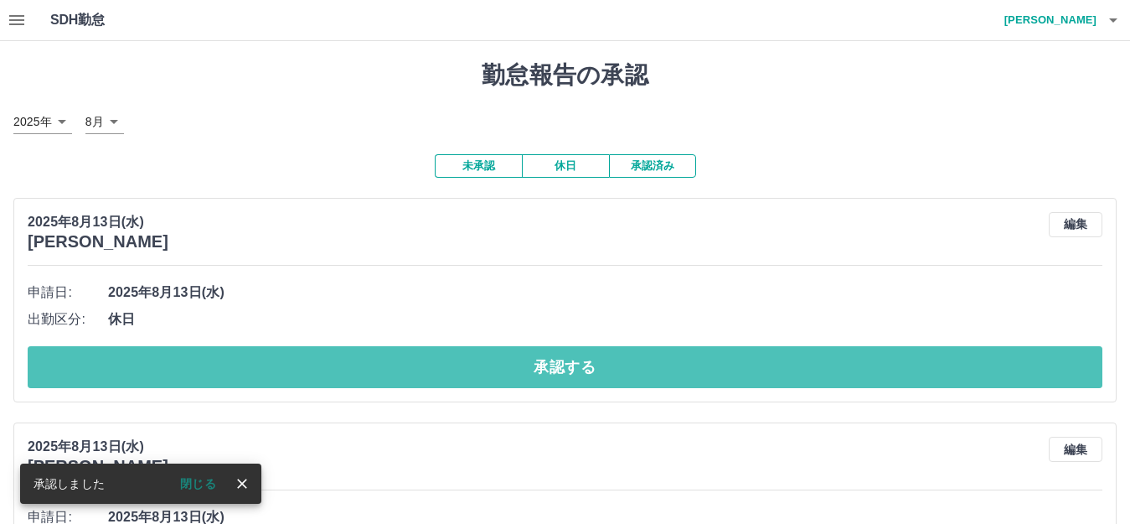
click at [555, 366] on button "承認する" at bounding box center [565, 367] width 1075 height 42
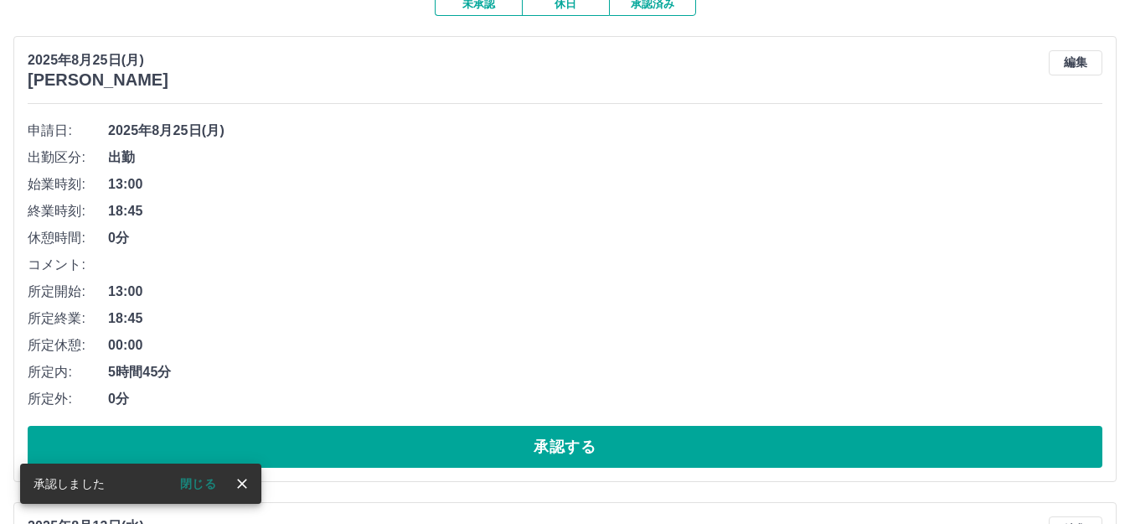
scroll to position [168, 0]
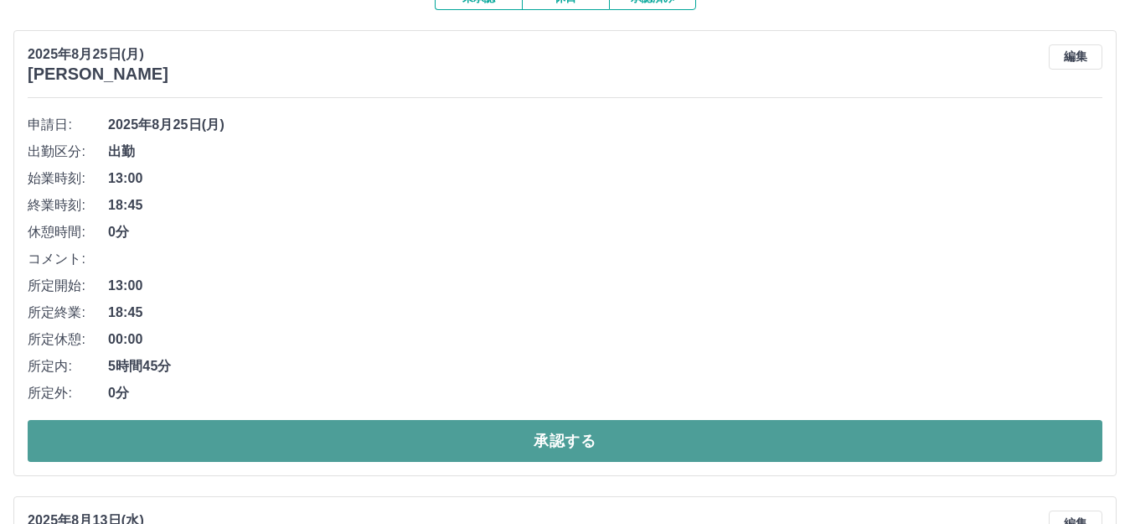
click at [550, 440] on button "承認する" at bounding box center [565, 441] width 1075 height 42
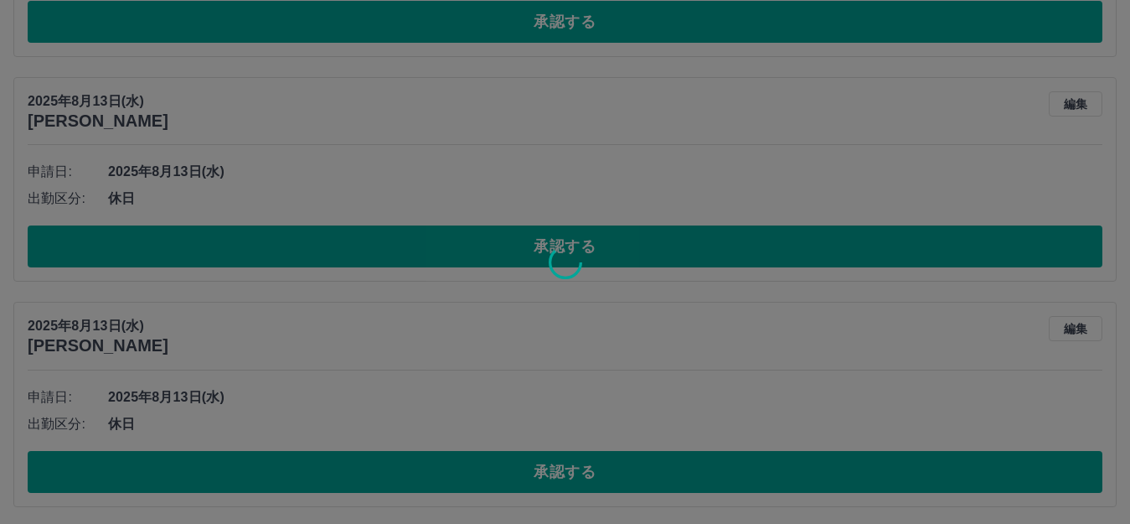
scroll to position [121, 0]
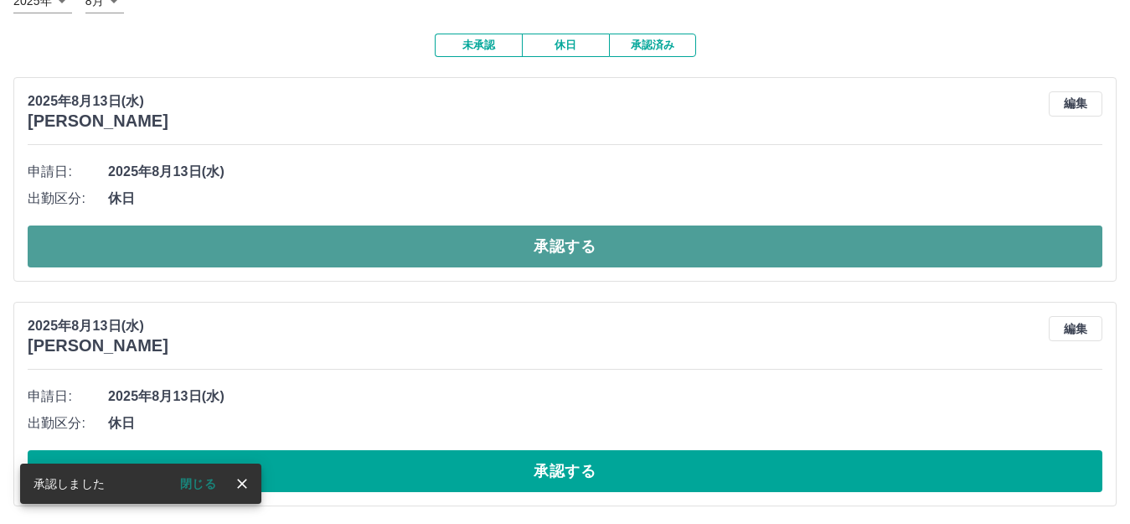
click at [549, 240] on button "承認する" at bounding box center [565, 246] width 1075 height 42
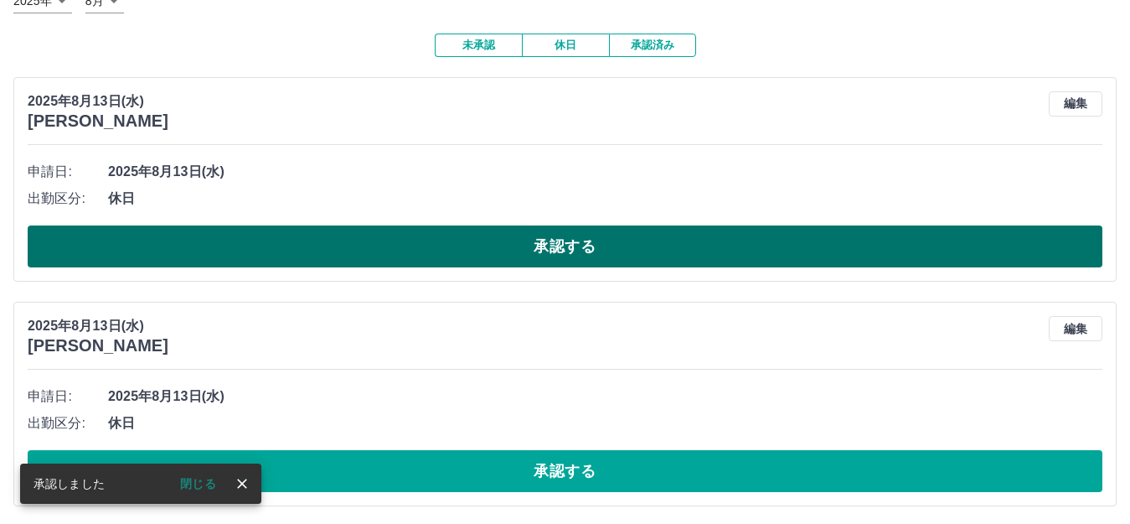
click at [565, 240] on button "承認する" at bounding box center [565, 246] width 1075 height 42
click at [569, 251] on button "承認する" at bounding box center [565, 246] width 1075 height 42
click at [546, 241] on button "承認する" at bounding box center [565, 246] width 1075 height 42
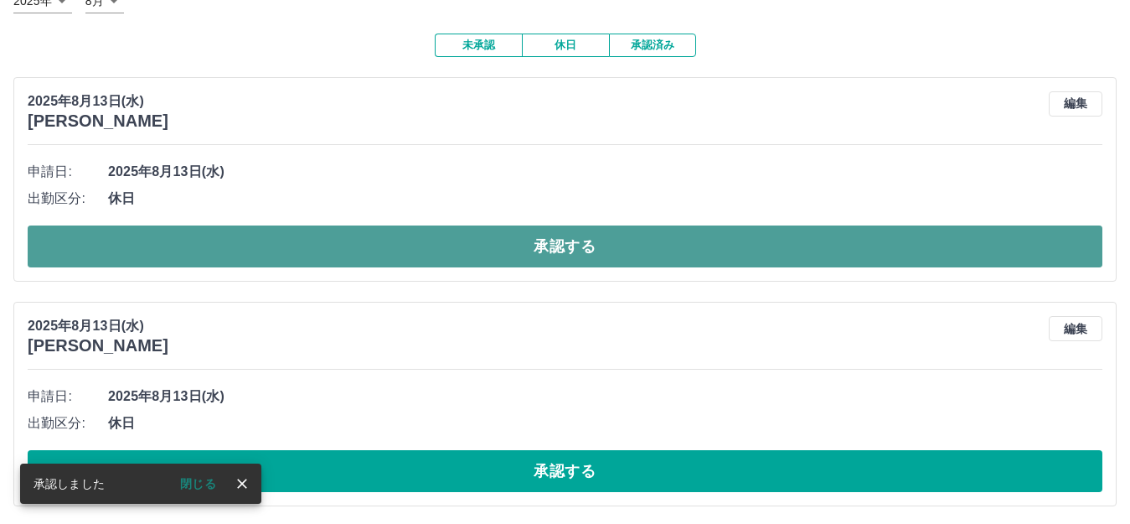
click at [548, 238] on button "承認する" at bounding box center [565, 246] width 1075 height 42
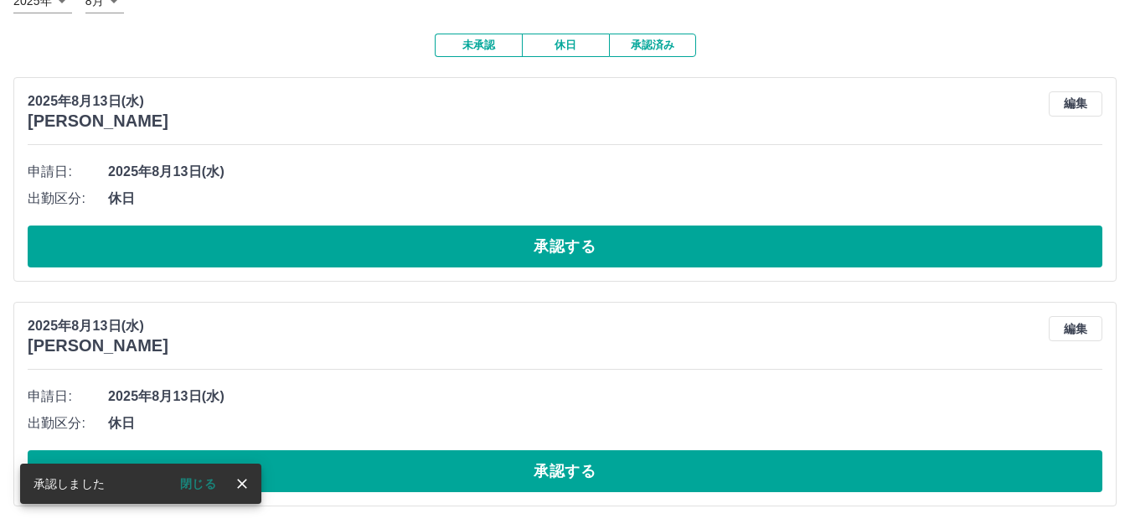
click at [550, 239] on button "承認する" at bounding box center [565, 246] width 1075 height 42
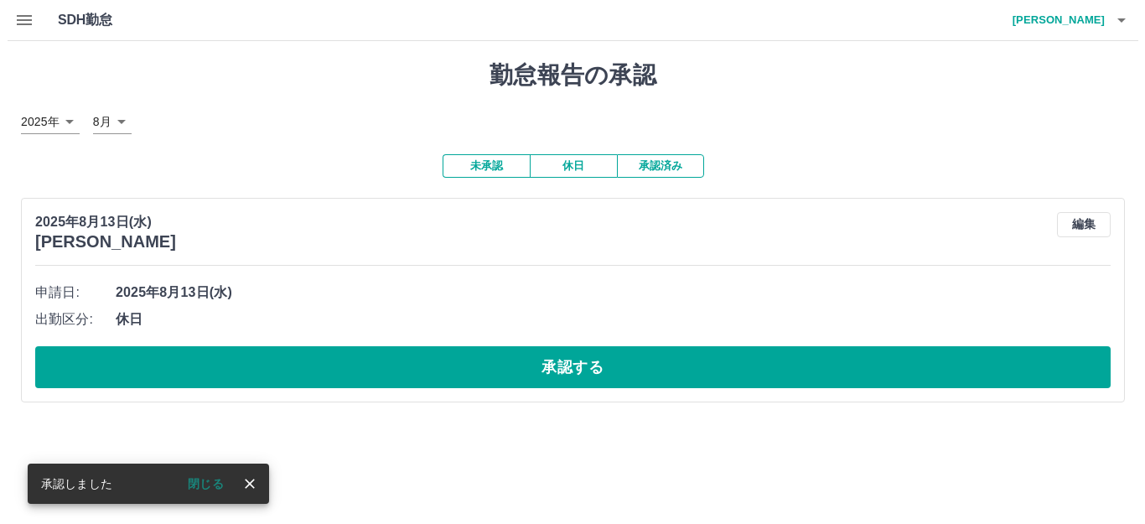
scroll to position [0, 0]
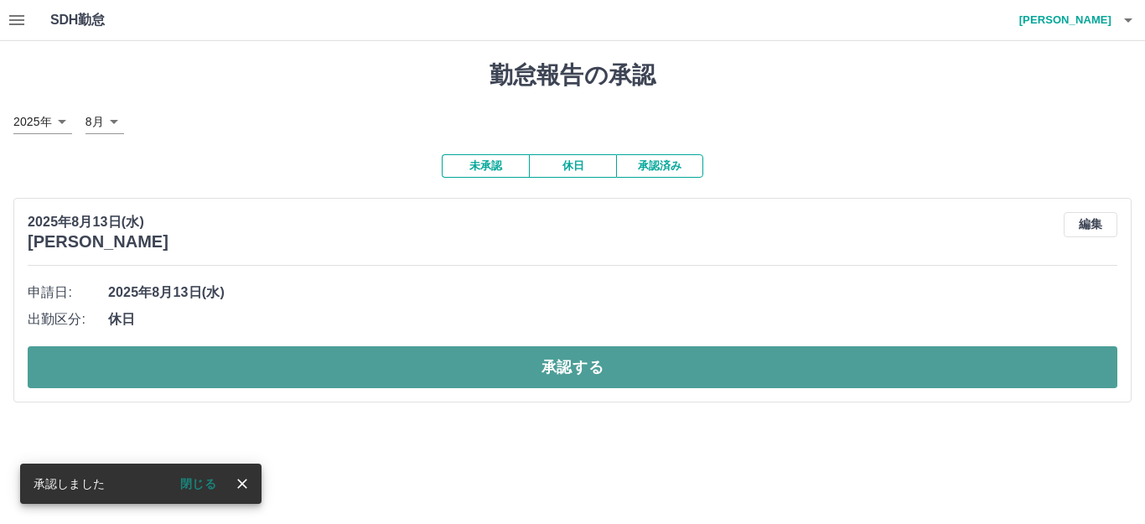
click at [560, 368] on button "承認する" at bounding box center [572, 367] width 1089 height 42
